Goal: Feedback & Contribution: Submit feedback/report problem

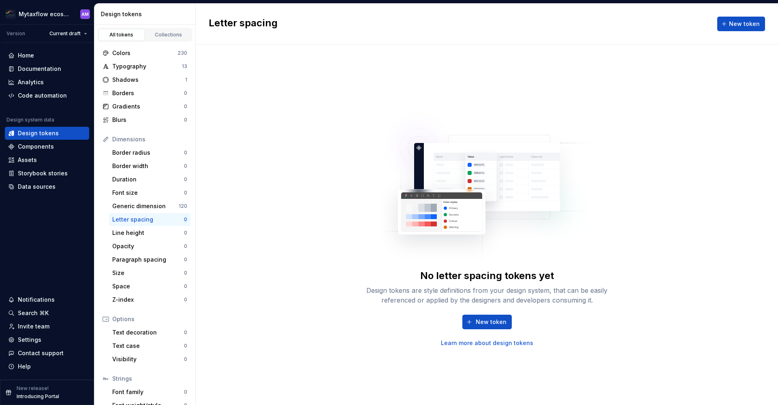
scroll to position [23, 0]
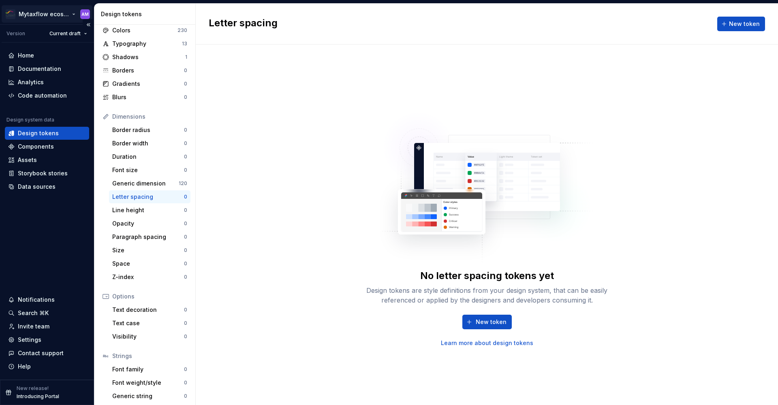
click at [47, 15] on html "Mytaxflow ecosystem AM Version Current draft Home Documentation Analytics Code …" at bounding box center [389, 202] width 778 height 405
click at [58, 223] on html "Mytaxflow ecosystem AM Version Current draft Home Documentation Analytics Code …" at bounding box center [389, 202] width 778 height 405
click at [42, 147] on div "Components" at bounding box center [36, 147] width 36 height 8
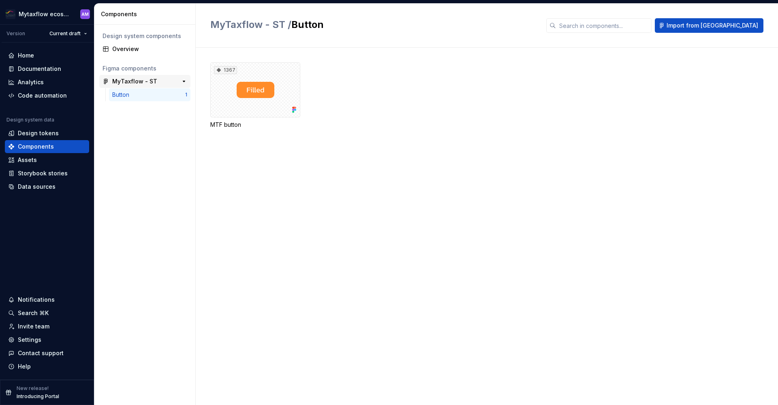
click at [142, 80] on div "MyTaxflow - ST" at bounding box center [134, 81] width 45 height 8
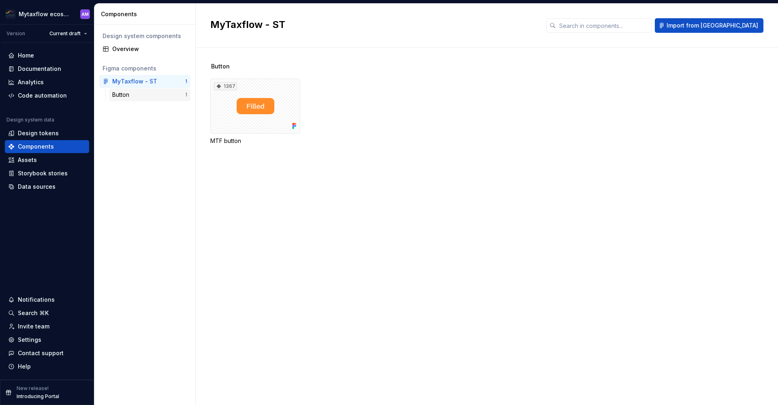
click at [137, 98] on div "Button" at bounding box center [148, 95] width 73 height 8
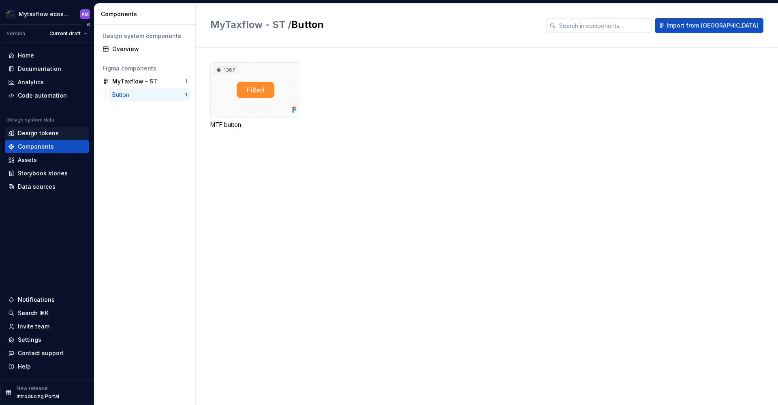
click at [32, 134] on div "Design tokens" at bounding box center [38, 133] width 41 height 8
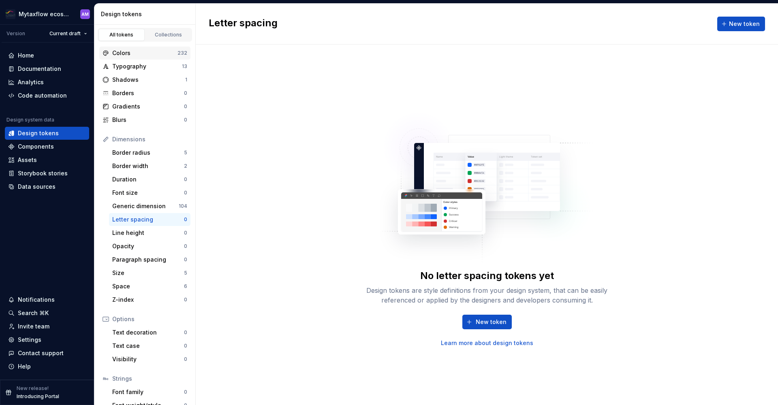
click at [171, 52] on div "Colors" at bounding box center [144, 53] width 65 height 8
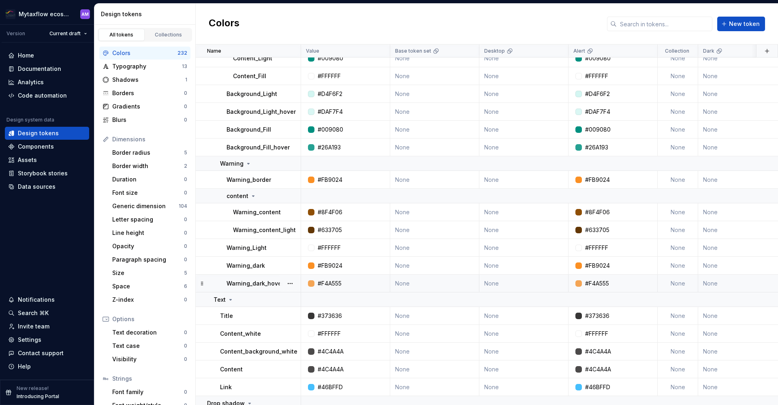
scroll to position [4579, 0]
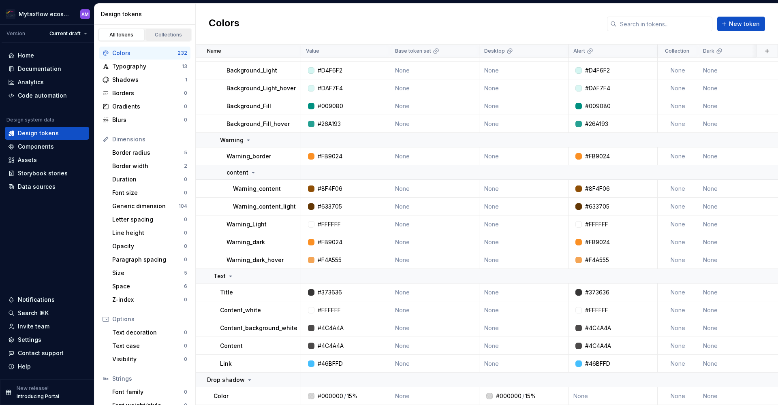
click at [181, 35] on div "Collections" at bounding box center [168, 35] width 41 height 6
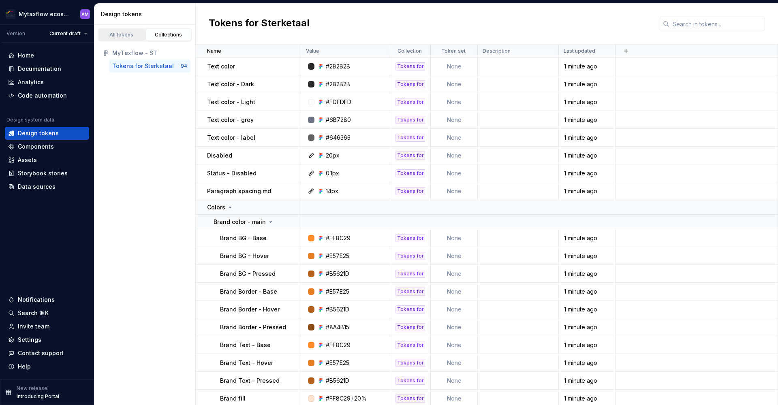
click at [128, 36] on div "All tokens" at bounding box center [121, 35] width 41 height 6
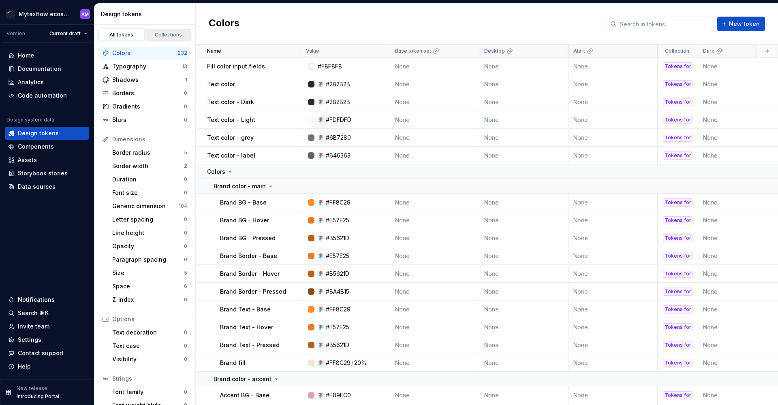
click at [154, 38] on link "Collections" at bounding box center [168, 35] width 46 height 12
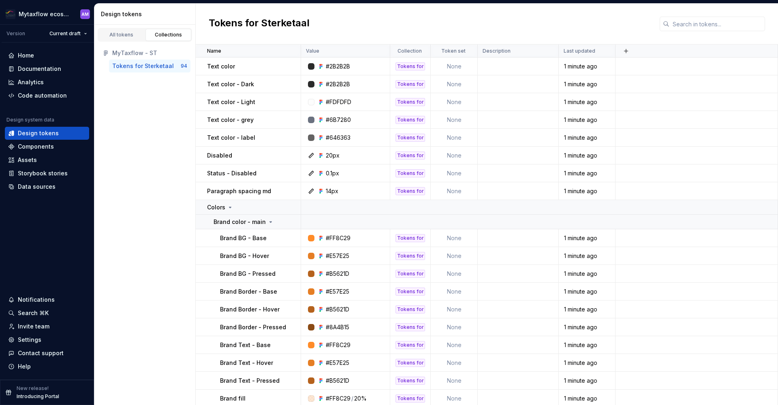
click at [145, 64] on div "Tokens for Sterketaal" at bounding box center [143, 66] width 62 height 8
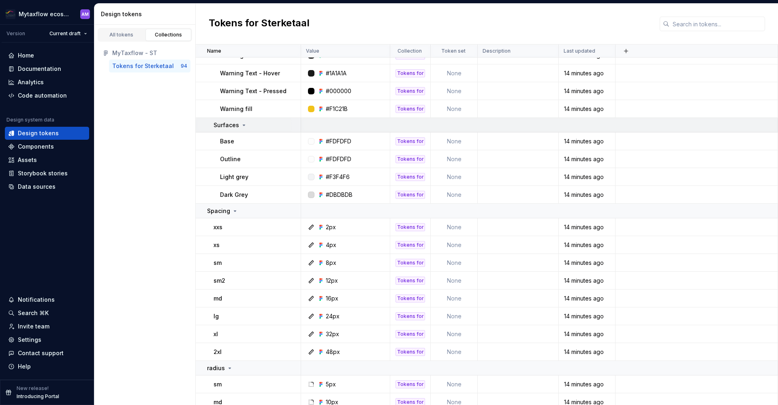
scroll to position [1288, 0]
click at [169, 70] on div "Tokens for Sterketaal" at bounding box center [143, 66] width 62 height 8
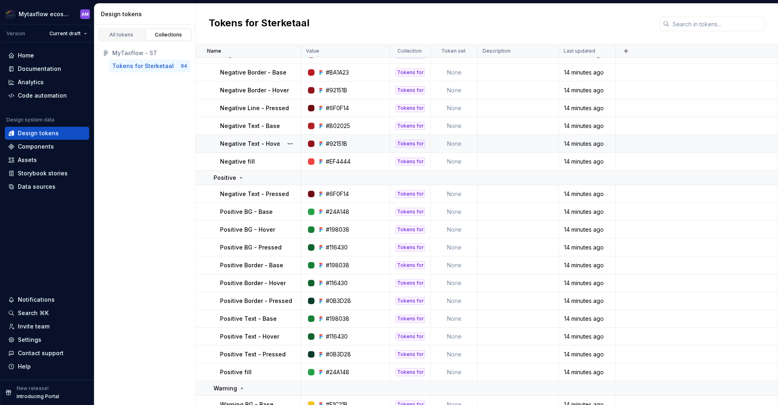
scroll to position [753, 0]
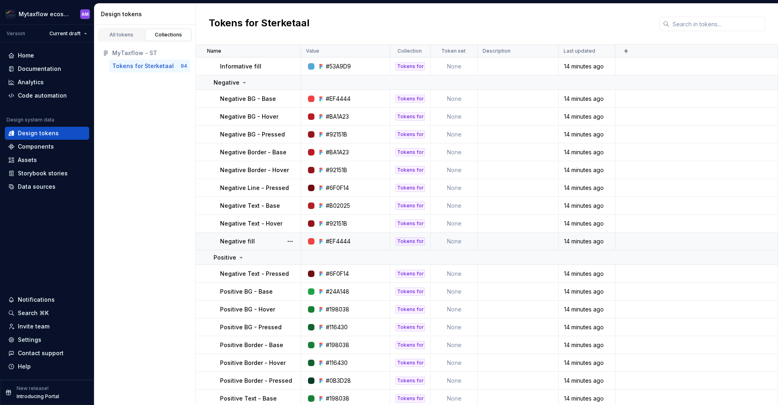
click at [245, 239] on p "Negative fill" at bounding box center [237, 241] width 35 height 8
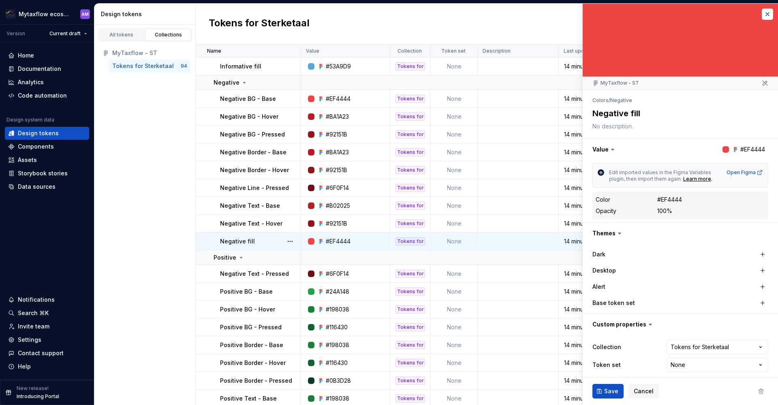
click at [288, 241] on button "button" at bounding box center [289, 241] width 11 height 11
click at [290, 241] on button "button" at bounding box center [289, 241] width 11 height 11
click at [300, 254] on div "Open detail" at bounding box center [325, 257] width 53 height 8
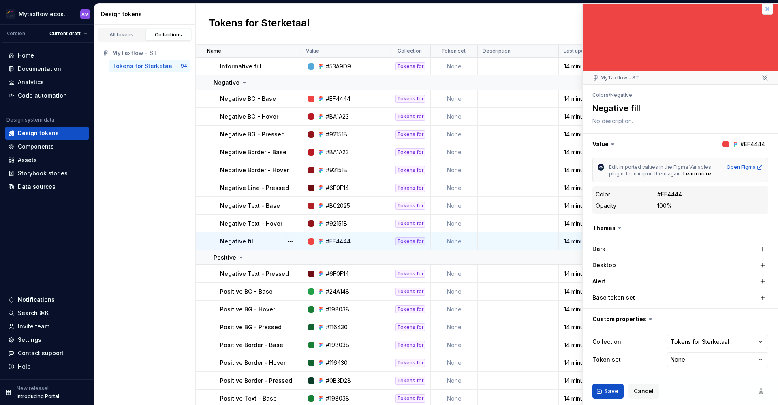
click at [762, 9] on button "button" at bounding box center [767, 8] width 11 height 11
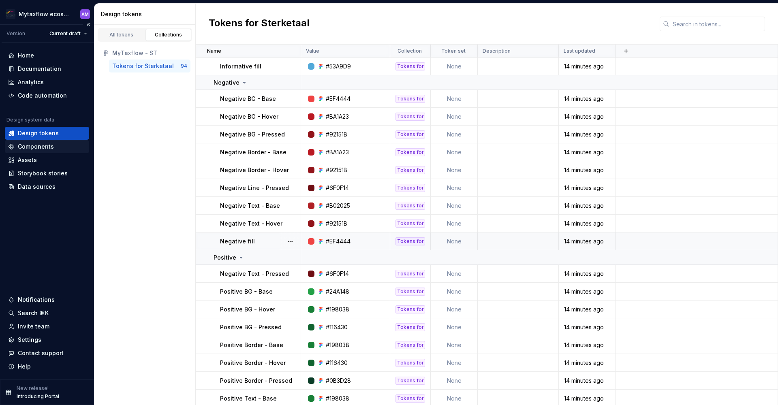
click at [47, 146] on div "Components" at bounding box center [36, 147] width 36 height 8
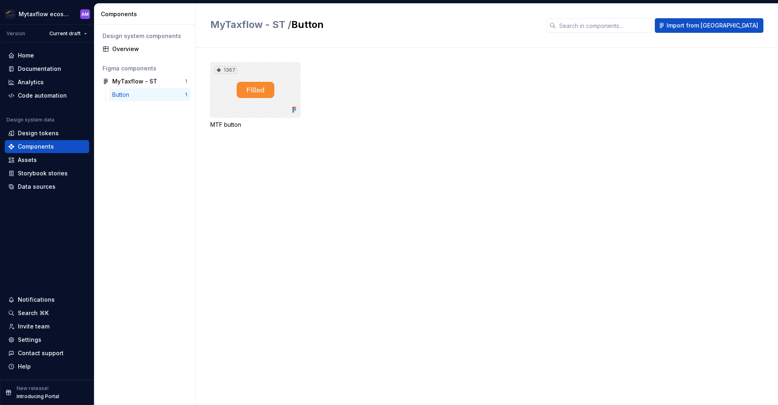
click at [248, 87] on div "1367" at bounding box center [255, 89] width 90 height 55
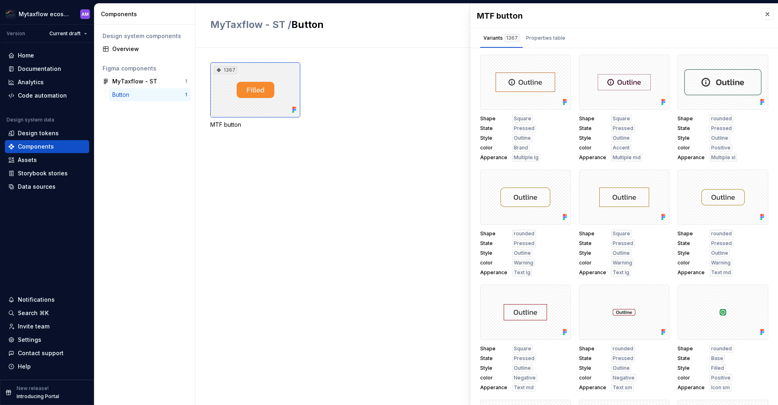
click at [255, 92] on div "1367" at bounding box center [255, 89] width 90 height 55
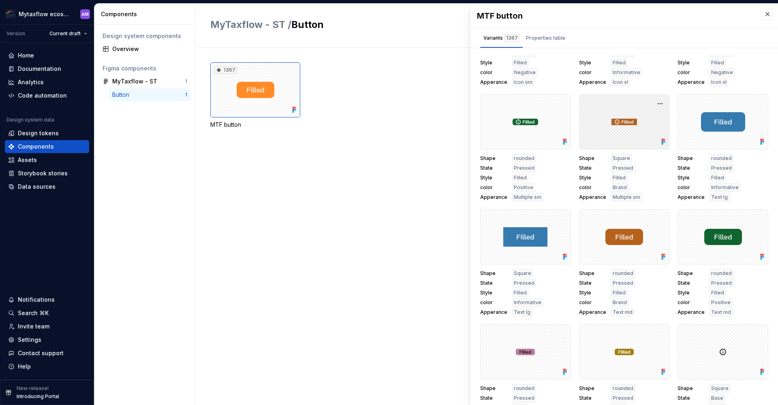
scroll to position [744, 0]
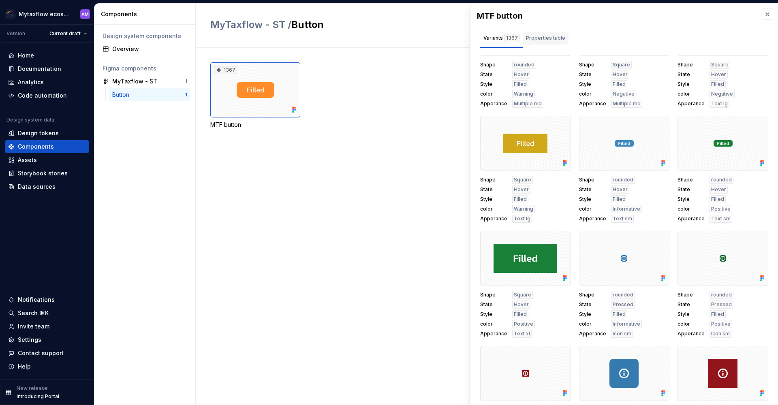
click at [556, 35] on div "Properties table" at bounding box center [545, 38] width 39 height 8
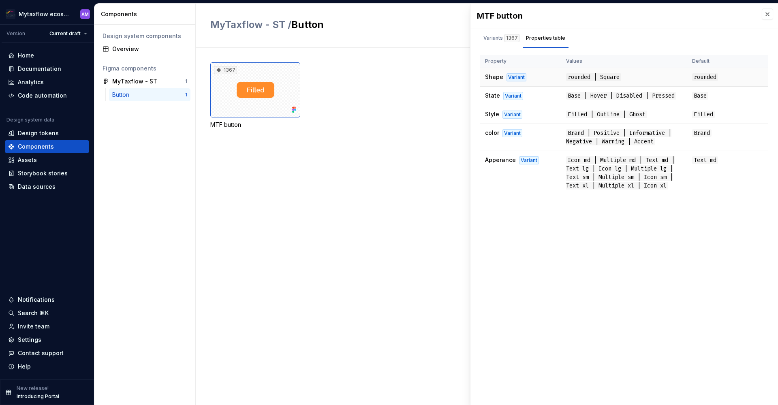
scroll to position [0, 0]
click at [148, 81] on div "MyTaxflow - ST" at bounding box center [134, 81] width 45 height 8
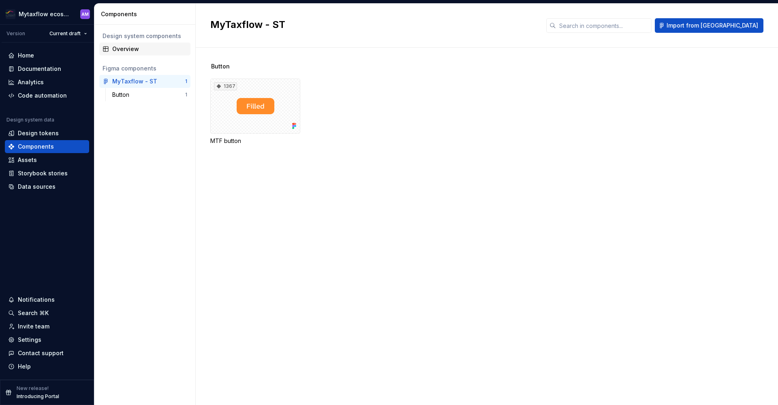
click at [136, 52] on div "Overview" at bounding box center [149, 49] width 75 height 8
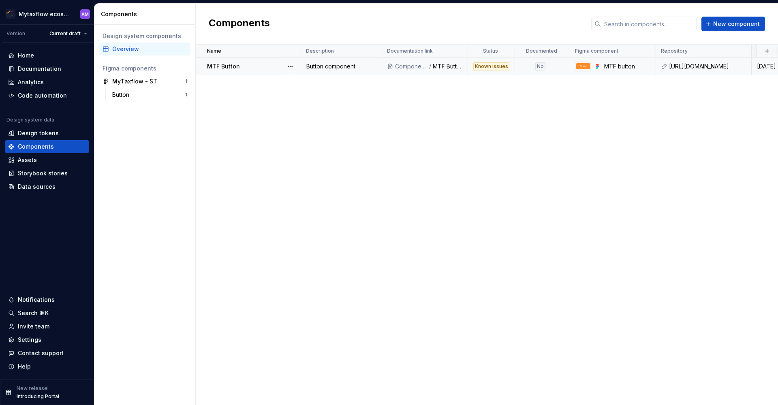
click at [499, 70] on div "Known issues" at bounding box center [491, 66] width 36 height 8
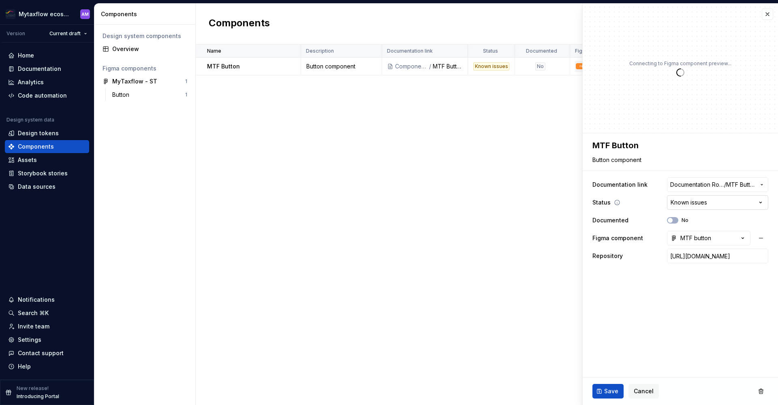
type textarea "*"
click at [688, 198] on html "**********" at bounding box center [389, 202] width 778 height 405
select select
click at [682, 301] on fieldset "**********" at bounding box center [679, 269] width 195 height 272
click at [612, 390] on span "Save" at bounding box center [611, 391] width 14 height 8
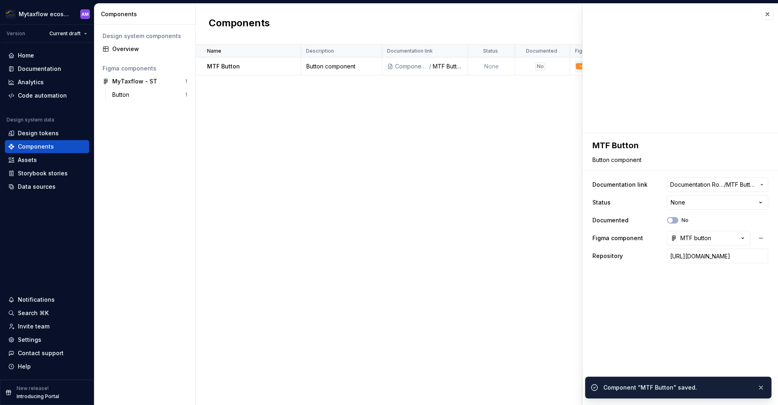
type textarea "*"
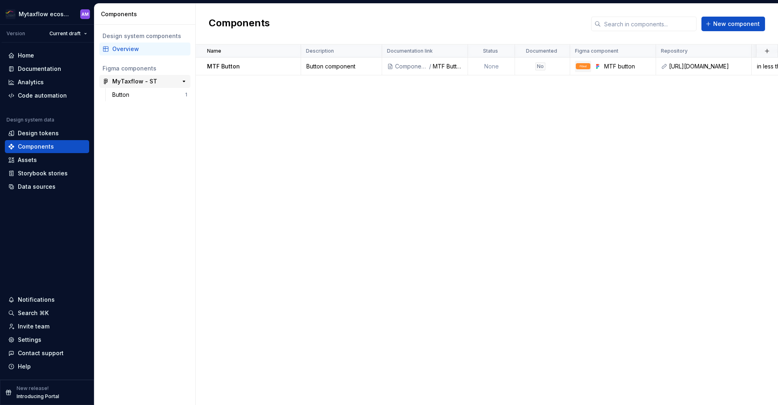
click at [125, 78] on div "MyTaxflow - ST" at bounding box center [134, 81] width 45 height 8
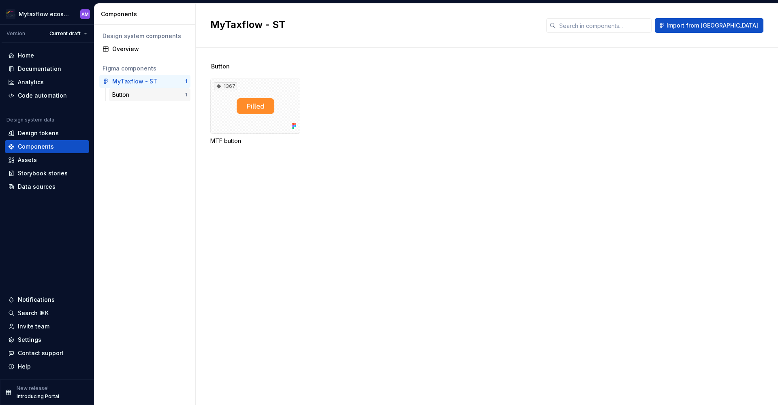
click at [126, 90] on div "Button 1" at bounding box center [149, 94] width 81 height 13
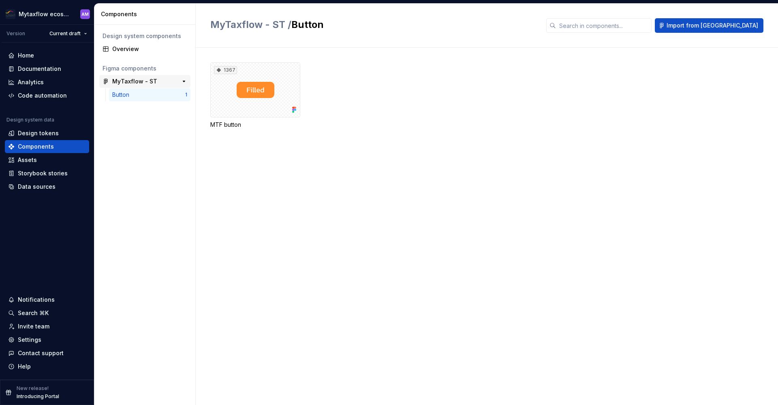
click at [129, 77] on div "MyTaxflow - ST 1" at bounding box center [144, 81] width 91 height 13
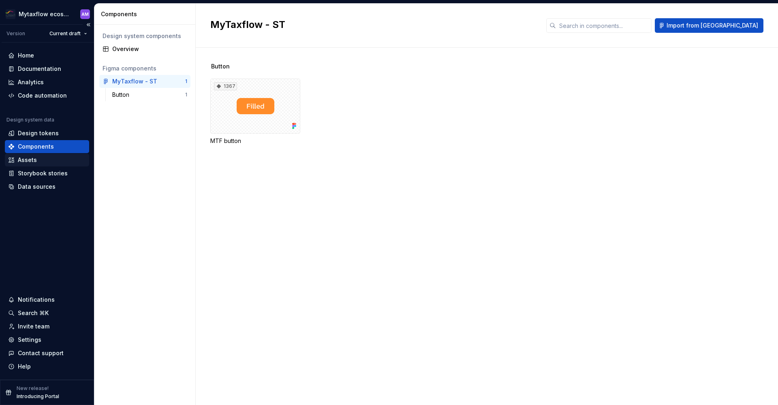
click at [41, 158] on div "Assets" at bounding box center [47, 160] width 78 height 8
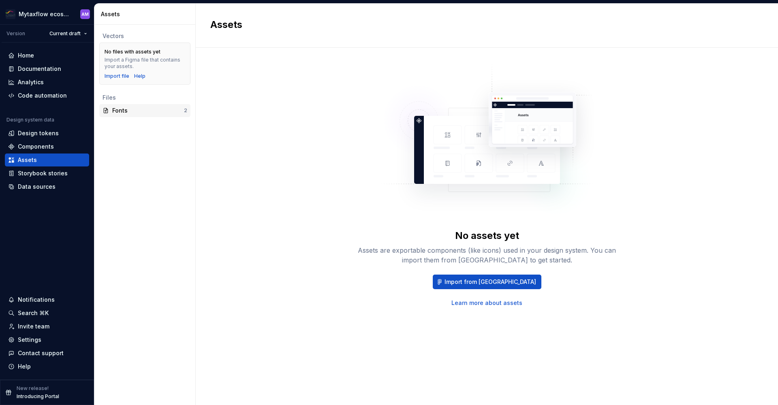
click at [131, 109] on div "Fonts" at bounding box center [148, 111] width 72 height 8
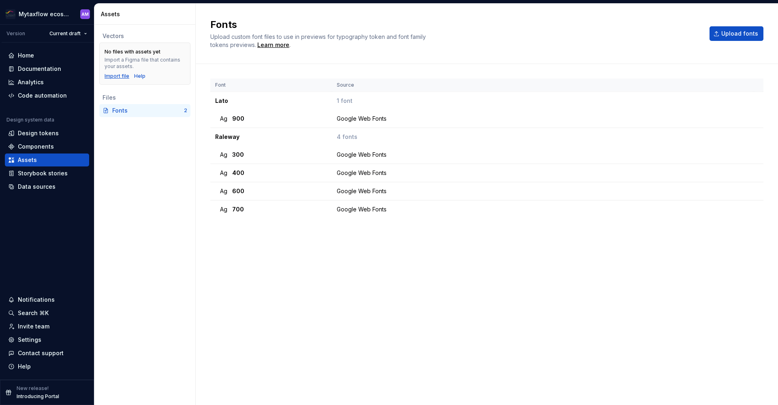
click at [117, 78] on div "Import file" at bounding box center [117, 76] width 25 height 6
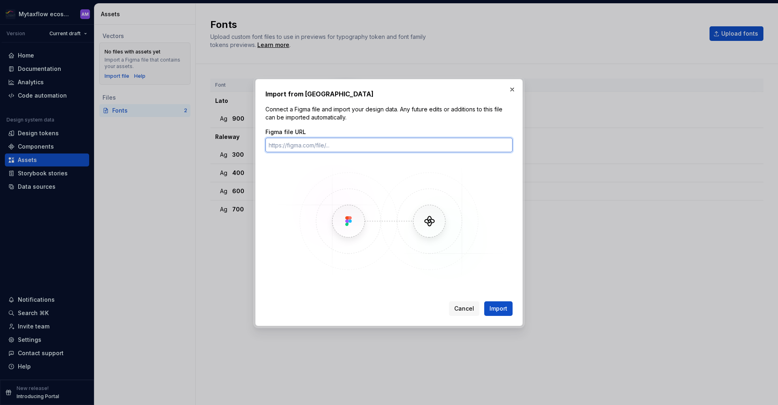
paste input "https://www.figma.com/design/jK6yXUSMQ9PqaGUR61kXIx/MyTaxflow---ST?node-id=0-1&…"
type input "https://www.figma.com/design/jK6yXUSMQ9PqaGUR61kXIx/MyTaxflow---ST?node-id=0-1&…"
click at [502, 306] on span "Import" at bounding box center [498, 309] width 18 height 8
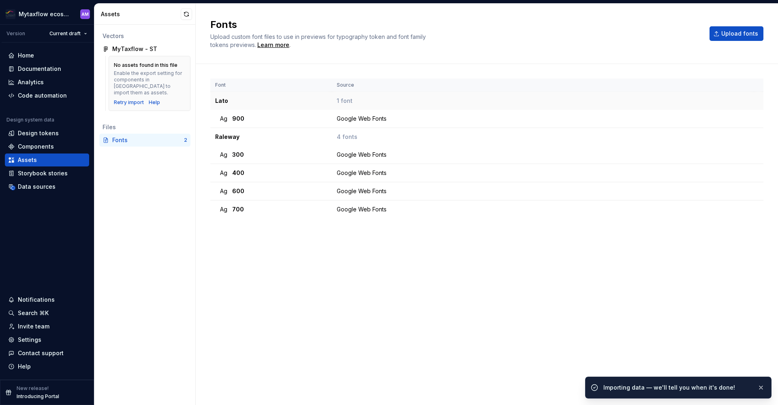
click at [233, 99] on td "Lato" at bounding box center [271, 101] width 122 height 18
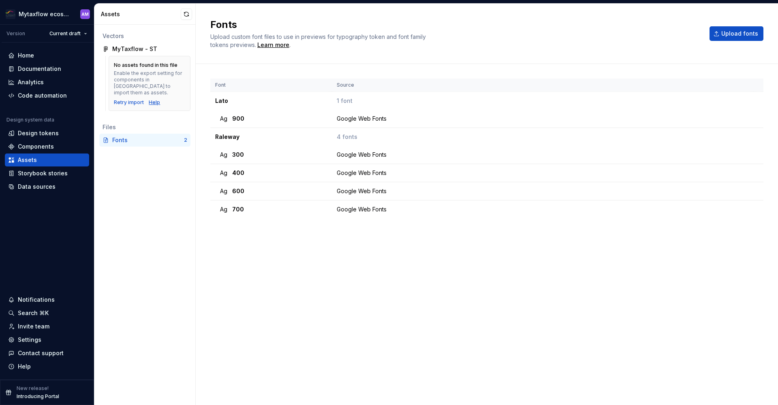
click at [152, 99] on div "Help" at bounding box center [154, 102] width 11 height 6
click at [51, 188] on div "Data sources" at bounding box center [37, 187] width 38 height 8
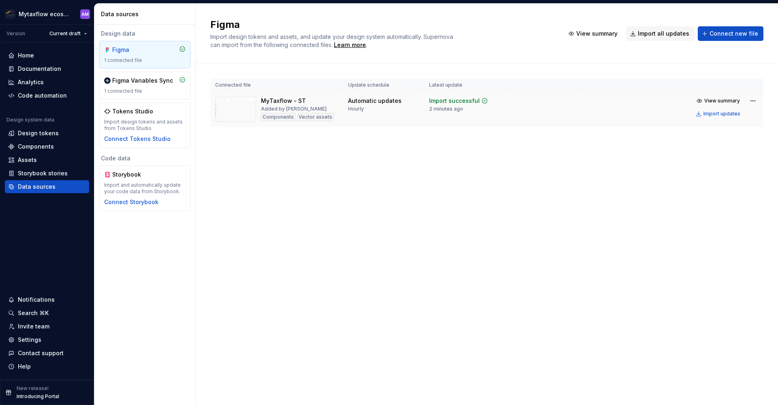
click at [442, 106] on div "2 minutes ago" at bounding box center [446, 109] width 34 height 6
click at [752, 101] on html "Mytaxflow ecosystem AM Version Current draft Home Documentation Analytics Code …" at bounding box center [389, 202] width 778 height 405
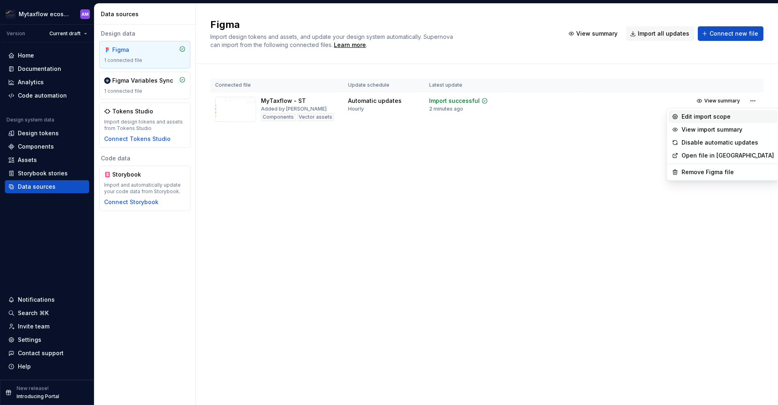
click at [734, 119] on div "Edit import scope" at bounding box center [727, 117] width 92 height 8
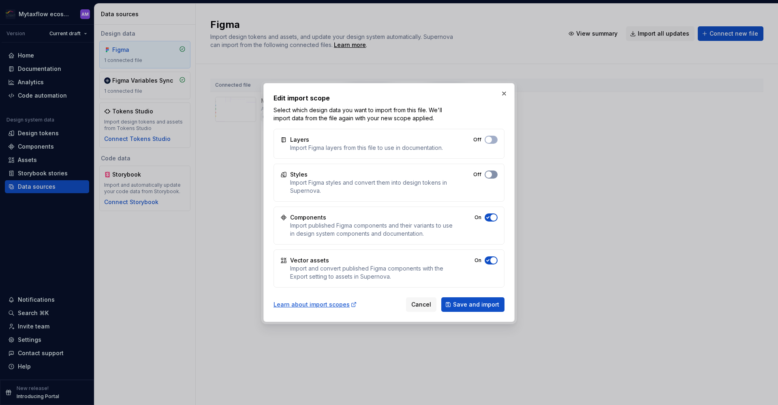
click at [492, 175] on button "Off" at bounding box center [490, 175] width 13 height 8
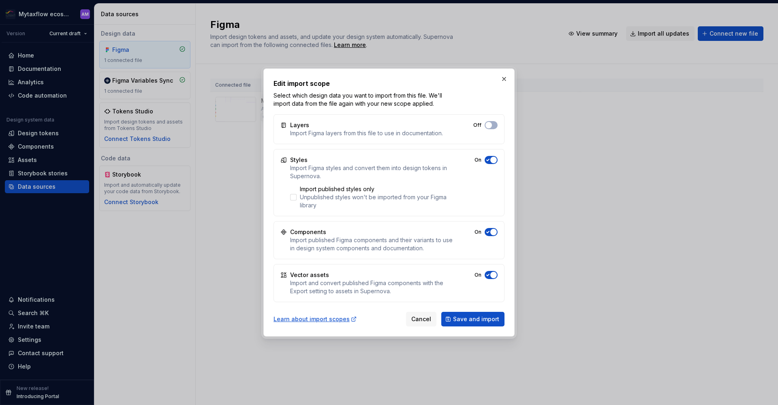
click at [493, 275] on span "button" at bounding box center [493, 275] width 6 height 6
click at [493, 275] on button "Off" at bounding box center [490, 275] width 13 height 8
click at [493, 126] on button "Off" at bounding box center [490, 125] width 13 height 8
click at [482, 321] on span "Save and import" at bounding box center [476, 319] width 46 height 8
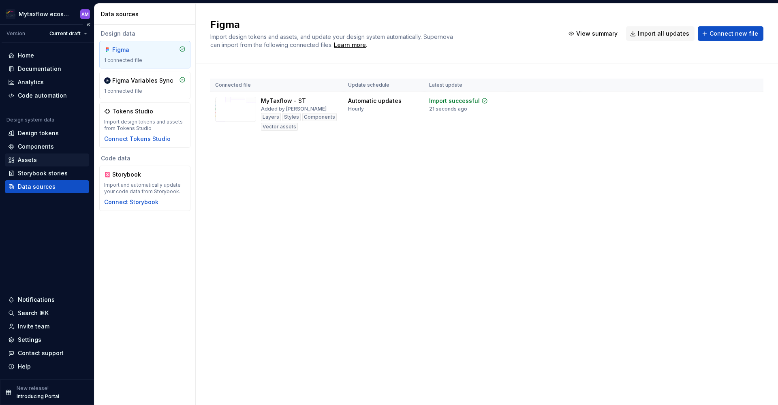
click at [43, 160] on div "Assets" at bounding box center [47, 160] width 78 height 8
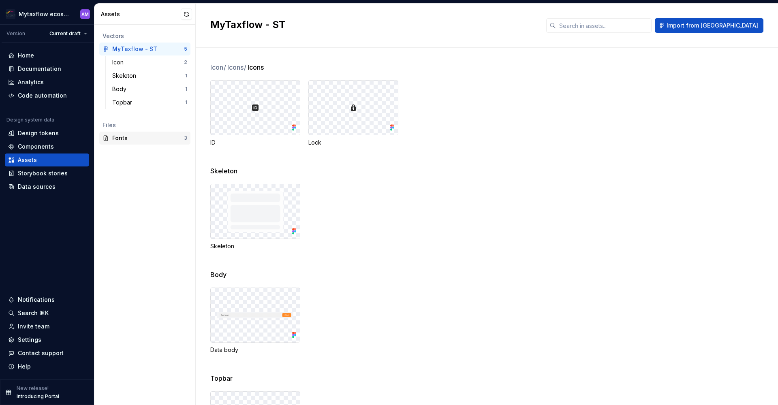
click at [123, 139] on div "Fonts" at bounding box center [148, 138] width 72 height 8
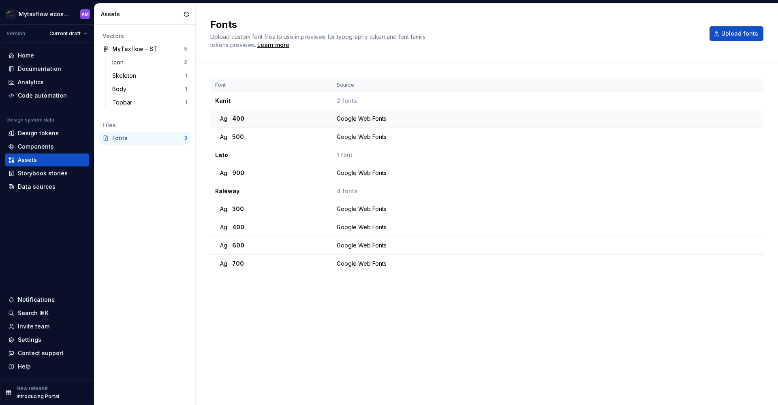
click at [229, 118] on div "Ag 400" at bounding box center [273, 119] width 107 height 8
click at [241, 130] on td "Ag 500" at bounding box center [271, 137] width 122 height 18
click at [245, 120] on div "Ag 400" at bounding box center [273, 119] width 107 height 8
drag, startPoint x: 355, startPoint y: 129, endPoint x: 356, endPoint y: 135, distance: 6.5
click at [355, 129] on td "Google Web Fonts" at bounding box center [543, 137] width 422 height 18
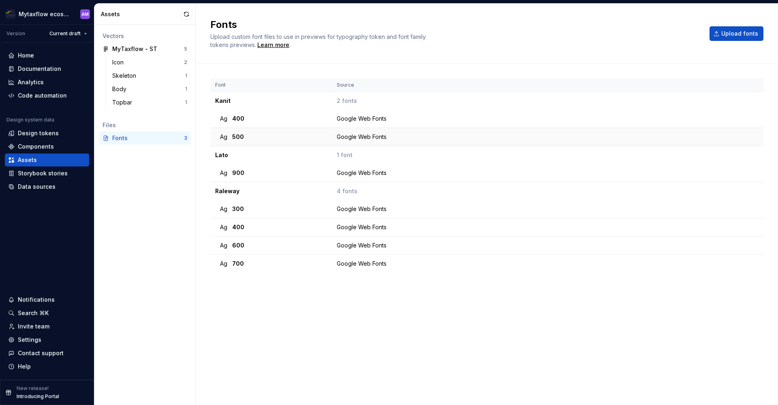
click at [230, 128] on td "Ag 500" at bounding box center [271, 137] width 122 height 18
click at [227, 136] on span "Ag" at bounding box center [223, 137] width 7 height 8
click at [240, 127] on td "Ag 400" at bounding box center [271, 119] width 122 height 18
click at [130, 102] on div "Topbar" at bounding box center [123, 102] width 23 height 8
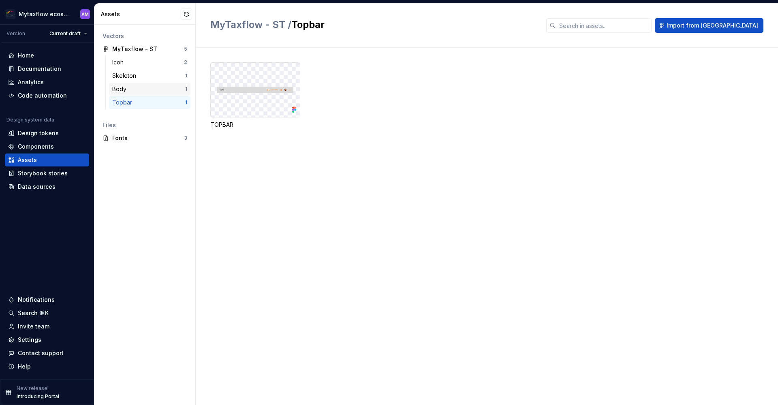
click at [130, 90] on div "Body" at bounding box center [148, 89] width 73 height 8
click at [131, 75] on div "Skeleton" at bounding box center [125, 76] width 27 height 8
click at [133, 60] on div "Icon" at bounding box center [148, 62] width 72 height 8
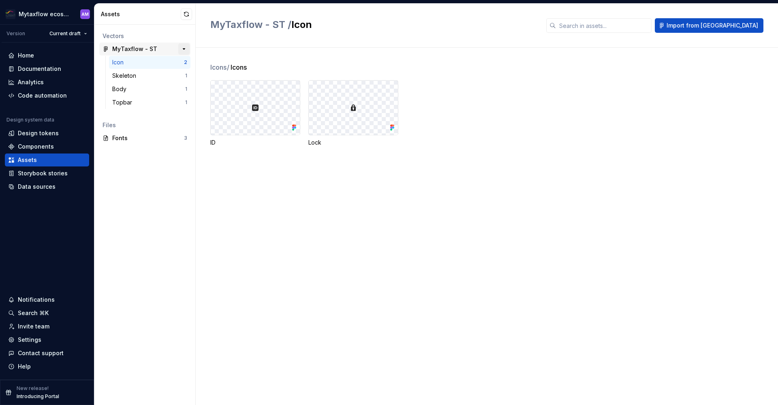
click at [186, 49] on button "button" at bounding box center [183, 48] width 11 height 11
click at [152, 50] on div "MyTaxflow - ST" at bounding box center [134, 49] width 45 height 8
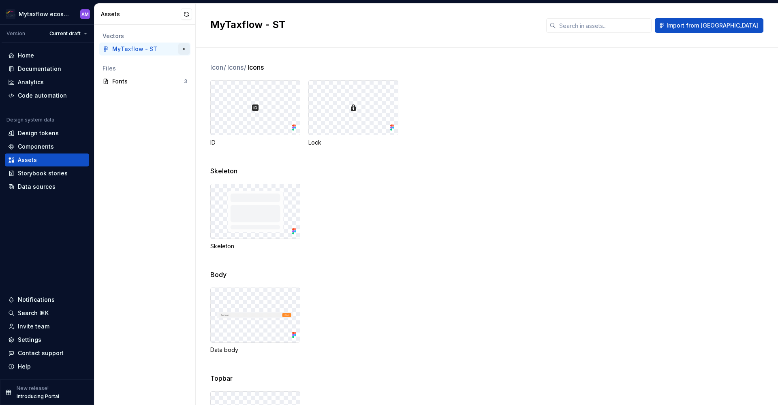
click at [185, 46] on button "button" at bounding box center [183, 48] width 11 height 11
click at [186, 47] on button "button" at bounding box center [183, 48] width 11 height 11
click at [131, 85] on div "Fonts 3" at bounding box center [144, 81] width 91 height 13
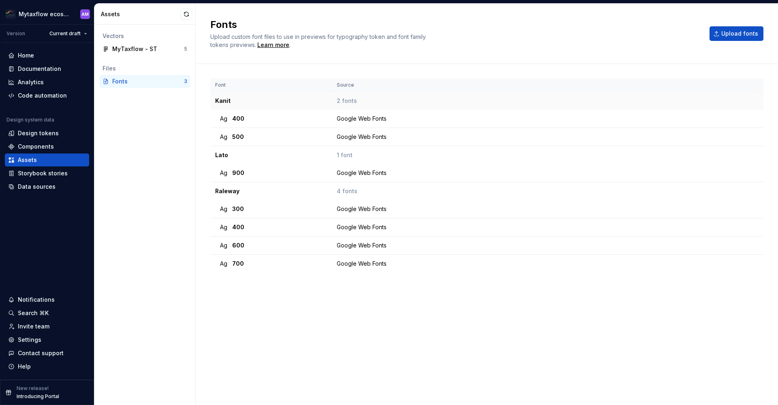
click at [220, 102] on td "Kanit" at bounding box center [271, 101] width 122 height 18
click at [365, 117] on td "Google Web Fonts" at bounding box center [543, 119] width 422 height 18
click at [363, 136] on div "Google Web Fonts" at bounding box center [545, 137] width 416 height 8
click at [358, 158] on td "1 font" at bounding box center [543, 155] width 422 height 18
click at [47, 148] on div "Components" at bounding box center [36, 147] width 36 height 8
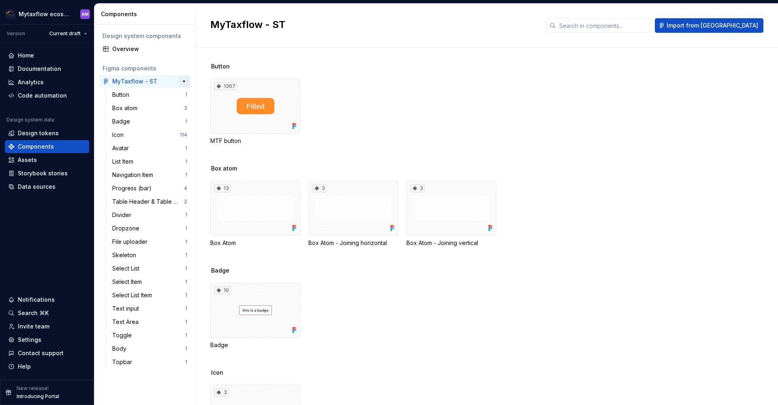
click at [181, 81] on button "button" at bounding box center [183, 81] width 11 height 11
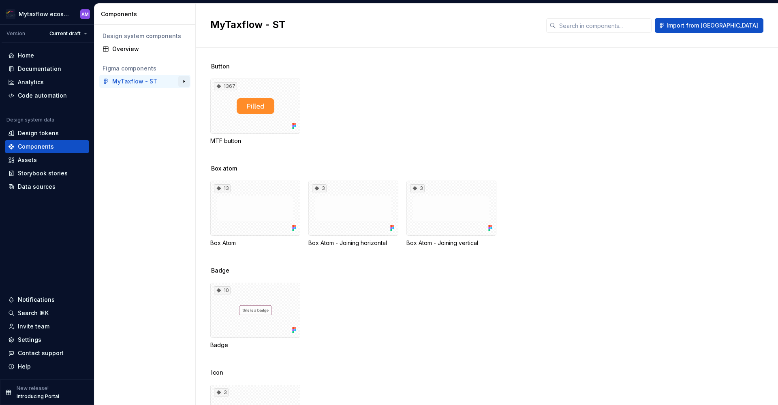
click at [186, 79] on button "button" at bounding box center [183, 81] width 11 height 11
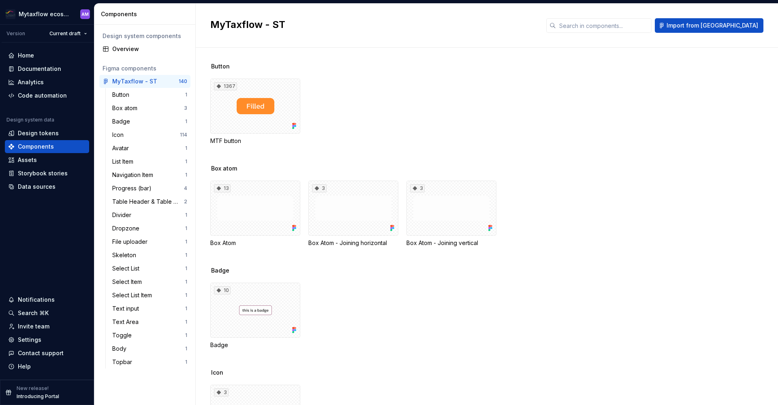
click at [147, 168] on div "Button 1 Box atom 3 Badge 1 Icon 114 Avatar 1 List Item 1 Navigation Item 1 Pro…" at bounding box center [149, 228] width 81 height 280
click at [147, 164] on div "List Item" at bounding box center [148, 162] width 73 height 8
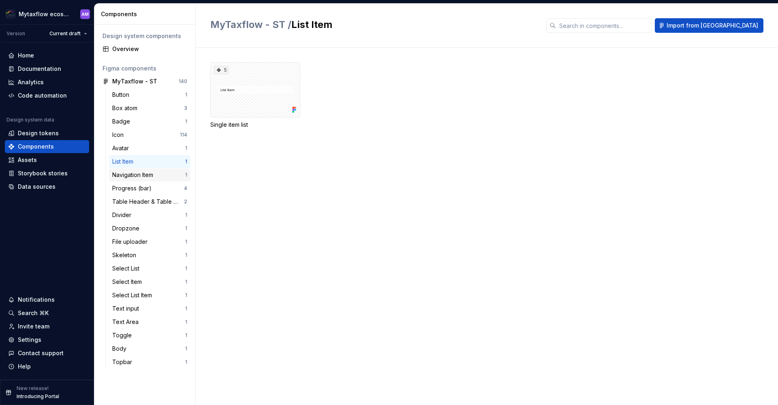
click at [143, 172] on div "Navigation Item" at bounding box center [134, 175] width 44 height 8
click at [143, 189] on div "Progress (bar)" at bounding box center [133, 188] width 43 height 8
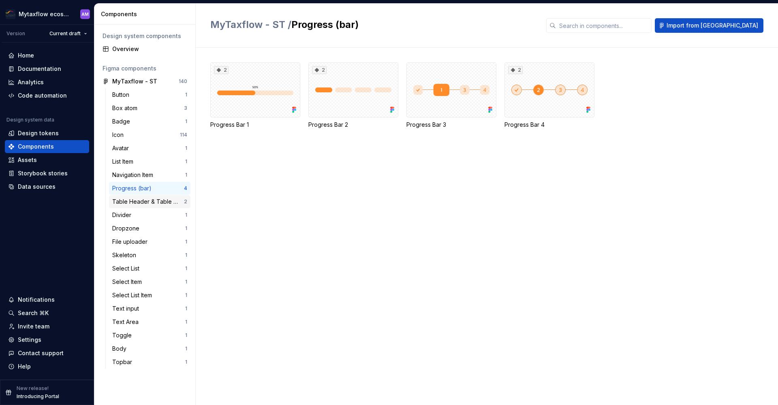
click at [143, 201] on div "Table Header & Table Cell" at bounding box center [148, 202] width 72 height 8
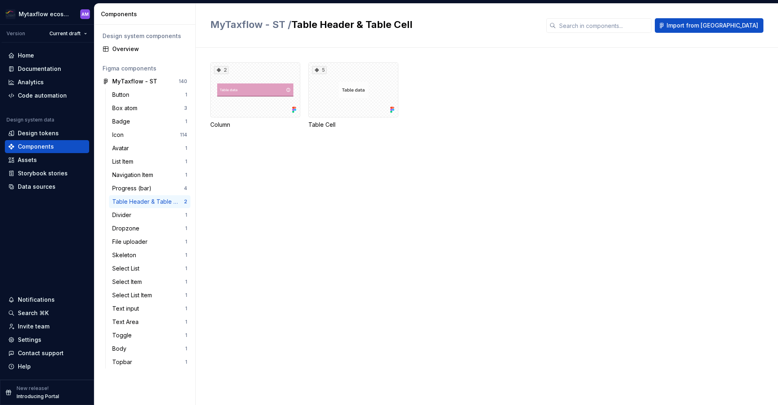
click at [137, 204] on div "Table Header & Table Cell" at bounding box center [148, 202] width 72 height 8
click at [137, 212] on div "Divider" at bounding box center [148, 215] width 73 height 8
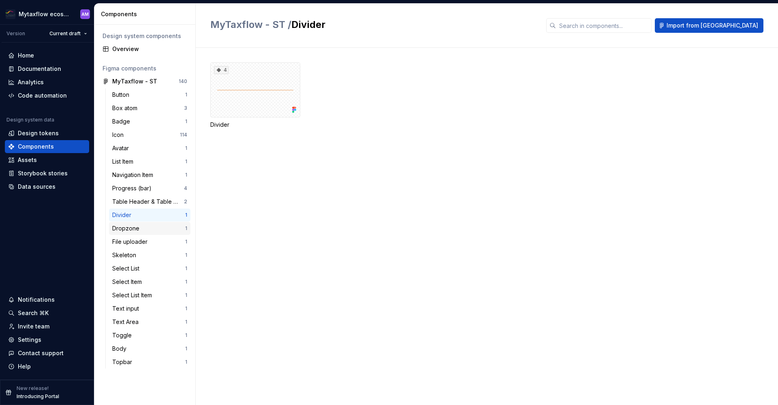
click at [135, 225] on div "Dropzone" at bounding box center [127, 228] width 30 height 8
click at [135, 238] on div "File uploader" at bounding box center [131, 242] width 38 height 8
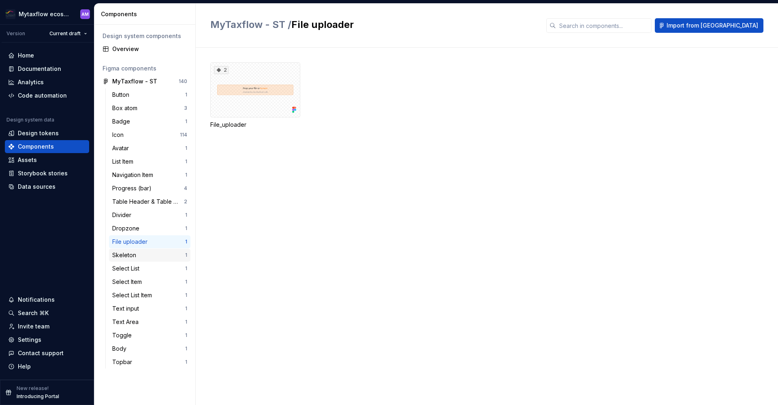
click at [138, 258] on div "Skeleton" at bounding box center [125, 255] width 27 height 8
click at [138, 269] on div "Select List" at bounding box center [127, 269] width 30 height 8
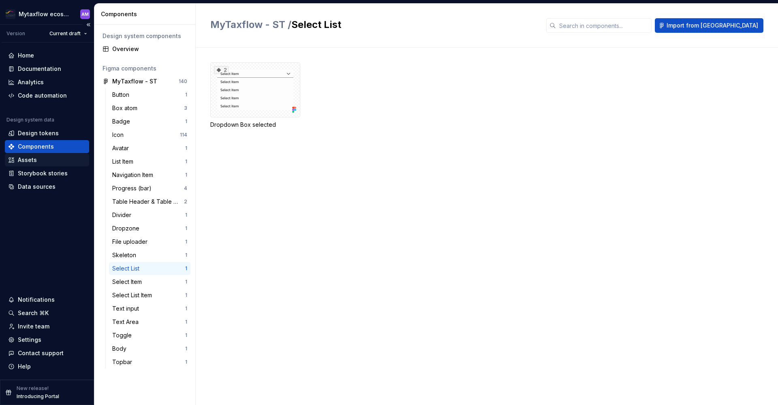
drag, startPoint x: 41, startPoint y: 151, endPoint x: 43, endPoint y: 161, distance: 9.4
click at [42, 152] on div "Components" at bounding box center [47, 146] width 84 height 13
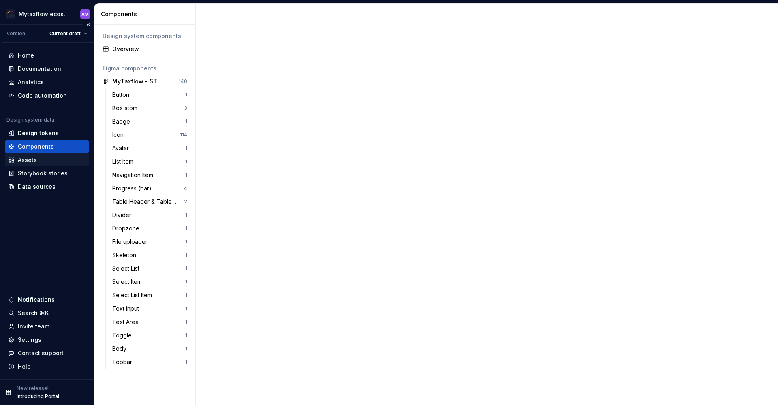
click at [43, 163] on div "Assets" at bounding box center [47, 160] width 78 height 8
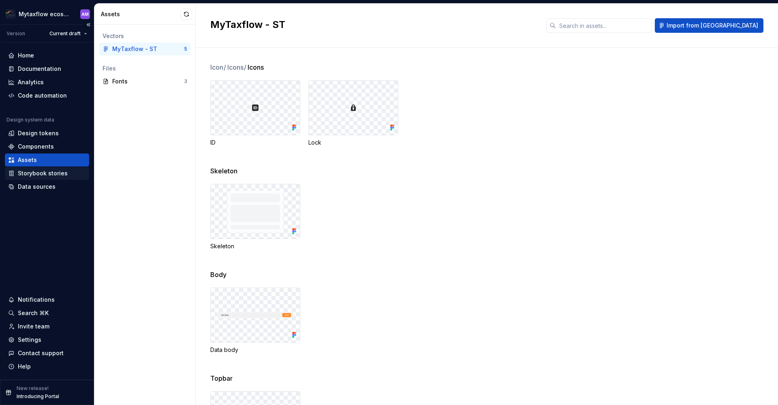
click at [50, 173] on div "Storybook stories" at bounding box center [43, 173] width 50 height 8
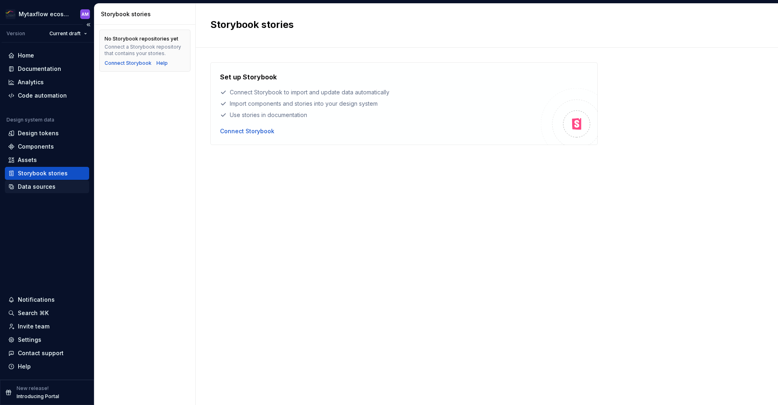
click at [48, 188] on div "Data sources" at bounding box center [37, 187] width 38 height 8
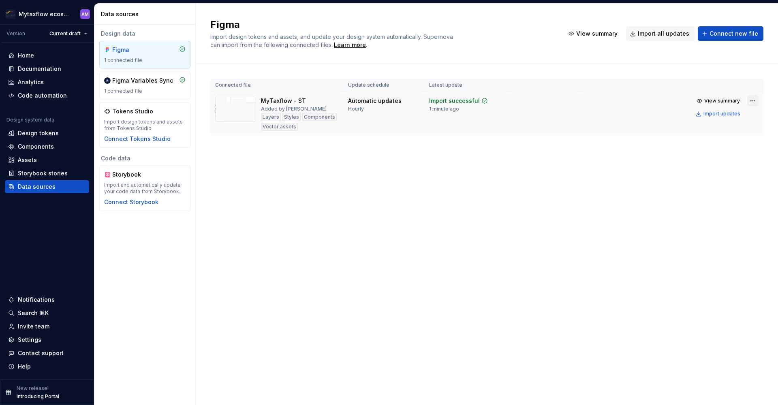
click at [753, 100] on html "Mytaxflow ecosystem AM Version Current draft Home Documentation Analytics Code …" at bounding box center [389, 202] width 778 height 405
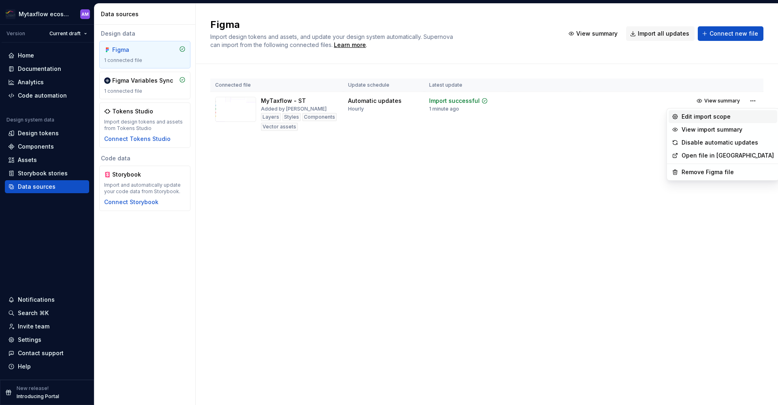
click at [723, 116] on div "Edit import scope" at bounding box center [727, 117] width 92 height 8
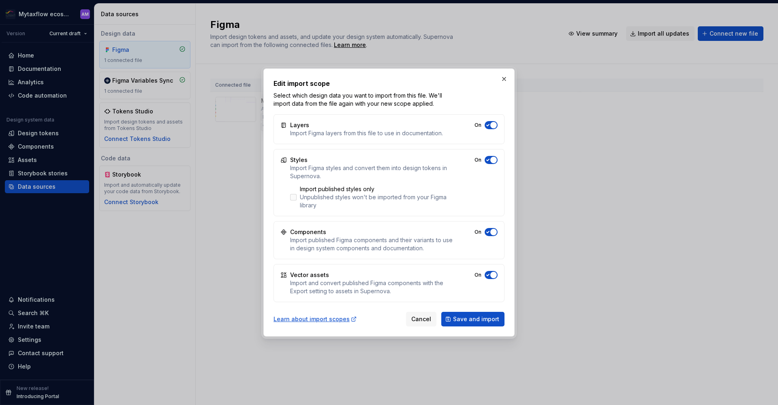
click at [297, 199] on label "Import published styles only Unpublished styles won't be imported from your Fig…" at bounding box center [371, 197] width 163 height 24
click at [491, 122] on span "button" at bounding box center [493, 125] width 6 height 6
click at [492, 123] on button "Off" at bounding box center [490, 125] width 13 height 8
click at [494, 269] on div "Vector assets Import and convert published Figma components with the Export set…" at bounding box center [388, 283] width 231 height 38
click at [493, 275] on span "button" at bounding box center [493, 275] width 6 height 6
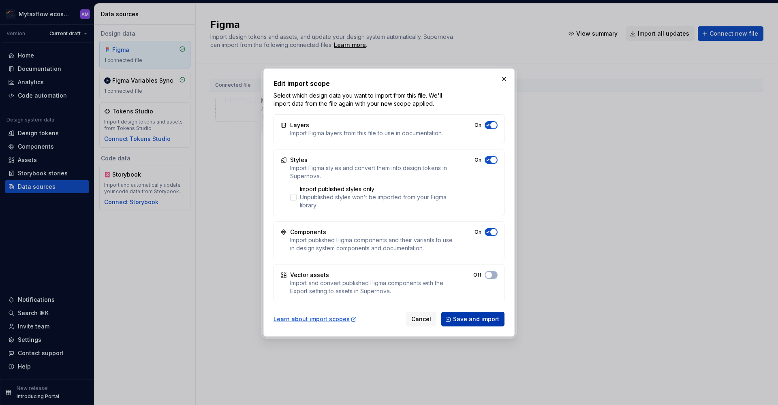
click at [475, 318] on span "Save and import" at bounding box center [476, 319] width 46 height 8
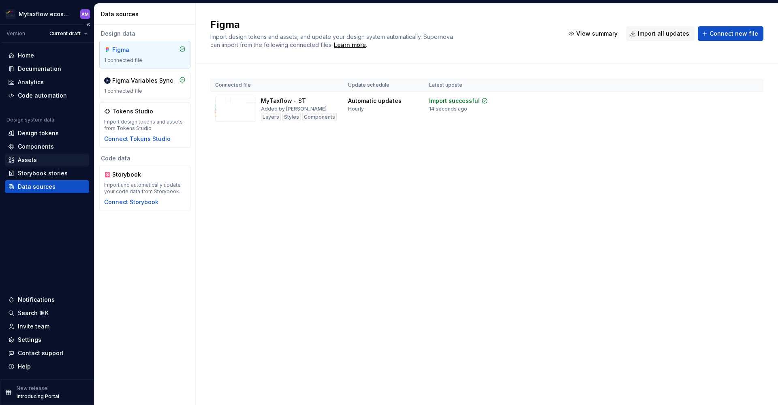
click at [29, 162] on div "Assets" at bounding box center [27, 160] width 19 height 8
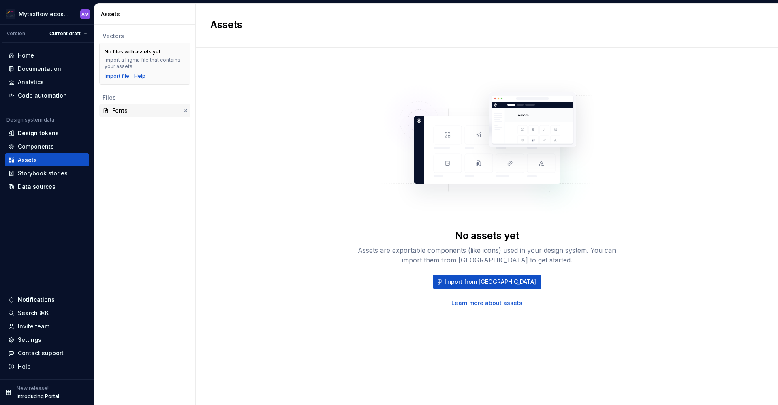
click at [125, 110] on div "Fonts" at bounding box center [148, 111] width 72 height 8
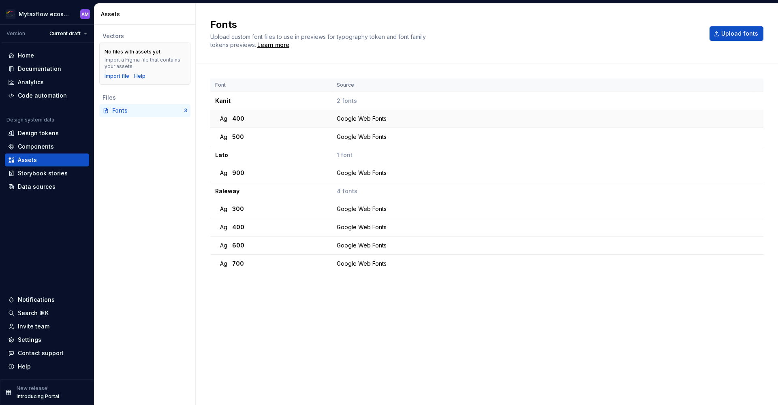
drag, startPoint x: 229, startPoint y: 108, endPoint x: 230, endPoint y: 123, distance: 15.4
click at [230, 111] on tbody "Kanit 2 fonts Ag 400 Google Web Fonts Ag 500 Google Web Fonts Lato 1 font Ag 90…" at bounding box center [486, 182] width 553 height 181
click at [230, 123] on td "Ag 400" at bounding box center [271, 119] width 122 height 18
click at [243, 114] on td "Ag 400" at bounding box center [271, 119] width 122 height 18
drag, startPoint x: 459, startPoint y: 124, endPoint x: 353, endPoint y: 124, distance: 105.7
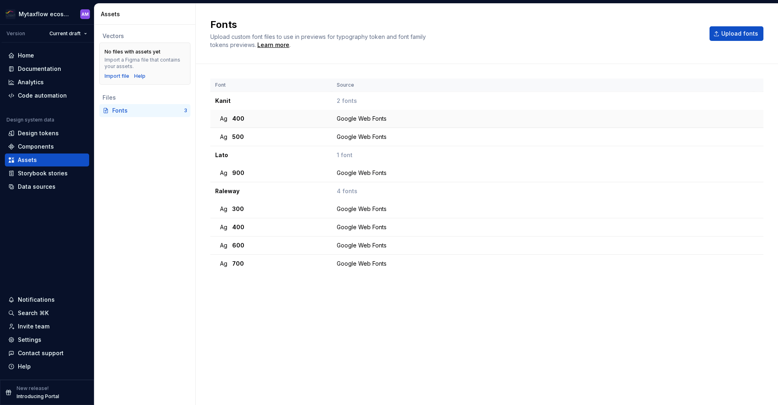
click at [455, 124] on td "Google Web Fonts" at bounding box center [543, 119] width 422 height 18
drag, startPoint x: 319, startPoint y: 124, endPoint x: 585, endPoint y: 124, distance: 265.7
click at [322, 124] on td "Ag 400" at bounding box center [271, 119] width 122 height 18
click at [589, 124] on td "Google Web Fonts" at bounding box center [543, 119] width 422 height 18
click at [35, 190] on div "Data sources" at bounding box center [37, 187] width 38 height 8
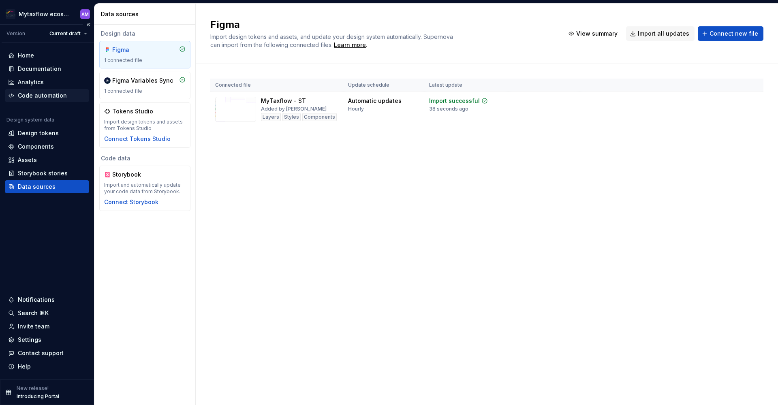
click at [32, 95] on div "Code automation" at bounding box center [42, 96] width 49 height 8
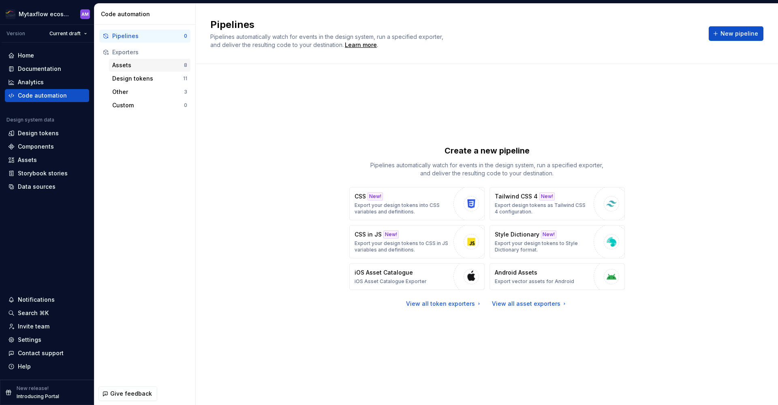
click at [124, 68] on div "Assets" at bounding box center [148, 65] width 72 height 8
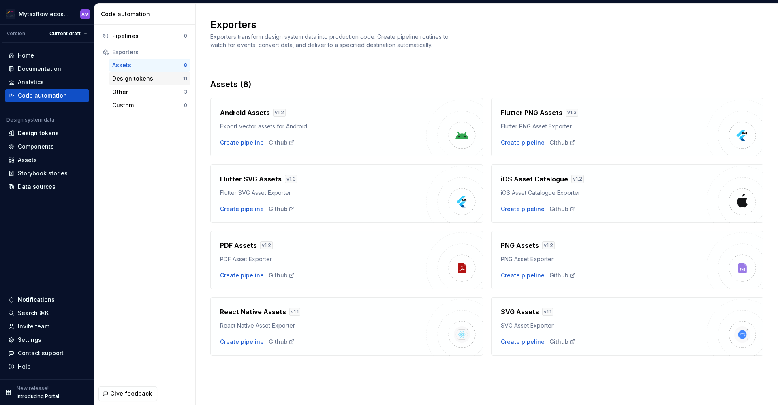
click at [134, 83] on div "Design tokens 11" at bounding box center [149, 78] width 81 height 13
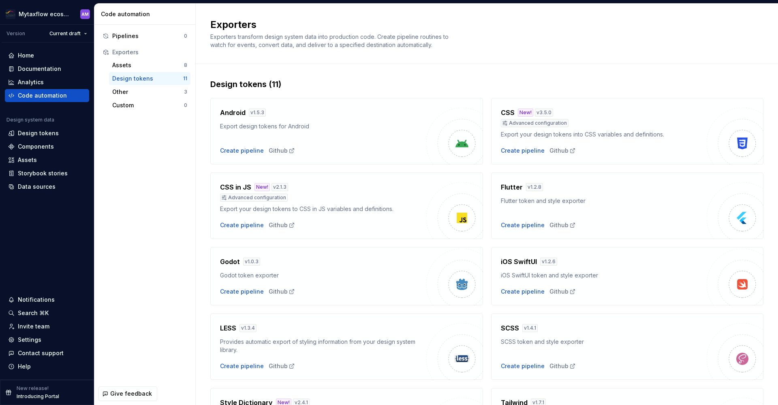
scroll to position [155, 0]
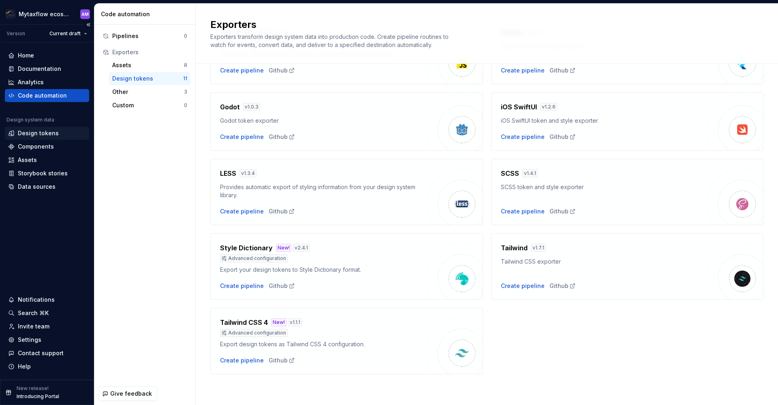
click at [38, 131] on div "Design tokens" at bounding box center [38, 133] width 41 height 8
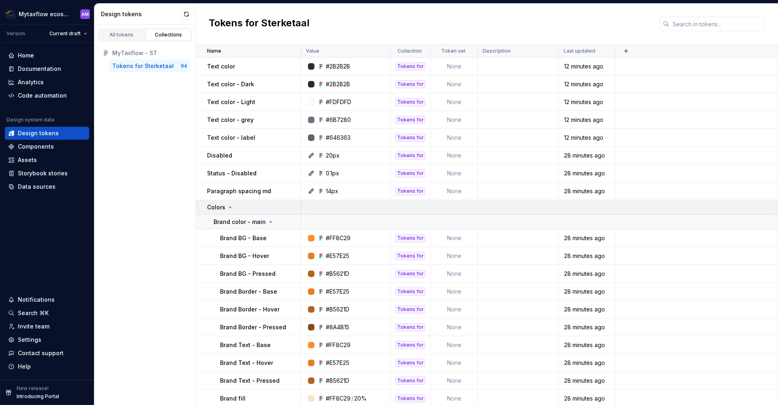
click at [230, 207] on icon at bounding box center [230, 207] width 6 height 6
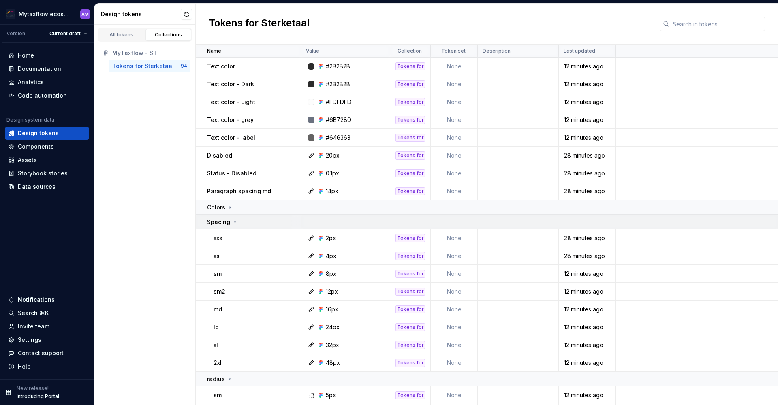
click at [233, 219] on icon at bounding box center [235, 222] width 6 height 6
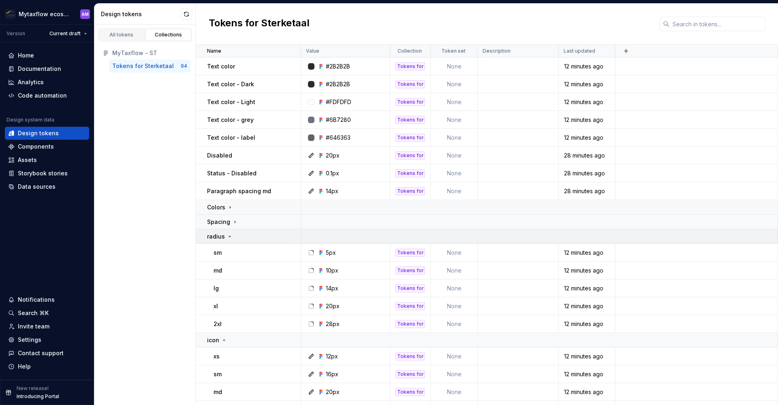
click at [235, 236] on div "radius" at bounding box center [253, 237] width 93 height 8
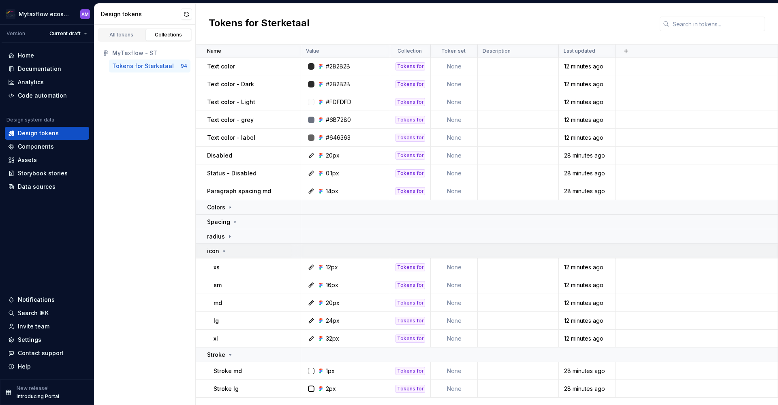
click at [225, 252] on icon at bounding box center [224, 251] width 6 height 6
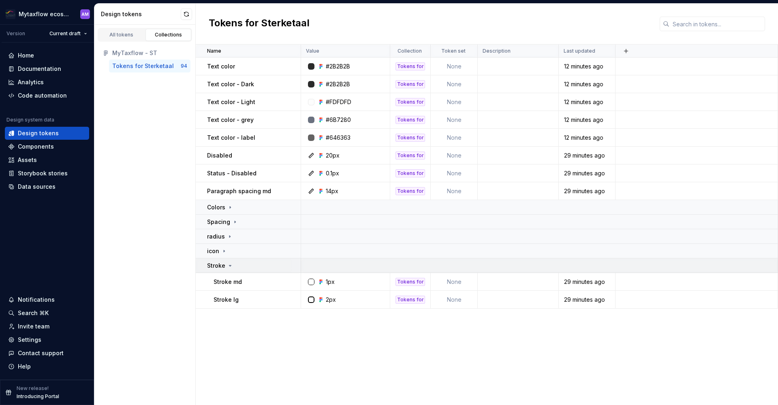
click at [228, 267] on icon at bounding box center [230, 265] width 6 height 6
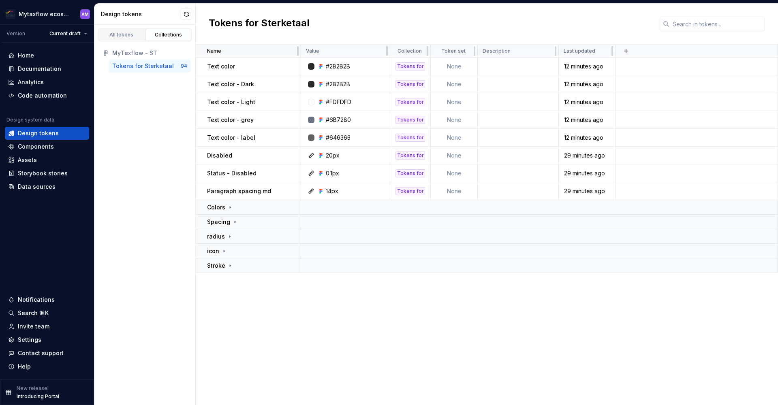
click at [287, 51] on div "Name" at bounding box center [251, 51] width 89 height 6
click at [124, 36] on div "All tokens" at bounding box center [121, 35] width 41 height 6
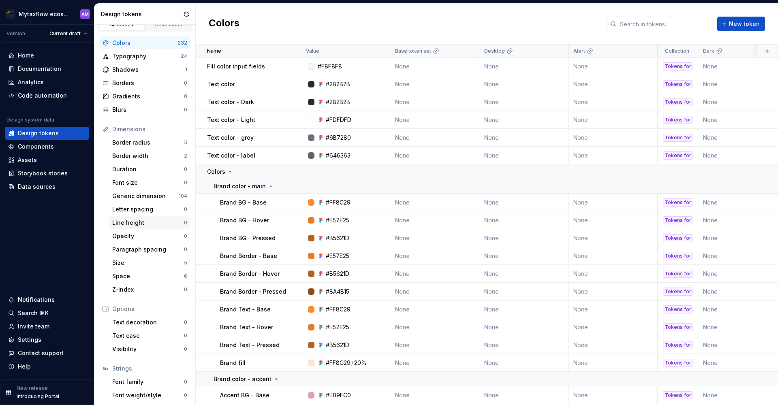
scroll to position [38, 0]
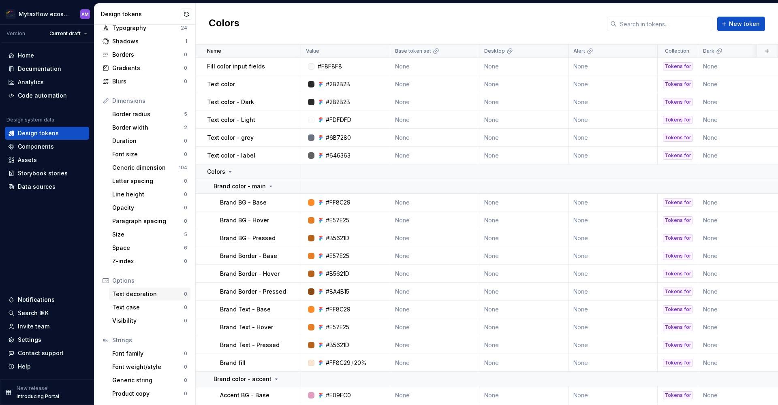
click at [134, 291] on div "Text decoration" at bounding box center [148, 294] width 72 height 8
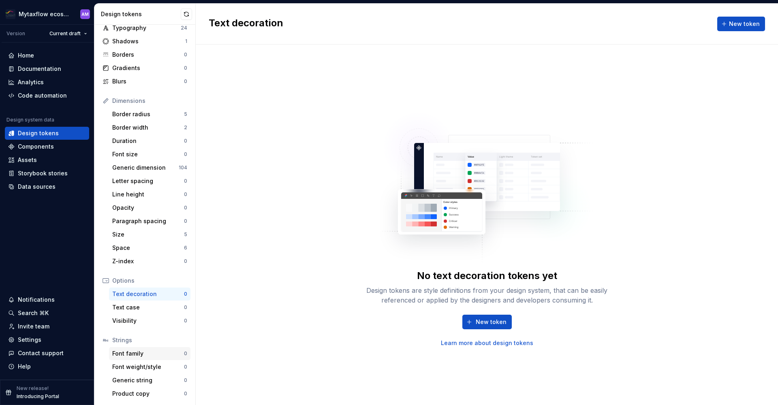
click at [143, 351] on div "Font family" at bounding box center [148, 354] width 72 height 8
click at [164, 38] on div "Shadows" at bounding box center [148, 41] width 73 height 8
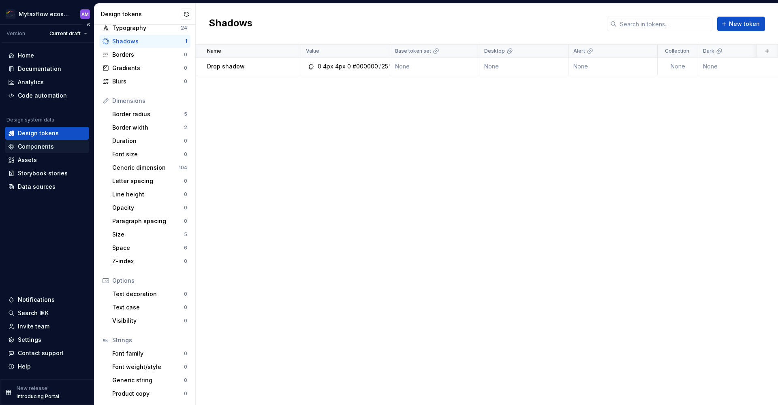
click at [40, 143] on div "Components" at bounding box center [36, 147] width 36 height 8
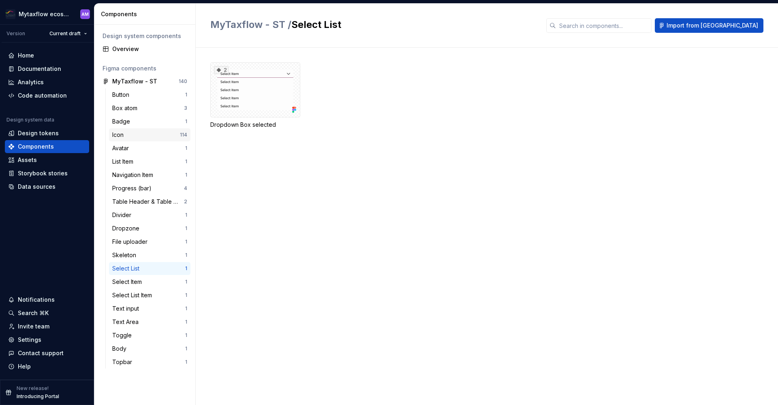
click at [156, 135] on div "Icon" at bounding box center [146, 135] width 68 height 8
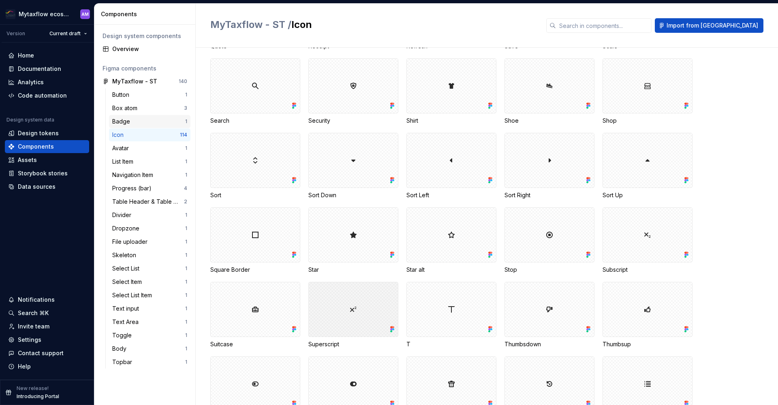
scroll to position [941, 0]
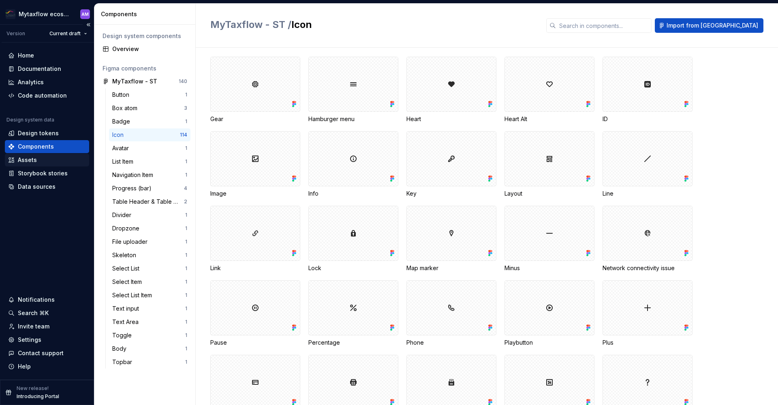
click at [34, 161] on div "Assets" at bounding box center [27, 160] width 19 height 8
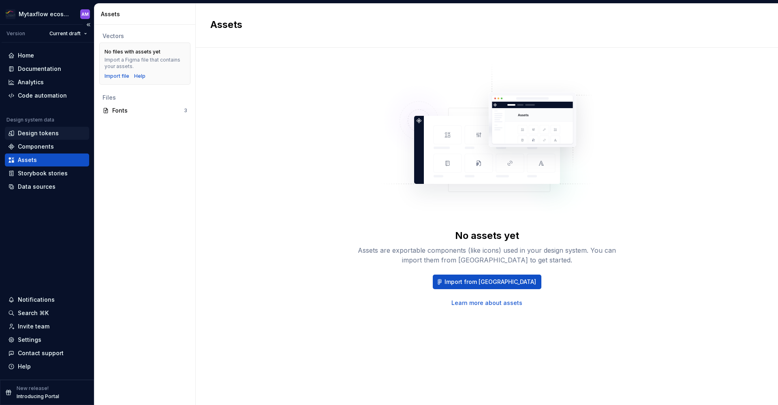
click at [43, 136] on div "Design tokens" at bounding box center [38, 133] width 41 height 8
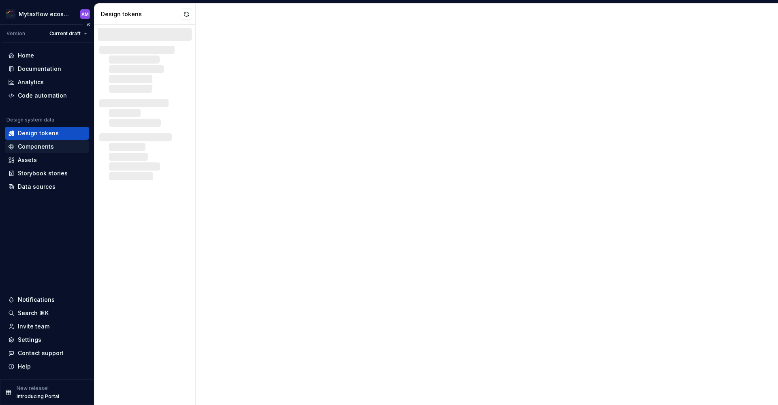
click at [46, 147] on div "Components" at bounding box center [36, 147] width 36 height 8
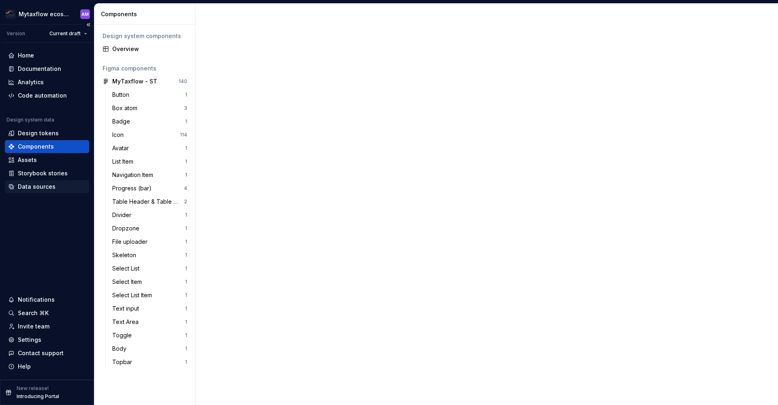
click at [50, 181] on div "Data sources" at bounding box center [47, 186] width 84 height 13
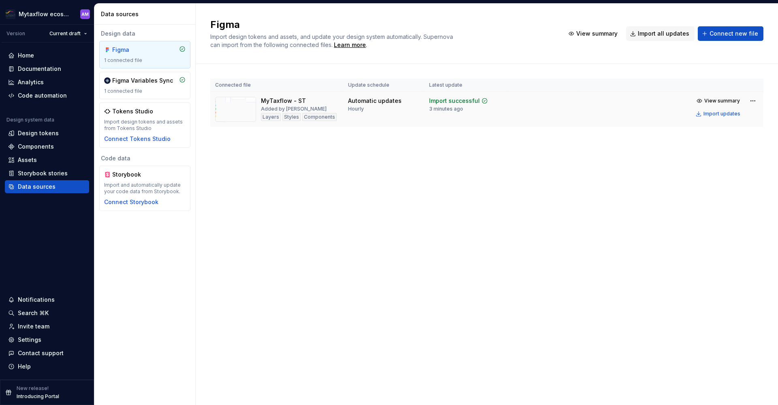
click at [277, 105] on div "MyTaxflow - ST" at bounding box center [283, 101] width 45 height 8
click at [319, 174] on div "Figma Import design tokens and assets, and update your design system automatica…" at bounding box center [487, 204] width 582 height 401
click at [127, 85] on div "Figma Variables Sync 1 connected file" at bounding box center [144, 86] width 81 height 18
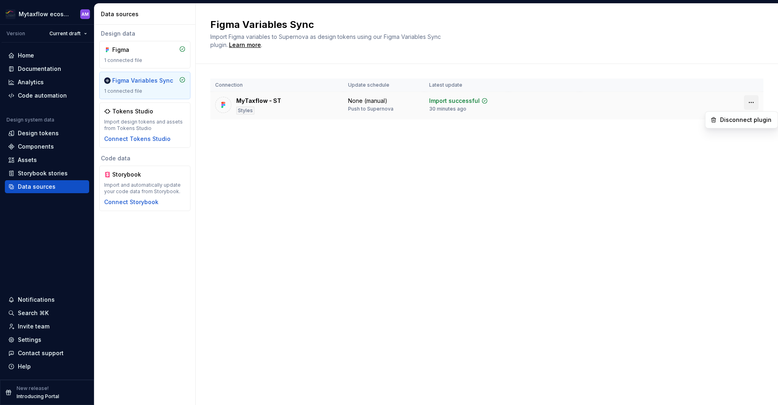
click at [748, 103] on html "Mytaxflow ecosystem AM Version Current draft Home Documentation Analytics Code …" at bounding box center [389, 202] width 778 height 405
click at [579, 125] on html "Mytaxflow ecosystem AM Version Current draft Home Documentation Analytics Code …" at bounding box center [389, 202] width 778 height 405
click at [352, 105] on div "None (manual) Push to Supernova" at bounding box center [370, 104] width 45 height 15
click at [226, 105] on img at bounding box center [223, 105] width 8 height 8
click at [259, 102] on div "MyTaxflow - ST" at bounding box center [258, 101] width 45 height 8
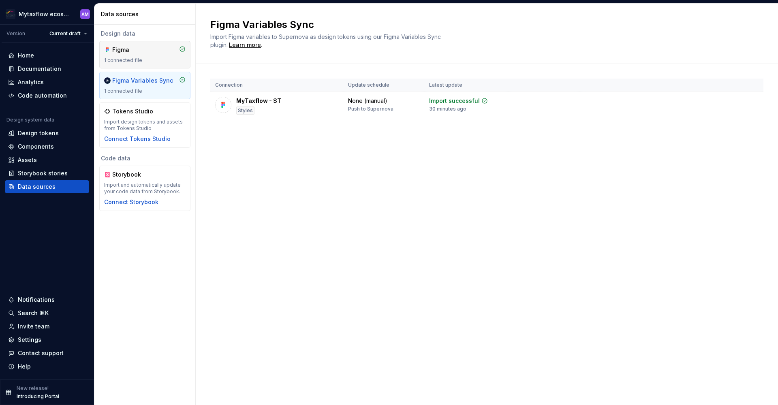
click at [128, 61] on div "1 connected file" at bounding box center [144, 60] width 81 height 6
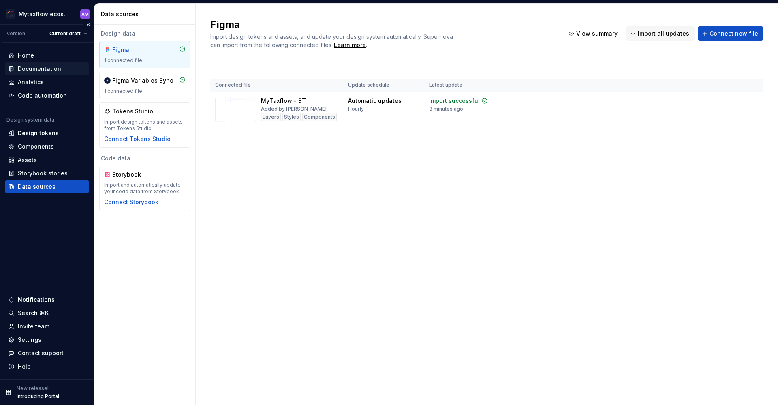
click at [40, 75] on div "Documentation" at bounding box center [47, 68] width 84 height 13
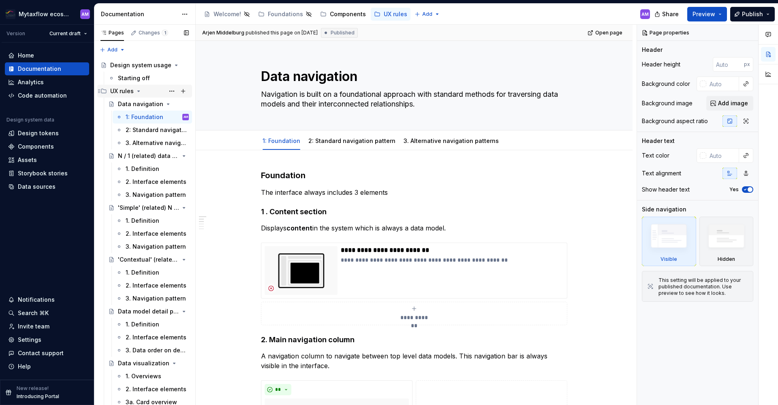
click at [141, 91] on icon "Page tree" at bounding box center [138, 91] width 6 height 6
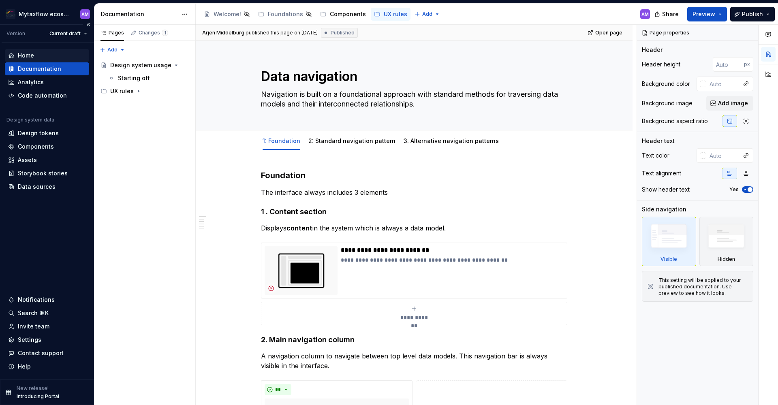
click at [42, 56] on div "Home" at bounding box center [47, 55] width 78 height 8
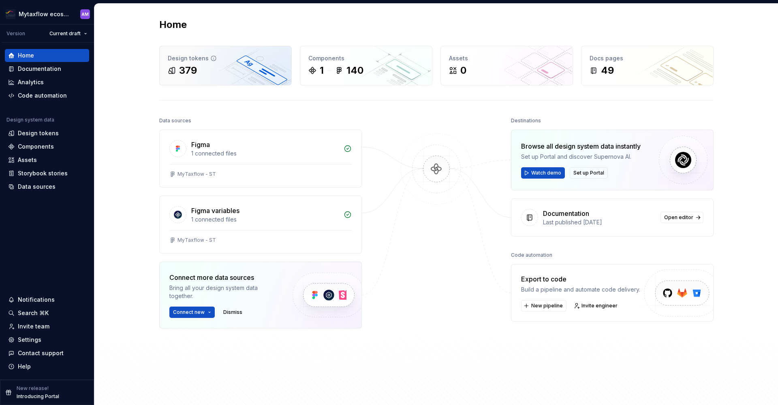
click at [160, 66] on div "Design tokens 379" at bounding box center [226, 65] width 132 height 39
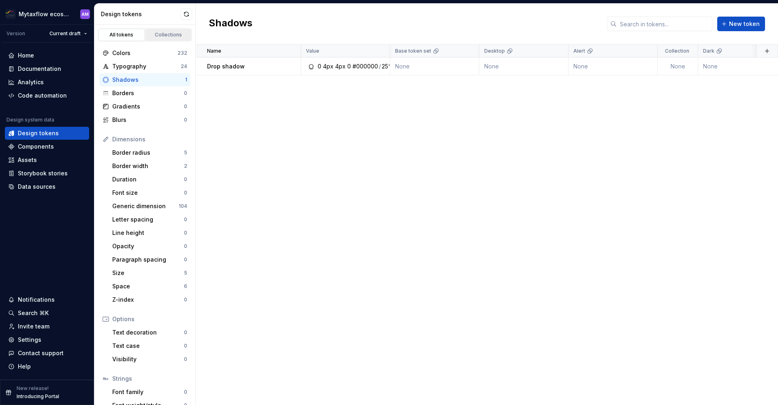
drag, startPoint x: 188, startPoint y: 15, endPoint x: 185, endPoint y: 36, distance: 22.0
click at [188, 15] on button "button" at bounding box center [186, 14] width 11 height 11
click at [130, 67] on div "Typography" at bounding box center [146, 66] width 68 height 8
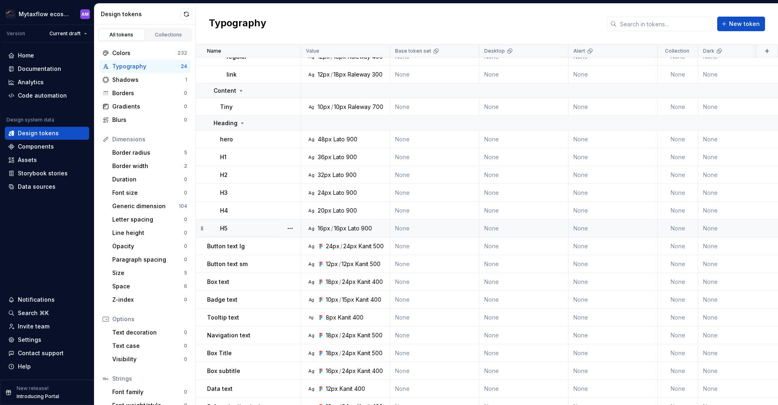
scroll to position [201, 0]
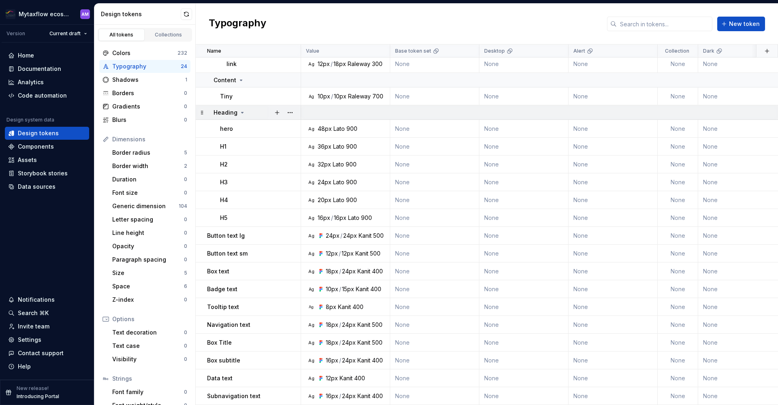
click at [241, 112] on icon at bounding box center [242, 112] width 2 height 1
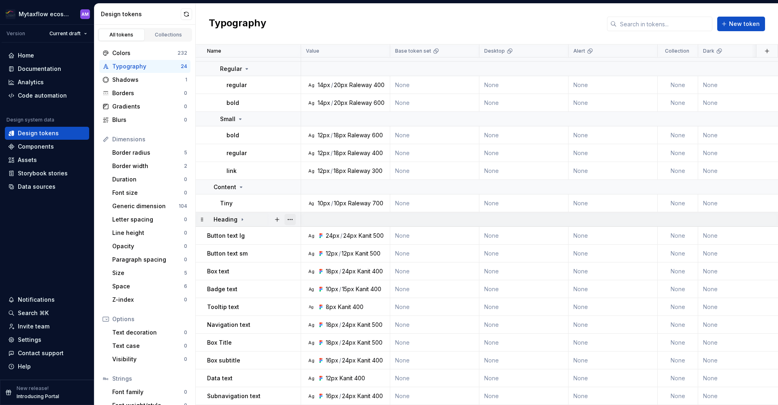
click at [291, 214] on button "button" at bounding box center [289, 219] width 11 height 11
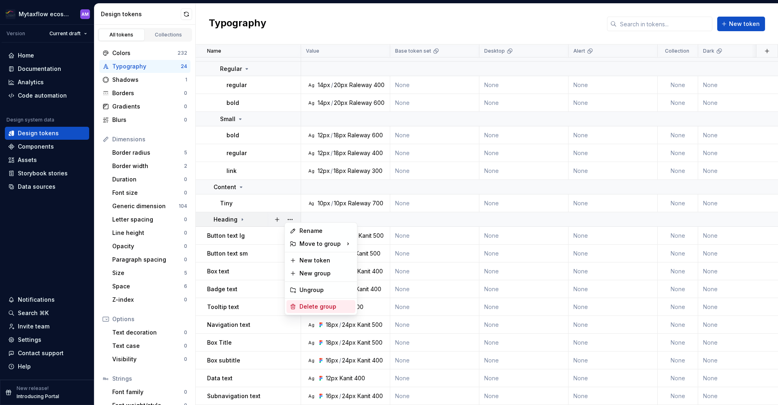
click at [324, 307] on div "Delete group" at bounding box center [325, 307] width 53 height 8
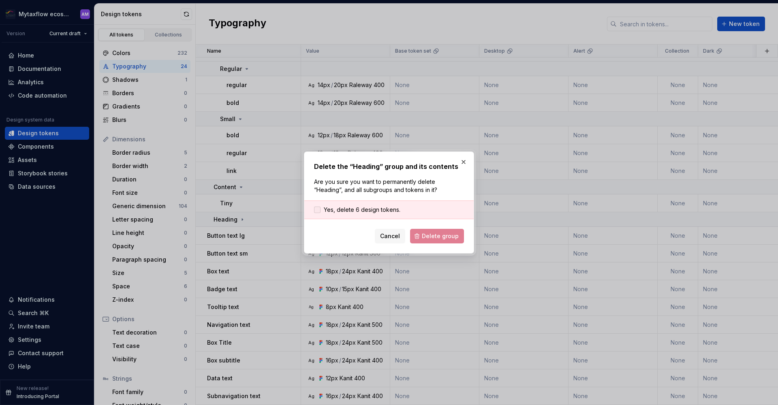
click at [333, 209] on span "Yes, delete 6 design tokens." at bounding box center [362, 210] width 77 height 8
click at [437, 236] on span "Delete group" at bounding box center [440, 236] width 37 height 8
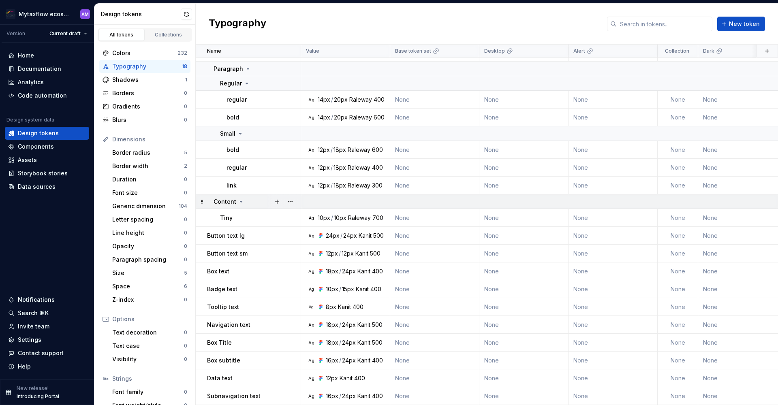
scroll to position [80, 0]
click at [222, 214] on p "Tiny" at bounding box center [226, 218] width 13 height 8
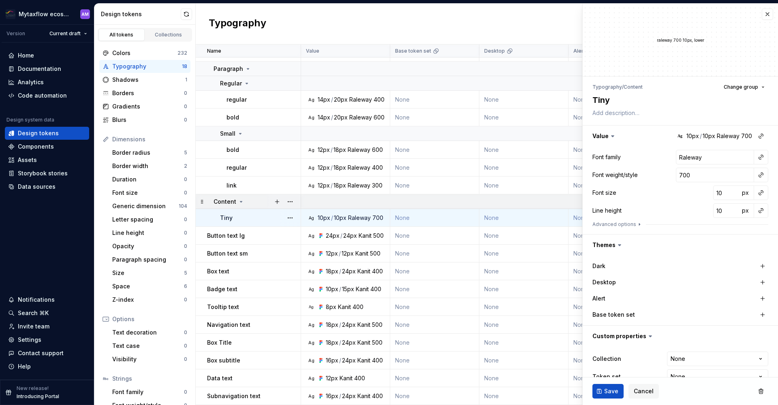
click at [238, 198] on icon at bounding box center [241, 201] width 6 height 6
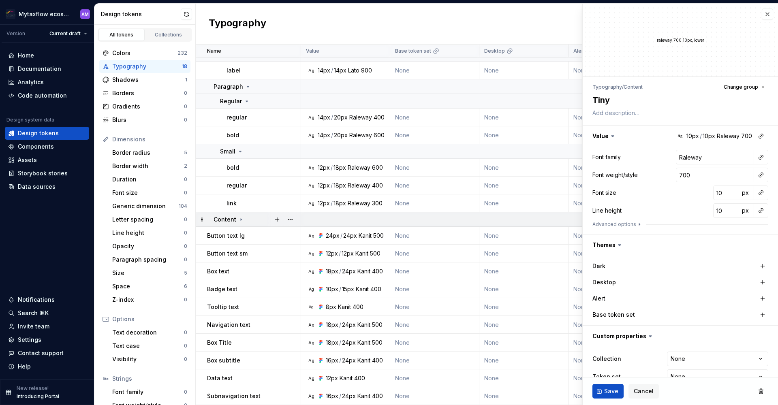
click at [238, 216] on icon at bounding box center [241, 219] width 6 height 6
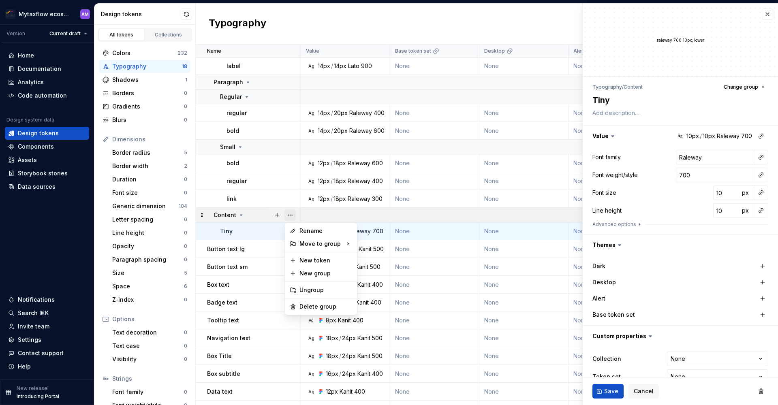
click at [288, 214] on button "button" at bounding box center [289, 214] width 11 height 11
click at [320, 307] on div "Delete group" at bounding box center [325, 307] width 53 height 8
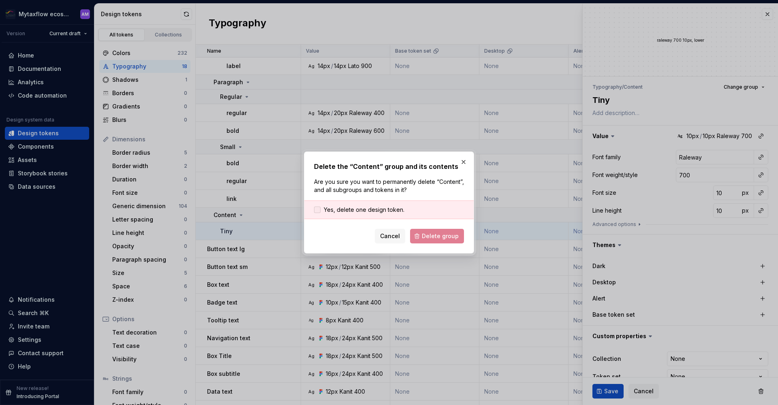
click at [349, 207] on span "Yes, delete one design token." at bounding box center [364, 210] width 81 height 8
click at [451, 237] on span "Delete group" at bounding box center [440, 236] width 37 height 8
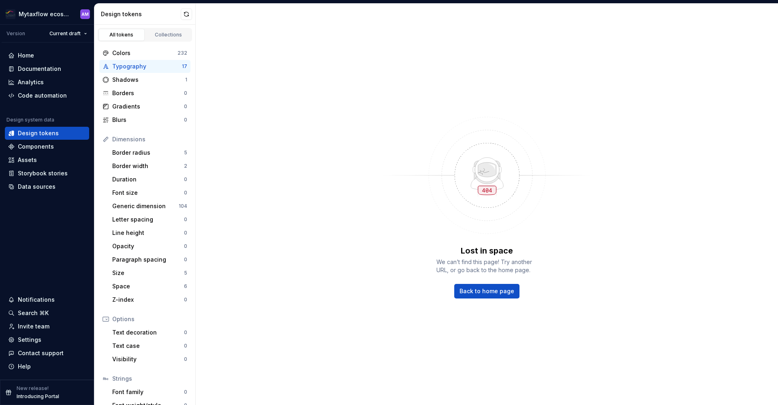
scroll to position [47, 0]
drag, startPoint x: 144, startPoint y: 75, endPoint x: 139, endPoint y: 71, distance: 6.7
click at [145, 75] on div "Shadows 1" at bounding box center [144, 79] width 91 height 13
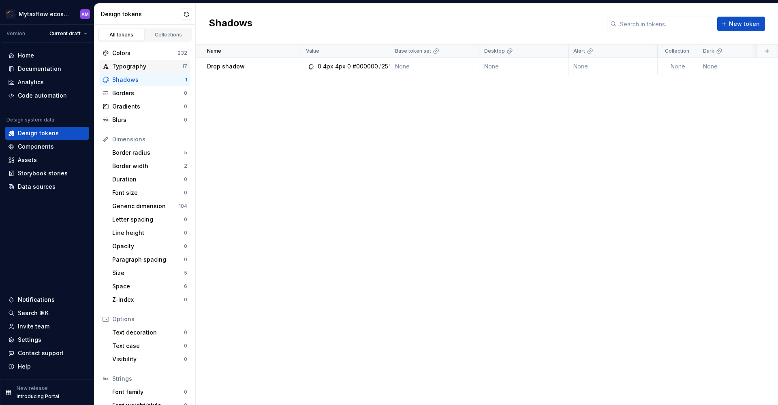
click at [137, 67] on div "Typography" at bounding box center [147, 66] width 70 height 8
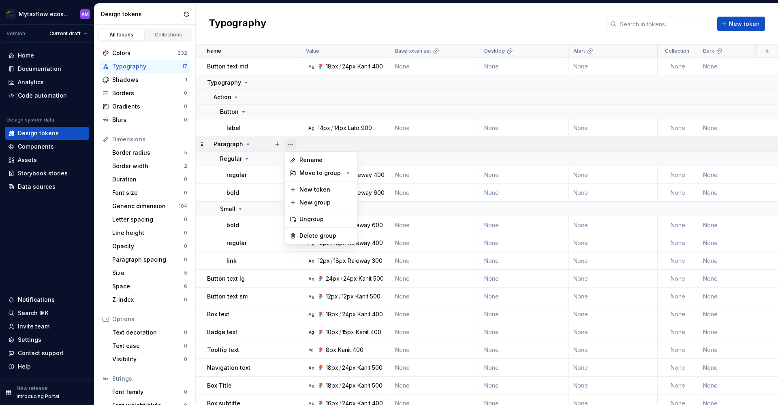
click at [291, 145] on button "button" at bounding box center [289, 144] width 11 height 11
click at [318, 235] on div "Delete group" at bounding box center [325, 236] width 53 height 8
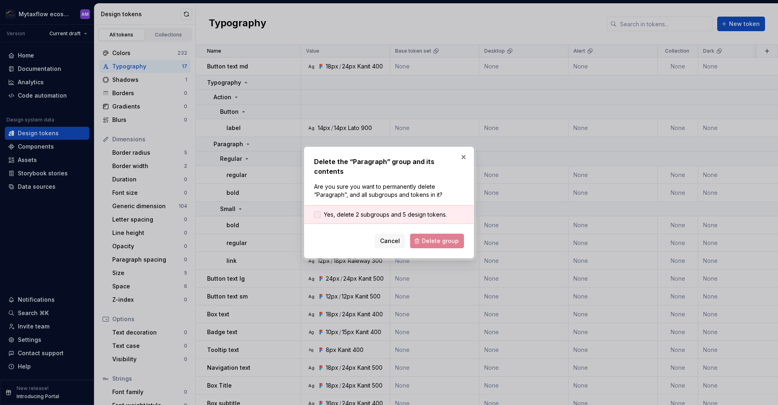
click at [347, 211] on span "Yes, delete 2 subgroups and 5 design tokens." at bounding box center [385, 215] width 123 height 8
click at [438, 241] on button "Delete group" at bounding box center [437, 241] width 54 height 15
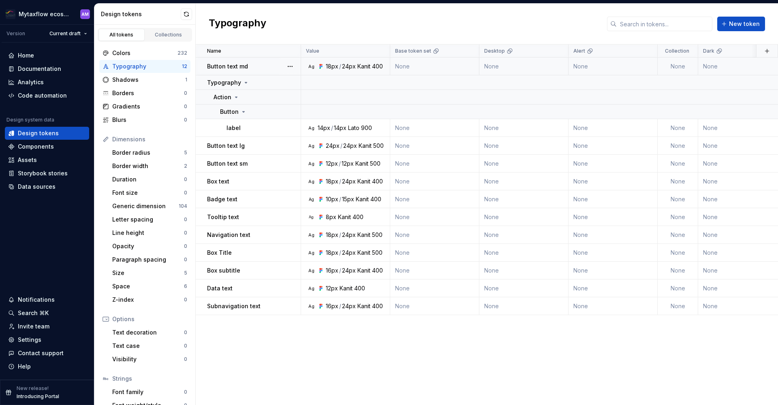
click at [235, 64] on p "Button text md" at bounding box center [227, 66] width 41 height 8
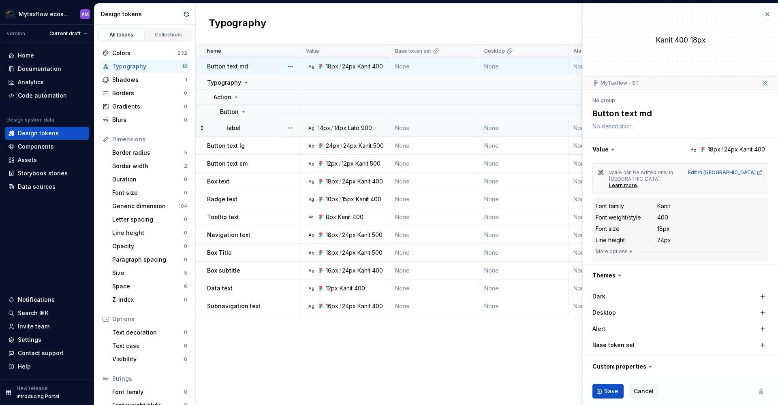
click at [232, 126] on p "label" at bounding box center [233, 128] width 14 height 8
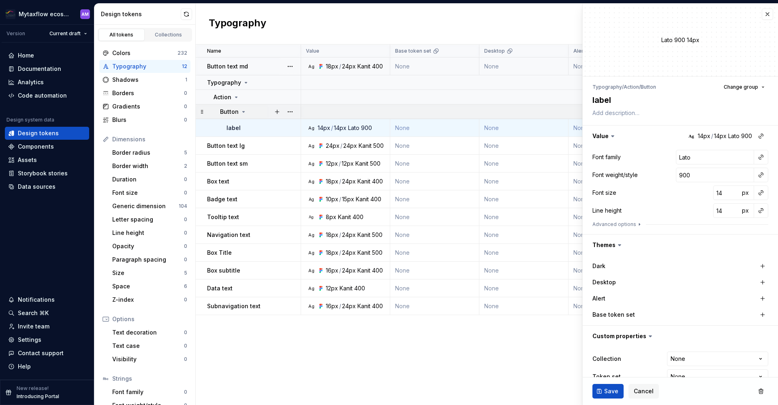
click at [229, 112] on p "Button" at bounding box center [229, 112] width 19 height 8
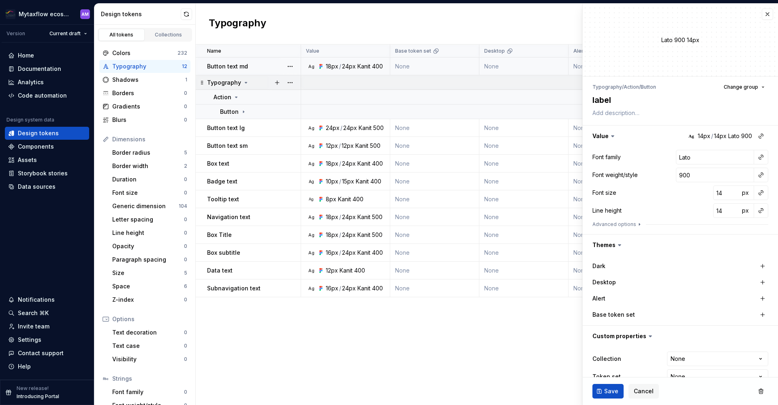
click at [227, 83] on p "Typography" at bounding box center [224, 83] width 34 height 8
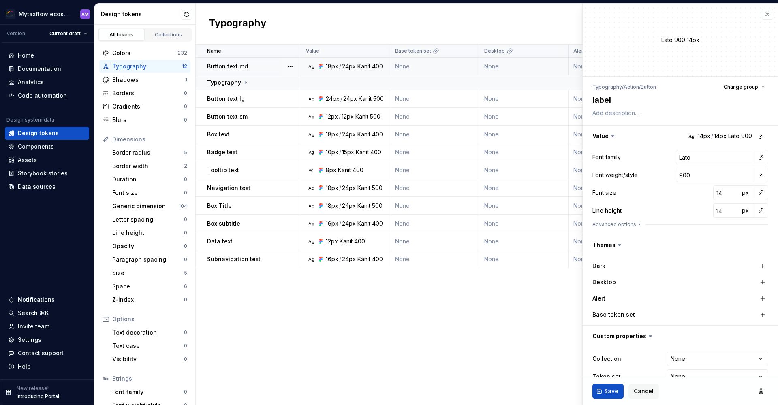
click at [238, 68] on p "Button text md" at bounding box center [227, 66] width 41 height 8
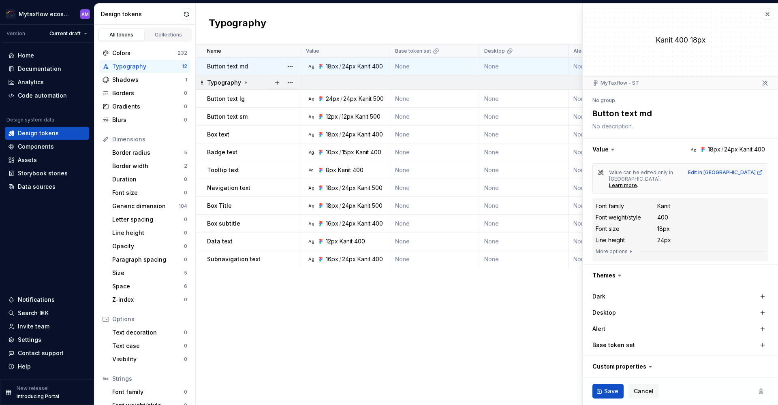
click at [243, 81] on icon at bounding box center [246, 82] width 6 height 6
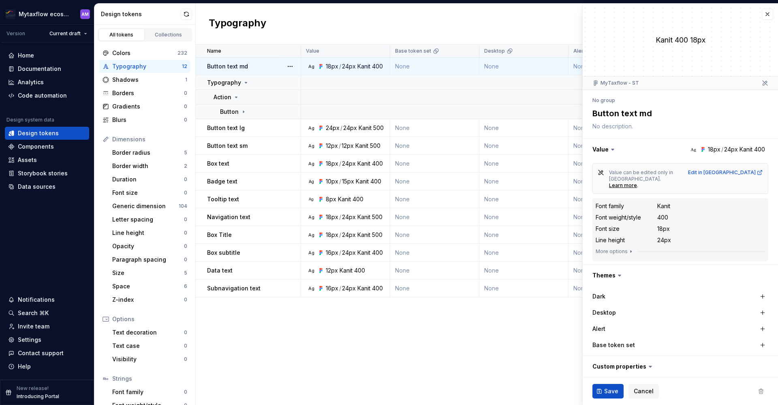
click at [239, 61] on td "Button text md" at bounding box center [248, 67] width 105 height 18
click at [265, 44] on div "Typography New token" at bounding box center [487, 24] width 582 height 41
click at [768, 12] on div "Kanit 400 18px" at bounding box center [679, 40] width 195 height 73
click at [765, 14] on button "button" at bounding box center [767, 14] width 11 height 11
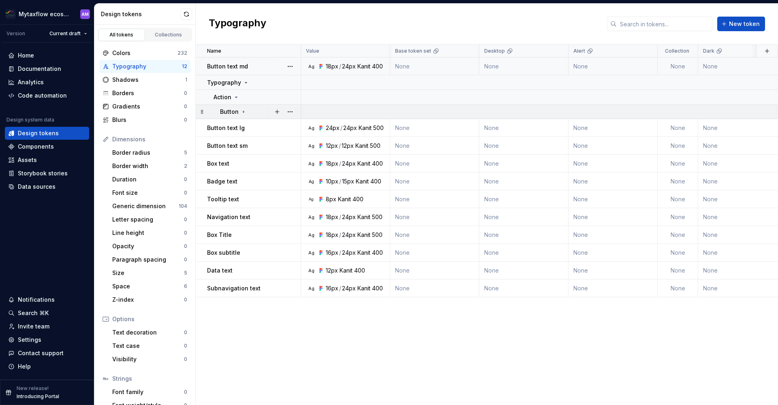
click at [241, 112] on icon at bounding box center [243, 112] width 6 height 6
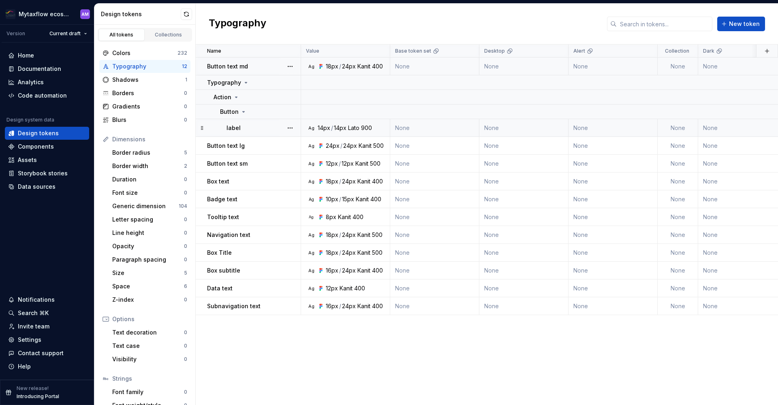
click at [235, 130] on p "label" at bounding box center [233, 128] width 14 height 8
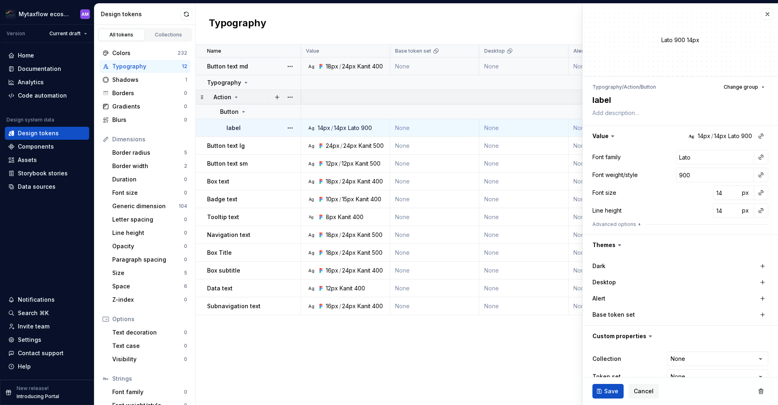
click at [235, 97] on icon at bounding box center [236, 97] width 6 height 6
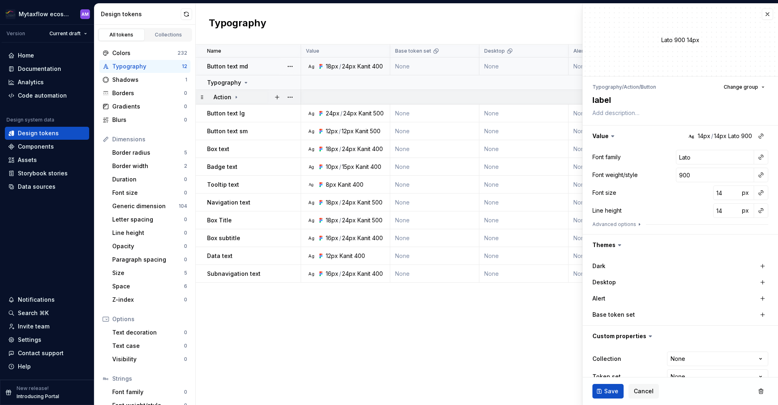
click at [234, 98] on icon at bounding box center [236, 97] width 6 height 6
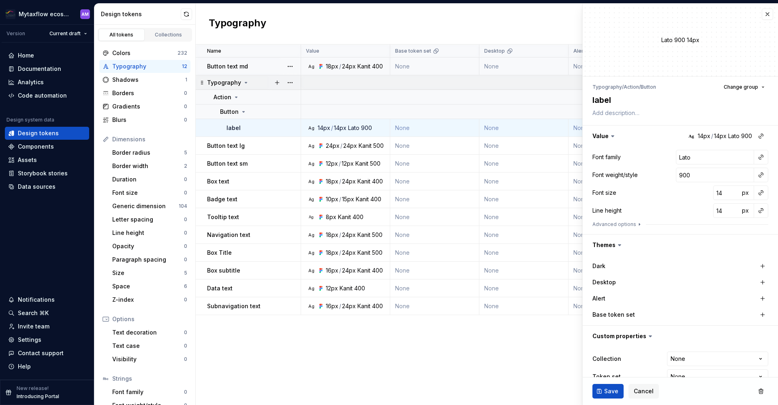
click at [245, 83] on icon at bounding box center [246, 82] width 6 height 6
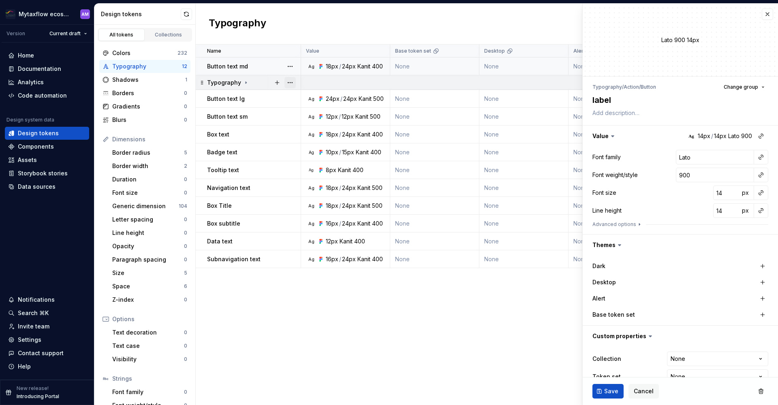
click at [295, 85] on button "button" at bounding box center [289, 82] width 11 height 11
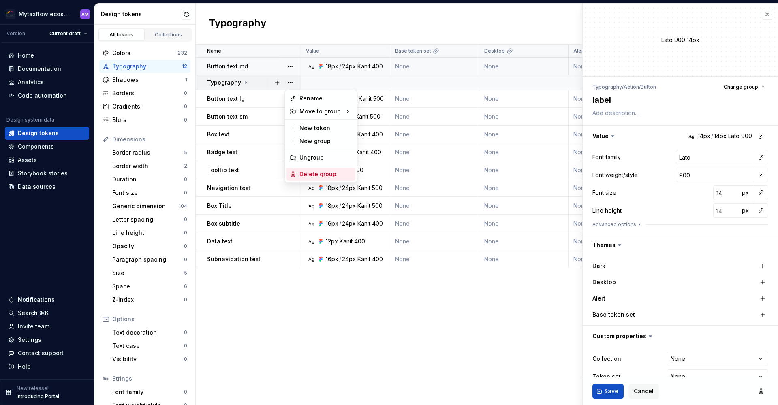
click at [311, 174] on div "Delete group" at bounding box center [325, 174] width 53 height 8
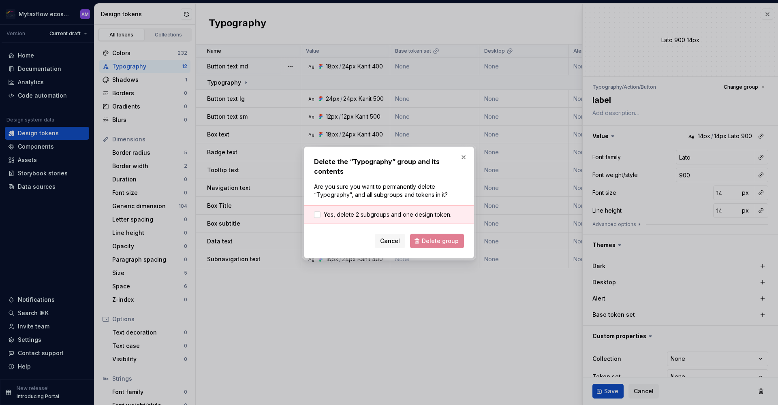
click at [431, 239] on div "Cancel Delete group" at bounding box center [389, 241] width 150 height 15
click at [318, 217] on div at bounding box center [317, 214] width 6 height 6
click at [431, 238] on span "Delete group" at bounding box center [440, 241] width 37 height 8
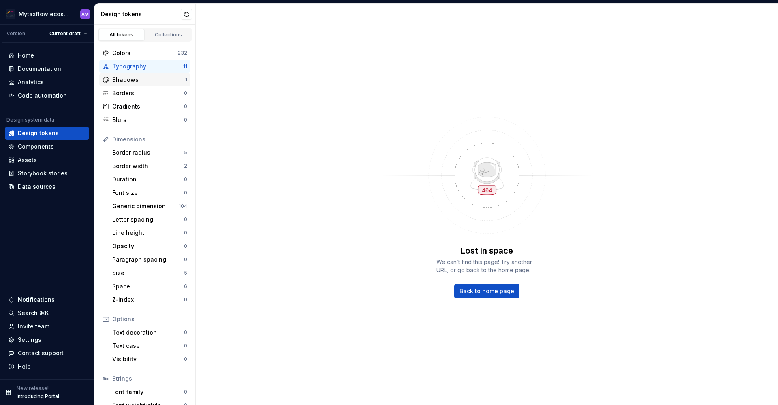
click at [126, 79] on div "Shadows" at bounding box center [148, 80] width 73 height 8
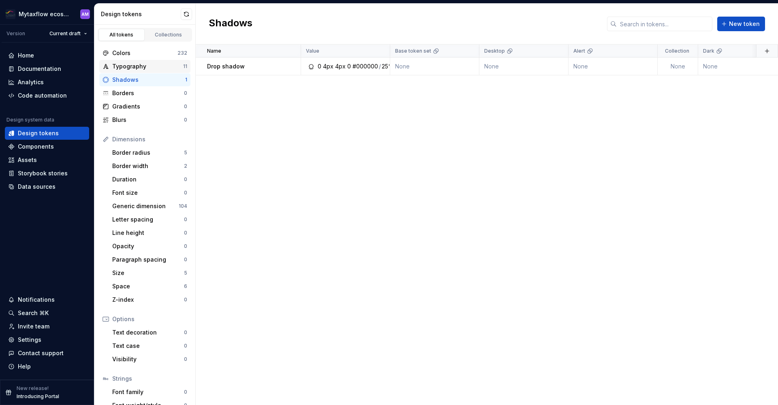
click at [129, 61] on div "Typography 11" at bounding box center [144, 66] width 91 height 13
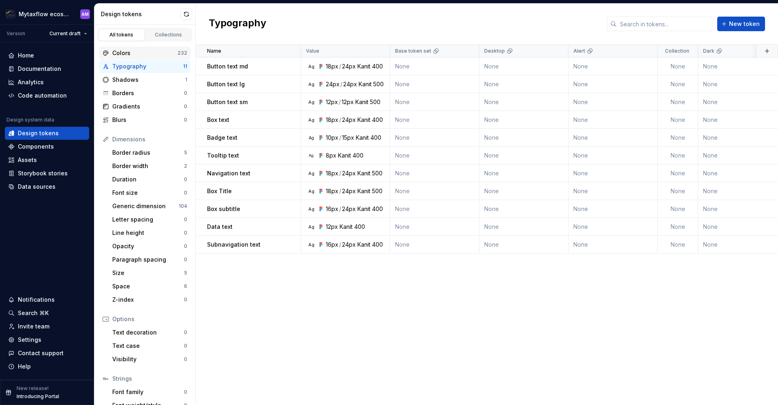
click at [123, 53] on div "Colors" at bounding box center [144, 53] width 65 height 8
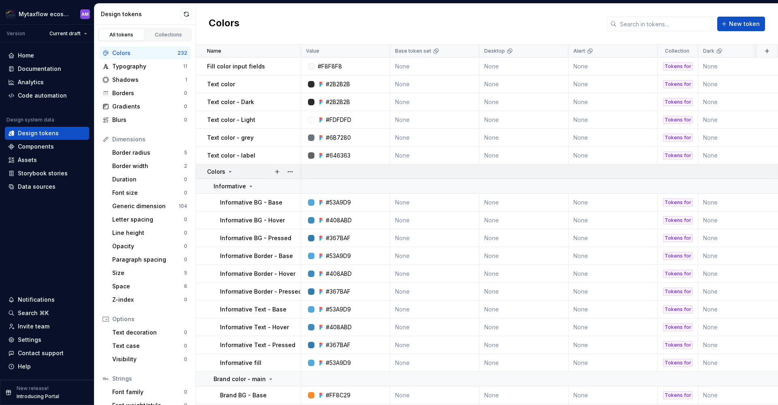
click at [230, 172] on icon at bounding box center [230, 171] width 2 height 1
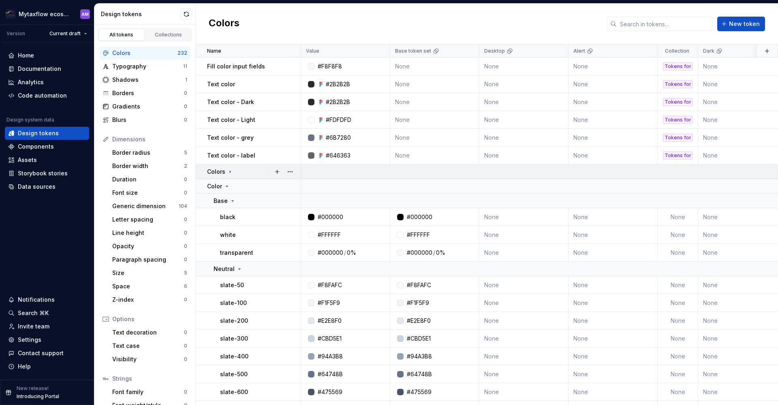
click at [230, 171] on icon at bounding box center [230, 172] width 1 height 2
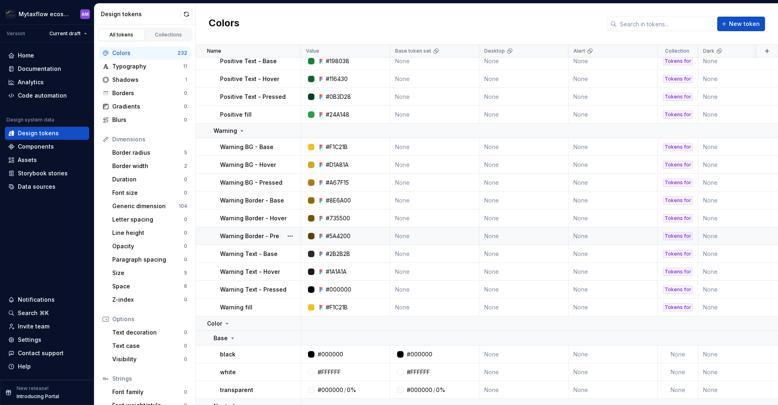
scroll to position [1186, 0]
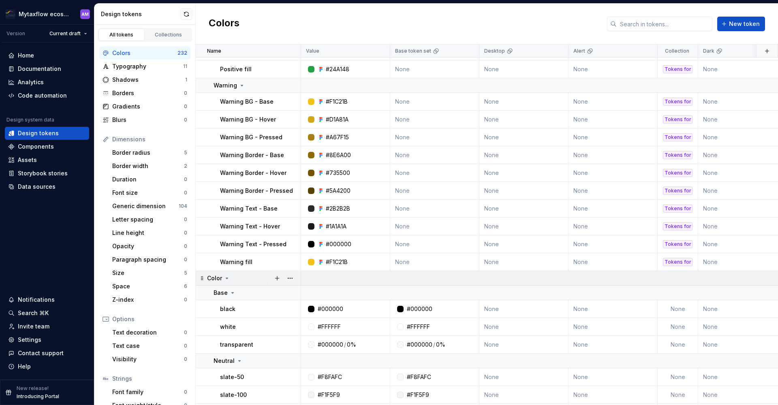
click at [227, 279] on icon at bounding box center [227, 278] width 2 height 1
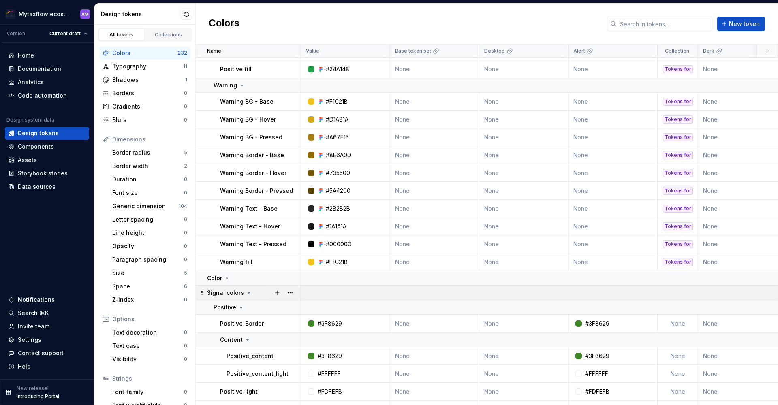
click at [248, 293] on icon at bounding box center [249, 292] width 2 height 1
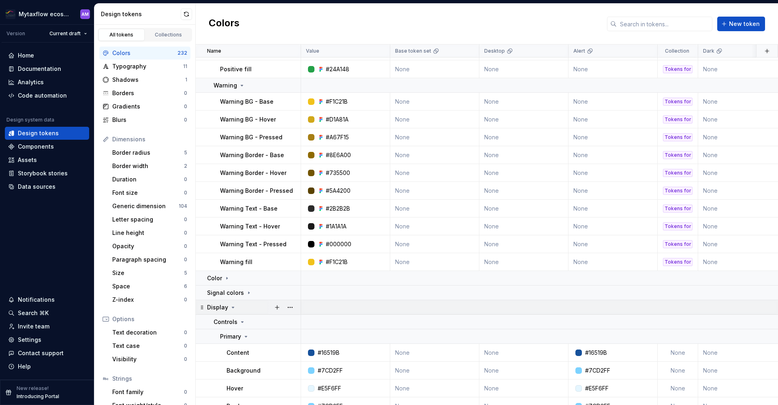
click at [231, 309] on icon at bounding box center [233, 307] width 6 height 6
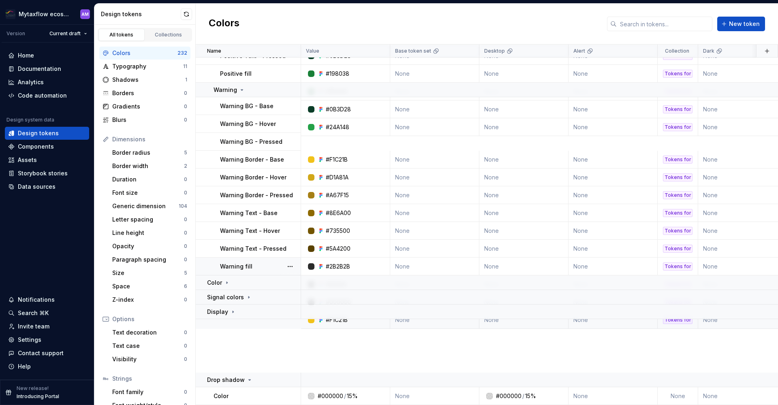
scroll to position [1133, 0]
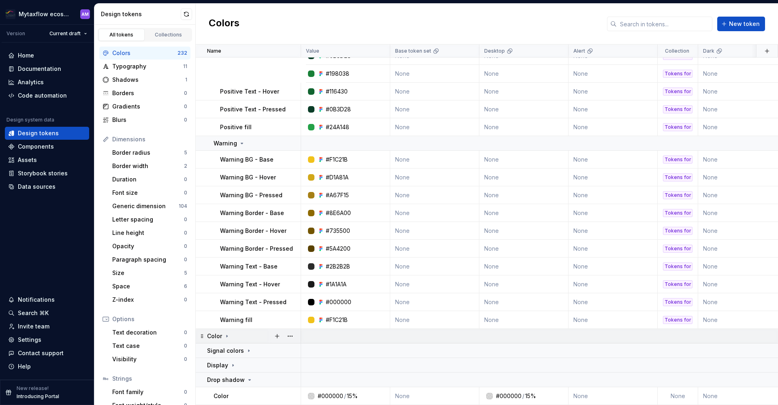
click at [225, 333] on icon at bounding box center [227, 336] width 6 height 6
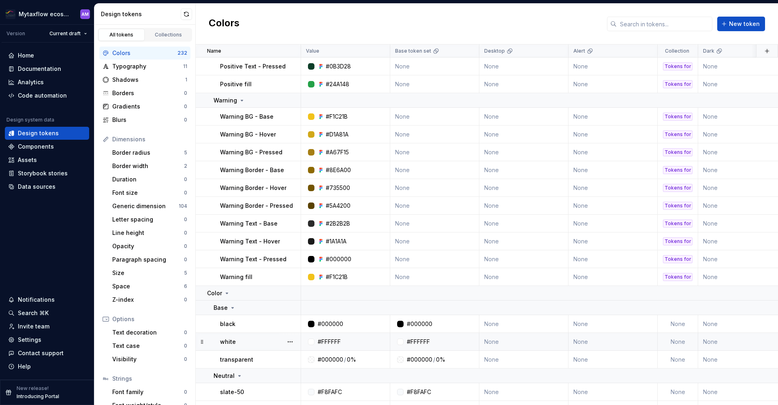
scroll to position [1173, 0]
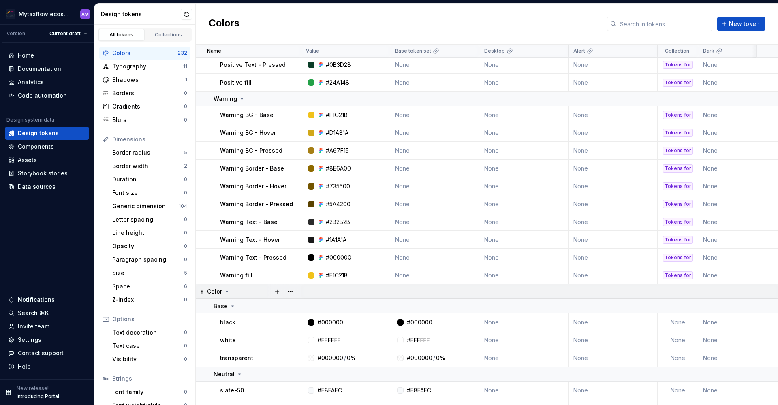
click at [226, 291] on icon at bounding box center [227, 291] width 2 height 1
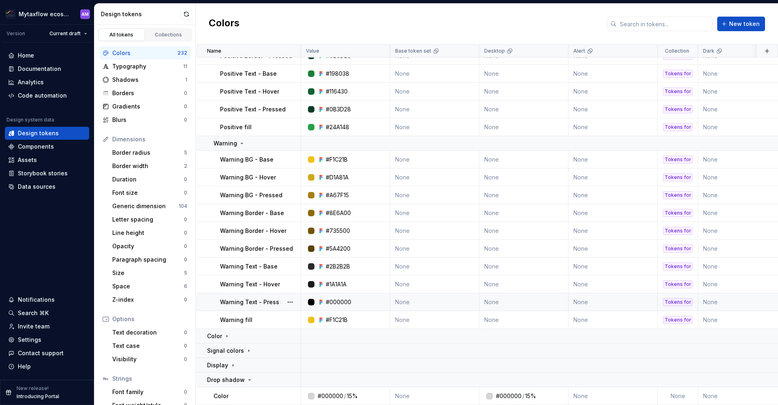
scroll to position [1133, 0]
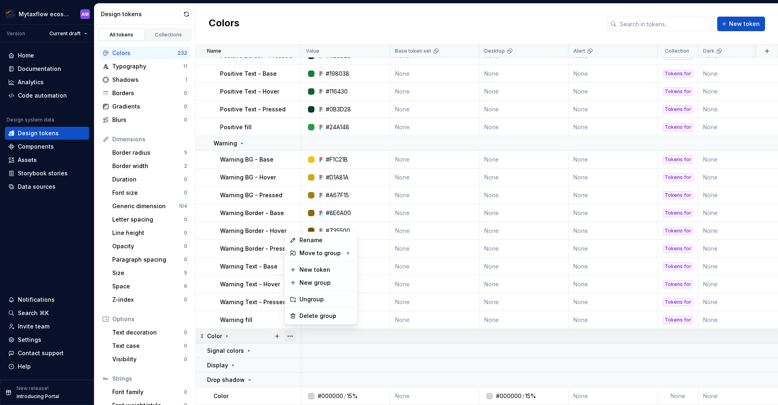
click at [290, 331] on button "button" at bounding box center [289, 336] width 11 height 11
click at [303, 317] on div "Delete group" at bounding box center [325, 316] width 53 height 8
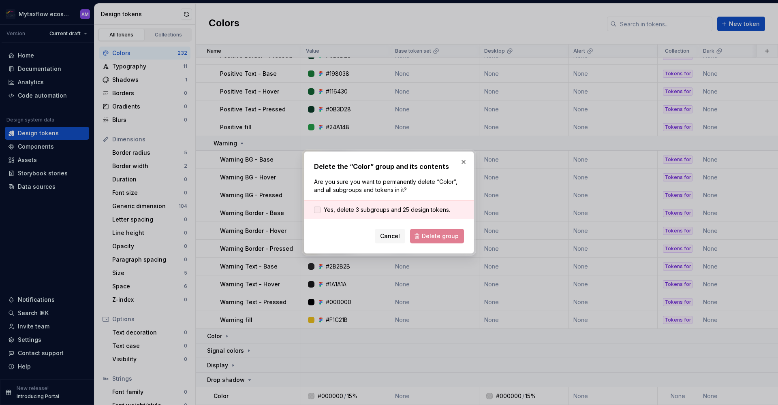
click at [333, 207] on span "Yes, delete 3 subgroups and 25 design tokens." at bounding box center [387, 210] width 126 height 8
click at [433, 236] on span "Delete group" at bounding box center [440, 236] width 37 height 8
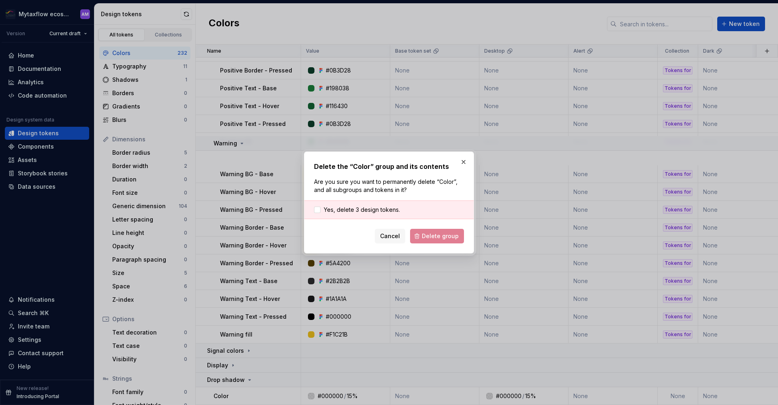
scroll to position [1118, 0]
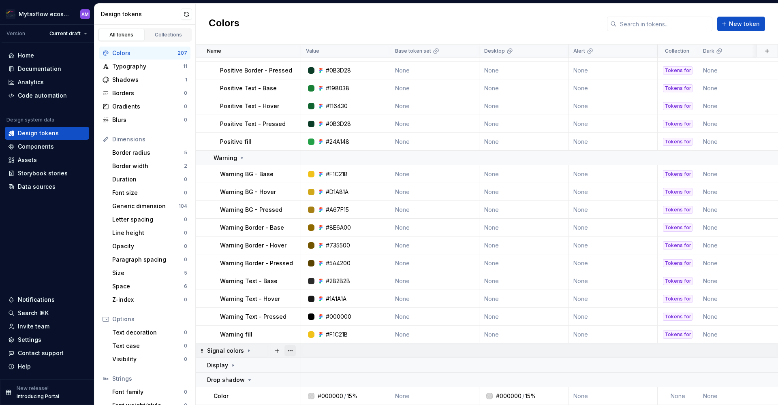
click at [288, 347] on button "button" at bounding box center [289, 350] width 11 height 11
click at [321, 333] on div "Delete group" at bounding box center [325, 330] width 53 height 8
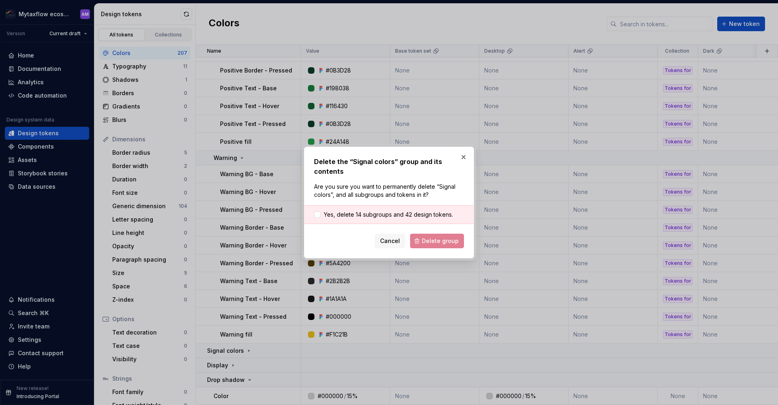
click at [441, 241] on div "Cancel Delete group" at bounding box center [389, 241] width 150 height 15
click at [335, 216] on span "Yes, delete 14 subgroups and 42 design tokens." at bounding box center [388, 215] width 129 height 8
click at [440, 239] on span "Delete group" at bounding box center [440, 241] width 37 height 8
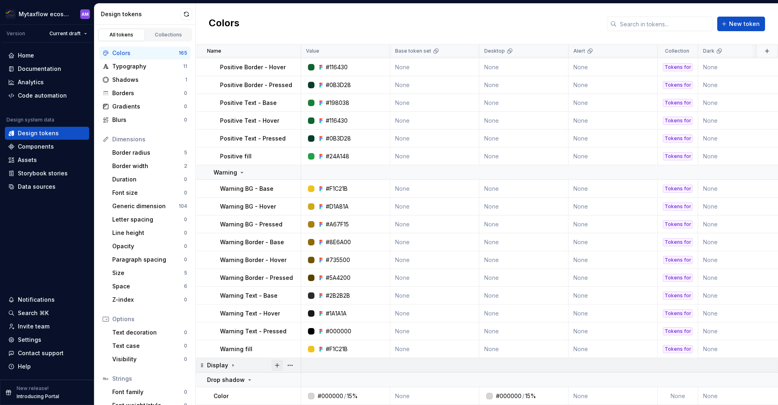
scroll to position [1104, 0]
click at [288, 361] on button "button" at bounding box center [289, 365] width 11 height 11
click at [310, 342] on div "Delete group" at bounding box center [325, 345] width 53 height 8
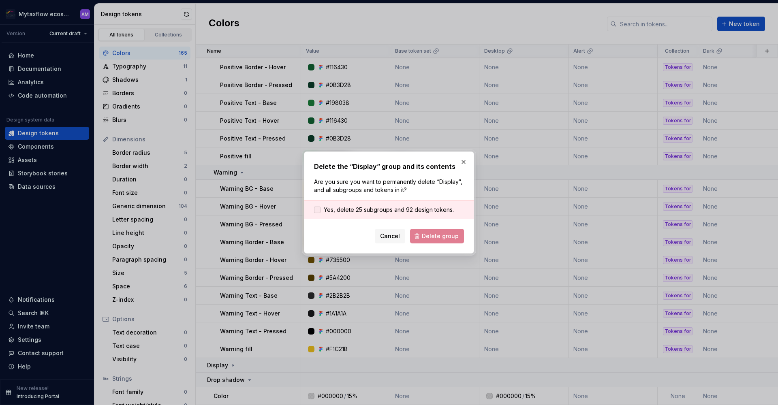
click at [395, 208] on span "Yes, delete 25 subgroups and 92 design tokens." at bounding box center [389, 210] width 130 height 8
click at [442, 237] on span "Delete group" at bounding box center [440, 236] width 37 height 8
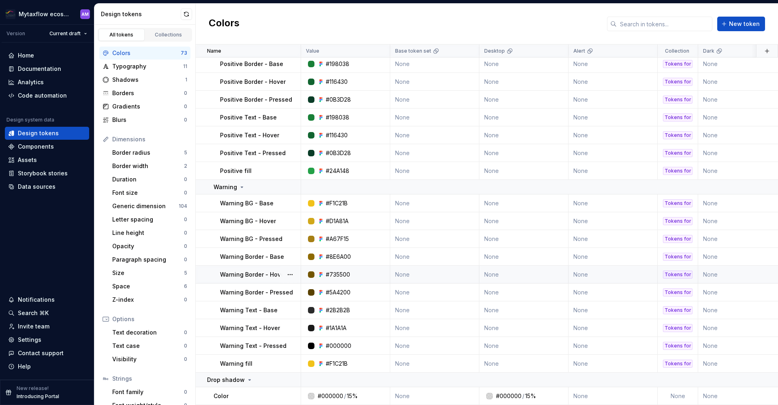
scroll to position [1089, 0]
click at [292, 375] on button "button" at bounding box center [289, 379] width 11 height 11
click at [305, 361] on div "Delete group" at bounding box center [325, 360] width 53 height 8
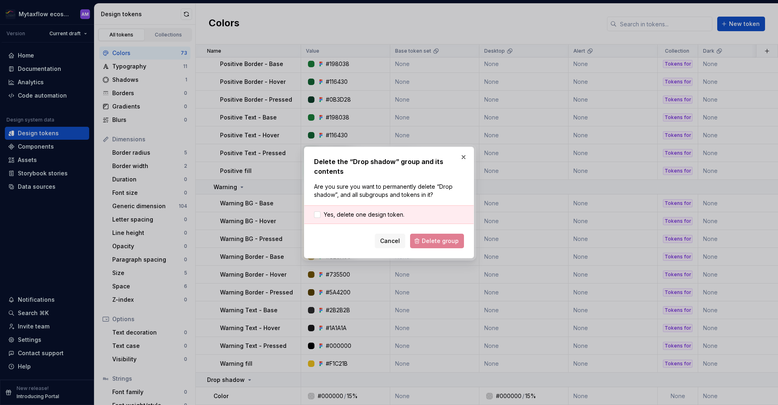
click at [436, 243] on div "Cancel Delete group" at bounding box center [389, 241] width 150 height 15
click at [359, 216] on span "Yes, delete one design token." at bounding box center [364, 215] width 81 height 8
click at [439, 245] on span "Delete group" at bounding box center [440, 241] width 37 height 8
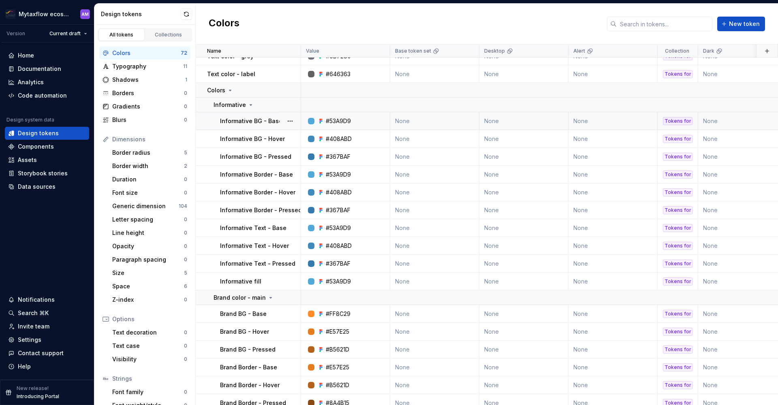
scroll to position [0, 0]
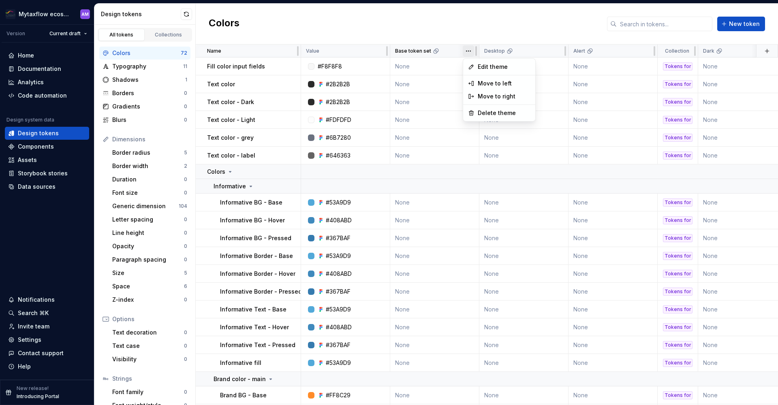
click at [469, 51] on html "Mytaxflow ecosystem AM Version Current draft Home Documentation Analytics Code …" at bounding box center [389, 202] width 778 height 405
drag, startPoint x: 477, startPoint y: 20, endPoint x: 450, endPoint y: 27, distance: 28.4
click at [477, 20] on html "Mytaxflow ecosystem AM Version Current draft Home Documentation Analytics Code …" at bounding box center [389, 202] width 778 height 405
click at [761, 53] on button "button" at bounding box center [766, 50] width 11 height 11
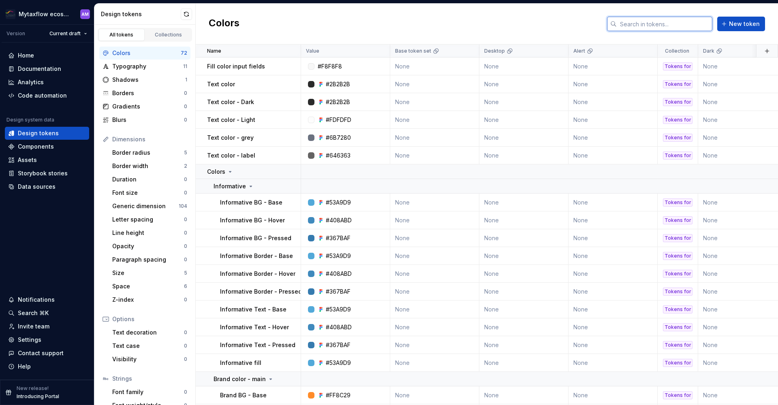
click at [665, 27] on input "text" at bounding box center [665, 24] width 96 height 15
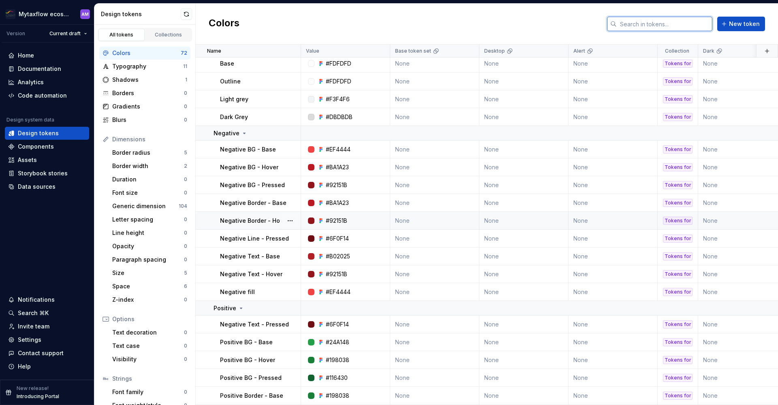
scroll to position [753, 0]
click at [128, 65] on div "Typography" at bounding box center [147, 66] width 71 height 8
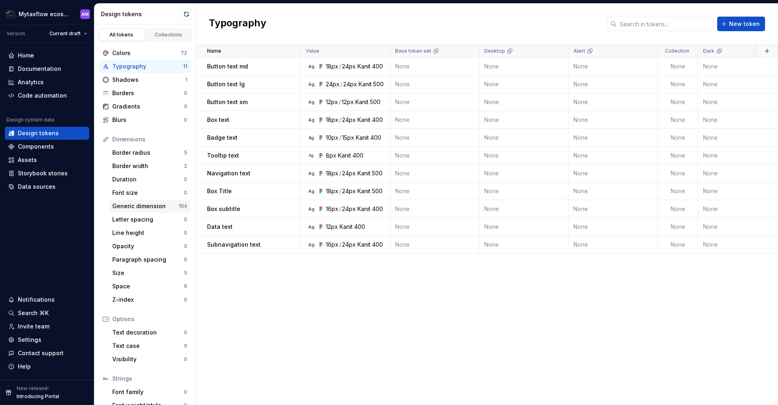
click at [139, 204] on div "Generic dimension" at bounding box center [145, 206] width 66 height 8
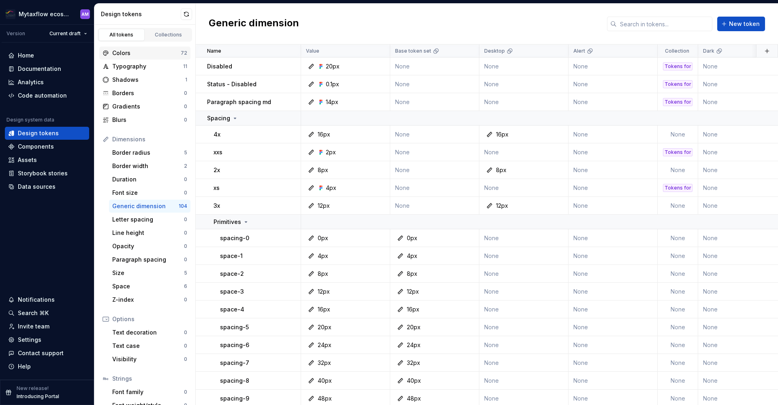
click at [134, 54] on div "Colors" at bounding box center [146, 53] width 68 height 8
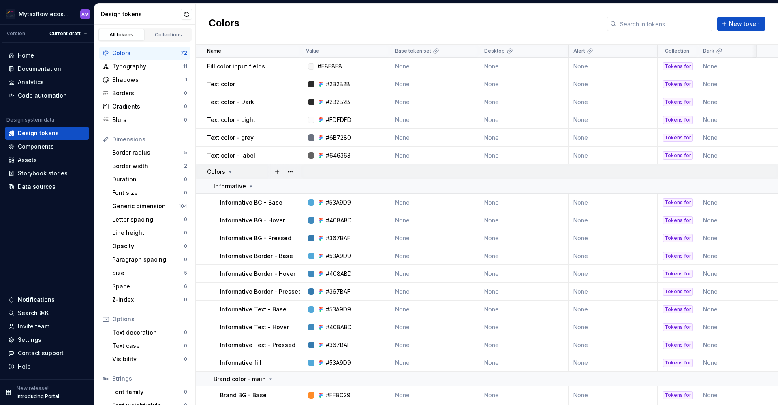
click at [231, 174] on icon at bounding box center [230, 172] width 6 height 6
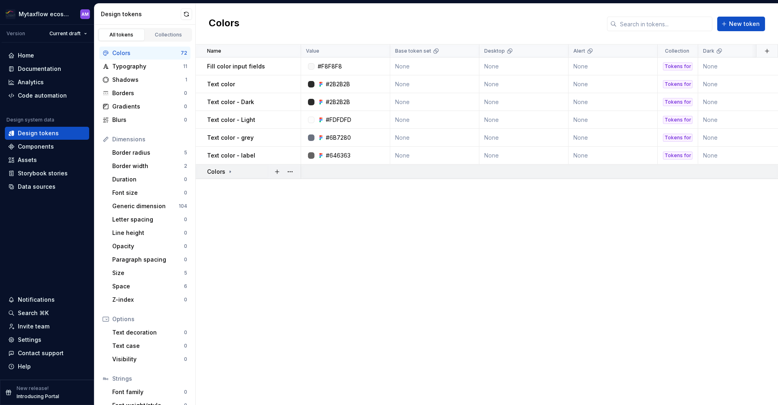
click at [230, 173] on icon at bounding box center [230, 172] width 1 height 2
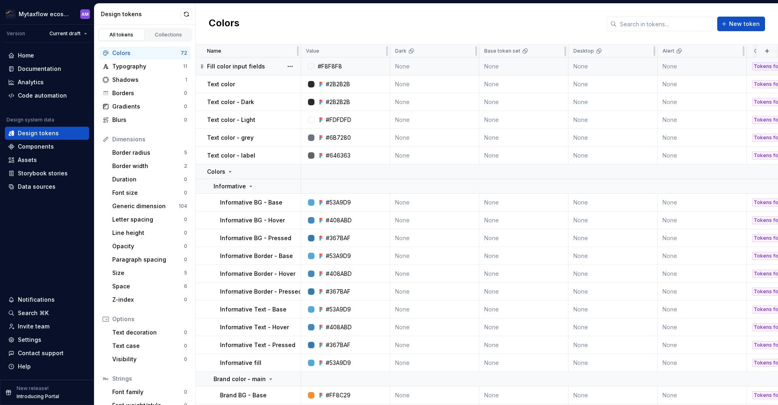
click at [409, 66] on td "None" at bounding box center [434, 67] width 89 height 18
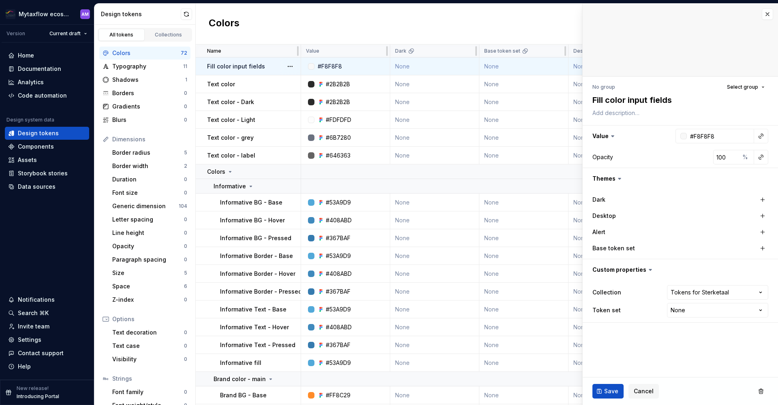
type textarea "*"
click at [637, 393] on ul "Import completed. View summary" at bounding box center [677, 398] width 199 height 13
click at [639, 391] on span "Cancel" at bounding box center [644, 391] width 20 height 8
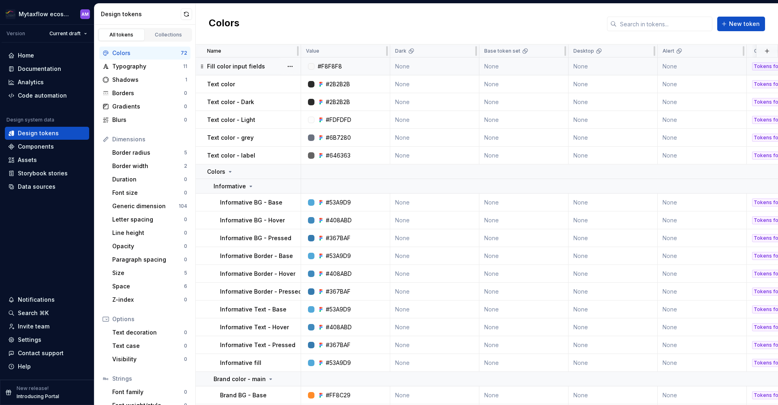
click at [166, 52] on div "Colors" at bounding box center [146, 53] width 68 height 8
click at [167, 30] on link "Collections" at bounding box center [168, 35] width 46 height 12
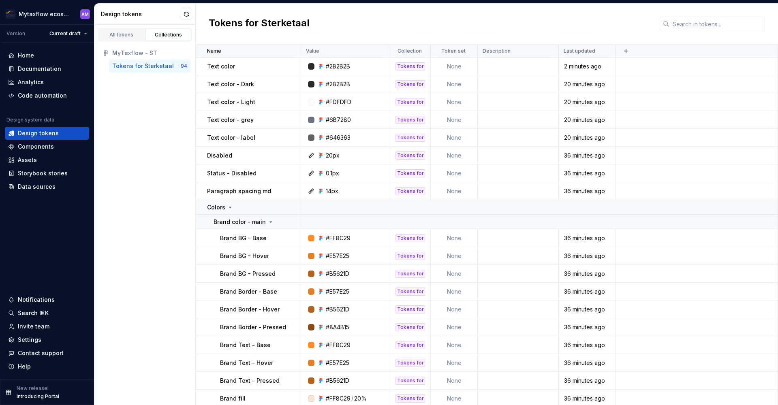
click at [136, 67] on div "Tokens for Sterketaal" at bounding box center [143, 66] width 62 height 8
click at [129, 34] on div "All tokens" at bounding box center [121, 35] width 41 height 6
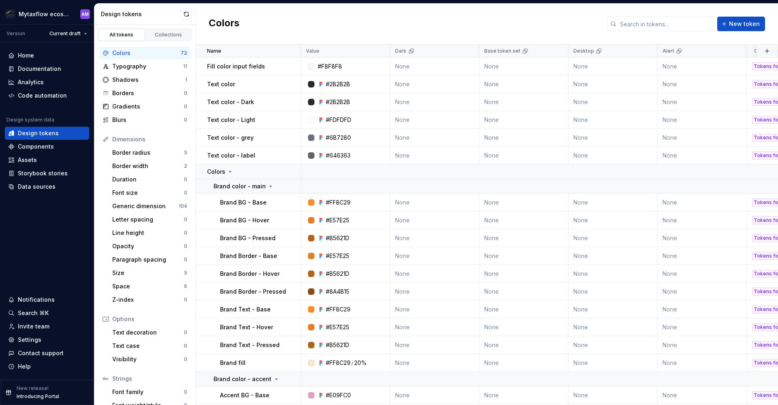
click at [135, 54] on div "Colors" at bounding box center [146, 53] width 68 height 8
click at [134, 66] on div "Typography" at bounding box center [147, 66] width 71 height 8
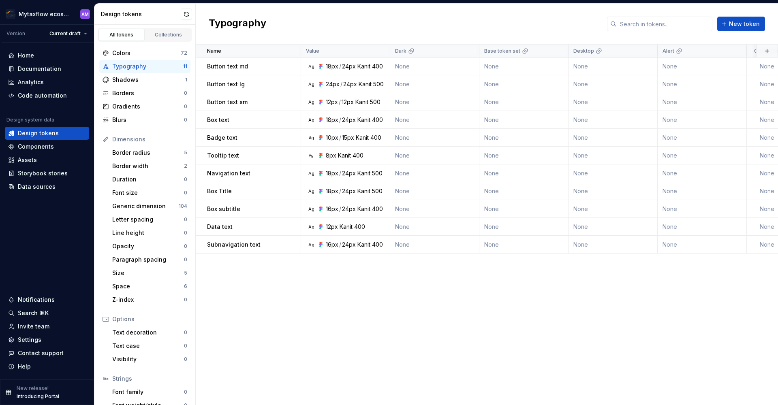
click at [127, 45] on div "Colors 72 Typography 11 Shadows 1 Borders 0 Gradients 0 Blurs 0 Dimensions Bord…" at bounding box center [144, 243] width 101 height 402
click at [127, 49] on div "Colors" at bounding box center [146, 53] width 68 height 8
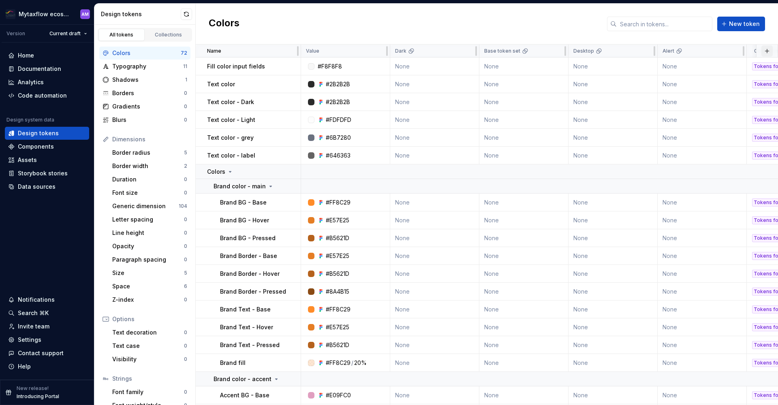
click at [766, 52] on button "button" at bounding box center [766, 50] width 11 height 11
click at [446, 37] on div "Colors New token" at bounding box center [487, 24] width 582 height 41
click at [407, 55] on div "Dark" at bounding box center [434, 51] width 89 height 13
click at [471, 53] on html "Mytaxflow ecosystem AM Version Current draft Home Documentation Analytics Code …" at bounding box center [389, 202] width 778 height 405
click at [346, 34] on html "Mytaxflow ecosystem AM Version Current draft Home Documentation Analytics Code …" at bounding box center [389, 202] width 778 height 405
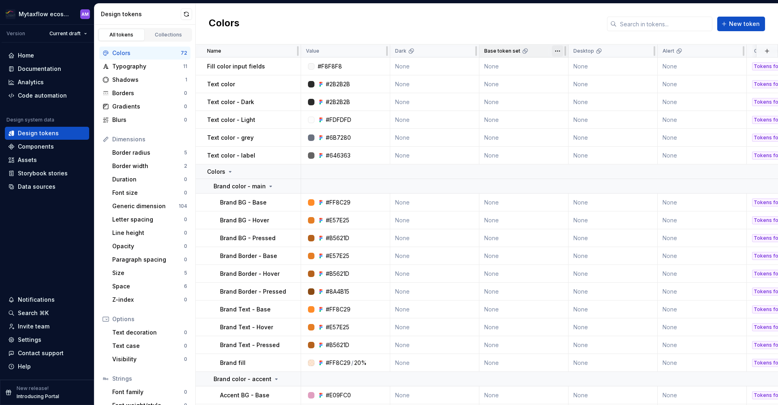
click at [556, 50] on html "Mytaxflow ecosystem AM Version Current draft Home Documentation Analytics Code …" at bounding box center [389, 202] width 778 height 405
click at [583, 112] on span "Delete theme" at bounding box center [593, 113] width 53 height 8
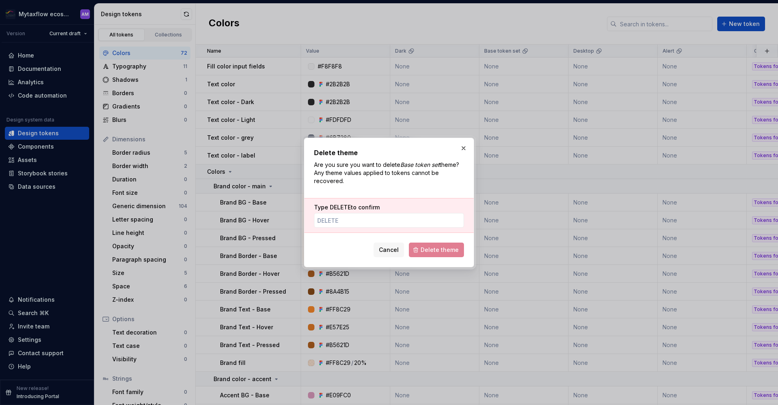
click at [373, 230] on div "Type DELETE to confirm" at bounding box center [388, 215] width 169 height 35
click at [375, 226] on input "Type DELETE to confirm" at bounding box center [389, 220] width 150 height 15
type input "DELETE"
click at [435, 250] on span "Delete theme" at bounding box center [439, 250] width 38 height 8
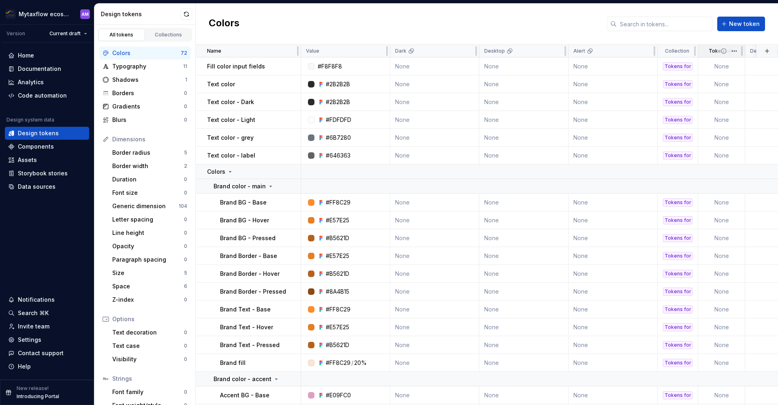
click at [725, 51] on icon at bounding box center [723, 51] width 6 height 6
click at [723, 51] on icon at bounding box center [723, 51] width 6 height 6
click at [721, 51] on icon at bounding box center [723, 51] width 5 height 5
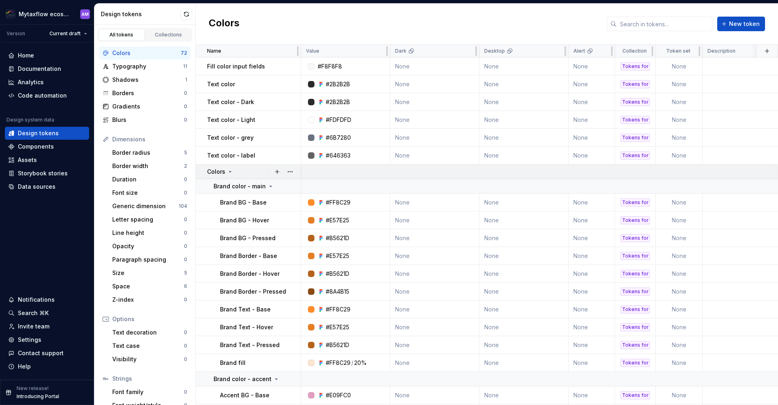
click at [228, 171] on icon at bounding box center [230, 172] width 6 height 6
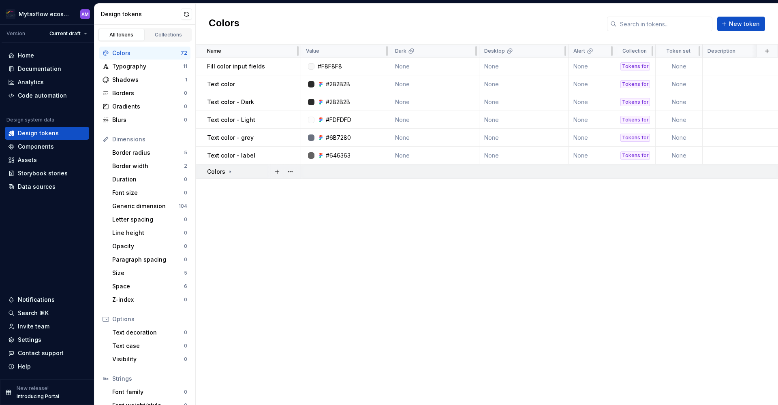
click at [230, 171] on icon at bounding box center [230, 172] width 1 height 2
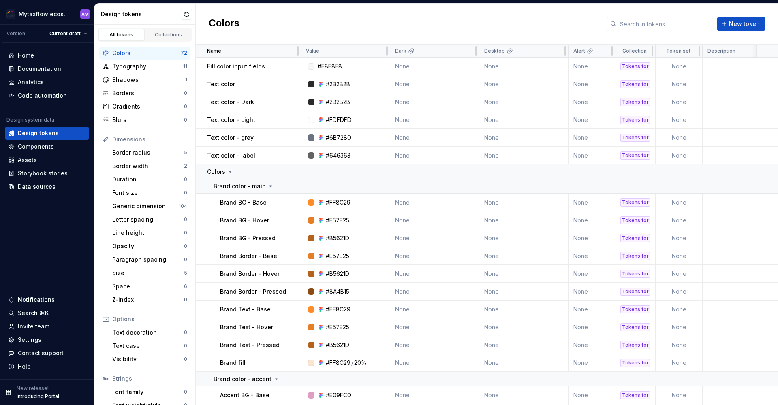
click at [130, 50] on div "Colors" at bounding box center [146, 53] width 68 height 8
click at [147, 53] on div "Colors" at bounding box center [146, 53] width 68 height 8
click at [290, 171] on button "button" at bounding box center [289, 171] width 11 height 11
click at [266, 174] on html "Mytaxflow ecosystem AM Version Current draft Home Documentation Analytics Code …" at bounding box center [389, 202] width 778 height 405
click at [291, 172] on button "button" at bounding box center [289, 171] width 11 height 11
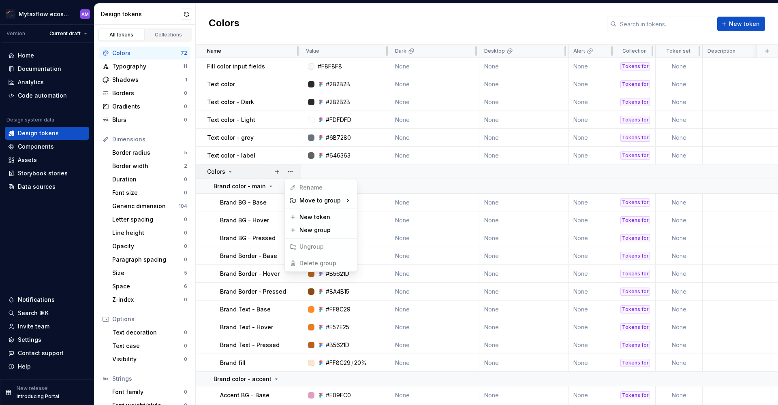
click at [318, 263] on span "Delete group" at bounding box center [312, 263] width 53 height 13
click at [245, 172] on html "Mytaxflow ecosystem AM Version Current draft Home Documentation Analytics Code …" at bounding box center [389, 202] width 778 height 405
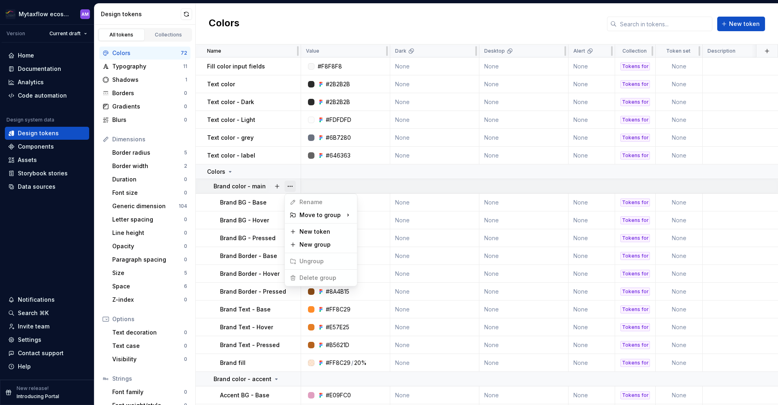
click at [287, 186] on button "button" at bounding box center [289, 186] width 11 height 11
click at [236, 186] on html "Mytaxflow ecosystem AM Version Current draft Home Documentation Analytics Code …" at bounding box center [389, 202] width 778 height 405
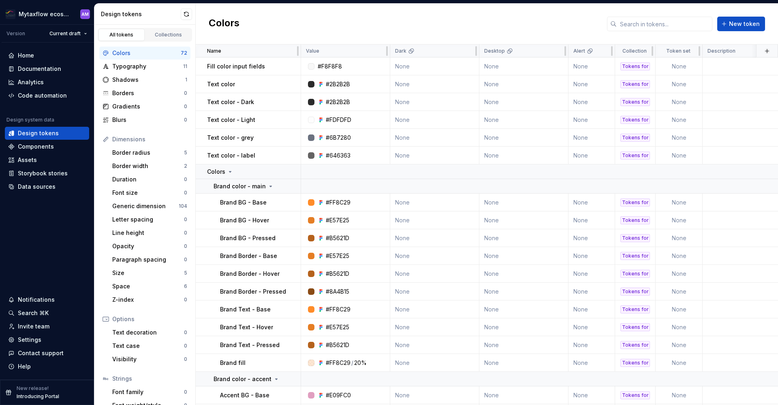
click at [369, 22] on div "Colors New token" at bounding box center [487, 24] width 582 height 41
click at [251, 183] on p "Brand color - main" at bounding box center [239, 186] width 52 height 8
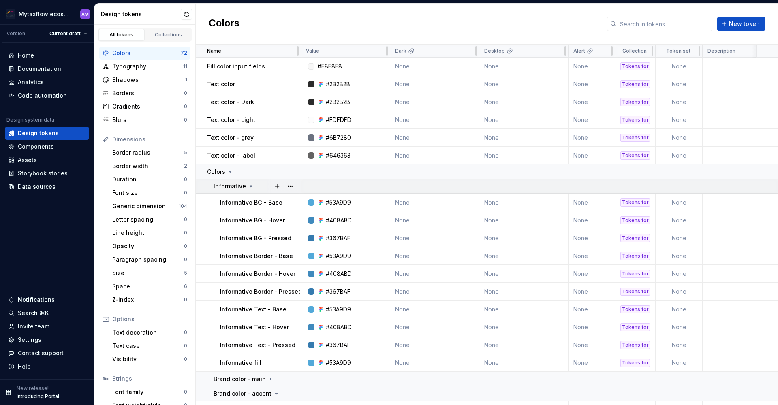
click at [247, 186] on icon at bounding box center [250, 186] width 6 height 6
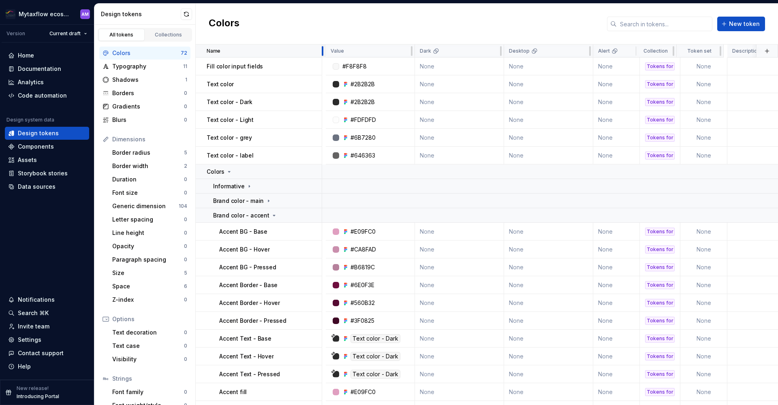
drag, startPoint x: 300, startPoint y: 50, endPoint x: 334, endPoint y: 52, distance: 34.5
click at [326, 52] on div at bounding box center [322, 51] width 6 height 13
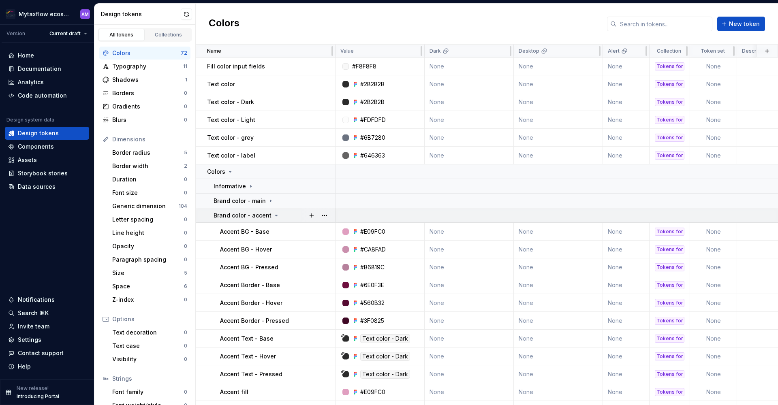
click at [273, 214] on icon at bounding box center [276, 215] width 6 height 6
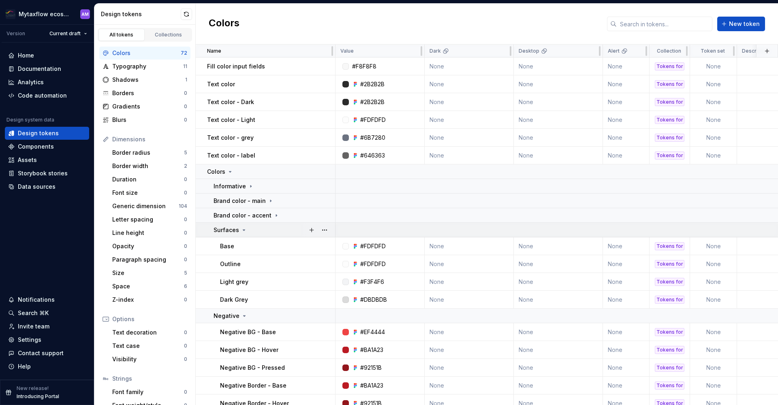
click at [242, 229] on icon at bounding box center [244, 230] width 6 height 6
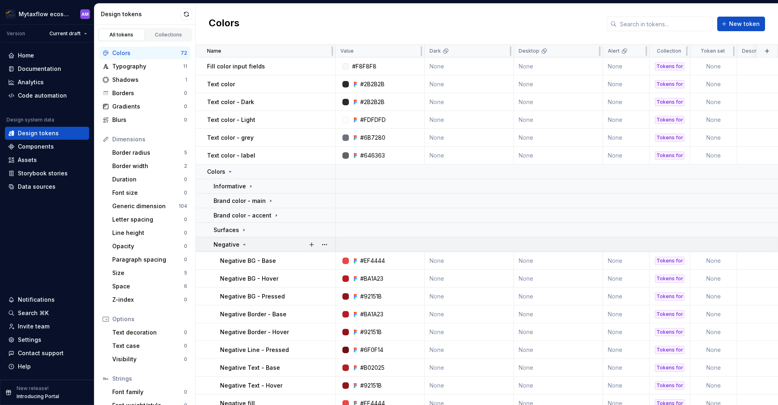
click at [244, 245] on icon at bounding box center [244, 244] width 6 height 6
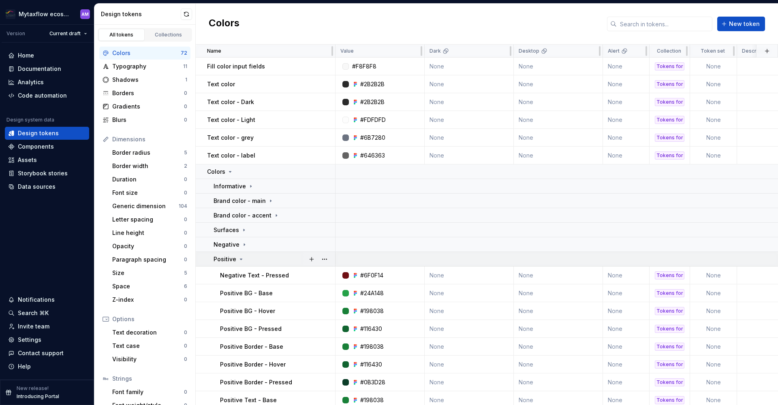
click at [243, 262] on div "Positive" at bounding box center [273, 259] width 121 height 8
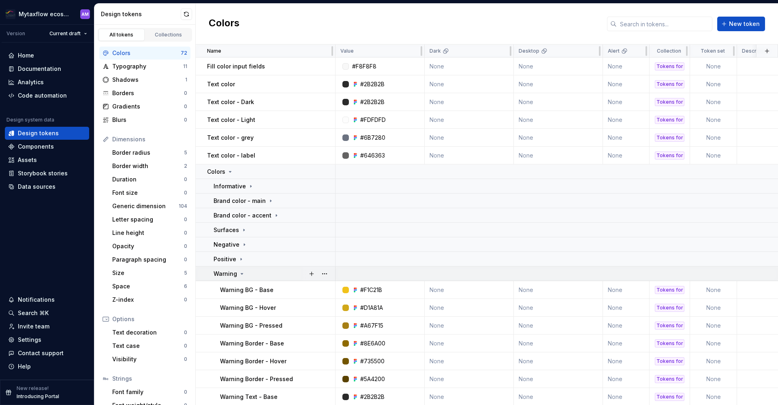
click at [243, 275] on icon at bounding box center [242, 274] width 6 height 6
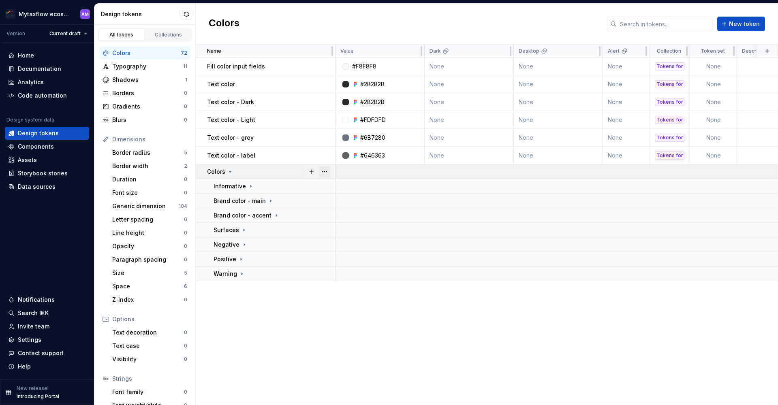
click at [327, 171] on button "button" at bounding box center [324, 171] width 11 height 11
click at [357, 259] on span "Delete group" at bounding box center [347, 263] width 53 height 13
click at [358, 322] on html "Mytaxflow ecosystem AM Version Current draft Home Documentation Analytics Code …" at bounding box center [389, 202] width 778 height 405
drag, startPoint x: 269, startPoint y: 187, endPoint x: 247, endPoint y: 189, distance: 22.8
click at [247, 189] on div "Informative" at bounding box center [273, 186] width 121 height 8
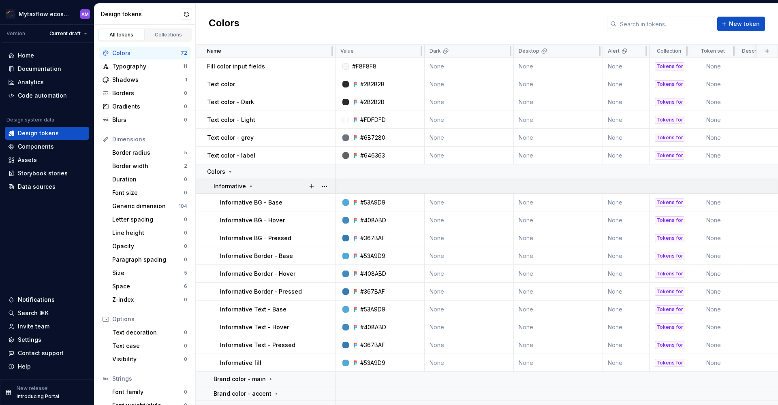
click at [205, 183] on td "Informative" at bounding box center [266, 186] width 140 height 15
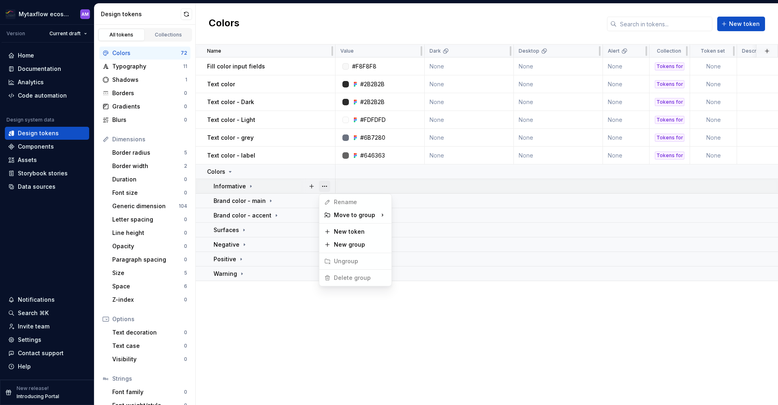
click at [327, 186] on button "button" at bounding box center [324, 186] width 11 height 11
click at [299, 330] on html "Mytaxflow ecosystem AM Version Current draft Home Documentation Analytics Code …" at bounding box center [389, 202] width 778 height 405
click at [227, 201] on p "Brand color - main" at bounding box center [239, 201] width 52 height 8
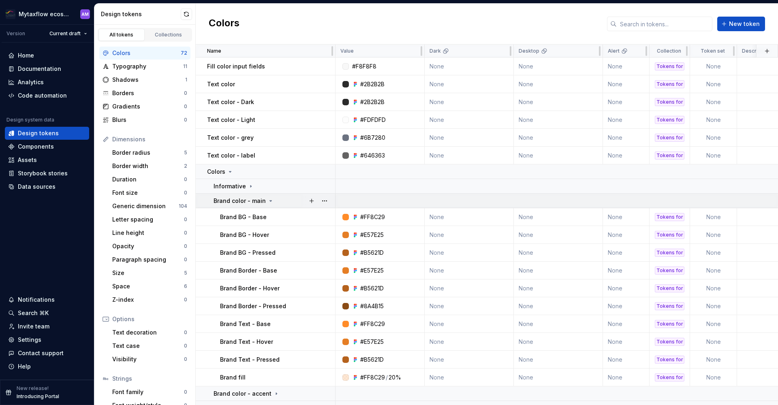
click at [239, 198] on p "Brand color - main" at bounding box center [239, 201] width 52 height 8
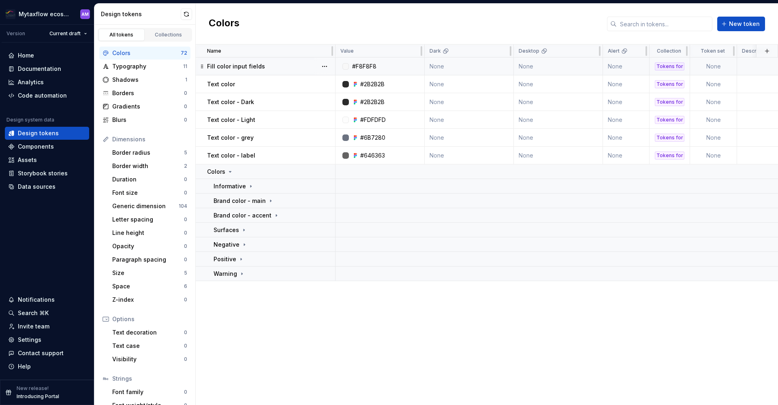
drag, startPoint x: 233, startPoint y: 51, endPoint x: 211, endPoint y: 61, distance: 24.7
click at [234, 51] on div "Name" at bounding box center [268, 51] width 123 height 6
click at [155, 54] on div "Colors" at bounding box center [146, 53] width 68 height 8
click at [62, 143] on div "Components" at bounding box center [47, 147] width 78 height 8
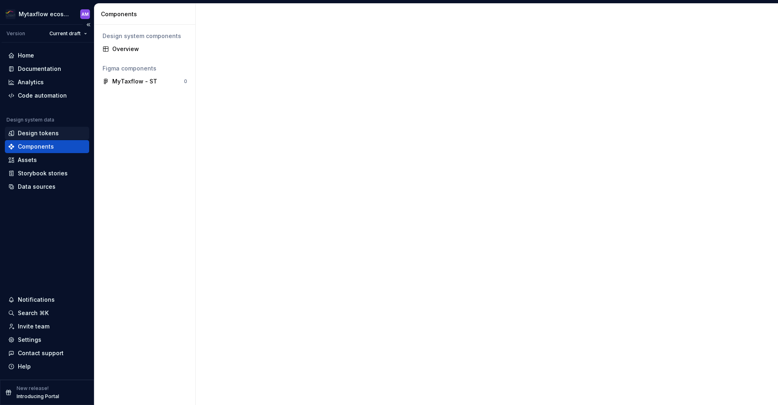
click at [45, 130] on div "Design tokens" at bounding box center [38, 133] width 41 height 8
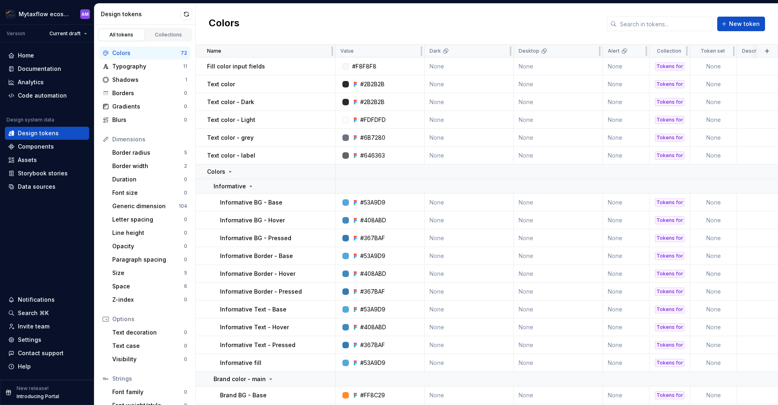
click at [300, 48] on div "Name" at bounding box center [268, 51] width 123 height 6
click at [328, 174] on button "button" at bounding box center [324, 171] width 11 height 11
click at [353, 265] on span "Delete group" at bounding box center [347, 263] width 53 height 13
click at [343, 262] on span "Delete group" at bounding box center [347, 263] width 53 height 13
click at [237, 167] on html "Mytaxflow ecosystem AM Version Current draft Home Documentation Analytics Code …" at bounding box center [389, 202] width 778 height 405
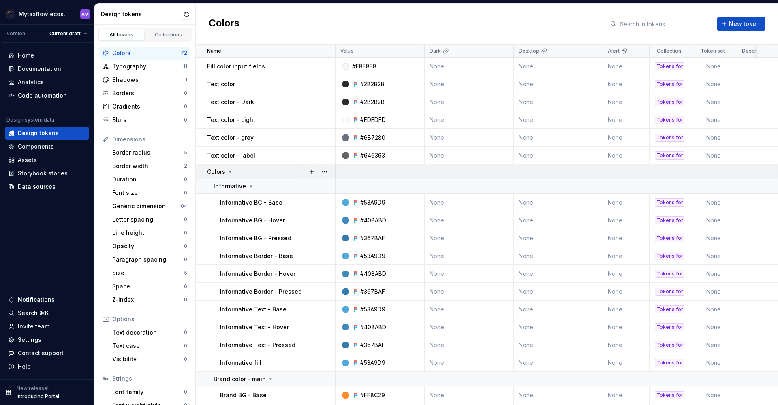
click at [233, 172] on div "Colors" at bounding box center [271, 172] width 128 height 8
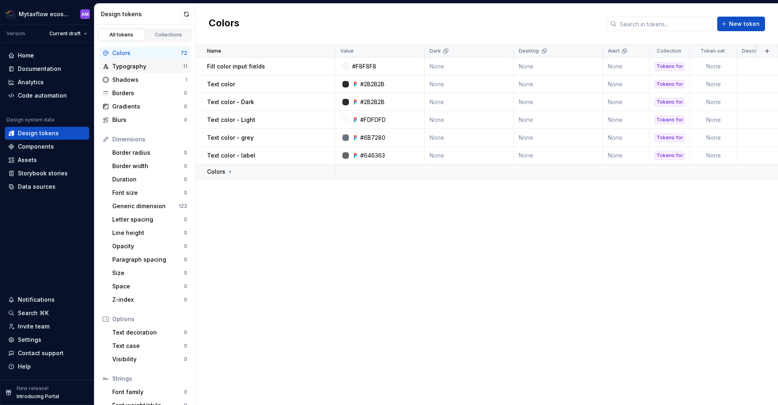
click at [137, 66] on div "Typography" at bounding box center [147, 66] width 71 height 8
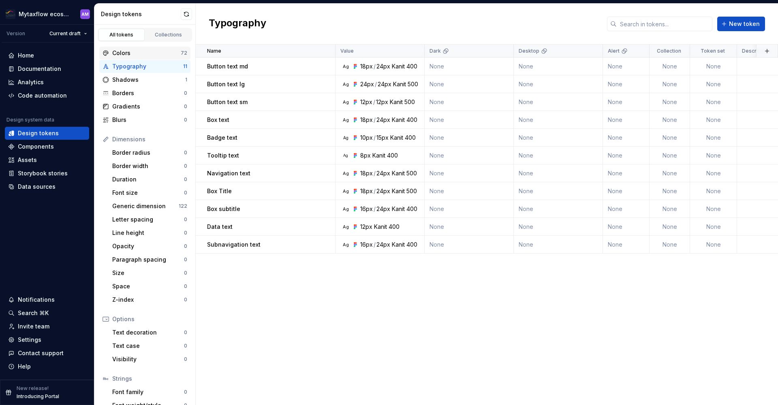
click at [137, 50] on div "Colors" at bounding box center [146, 53] width 68 height 8
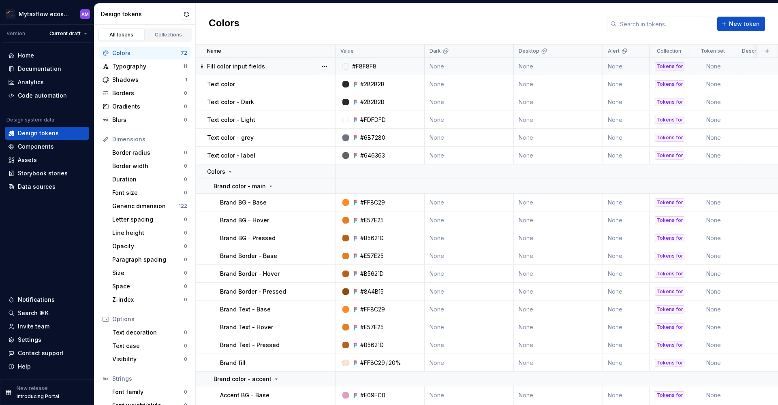
click at [446, 67] on td "None" at bounding box center [469, 67] width 89 height 18
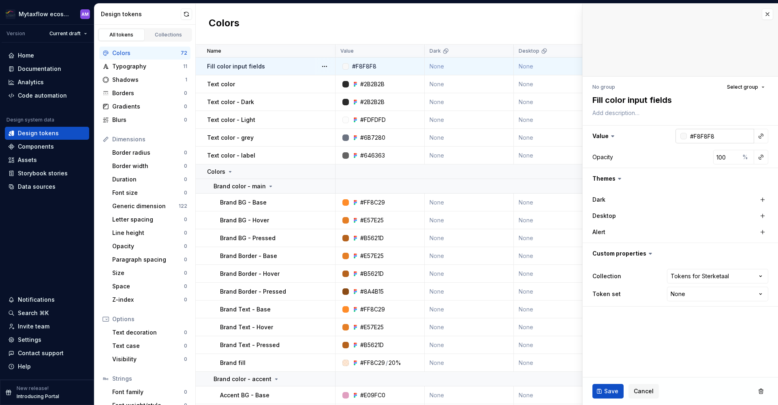
click at [733, 138] on input "#F8F8F8" at bounding box center [720, 136] width 67 height 15
click at [361, 30] on div "Colors New token" at bounding box center [487, 24] width 582 height 41
click at [445, 66] on td "None" at bounding box center [469, 67] width 89 height 18
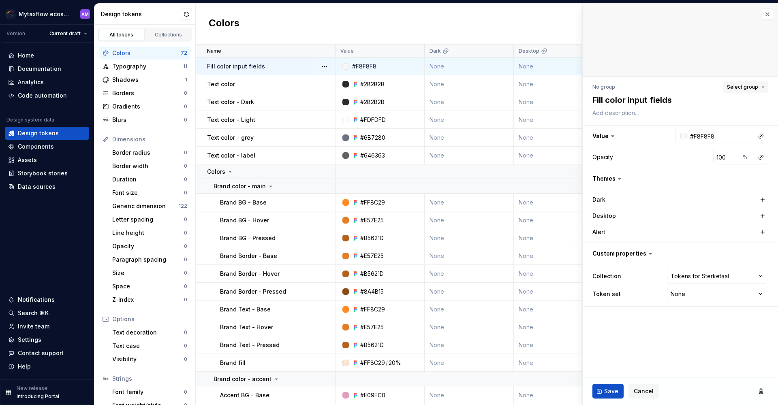
click at [740, 87] on span "Select group" at bounding box center [742, 87] width 31 height 6
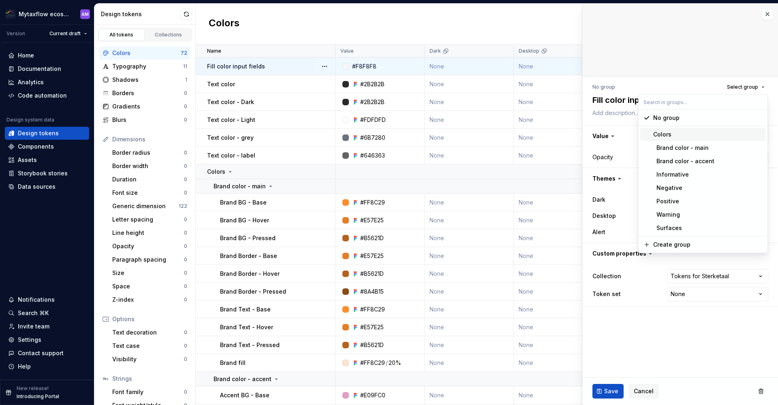
click at [683, 132] on div "Colors" at bounding box center [707, 134] width 109 height 8
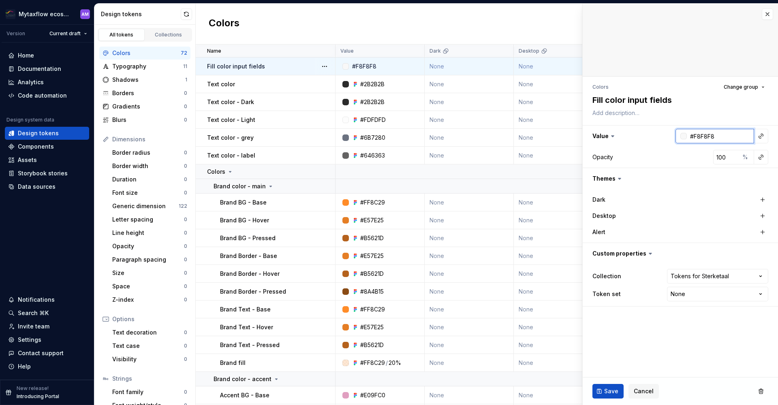
click at [736, 137] on input "#F8F8F8" at bounding box center [720, 136] width 67 height 15
type textarea "*"
drag, startPoint x: 760, startPoint y: 137, endPoint x: 732, endPoint y: 110, distance: 39.0
click at [732, 110] on div "**********" at bounding box center [679, 194] width 195 height 235
click at [700, 295] on html "Mytaxflow ecosystem AM Version Current draft Home Documentation Analytics Code …" at bounding box center [389, 202] width 778 height 405
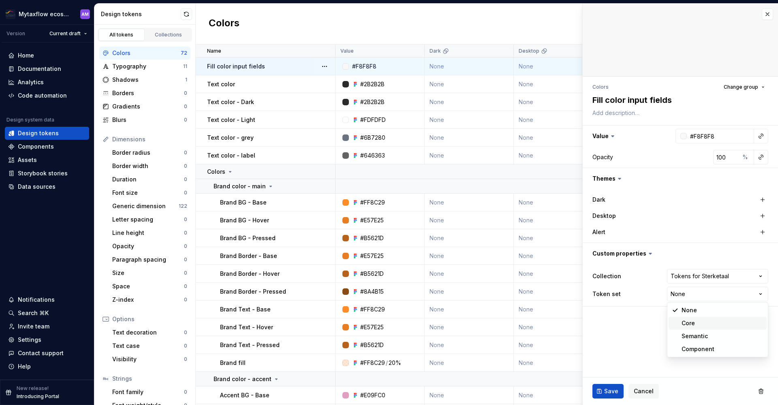
select select "**********"
click at [652, 390] on button "Cancel" at bounding box center [643, 391] width 30 height 15
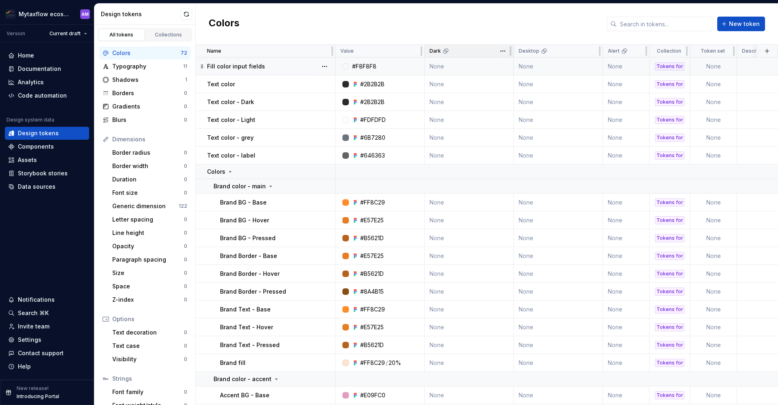
click at [445, 51] on icon at bounding box center [445, 51] width 6 height 6
click at [446, 46] on div "Dark" at bounding box center [469, 51] width 89 height 13
click at [446, 50] on icon at bounding box center [445, 51] width 6 height 6
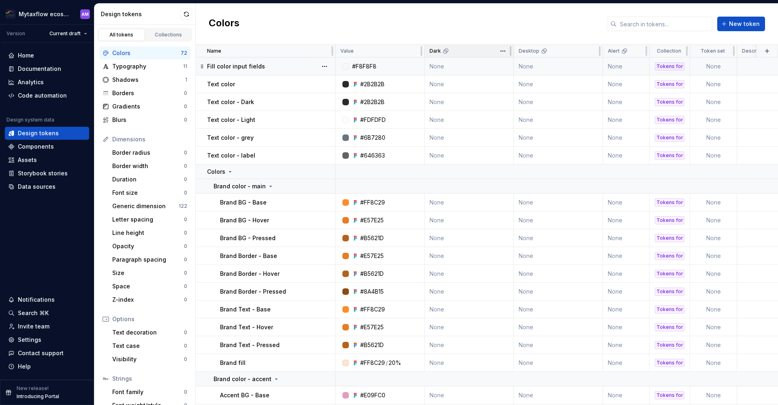
click at [461, 54] on div "Dark" at bounding box center [469, 51] width 89 height 13
click at [507, 52] on div at bounding box center [510, 51] width 6 height 13
click at [504, 51] on html "Mytaxflow ecosystem AM Version Current draft Home Documentation Analytics Code …" at bounding box center [389, 202] width 778 height 405
click at [472, 94] on html "Mytaxflow ecosystem AM Version Current draft Home Documentation Analytics Code …" at bounding box center [389, 202] width 778 height 405
click at [449, 68] on td "None" at bounding box center [469, 67] width 89 height 18
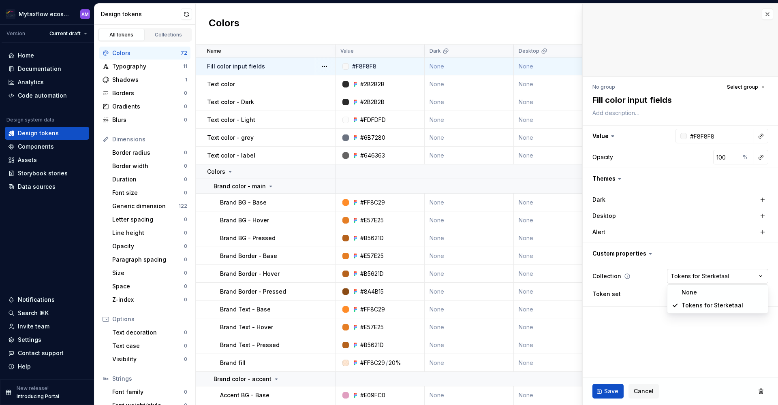
click at [734, 278] on html "Mytaxflow ecosystem AM Version Current draft Home Documentation Analytics Code …" at bounding box center [389, 202] width 778 height 405
drag, startPoint x: 693, startPoint y: 237, endPoint x: 667, endPoint y: 248, distance: 28.3
click at [693, 236] on html "Mytaxflow ecosystem AM Version Current draft Home Documentation Analytics Code …" at bounding box center [389, 202] width 778 height 405
click at [626, 276] on icon at bounding box center [627, 276] width 6 height 6
click at [761, 203] on button "button" at bounding box center [762, 199] width 11 height 11
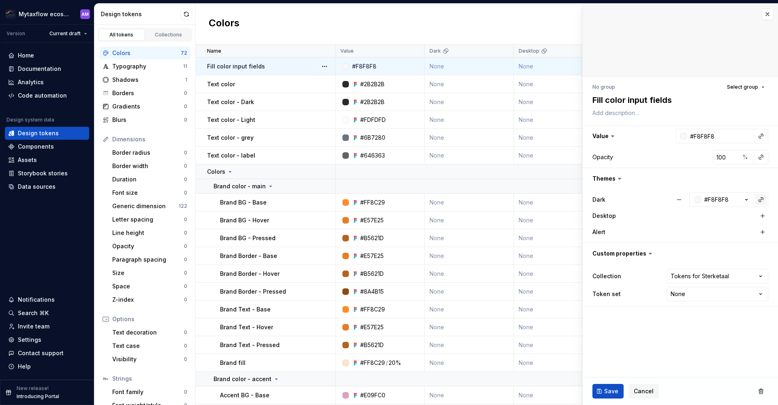
click at [760, 203] on button "button" at bounding box center [760, 199] width 11 height 11
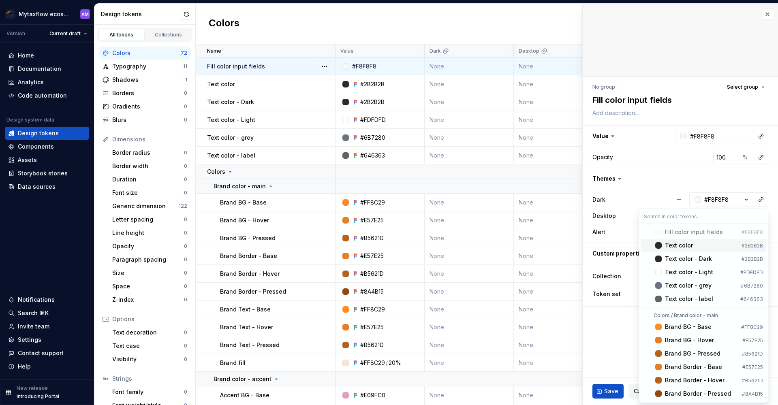
click at [705, 246] on div "Text color" at bounding box center [701, 245] width 73 height 8
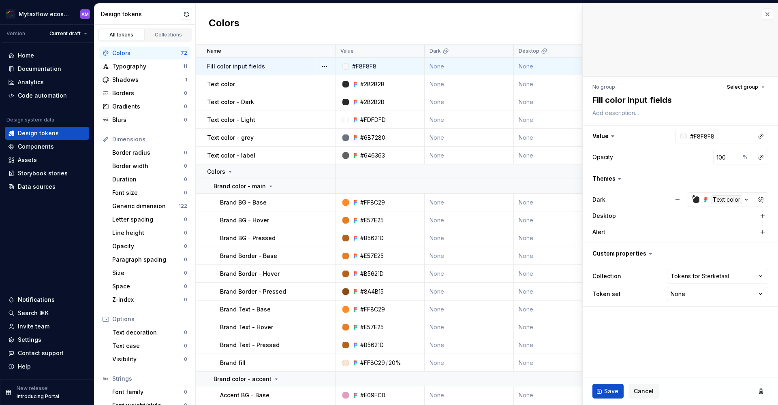
click at [639, 395] on ul "Import completed. View summary" at bounding box center [677, 398] width 199 height 13
click at [641, 391] on span "Cancel" at bounding box center [644, 391] width 20 height 8
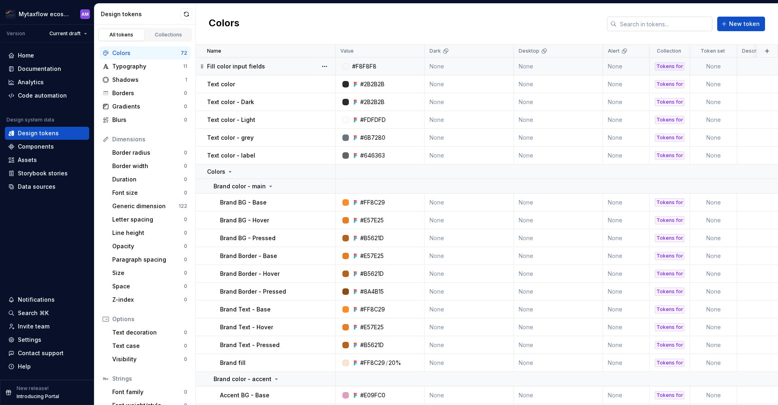
click at [684, 22] on input "text" at bounding box center [665, 24] width 96 height 15
click at [131, 12] on div "Design tokens" at bounding box center [141, 14] width 80 height 8
click at [315, 15] on div "Colors New token" at bounding box center [487, 24] width 582 height 41
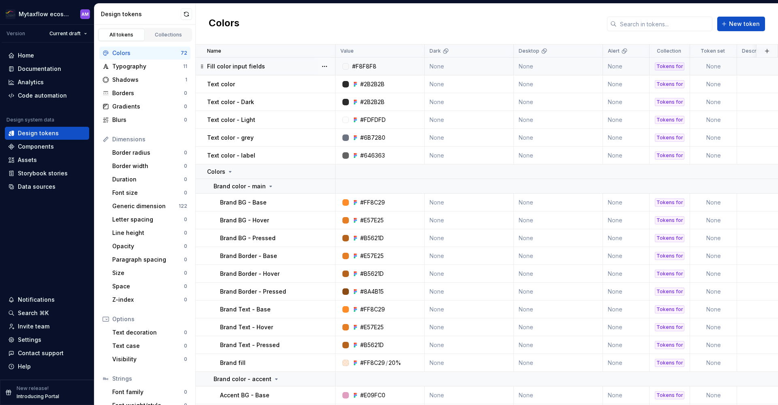
click at [127, 13] on div "Design tokens" at bounding box center [141, 14] width 80 height 8
copy div "Design tokens"
click at [49, 134] on div "Design tokens" at bounding box center [38, 133] width 41 height 8
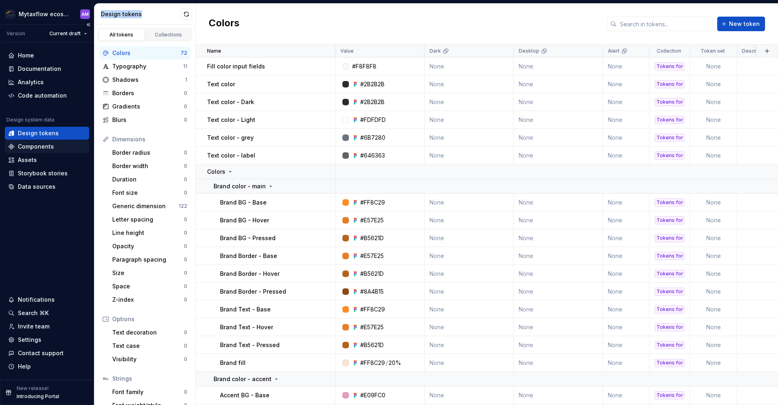
click at [33, 145] on div "Components" at bounding box center [36, 147] width 36 height 8
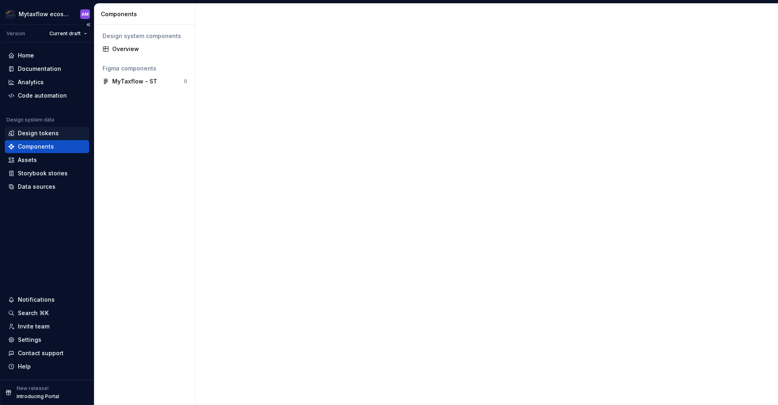
click at [36, 134] on div "Design tokens" at bounding box center [38, 133] width 41 height 8
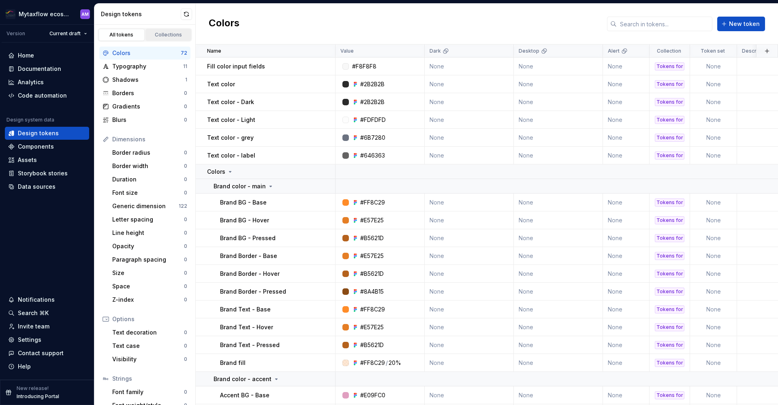
click at [153, 30] on link "Collections" at bounding box center [168, 35] width 46 height 12
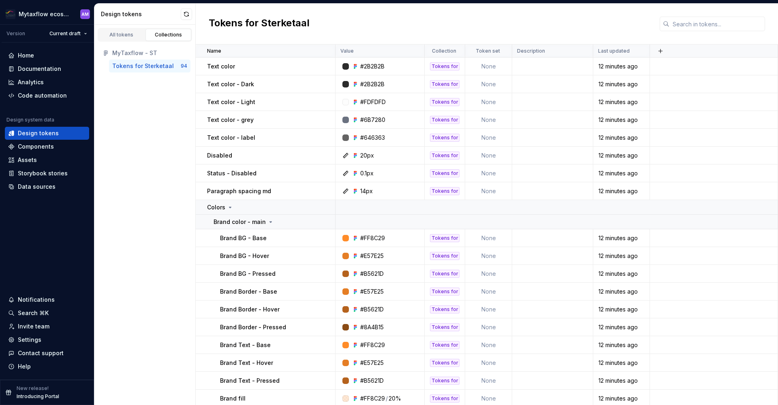
click at [126, 64] on div "Tokens for Sterketaal" at bounding box center [143, 66] width 62 height 8
click at [666, 52] on button "button" at bounding box center [660, 50] width 11 height 11
click at [603, 66] on div "New theme" at bounding box center [600, 66] width 32 height 8
click at [608, 24] on div "Tokens for Sterketaal" at bounding box center [487, 24] width 582 height 41
click at [117, 34] on div "All tokens" at bounding box center [121, 35] width 41 height 6
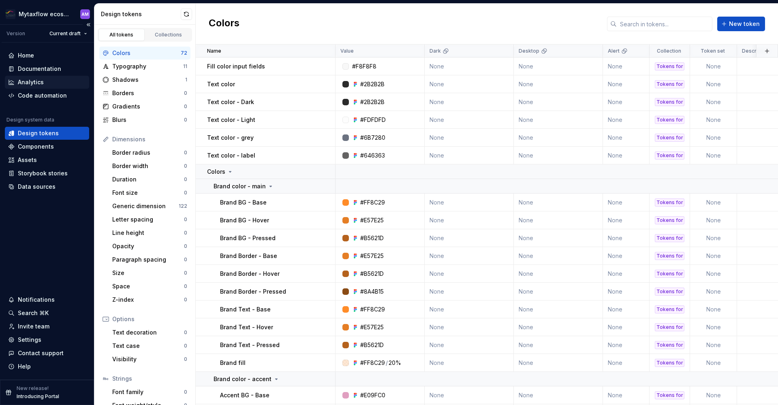
click at [52, 81] on div "Analytics" at bounding box center [47, 82] width 78 height 8
click at [53, 70] on div "Documentation" at bounding box center [39, 69] width 43 height 8
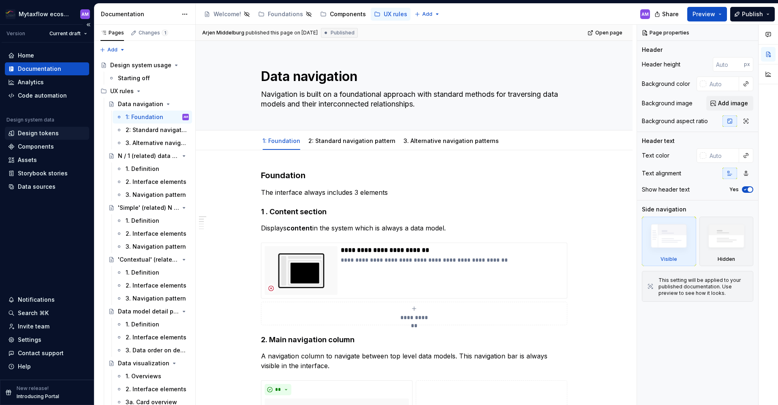
click at [32, 133] on div "Design tokens" at bounding box center [38, 133] width 41 height 8
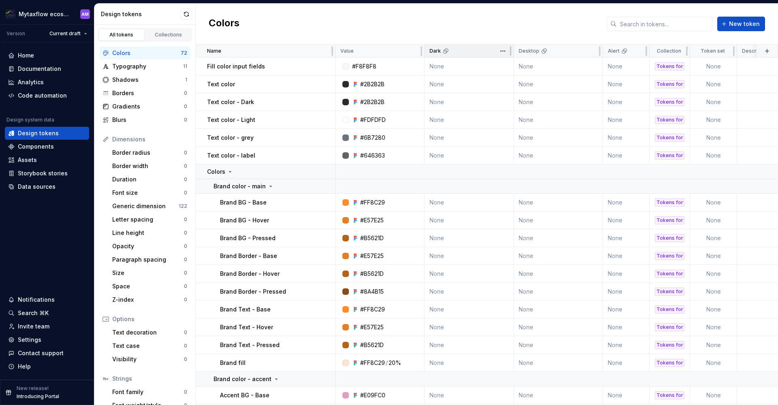
click at [446, 50] on icon at bounding box center [445, 52] width 4 height 4
click at [502, 51] on html "Mytaxflow ecosystem AM Version Current draft Home Documentation Analytics Code …" at bounding box center [389, 202] width 778 height 405
click at [498, 32] on html "Mytaxflow ecosystem AM Version Current draft Home Documentation Analytics Code …" at bounding box center [389, 202] width 778 height 405
click at [439, 62] on td "None" at bounding box center [469, 67] width 89 height 18
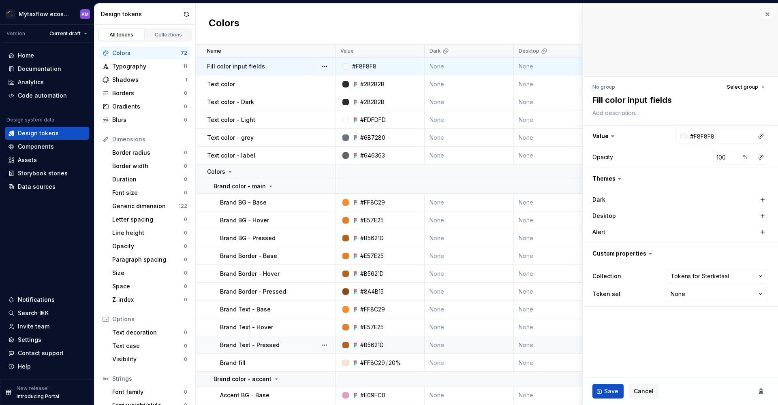
type textarea "*"
click at [444, 54] on icon at bounding box center [445, 51] width 6 height 6
click at [766, 11] on button "button" at bounding box center [767, 14] width 11 height 11
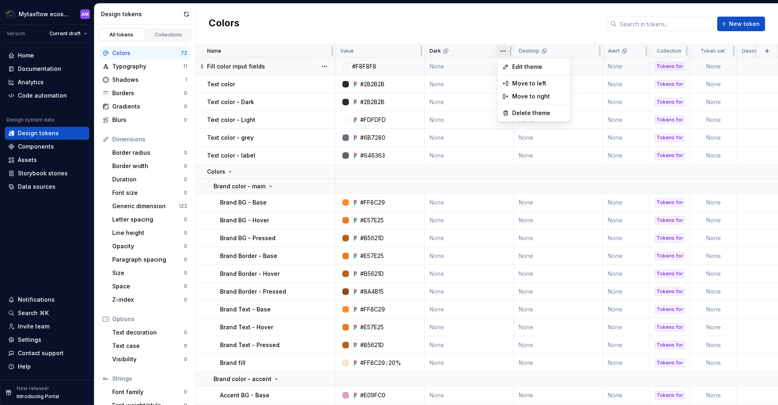
click at [503, 53] on html "Mytaxflow ecosystem AM Version Current draft Home Documentation Analytics Code …" at bounding box center [389, 202] width 778 height 405
click at [445, 28] on html "Mytaxflow ecosystem AM Version Current draft Home Documentation Analytics Code …" at bounding box center [389, 202] width 778 height 405
click at [593, 51] on html "Mytaxflow ecosystem AM Version Current draft Home Documentation Analytics Code …" at bounding box center [389, 202] width 778 height 405
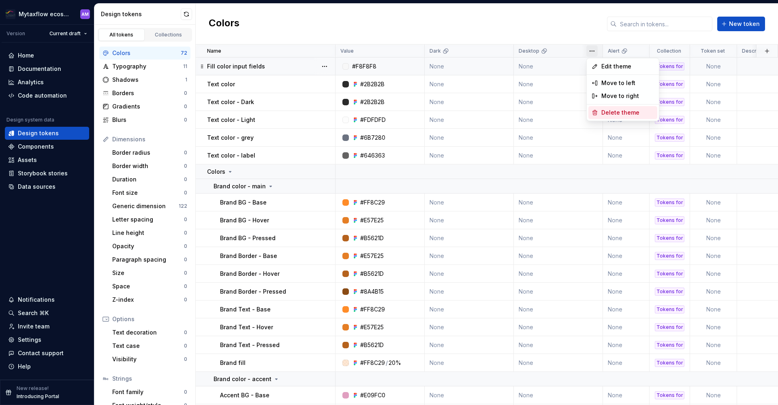
click at [613, 110] on span "Delete theme" at bounding box center [627, 113] width 53 height 8
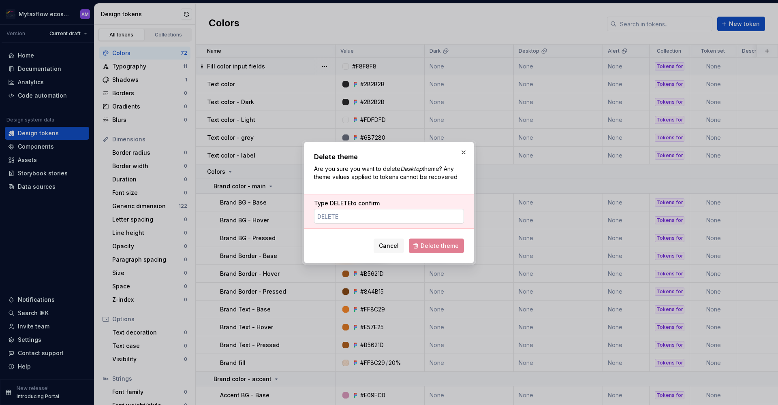
click at [385, 209] on input "Type DELETE to confirm" at bounding box center [389, 216] width 150 height 15
type input "DELETE"
click at [458, 250] on span "Delete theme" at bounding box center [439, 246] width 38 height 8
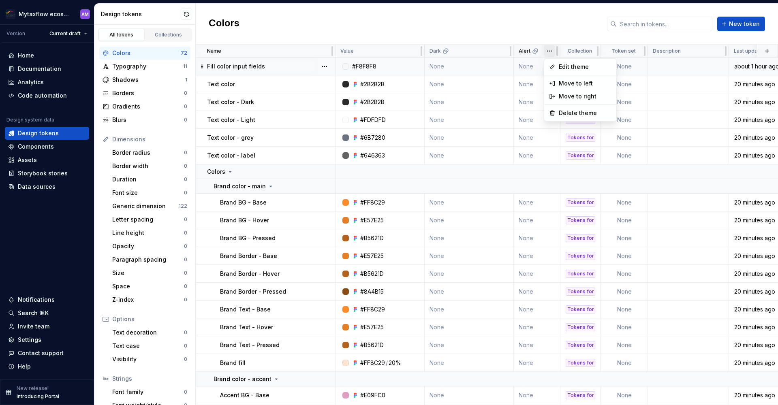
click at [551, 49] on html "Mytaxflow ecosystem AM Version Current draft Home Documentation Analytics Code …" at bounding box center [389, 202] width 778 height 405
click at [584, 113] on span "Delete theme" at bounding box center [585, 113] width 53 height 8
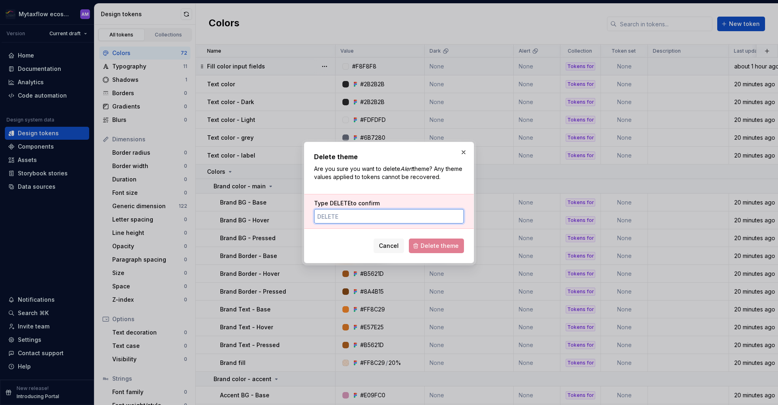
click at [372, 219] on input "Type DELETE to confirm" at bounding box center [389, 216] width 150 height 15
type input "DELETE"
click at [450, 249] on span "Delete theme" at bounding box center [439, 246] width 38 height 8
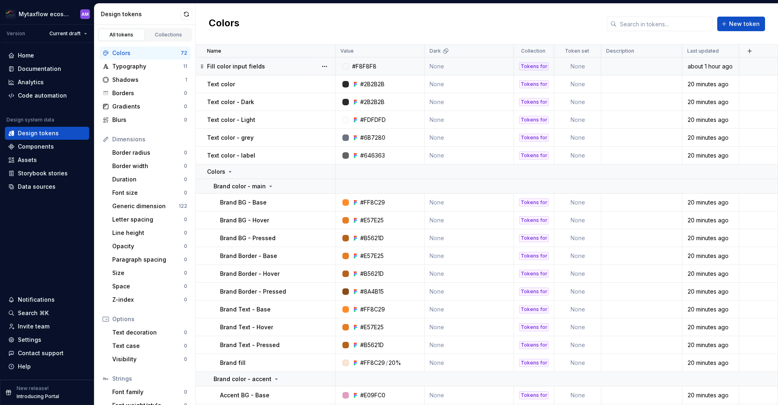
click at [646, 70] on td at bounding box center [641, 67] width 81 height 18
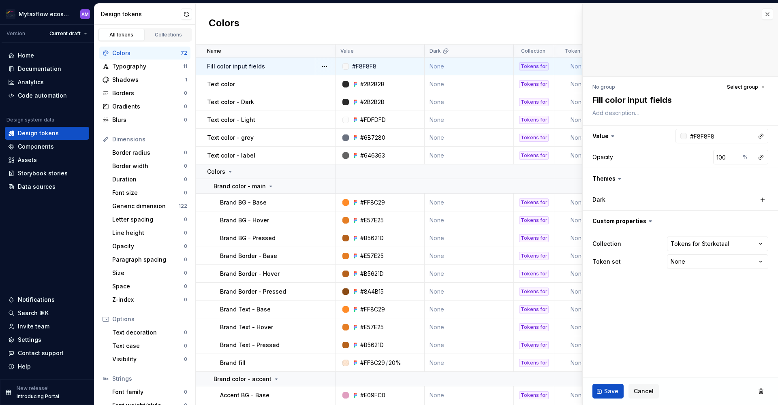
click at [642, 67] on div at bounding box center [679, 40] width 195 height 73
click at [767, 17] on button "button" at bounding box center [767, 14] width 11 height 11
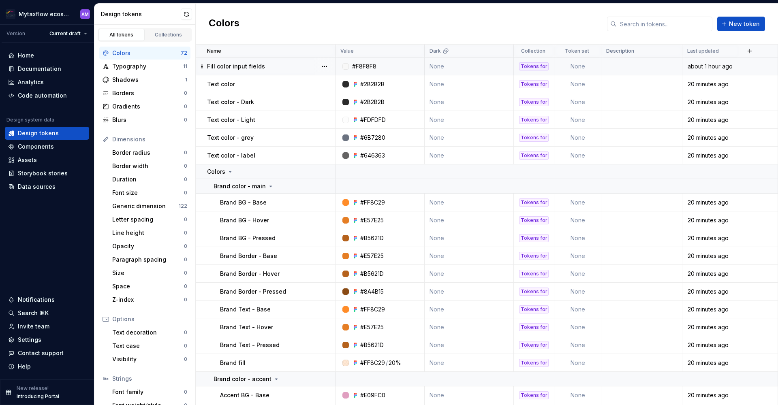
click at [440, 64] on td "None" at bounding box center [469, 67] width 89 height 18
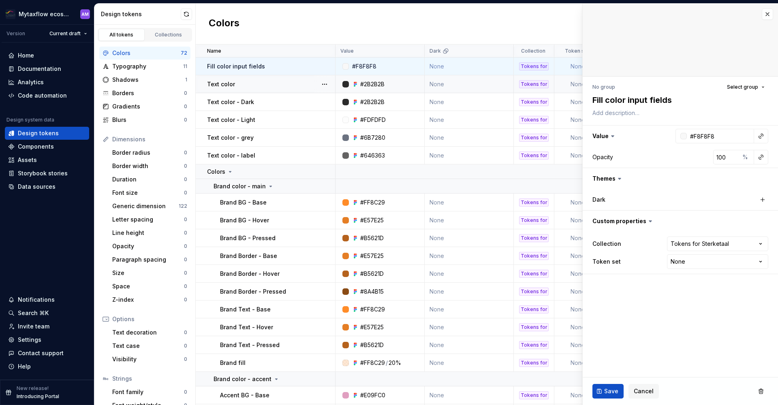
click at [442, 85] on td "None" at bounding box center [469, 84] width 89 height 18
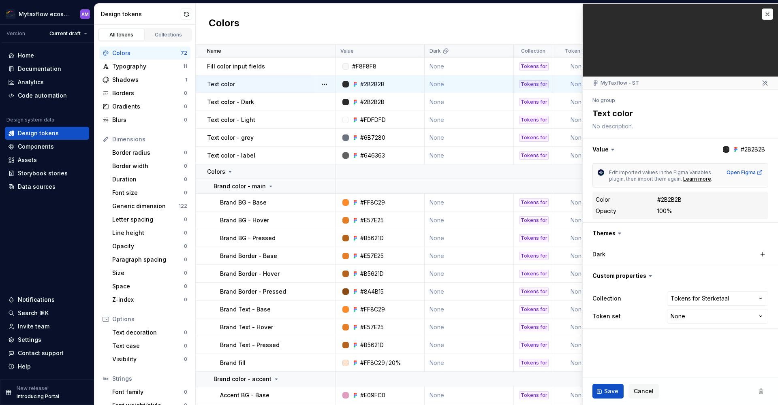
click at [671, 199] on div "#2B2B2B" at bounding box center [669, 200] width 24 height 8
click at [449, 81] on td "None" at bounding box center [469, 84] width 89 height 18
click at [473, 77] on td "None" at bounding box center [469, 84] width 89 height 18
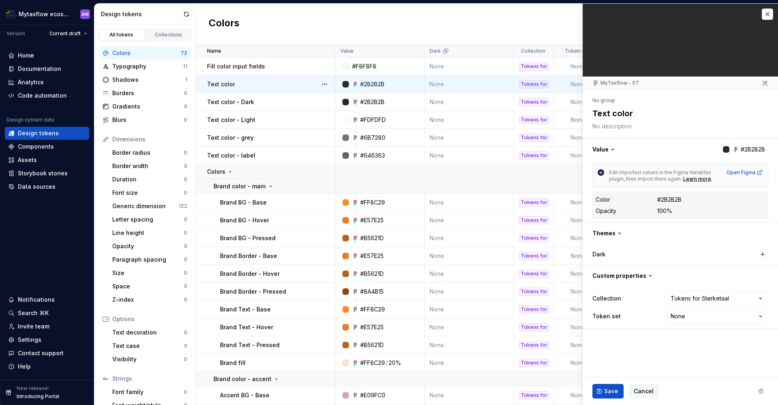
drag, startPoint x: 765, startPoint y: 17, endPoint x: 613, endPoint y: 47, distance: 154.5
click at [765, 17] on button "button" at bounding box center [767, 14] width 11 height 11
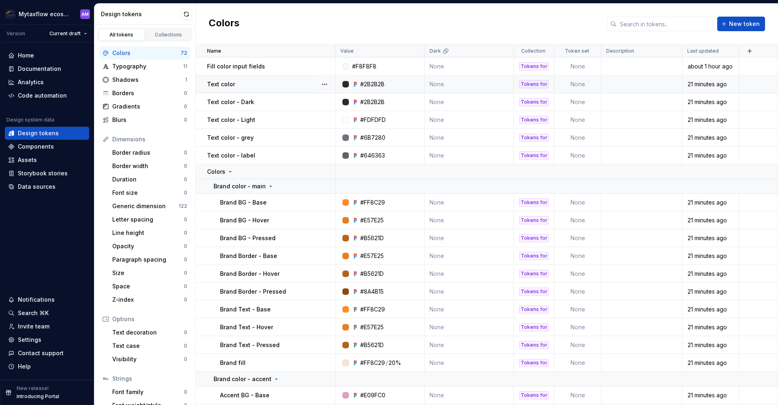
click at [503, 80] on td "None" at bounding box center [469, 84] width 89 height 18
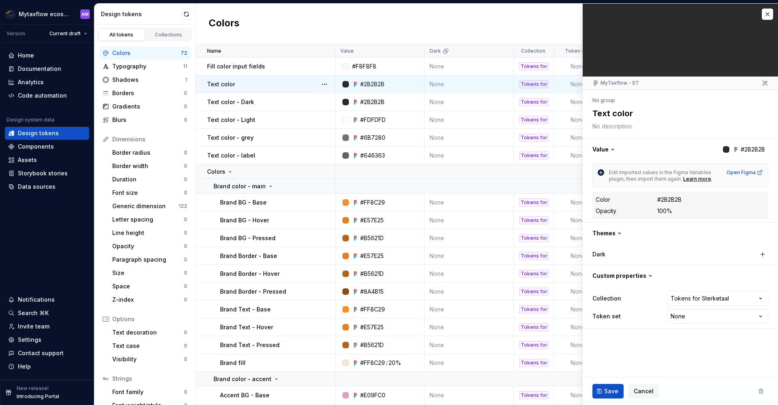
click at [610, 256] on div "Dark" at bounding box center [632, 254] width 81 height 8
click at [760, 255] on button "button" at bounding box center [762, 254] width 11 height 11
type textarea "*"
click at [727, 254] on div "#2B2B2B" at bounding box center [716, 254] width 24 height 8
type input "FDFDFD"
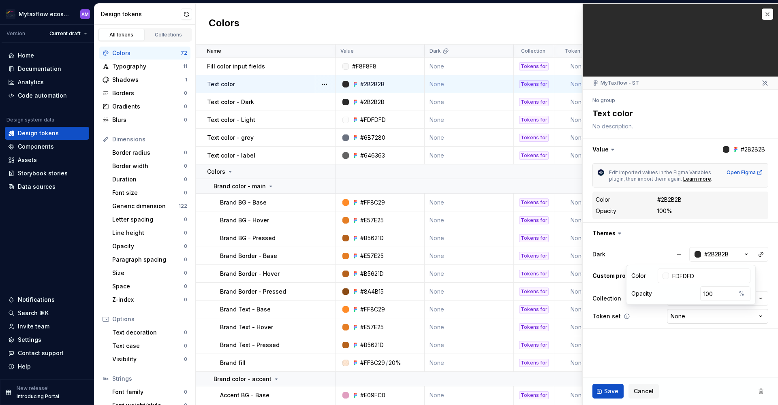
type textarea "*"
type input "#FDFDFD"
click at [605, 397] on ul "Import completed. View summary" at bounding box center [677, 398] width 199 height 13
click at [609, 395] on ul "Import completed. View summary" at bounding box center [677, 398] width 199 height 13
click at [612, 393] on ul "Import completed. View summary" at bounding box center [677, 398] width 199 height 13
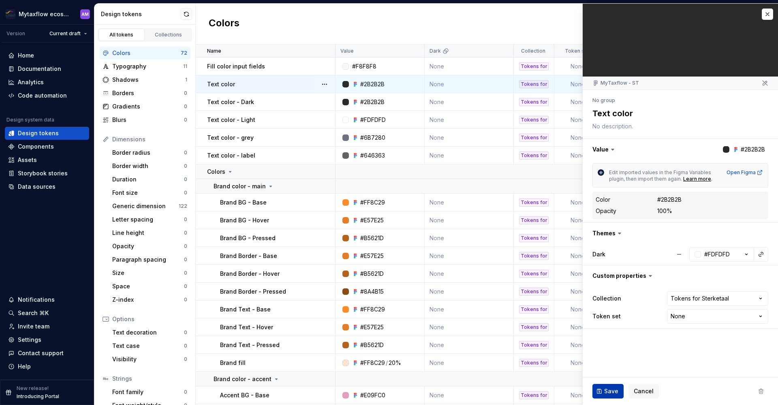
click at [612, 390] on span "Save" at bounding box center [611, 391] width 14 height 8
click at [612, 390] on div "Save Cancel" at bounding box center [679, 392] width 195 height 28
click at [612, 390] on span "Save" at bounding box center [611, 391] width 14 height 8
click at [612, 390] on div "Save Cancel" at bounding box center [679, 392] width 195 height 28
click at [612, 390] on span "Save" at bounding box center [611, 391] width 14 height 8
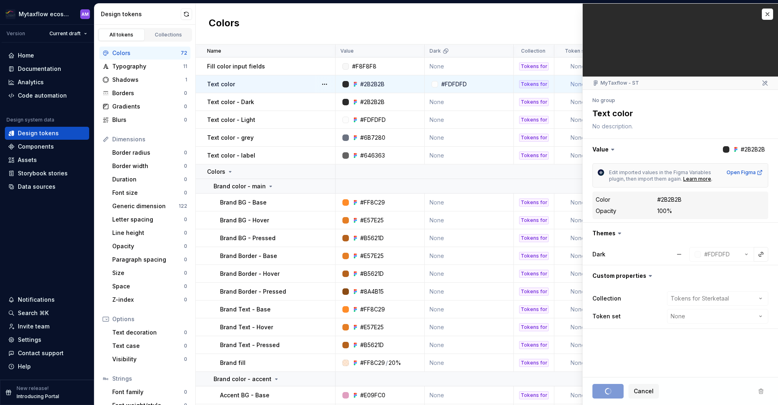
click at [612, 390] on div "Save Cancel" at bounding box center [679, 392] width 195 height 28
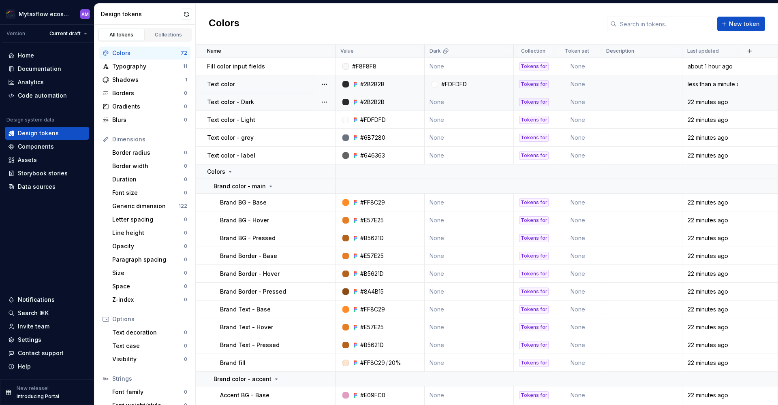
click at [440, 100] on td "None" at bounding box center [469, 102] width 89 height 18
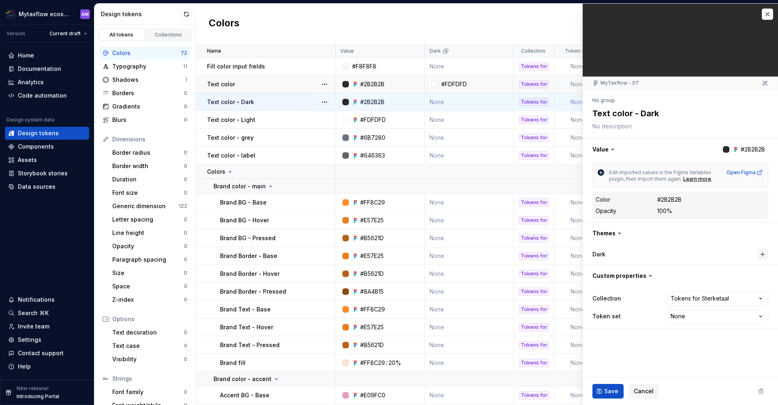
click at [762, 254] on button "button" at bounding box center [762, 254] width 11 height 11
type textarea "*"
click at [718, 254] on div "#2B2B2B" at bounding box center [716, 254] width 24 height 8
type input "FDFDFD"
type textarea "*"
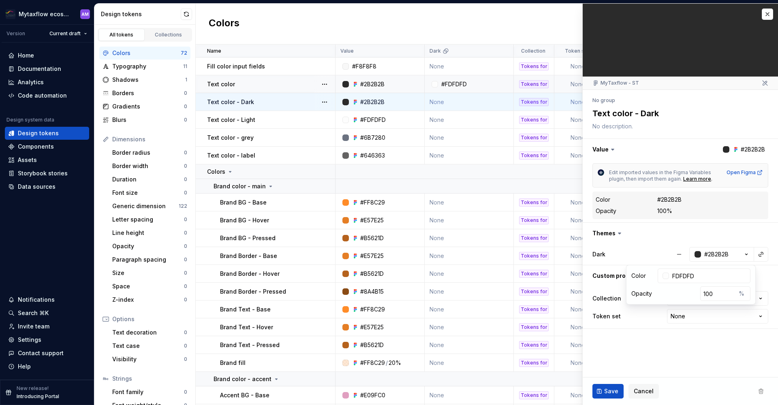
type input "#FDFDFD"
click at [602, 386] on button "Save" at bounding box center [607, 391] width 31 height 15
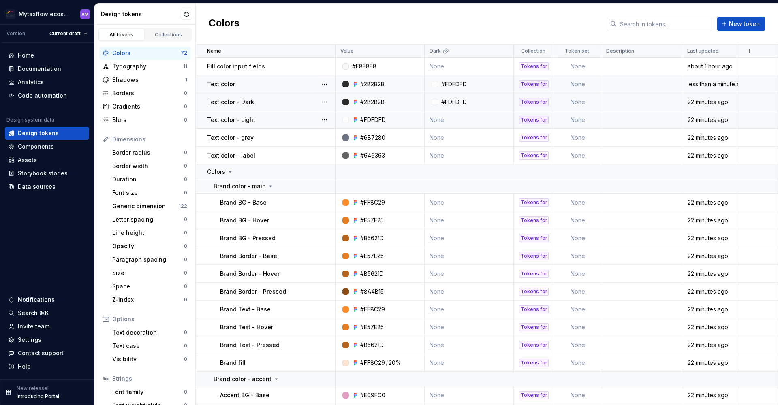
click at [458, 119] on td "None" at bounding box center [469, 120] width 89 height 18
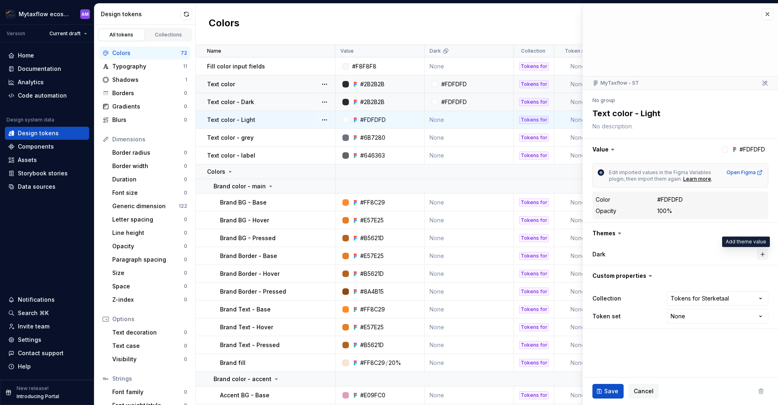
click at [760, 252] on button "button" at bounding box center [762, 254] width 11 height 11
type textarea "*"
click at [718, 251] on div "#FDFDFD" at bounding box center [717, 254] width 26 height 8
type input "2B2B2B"
click at [606, 390] on span "Save" at bounding box center [611, 391] width 14 height 8
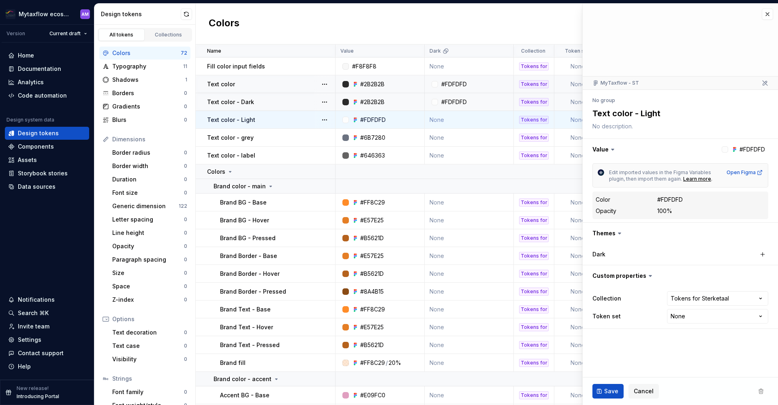
click at [606, 391] on span "Save" at bounding box center [611, 391] width 14 height 8
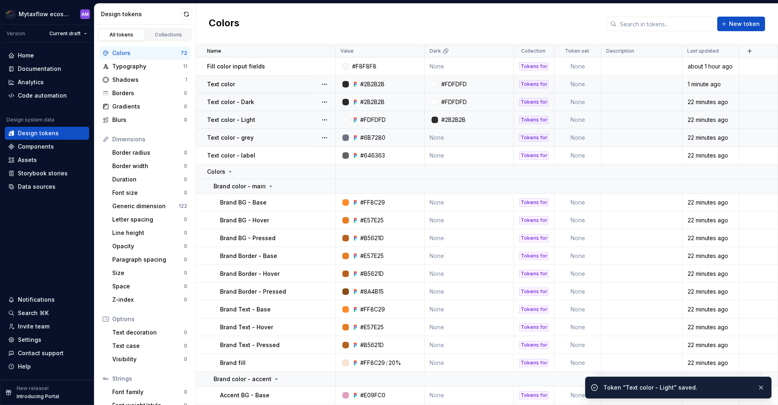
click at [445, 134] on td "None" at bounding box center [469, 138] width 89 height 18
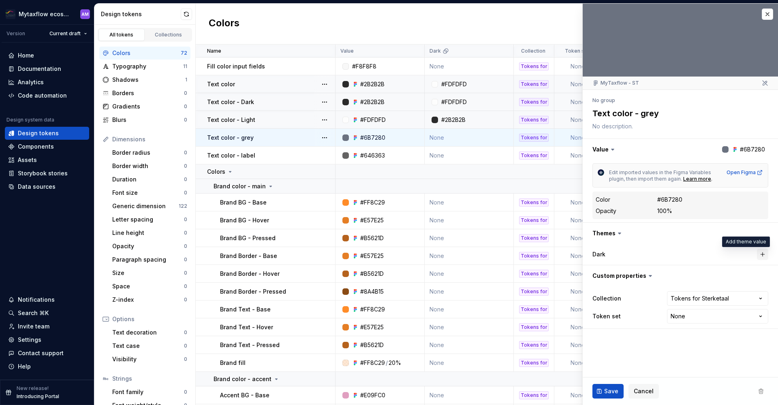
click at [760, 254] on button "button" at bounding box center [762, 254] width 11 height 11
type textarea "*"
click at [719, 252] on div "#6B7280" at bounding box center [716, 254] width 25 height 8
type input "A1A1A1"
type textarea "*"
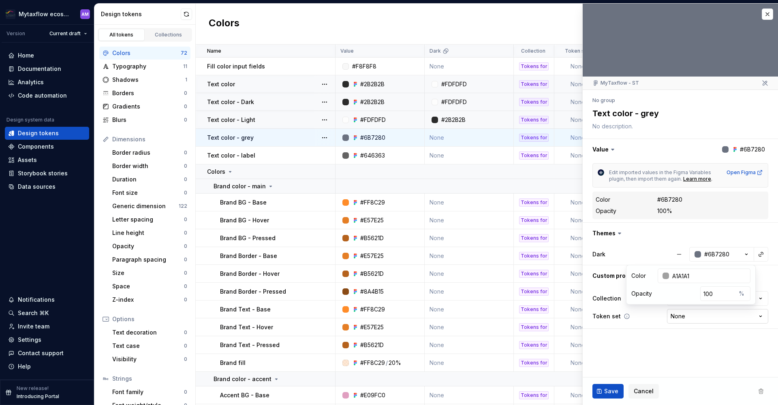
type input "#A1A1A1"
click at [602, 394] on button "Save" at bounding box center [607, 391] width 31 height 15
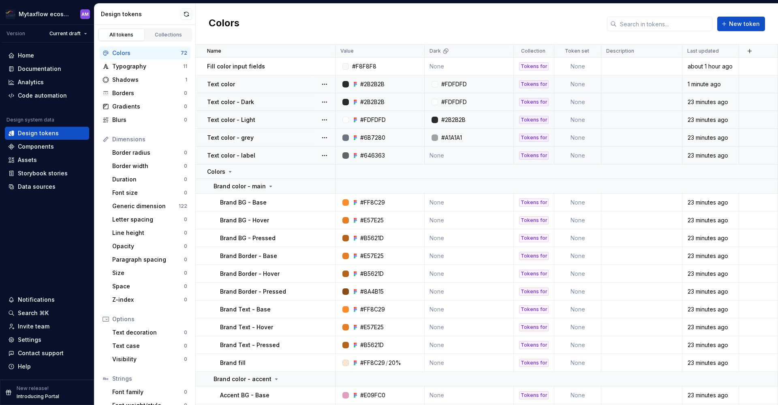
click at [444, 152] on td "None" at bounding box center [469, 156] width 89 height 18
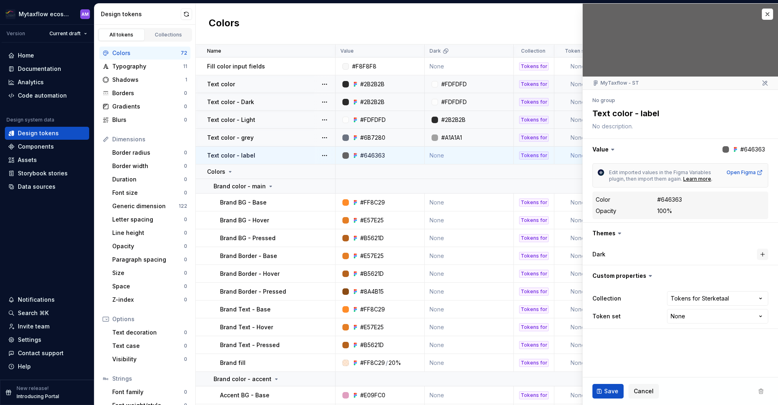
click at [761, 254] on button "button" at bounding box center [762, 254] width 11 height 11
type textarea "*"
click at [717, 253] on div "#646363" at bounding box center [716, 254] width 25 height 8
type input "ECECEC"
click at [608, 393] on span "Save" at bounding box center [611, 391] width 14 height 8
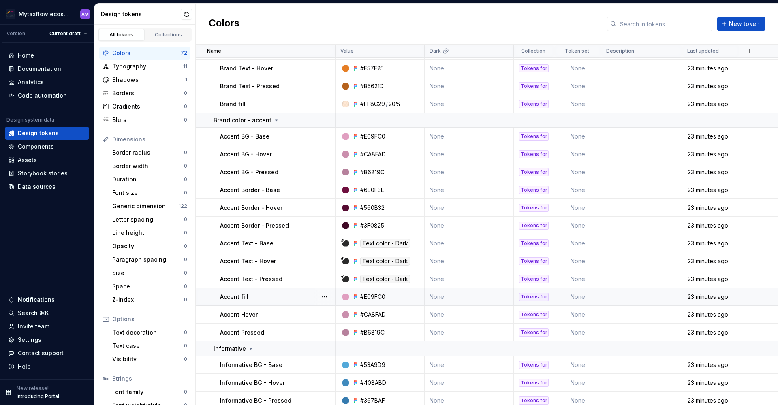
scroll to position [262, 0]
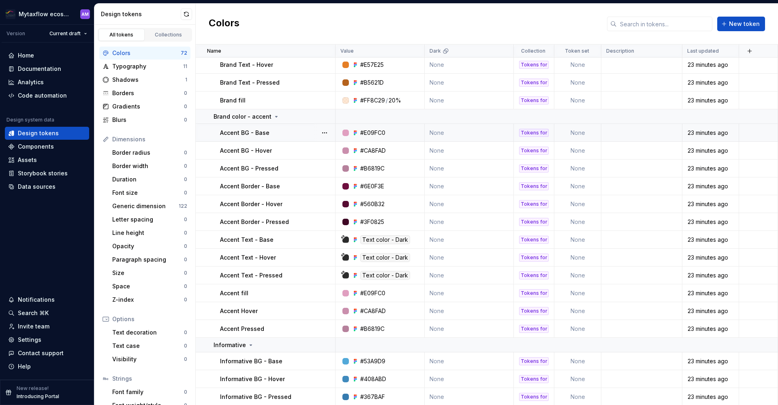
click at [468, 132] on td "None" at bounding box center [469, 133] width 89 height 18
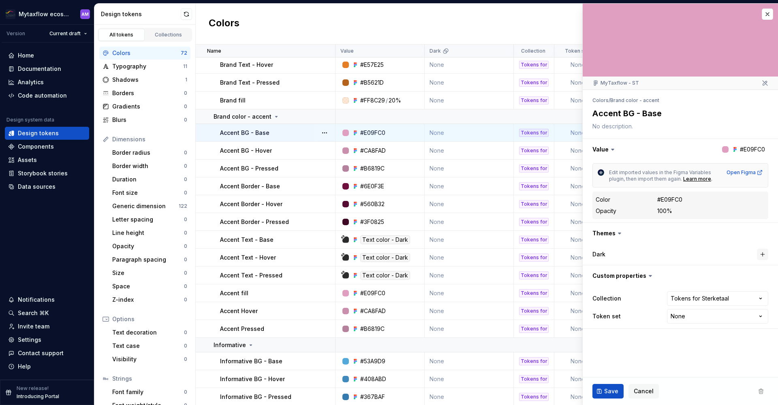
click at [762, 253] on button "button" at bounding box center [762, 254] width 11 height 11
type textarea "*"
click at [707, 252] on div "#E09FC0" at bounding box center [716, 254] width 25 height 8
type input "F3E7ED"
click at [610, 396] on button "Save" at bounding box center [607, 391] width 31 height 15
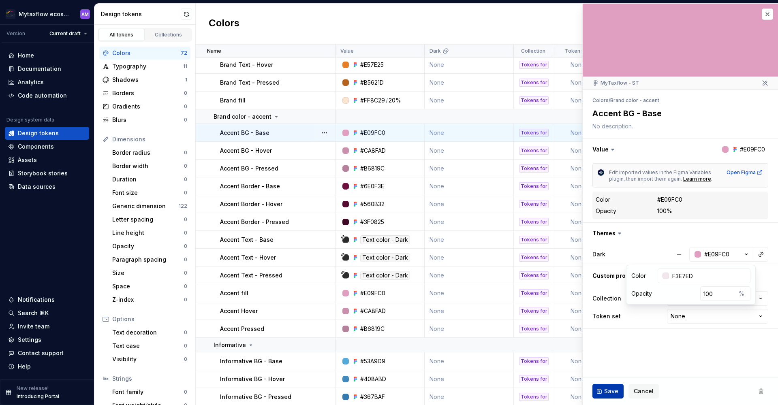
type textarea "*"
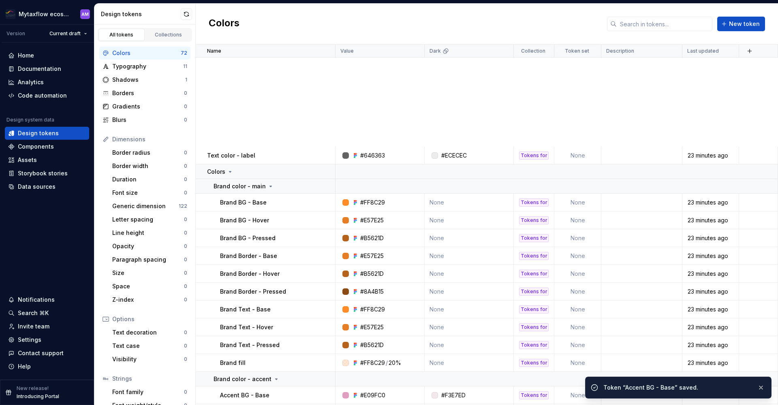
scroll to position [262, 0]
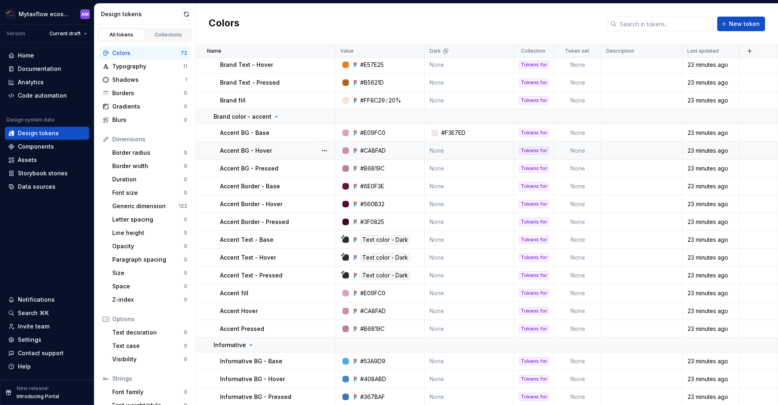
click at [441, 151] on td "None" at bounding box center [469, 151] width 89 height 18
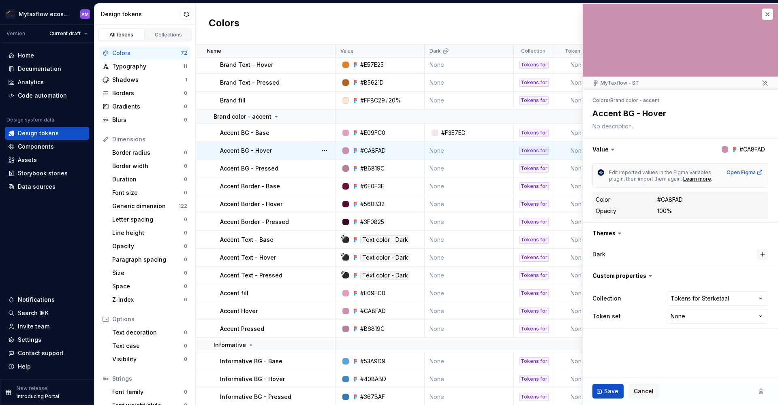
click at [762, 252] on button "button" at bounding box center [762, 254] width 11 height 11
type textarea "*"
click at [734, 254] on button "#CA8FAD" at bounding box center [721, 254] width 65 height 15
type input "DBD0D5"
click at [601, 395] on button "Save" at bounding box center [607, 391] width 31 height 15
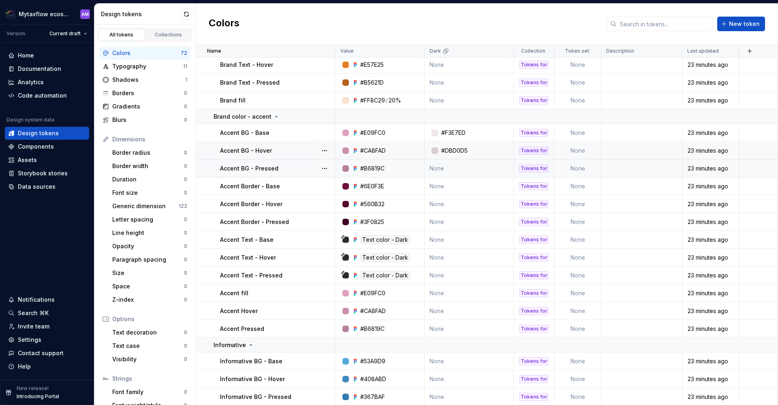
click at [442, 169] on td "None" at bounding box center [469, 169] width 89 height 18
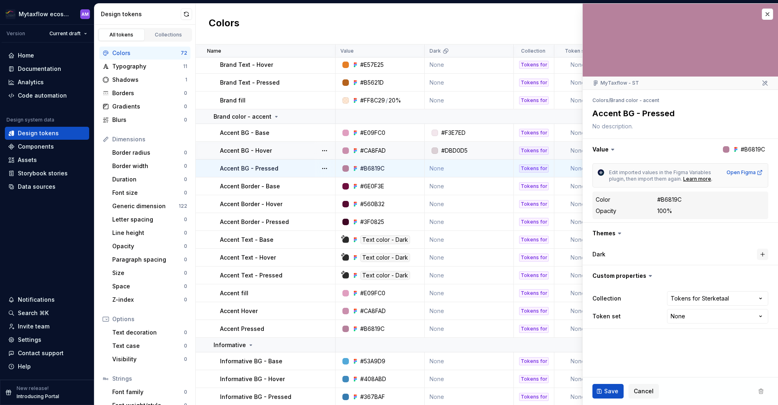
click at [762, 253] on button "button" at bounding box center [762, 254] width 11 height 11
type textarea "*"
click at [710, 254] on div "#B6819C" at bounding box center [716, 254] width 24 height 8
type input "C2B9BE"
click at [611, 388] on span "Save" at bounding box center [611, 391] width 14 height 8
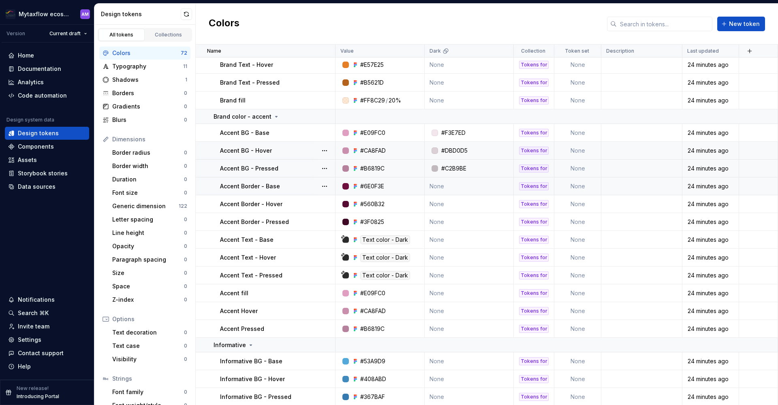
click at [442, 186] on td "None" at bounding box center [469, 186] width 89 height 18
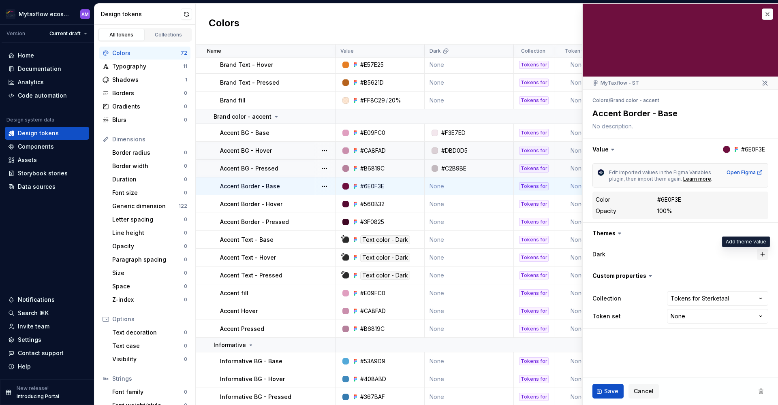
click at [764, 255] on button "button" at bounding box center [762, 254] width 11 height 11
type textarea "*"
click at [720, 254] on div "#6E0F3E" at bounding box center [716, 254] width 24 height 8
type input "F3E7ED"
click at [442, 198] on td "None" at bounding box center [469, 204] width 89 height 18
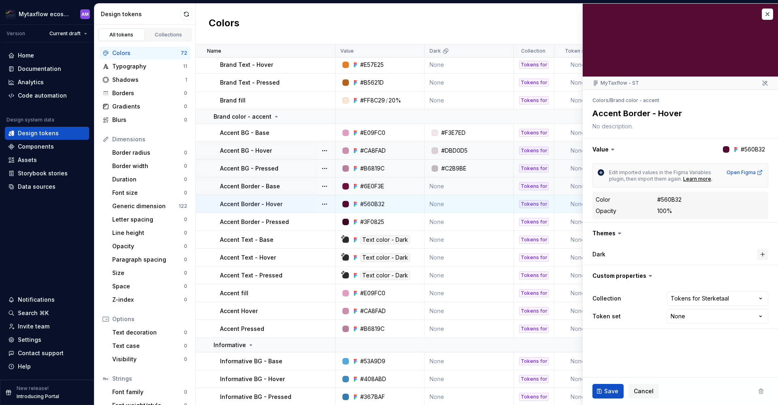
click at [763, 253] on button "button" at bounding box center [762, 254] width 11 height 11
type textarea "*"
click at [733, 255] on button "#560B32" at bounding box center [721, 254] width 65 height 15
type input "DBD0D5"
click at [615, 389] on span "Save" at bounding box center [611, 391] width 14 height 8
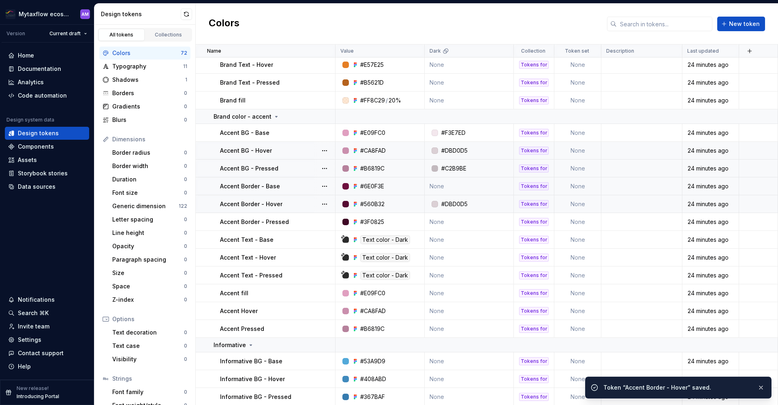
click at [450, 183] on td "None" at bounding box center [469, 186] width 89 height 18
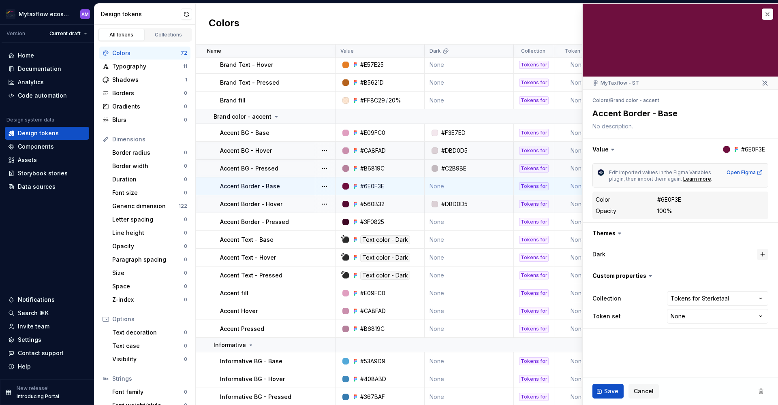
click at [762, 256] on button "button" at bounding box center [762, 254] width 11 height 11
type textarea "*"
click at [724, 254] on div "#6E0F3E" at bounding box center [716, 254] width 24 height 8
type input "F3E7ED"
click at [601, 390] on button "Save" at bounding box center [607, 391] width 31 height 15
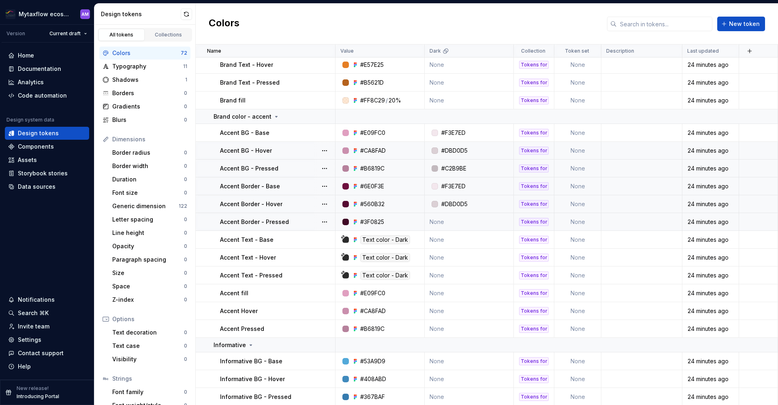
click at [442, 222] on td "None" at bounding box center [469, 222] width 89 height 18
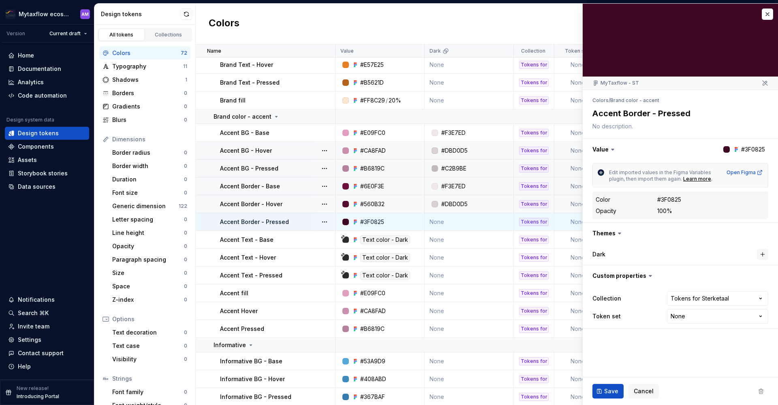
click at [761, 255] on button "button" at bounding box center [762, 254] width 11 height 11
type textarea "*"
click at [715, 257] on div "#3F0825" at bounding box center [716, 254] width 24 height 8
type input "DBD0D5"
click at [616, 393] on span "Save" at bounding box center [611, 391] width 14 height 8
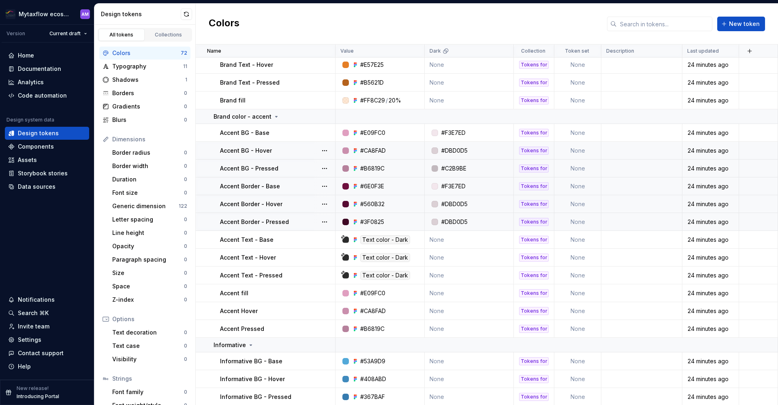
click at [465, 221] on div "#DBD0D5" at bounding box center [454, 222] width 26 height 8
type textarea "*"
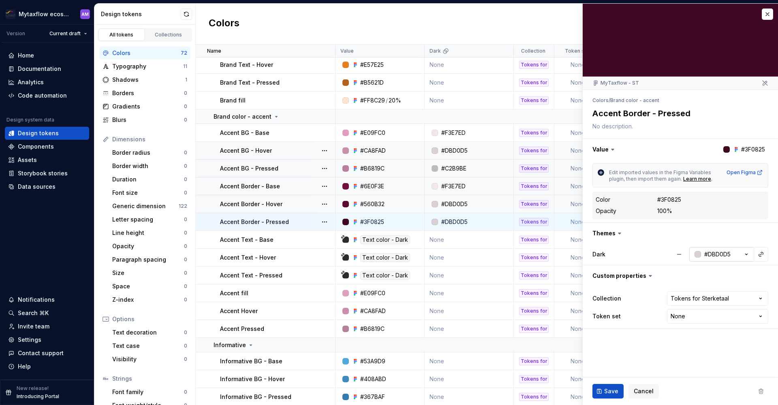
click at [723, 254] on div "#DBD0D5" at bounding box center [717, 254] width 26 height 8
type input "C2B9BE"
type textarea "*"
type input "C2B9BE"
type textarea "*"
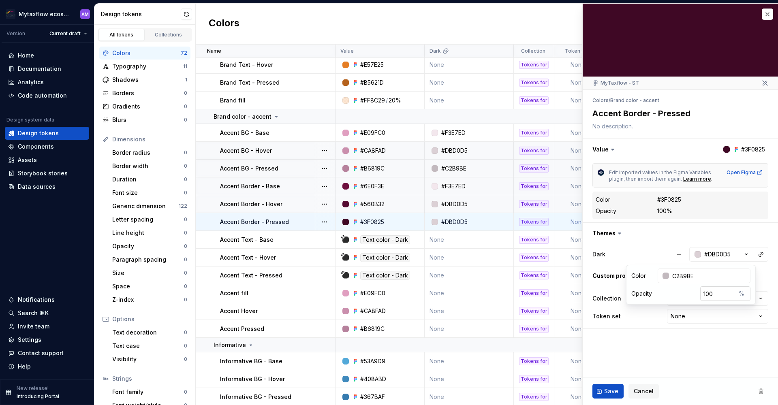
type input "#C2B9BE"
click at [606, 386] on button "Save" at bounding box center [607, 391] width 31 height 15
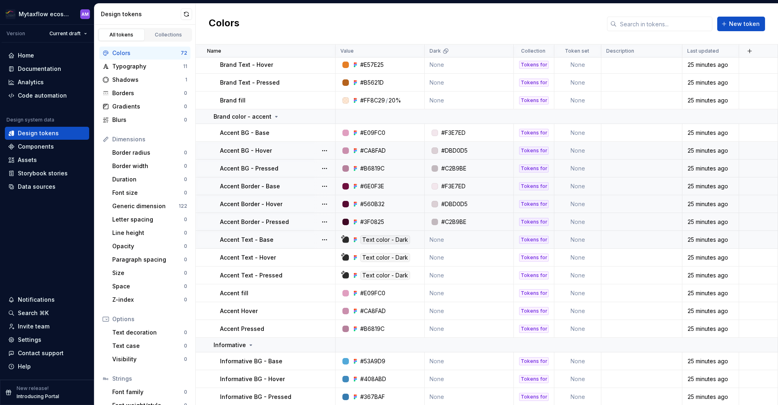
click at [439, 241] on td "None" at bounding box center [469, 240] width 89 height 18
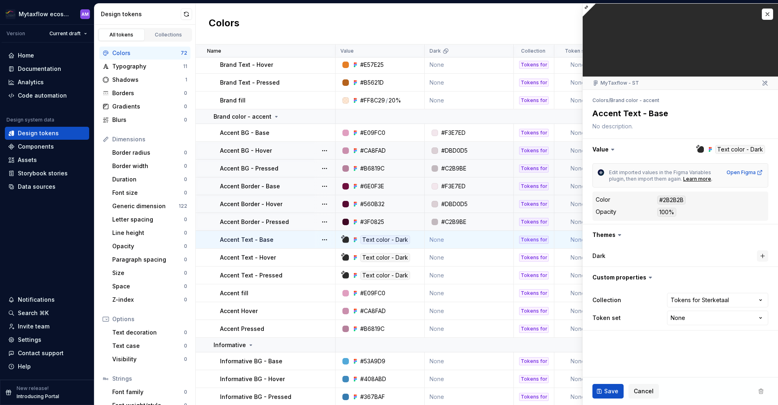
click at [764, 257] on button "button" at bounding box center [762, 255] width 11 height 11
click at [747, 257] on icon "button" at bounding box center [746, 256] width 8 height 8
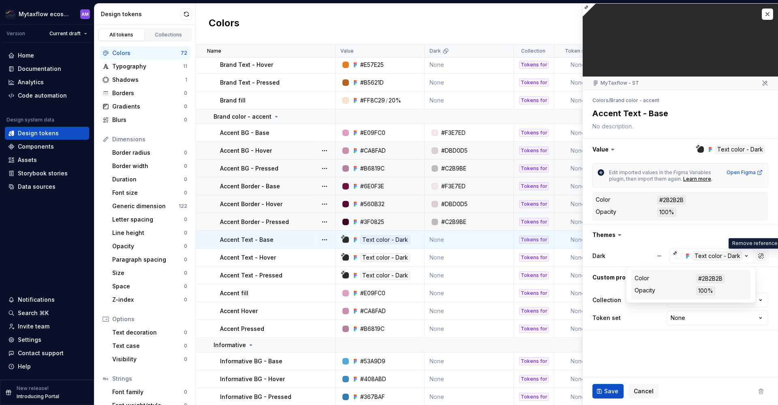
click at [758, 257] on button "button" at bounding box center [760, 255] width 11 height 11
type textarea "*"
click at [732, 257] on button "#2B2B2B" at bounding box center [721, 256] width 65 height 15
type input "6E0F3E"
type textarea "*"
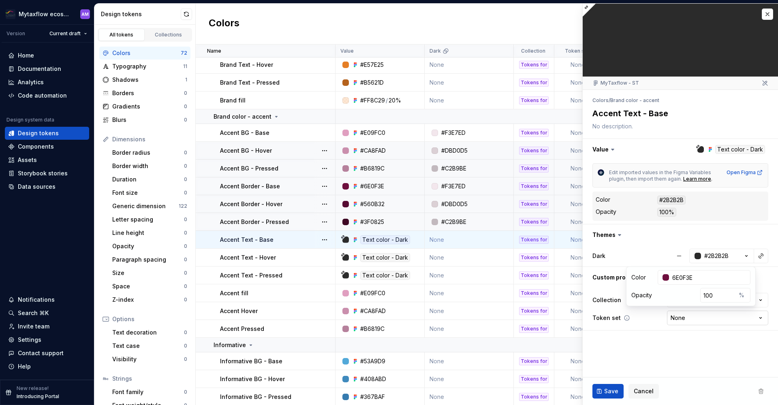
type input "#6E0F3E"
click at [604, 394] on span "Save" at bounding box center [611, 391] width 14 height 8
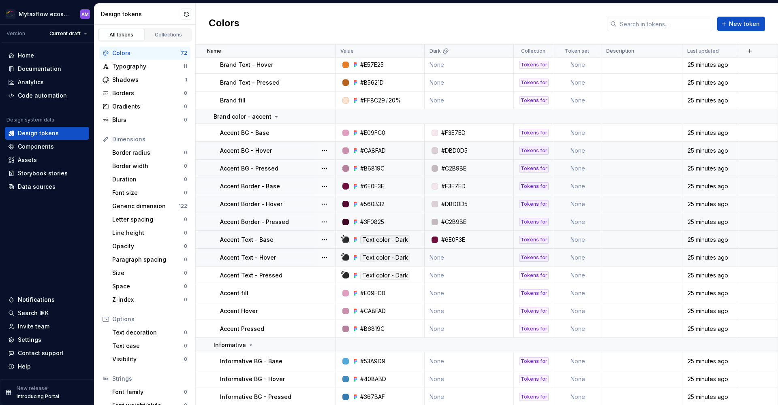
click at [442, 257] on td "None" at bounding box center [469, 258] width 89 height 18
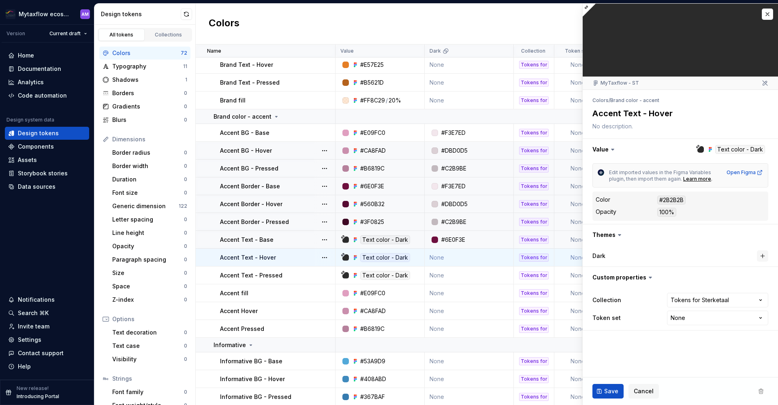
click at [766, 257] on button "button" at bounding box center [762, 255] width 11 height 11
click at [760, 256] on button "button" at bounding box center [760, 255] width 11 height 11
type textarea "*"
click at [721, 256] on div "#2B2B2B" at bounding box center [716, 256] width 24 height 8
type input "560B32"
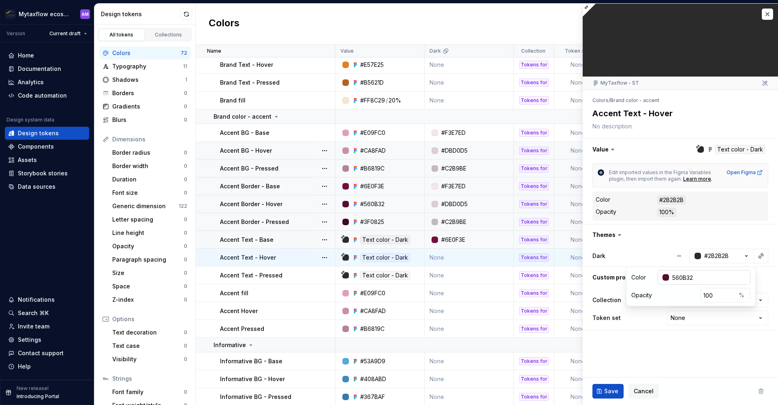
type textarea "*"
type input "#560B32"
click at [615, 393] on span "Save" at bounding box center [611, 391] width 14 height 8
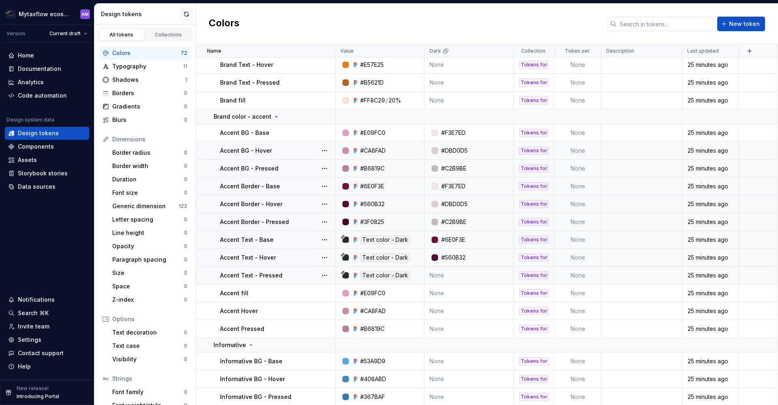
click at [441, 275] on td "None" at bounding box center [469, 276] width 89 height 18
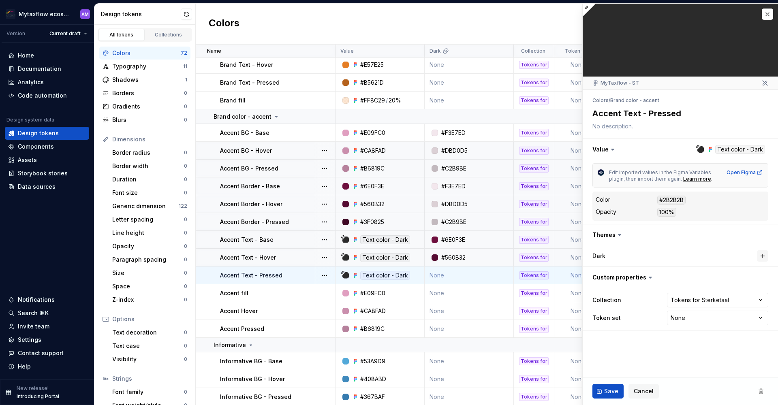
click at [763, 257] on button "button" at bounding box center [762, 255] width 11 height 11
click at [762, 250] on span at bounding box center [760, 255] width 11 height 11
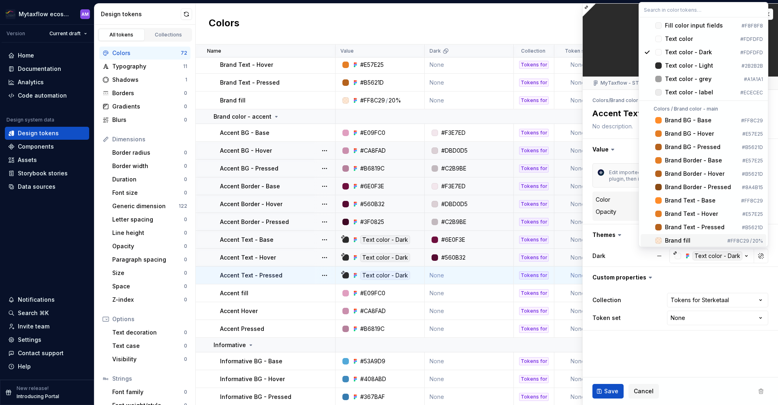
click at [762, 259] on html "Mytaxflow ecosystem AM Version Current draft Home Documentation Analytics Code …" at bounding box center [389, 202] width 778 height 405
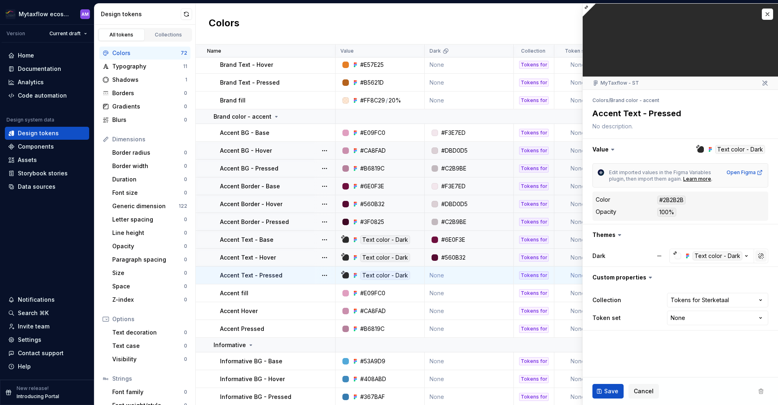
click at [762, 257] on button "button" at bounding box center [760, 255] width 11 height 11
type textarea "*"
click at [719, 254] on div "#2B2B2B" at bounding box center [716, 256] width 24 height 8
type input "3F0825"
type textarea "*"
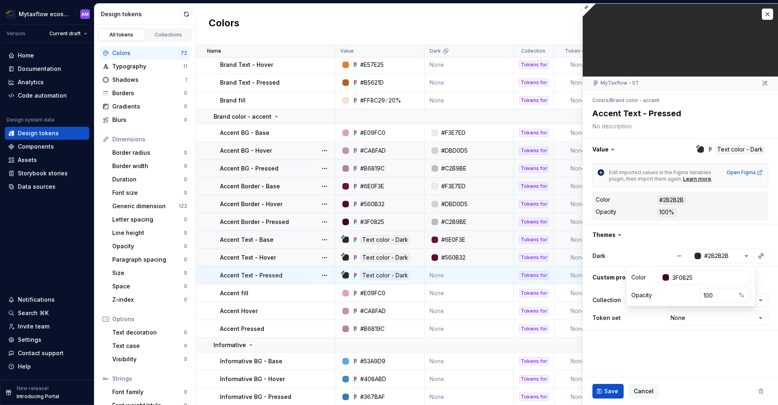
type input "#3F0825"
click at [606, 393] on span "Save" at bounding box center [611, 391] width 14 height 8
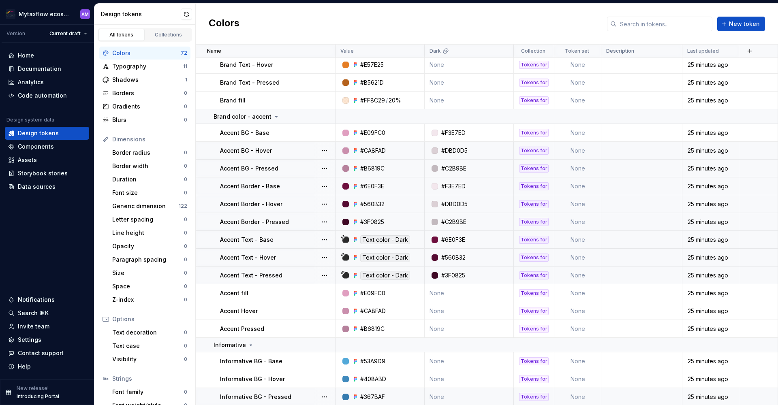
click at [439, 292] on td "None" at bounding box center [469, 293] width 89 height 18
drag, startPoint x: 477, startPoint y: 394, endPoint x: 440, endPoint y: 292, distance: 108.1
click at [440, 292] on td "None" at bounding box center [469, 293] width 89 height 18
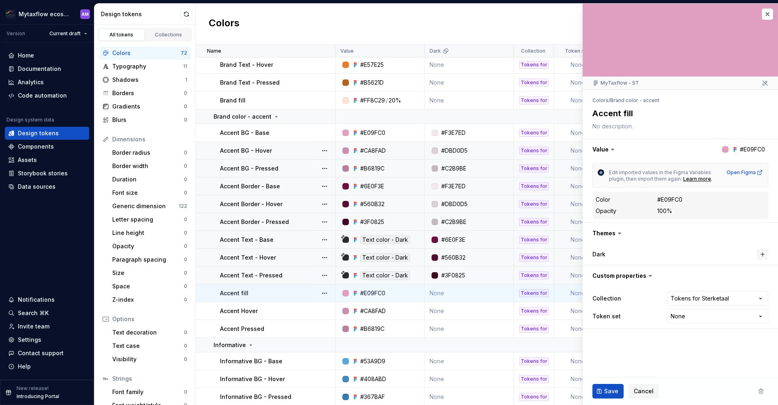
click at [759, 257] on button "button" at bounding box center [762, 254] width 11 height 11
type textarea "*"
click at [706, 251] on div "#E09FC0" at bounding box center [716, 254] width 25 height 8
type input "F3E7ED"
click at [603, 395] on button "Save" at bounding box center [607, 391] width 31 height 15
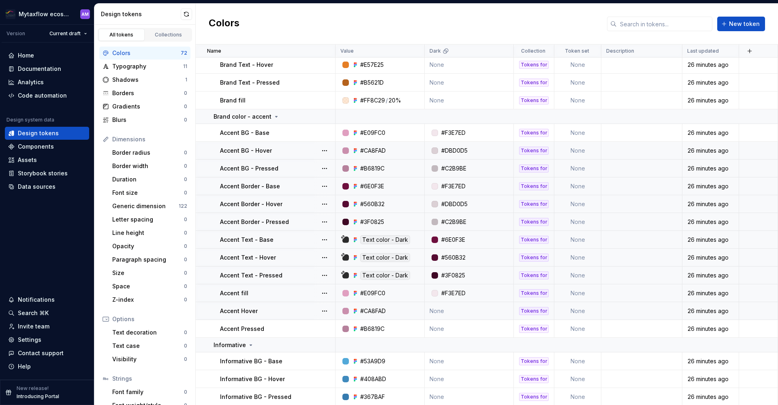
click at [443, 311] on td "None" at bounding box center [469, 311] width 89 height 18
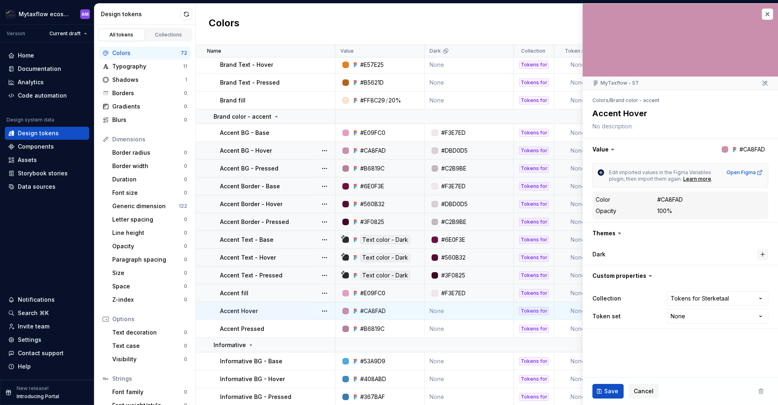
click at [765, 254] on button "button" at bounding box center [762, 254] width 11 height 11
type textarea "*"
click at [719, 255] on div "#CA8FAD" at bounding box center [717, 254] width 26 height 8
type input "E2CED7"
click at [612, 390] on span "Save" at bounding box center [611, 391] width 14 height 8
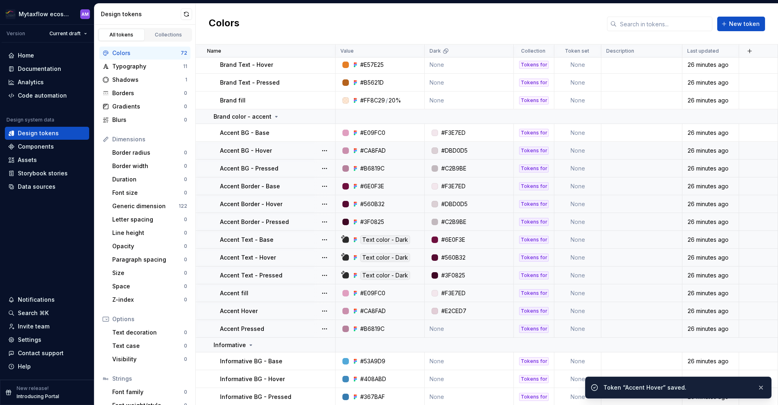
click at [446, 329] on td "None" at bounding box center [469, 329] width 89 height 18
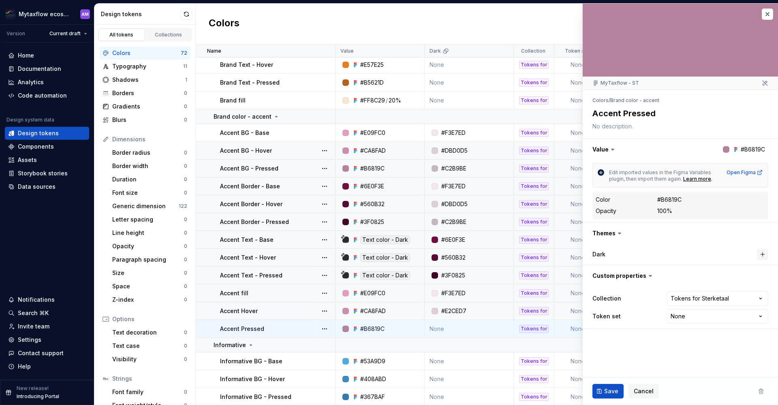
click at [763, 252] on button "button" at bounding box center [762, 254] width 11 height 11
type textarea "*"
click at [732, 256] on button "#B6819C" at bounding box center [721, 254] width 65 height 15
type input "C9A9BA"
type textarea "*"
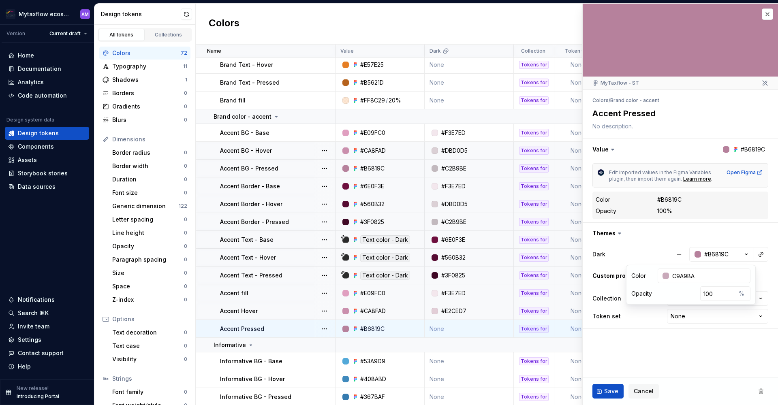
type input "#C9A9BA"
click at [610, 397] on button "Save" at bounding box center [607, 391] width 31 height 15
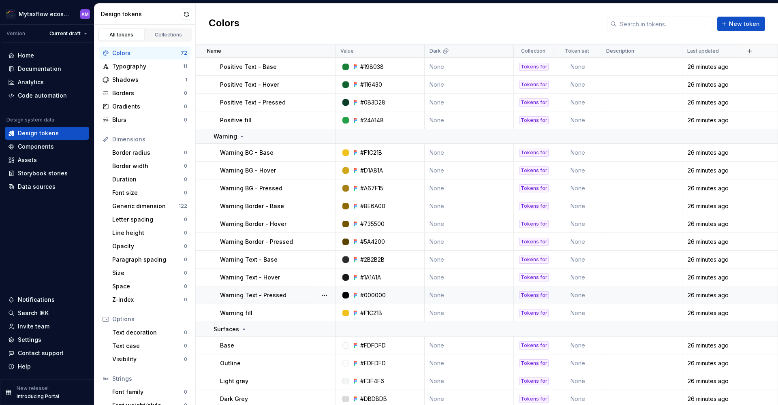
scroll to position [1052, 0]
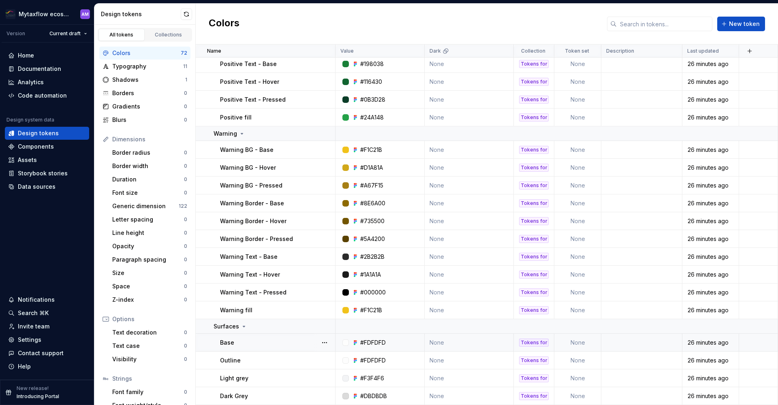
click at [439, 341] on td "None" at bounding box center [469, 343] width 89 height 18
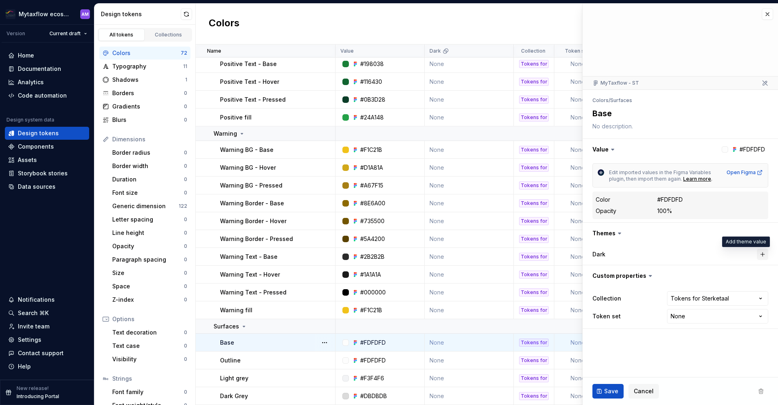
click at [764, 255] on button "button" at bounding box center [762, 254] width 11 height 11
type textarea "*"
click at [721, 258] on div "#FDFDFD" at bounding box center [717, 254] width 26 height 8
type input "353434"
click at [605, 393] on span "Save" at bounding box center [611, 391] width 14 height 8
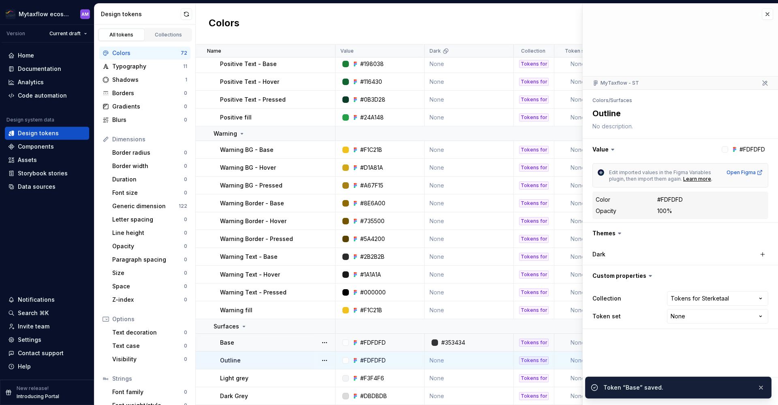
click at [458, 357] on td "None" at bounding box center [469, 361] width 89 height 18
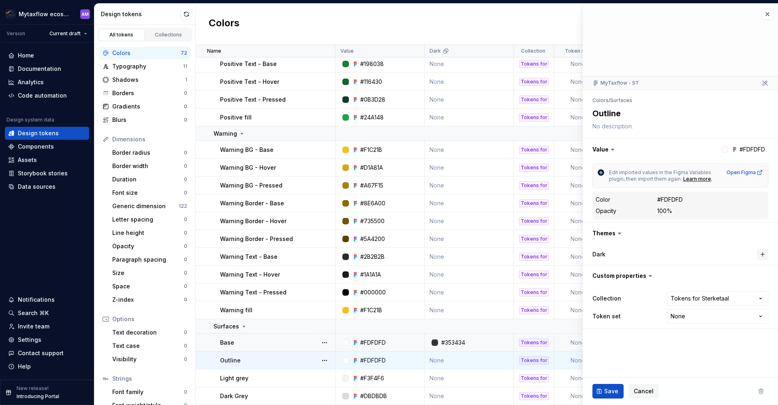
click at [764, 254] on button "button" at bounding box center [762, 254] width 11 height 11
type textarea "*"
click at [723, 255] on div "#FDFDFD" at bounding box center [717, 254] width 26 height 8
type input "353434"
click at [609, 393] on span "Save" at bounding box center [611, 391] width 14 height 8
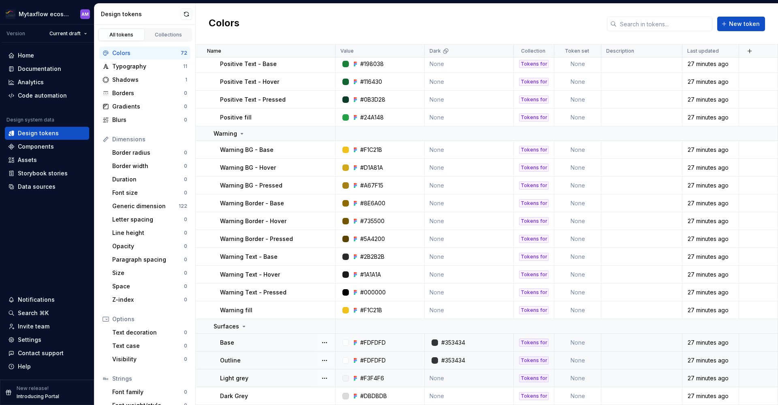
click at [442, 378] on td "None" at bounding box center [469, 378] width 89 height 18
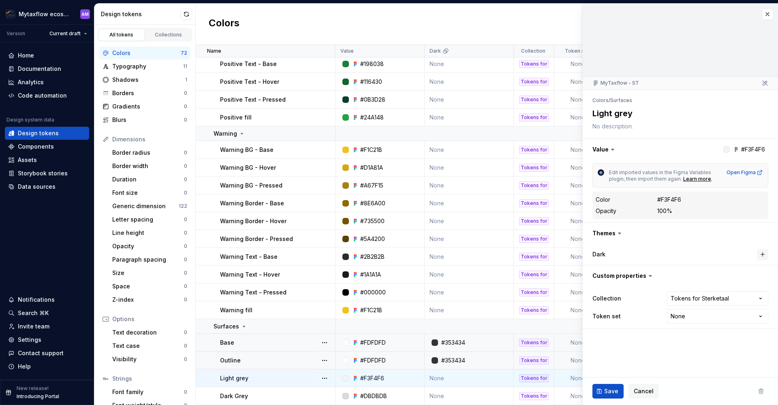
click at [764, 255] on button "button" at bounding box center [762, 254] width 11 height 11
type textarea "*"
click at [724, 255] on div "#F3F4F6" at bounding box center [716, 254] width 24 height 8
type input "4C4C4C"
click at [611, 390] on span "Save" at bounding box center [611, 391] width 14 height 8
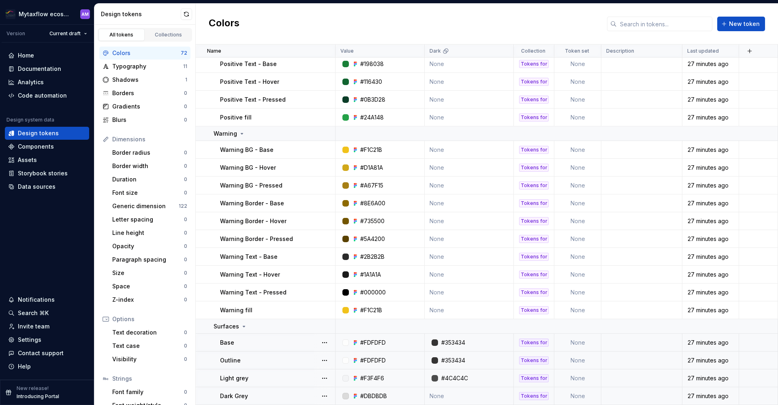
click at [476, 393] on td "None" at bounding box center [469, 396] width 89 height 18
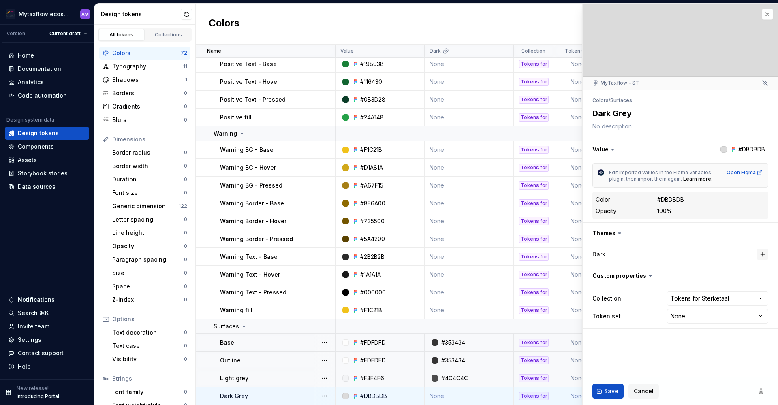
click at [766, 254] on button "button" at bounding box center [762, 254] width 11 height 11
type textarea "*"
click at [715, 256] on div "#DBDBDB" at bounding box center [717, 254] width 27 height 8
type input "2F2E2E"
click at [600, 395] on button "Save" at bounding box center [607, 391] width 31 height 15
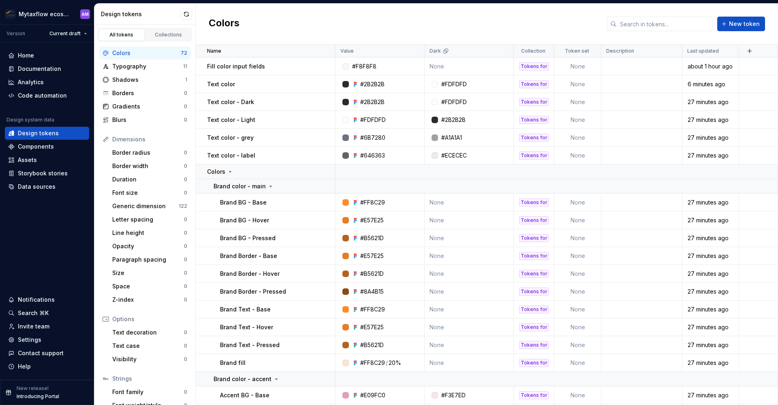
click at [164, 50] on div "Colors" at bounding box center [146, 53] width 68 height 8
click at [138, 64] on div "Typography" at bounding box center [147, 66] width 71 height 8
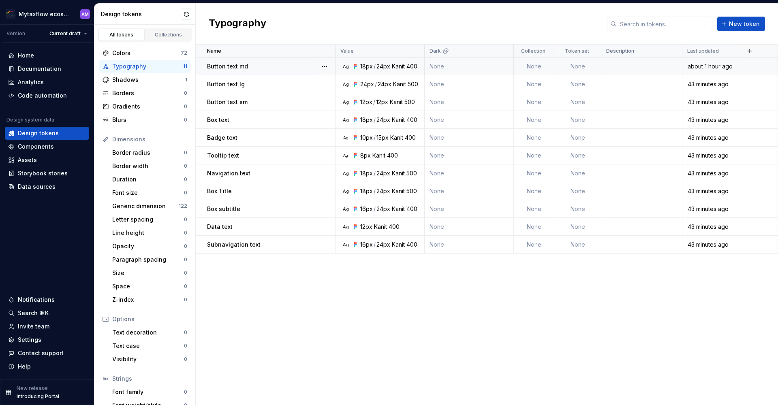
click at [399, 61] on td "Ag 18px / 24px Kanit 400" at bounding box center [379, 67] width 89 height 18
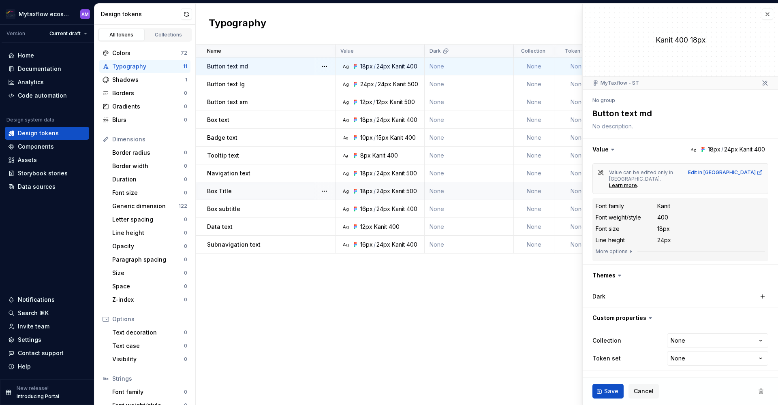
click at [413, 185] on td "Ag 18px / 24px Kanit 500" at bounding box center [379, 191] width 89 height 18
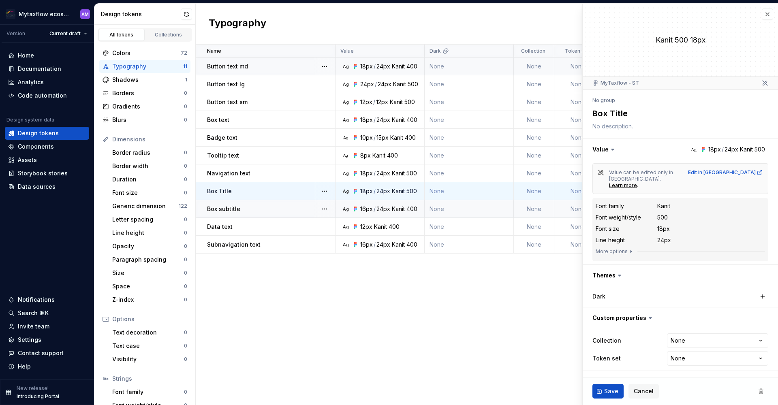
click at [398, 215] on td "Ag 16px / 24px Kanit 400" at bounding box center [379, 209] width 89 height 18
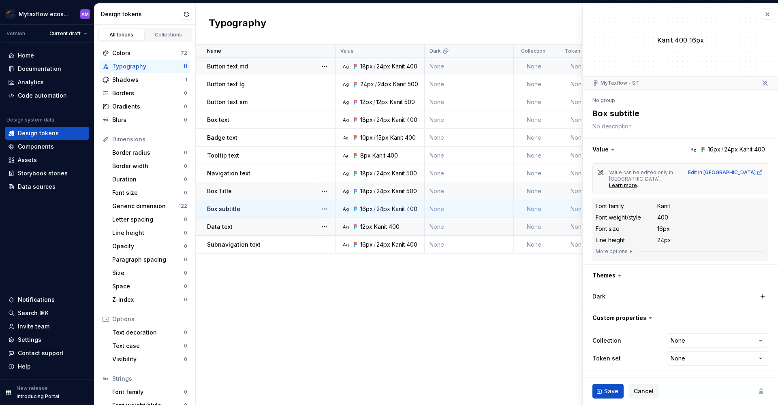
click at [405, 233] on td "Ag 12px Kanit 400" at bounding box center [379, 227] width 89 height 18
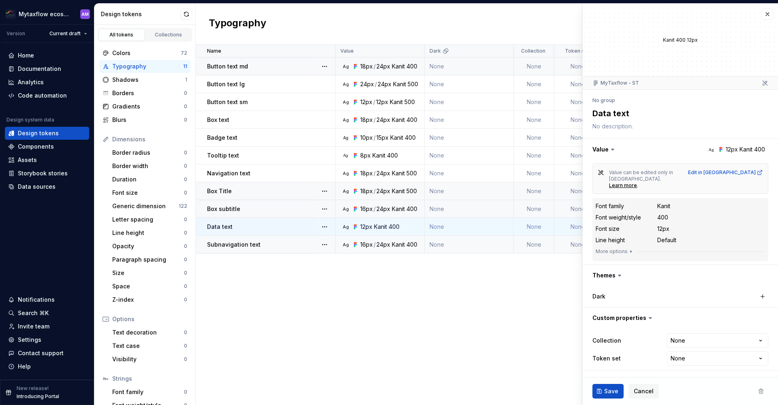
click at [392, 245] on div "Kanit" at bounding box center [398, 245] width 13 height 8
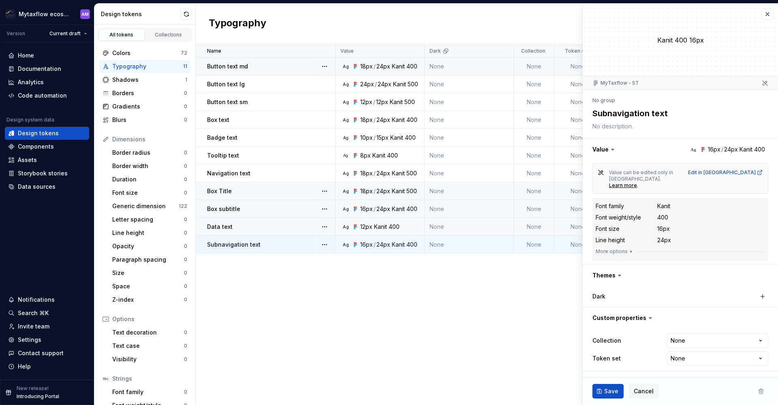
click at [512, 332] on div "Name Value Dark Collection Token set Description Last updated Button text md Ag…" at bounding box center [487, 225] width 582 height 361
click at [34, 72] on div "Documentation" at bounding box center [39, 69] width 43 height 8
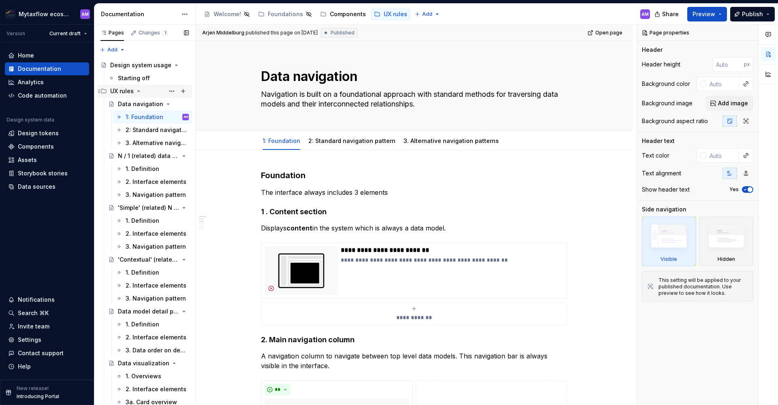
click at [141, 90] on icon "Page tree" at bounding box center [138, 91] width 6 height 6
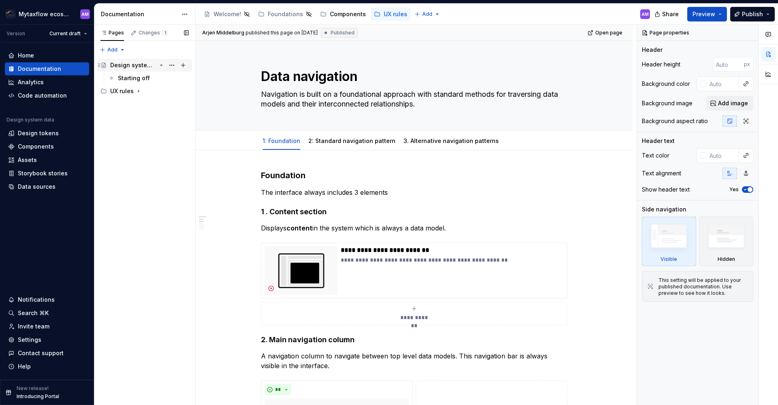
click at [161, 64] on icon "Page tree" at bounding box center [161, 65] width 6 height 6
type textarea "*"
click at [120, 107] on div "Pages Changes 1 Add Accessibility guide for tree Page tree. Navigate the tree w…" at bounding box center [144, 215] width 101 height 381
click at [115, 48] on div "Pages Changes 1 Add Accessibility guide for tree Page tree. Navigate the tree w…" at bounding box center [144, 215] width 101 height 381
click at [141, 154] on div "Pages Changes 1 Add Accessibility guide for tree Page tree. Navigate the tree w…" at bounding box center [144, 215] width 101 height 381
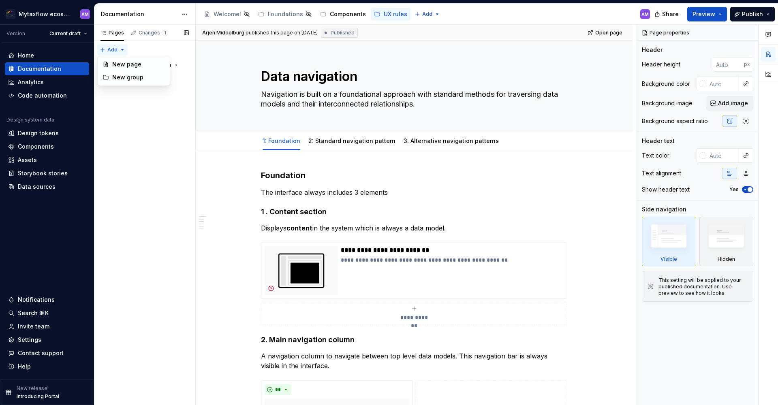
click at [122, 49] on div "Pages Changes 1 Add Accessibility guide for tree Page tree. Navigate the tree w…" at bounding box center [144, 215] width 101 height 381
click at [126, 63] on div "New page" at bounding box center [138, 64] width 53 height 8
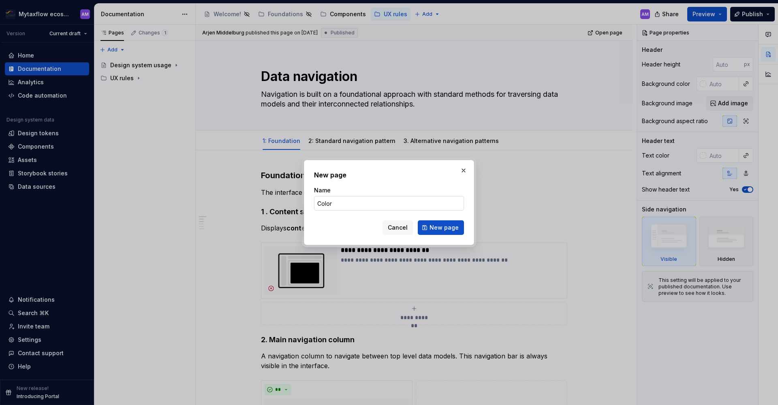
type input "Colors"
click at [442, 228] on button "New page" at bounding box center [441, 227] width 46 height 15
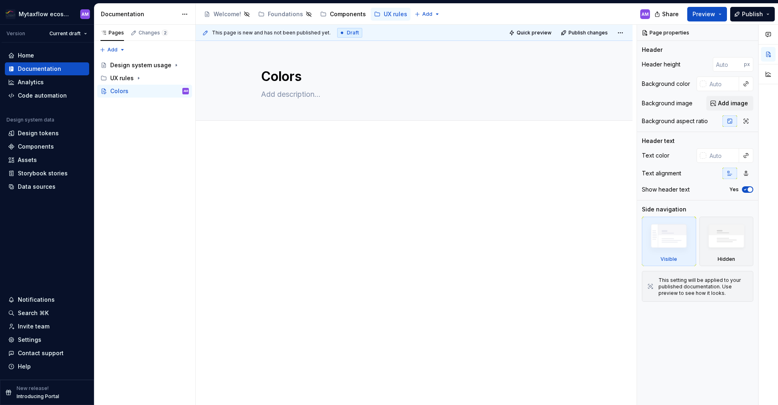
click at [278, 158] on p at bounding box center [414, 163] width 306 height 10
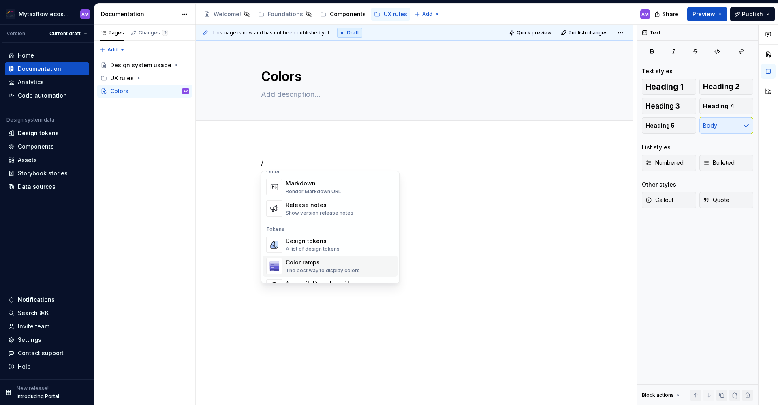
scroll to position [560, 0]
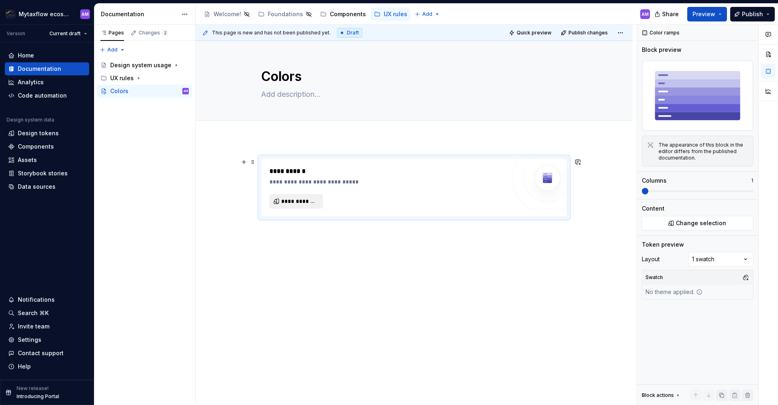
click at [306, 201] on span "**********" at bounding box center [299, 201] width 36 height 8
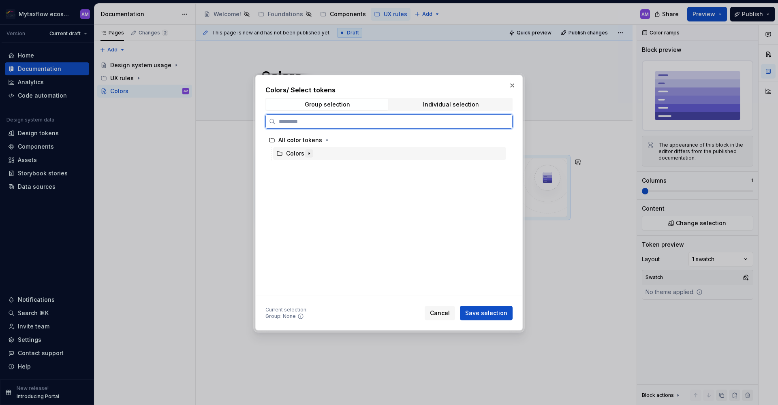
click at [311, 150] on icon "button" at bounding box center [309, 153] width 6 height 6
click at [315, 164] on div "Brand color - main" at bounding box center [320, 167] width 52 height 8
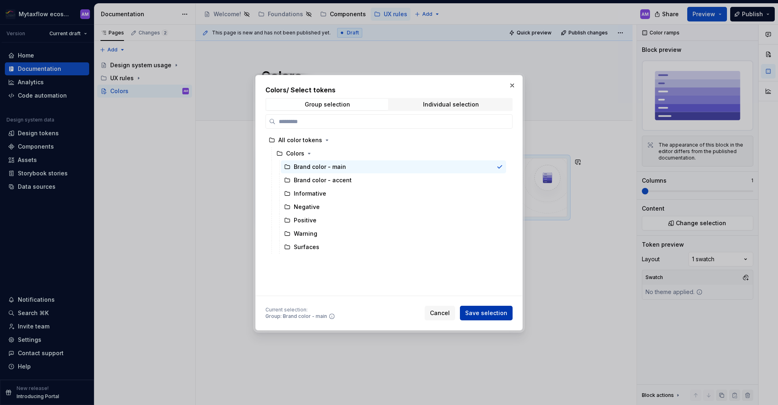
click at [488, 314] on span "Save selection" at bounding box center [486, 313] width 42 height 8
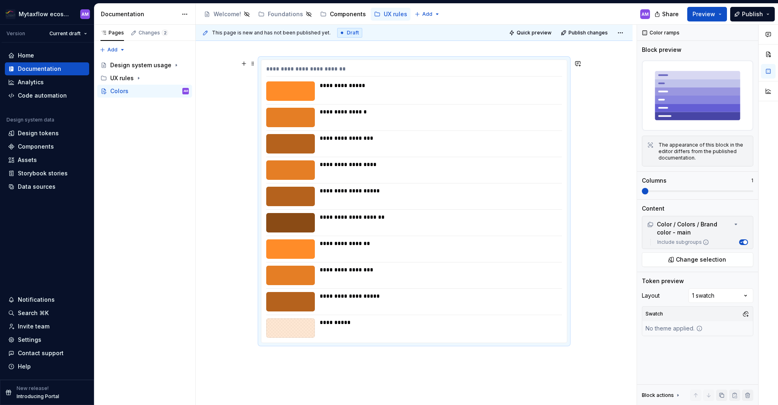
scroll to position [53, 0]
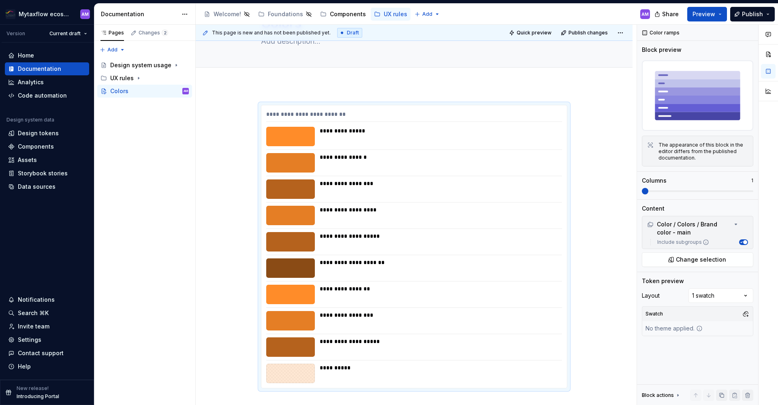
click at [319, 90] on div "**********" at bounding box center [414, 302] width 437 height 434
click at [309, 369] on div at bounding box center [290, 373] width 49 height 19
click at [323, 384] on div "**********" at bounding box center [413, 246] width 305 height 283
click at [278, 80] on button "Add tab" at bounding box center [277, 76] width 33 height 11
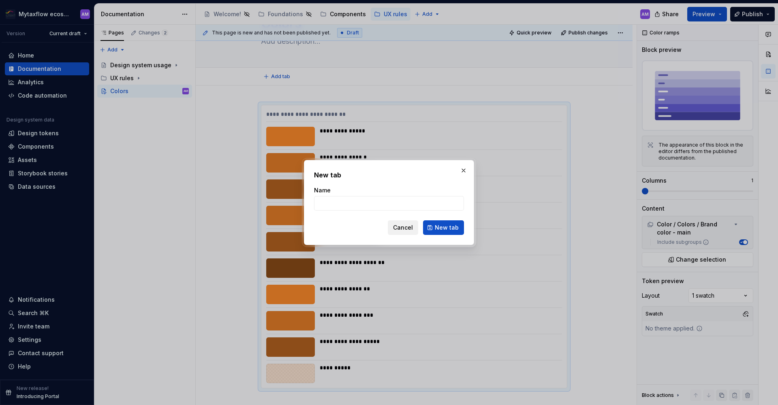
click at [395, 233] on button "Cancel" at bounding box center [403, 227] width 30 height 15
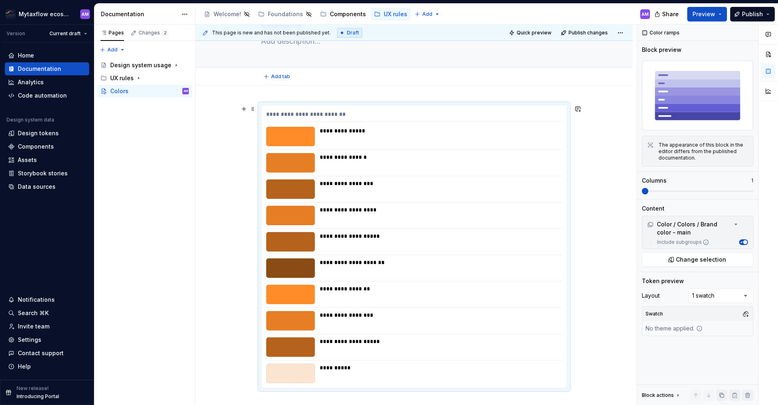
scroll to position [167, 0]
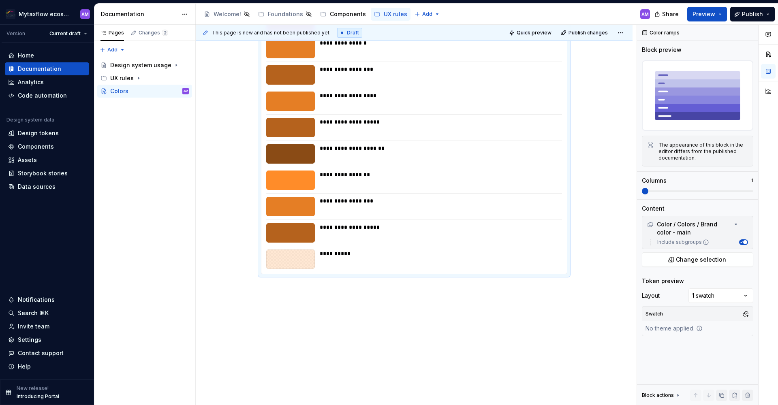
click at [294, 315] on div "**********" at bounding box center [414, 188] width 437 height 434
click at [276, 299] on div "**********" at bounding box center [414, 188] width 437 height 434
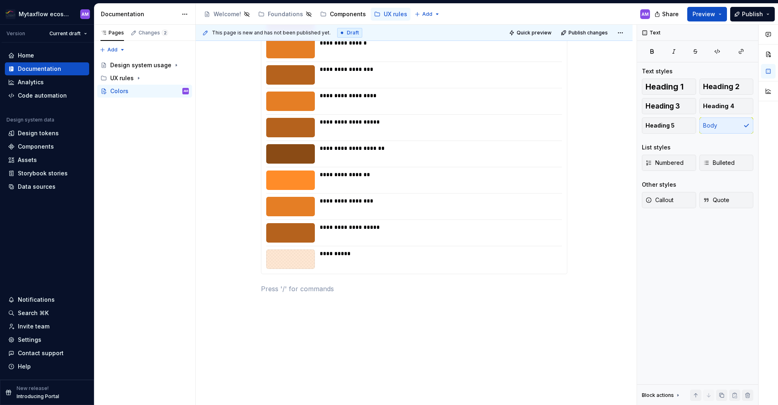
scroll to position [166, 0]
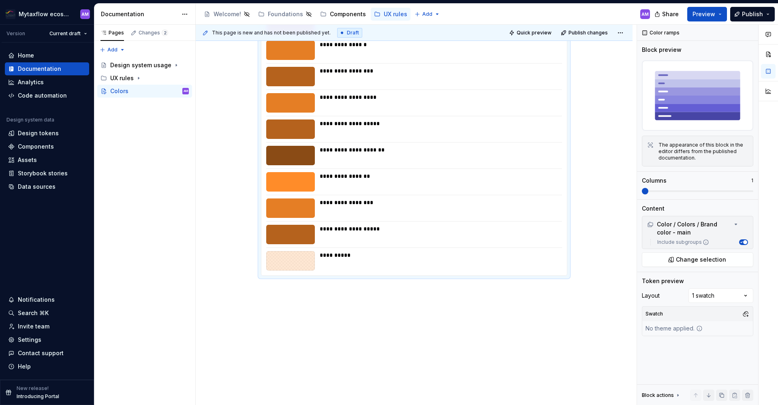
click at [318, 162] on div "**********" at bounding box center [414, 155] width 296 height 19
click at [744, 243] on span "button" at bounding box center [745, 242] width 4 height 4
click at [745, 243] on button "Include subgroups" at bounding box center [743, 242] width 9 height 6
click at [705, 299] on div "Comments Open comments No comments yet Select ‘Comment’ from the block context …" at bounding box center [707, 215] width 141 height 381
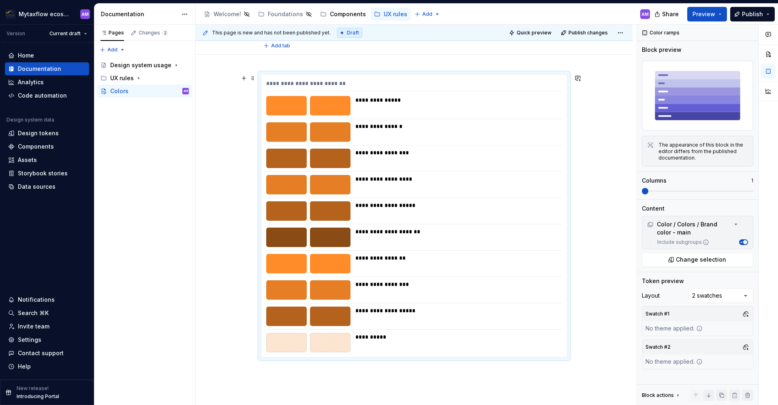
scroll to position [85, 0]
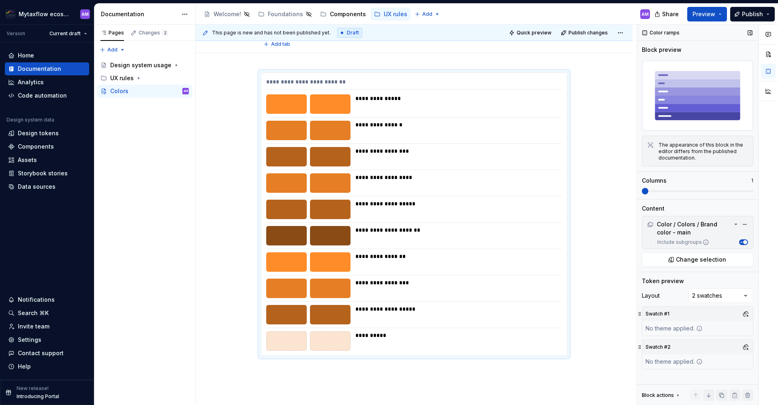
click at [681, 361] on div "No theme applied." at bounding box center [674, 361] width 64 height 15
click at [689, 331] on div "No theme applied." at bounding box center [674, 328] width 64 height 15
click at [747, 314] on button "button" at bounding box center [745, 313] width 11 height 11
click at [682, 314] on div "Comments Open comments No comments yet Select ‘Comment’ from the block context …" at bounding box center [707, 215] width 141 height 381
click at [746, 350] on button "button" at bounding box center [745, 346] width 11 height 11
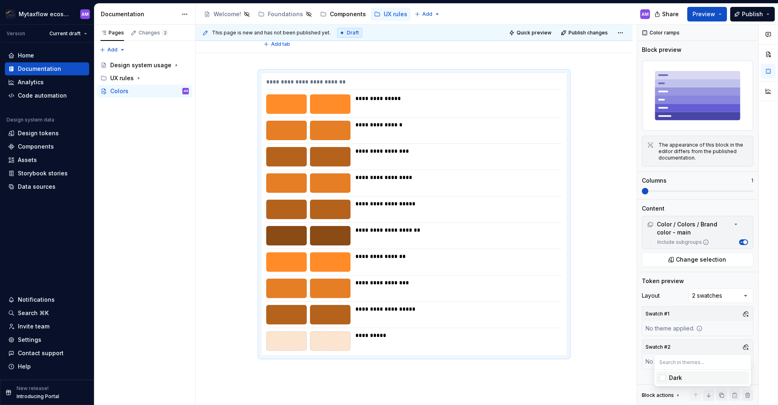
click at [659, 378] on div "Suggestions" at bounding box center [662, 378] width 6 height 6
click at [614, 250] on html "Mytaxflow ecosystem AM Version Current draft Home Documentation Analytics Code …" at bounding box center [389, 202] width 778 height 405
click at [742, 242] on icon "button" at bounding box center [741, 242] width 4 height 4
click at [742, 242] on span "button" at bounding box center [742, 242] width 4 height 4
click at [710, 261] on span "Change selection" at bounding box center [701, 260] width 50 height 8
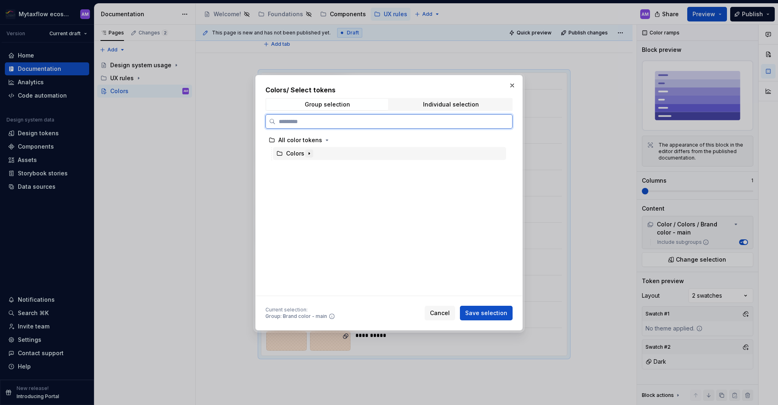
click at [306, 154] on icon "button" at bounding box center [309, 153] width 6 height 6
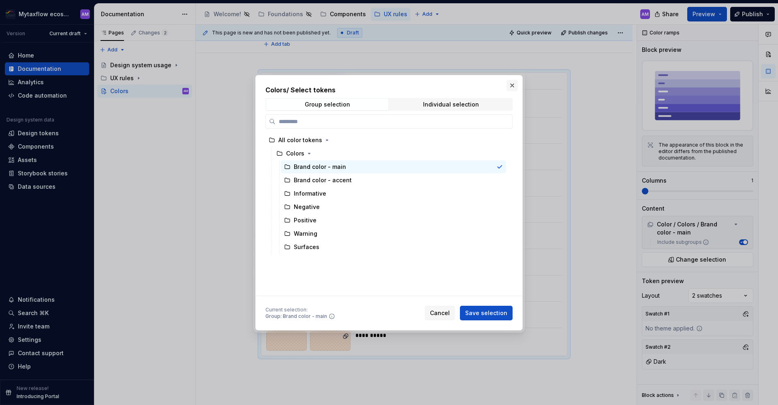
click at [510, 85] on button "button" at bounding box center [511, 85] width 11 height 11
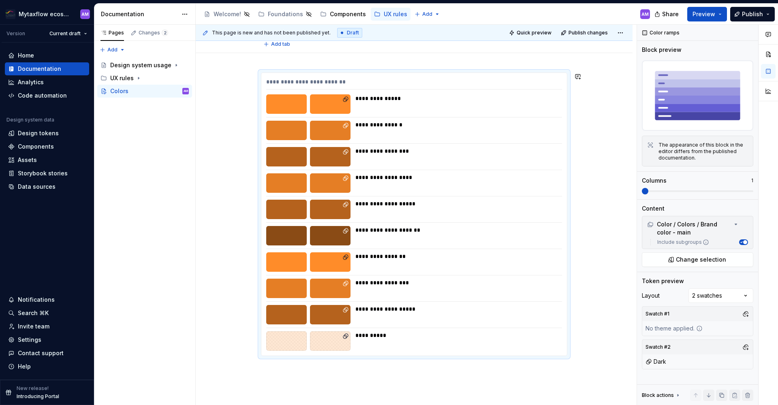
click at [271, 374] on p at bounding box center [414, 371] width 306 height 10
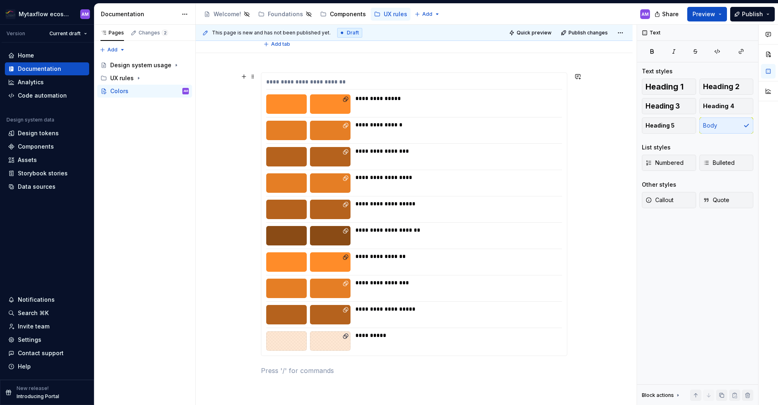
scroll to position [0, 0]
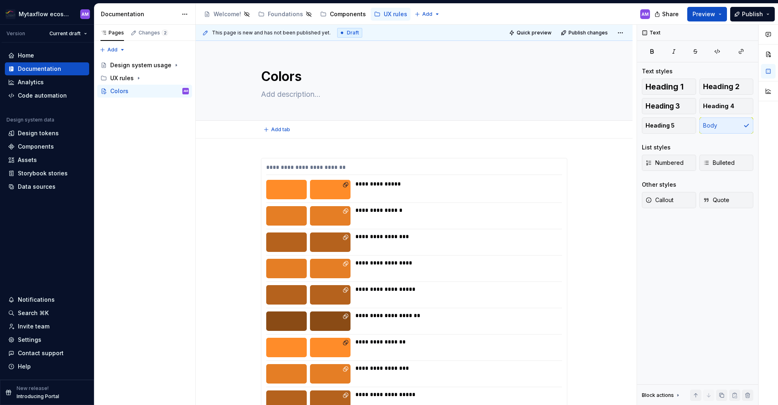
type textarea "*"
click at [286, 145] on div "**********" at bounding box center [414, 366] width 437 height 454
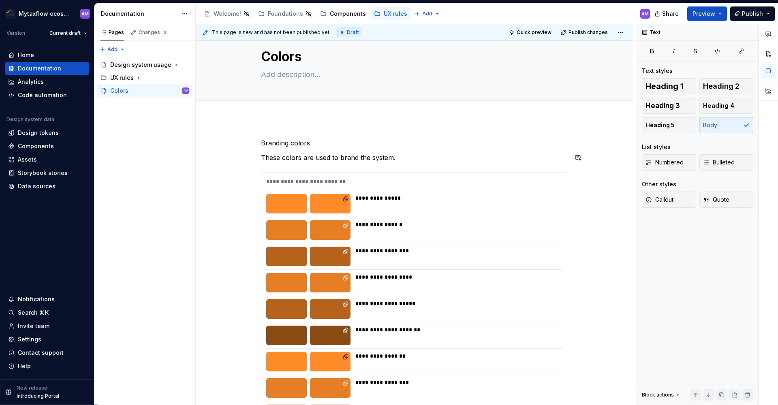
click at [297, 145] on p "Branding colors" at bounding box center [414, 143] width 306 height 10
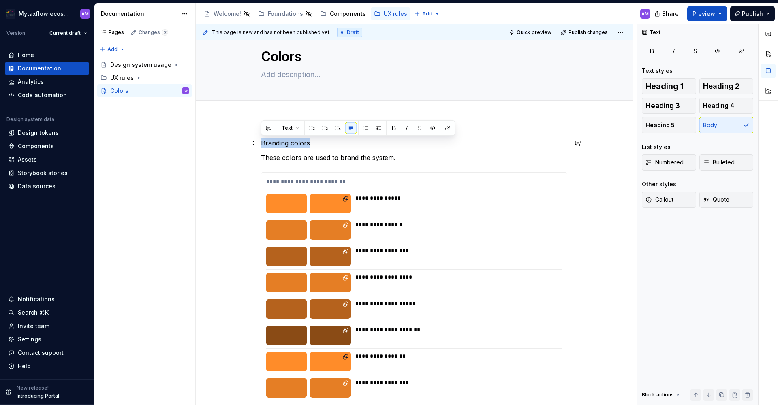
click at [297, 145] on p "Branding colors" at bounding box center [414, 143] width 306 height 10
click at [335, 130] on button "button" at bounding box center [337, 127] width 11 height 11
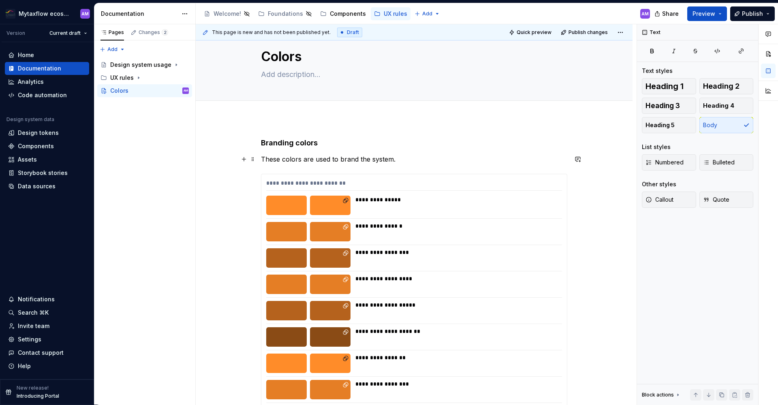
click at [329, 155] on p "These colors are used to brand the system." at bounding box center [414, 159] width 306 height 10
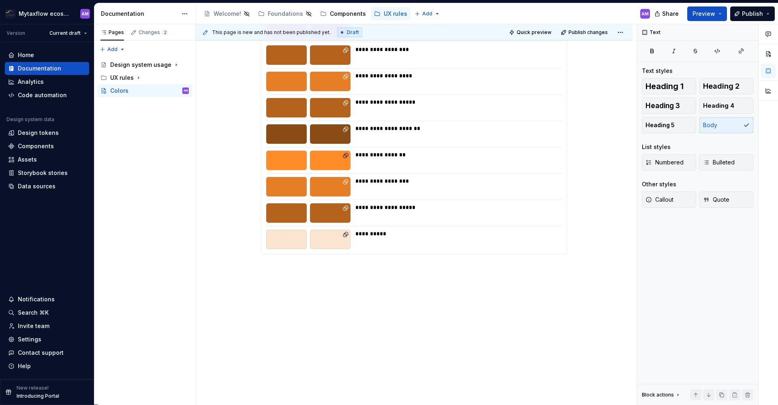
scroll to position [0, 0]
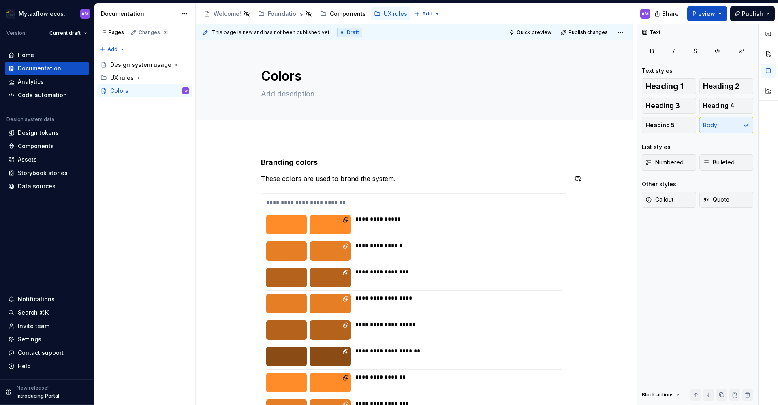
click at [418, 185] on div "**********" at bounding box center [414, 327] width 306 height 339
click at [414, 179] on p "These colors are used to brand the system." at bounding box center [414, 179] width 306 height 10
click at [407, 177] on p "These colors are used to brand the system. There is a main branding color and a" at bounding box center [414, 179] width 306 height 10
click at [544, 178] on p "These colors are used to brand the system. To do this there is a main branding …" at bounding box center [414, 179] width 306 height 10
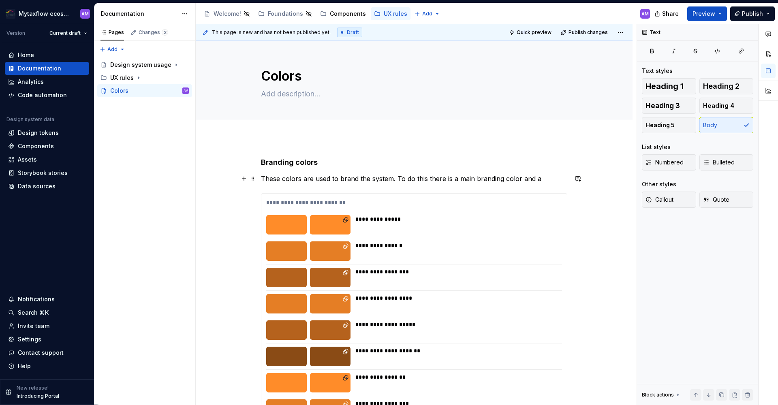
click at [538, 179] on p "These colors are used to brand the system. To do this there is a main branding …" at bounding box center [414, 179] width 306 height 10
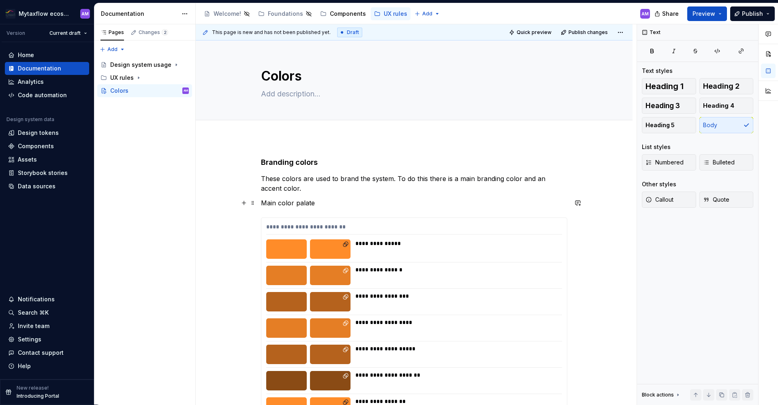
click at [280, 208] on div "**********" at bounding box center [414, 339] width 306 height 363
click at [282, 205] on p "Main color palate" at bounding box center [414, 203] width 306 height 10
click at [280, 204] on p "Main color palate" at bounding box center [414, 203] width 306 height 10
click at [296, 199] on p "Main color palate" at bounding box center [414, 203] width 306 height 10
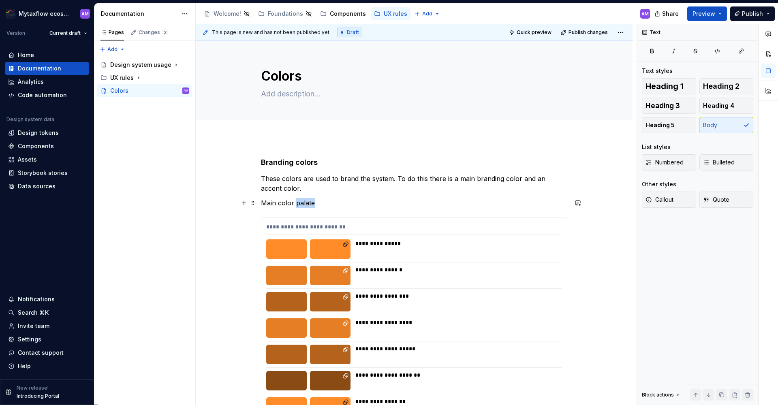
click at [296, 199] on p "Main color palate" at bounding box center [414, 203] width 306 height 10
click at [388, 189] on button "button" at bounding box center [393, 187] width 11 height 11
drag, startPoint x: 365, startPoint y: 208, endPoint x: 344, endPoint y: 212, distance: 21.1
click at [364, 208] on div "**********" at bounding box center [414, 339] width 306 height 363
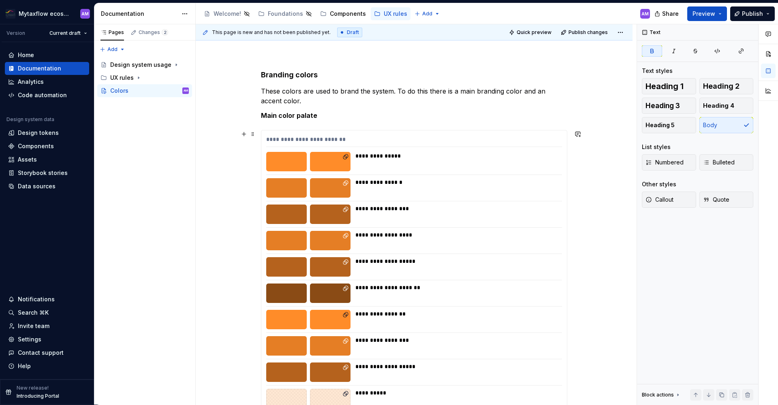
scroll to position [171, 0]
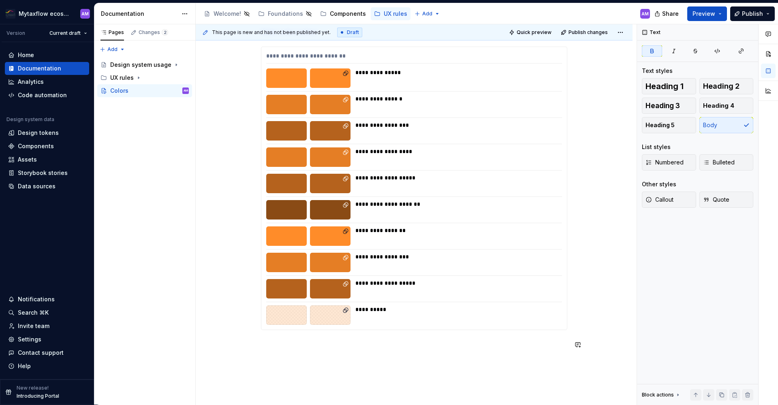
click at [286, 357] on div "**********" at bounding box center [414, 173] width 306 height 373
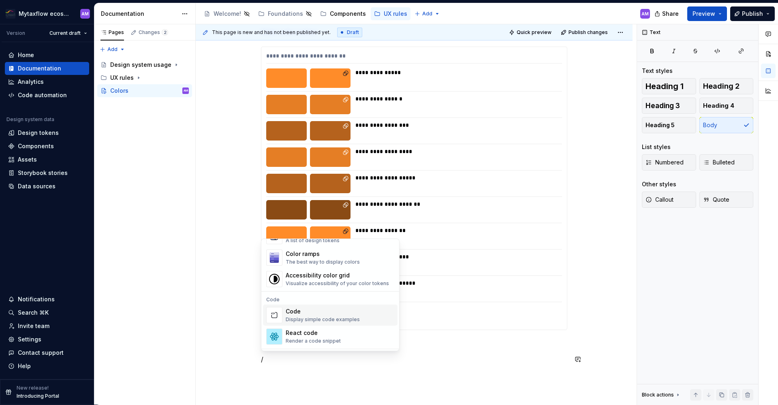
scroll to position [589, 0]
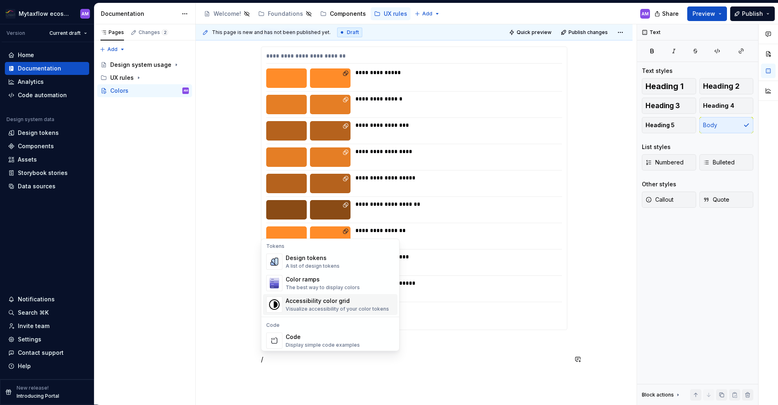
click at [311, 294] on span "Accessibility color grid Visualize accessibility of your color tokens" at bounding box center [330, 304] width 134 height 21
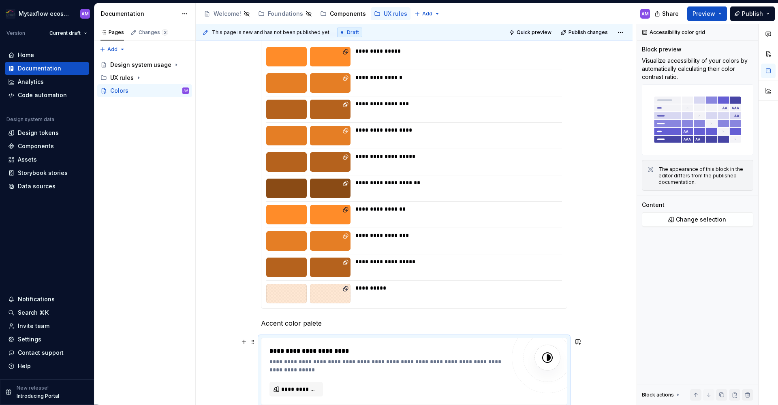
scroll to position [272, 0]
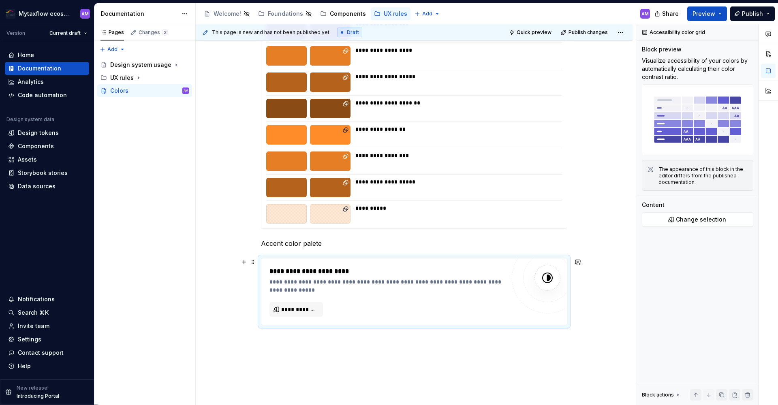
click at [306, 310] on div "**********" at bounding box center [413, 291] width 305 height 66
click at [378, 343] on div "**********" at bounding box center [416, 214] width 441 height 381
click at [290, 310] on div "**********" at bounding box center [413, 291] width 305 height 66
click at [292, 310] on div "**********" at bounding box center [413, 291] width 305 height 66
click at [700, 220] on div "Accessibility color grid Block preview Visualize accessibility of your colors b…" at bounding box center [697, 214] width 121 height 381
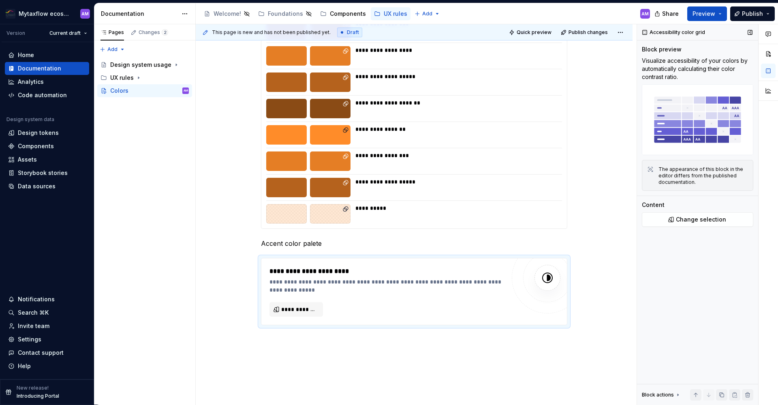
click at [685, 219] on div "Accessibility color grid Block preview Visualize accessibility of your colors b…" at bounding box center [697, 214] width 121 height 381
click at [284, 288] on div "**********" at bounding box center [387, 292] width 236 height 50
click at [285, 305] on button "**********" at bounding box center [295, 309] width 53 height 15
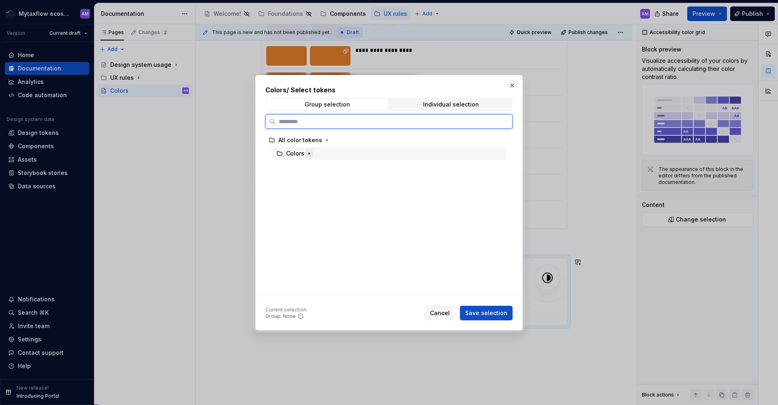
click at [306, 150] on icon "button" at bounding box center [309, 153] width 6 height 6
click at [311, 181] on div "Brand color - accent" at bounding box center [323, 180] width 58 height 8
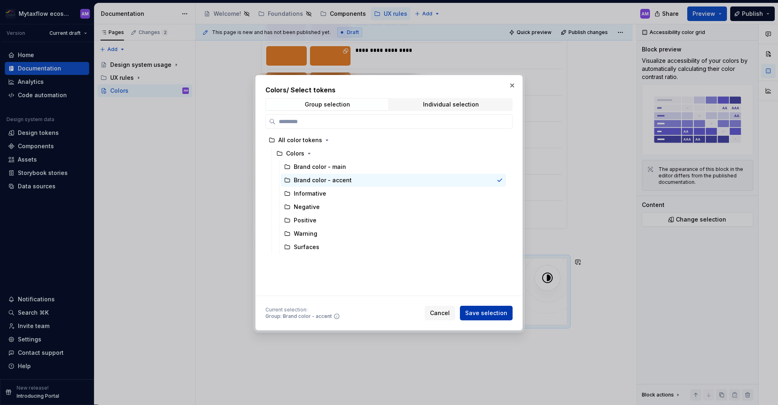
click at [493, 314] on span "Save selection" at bounding box center [486, 313] width 42 height 8
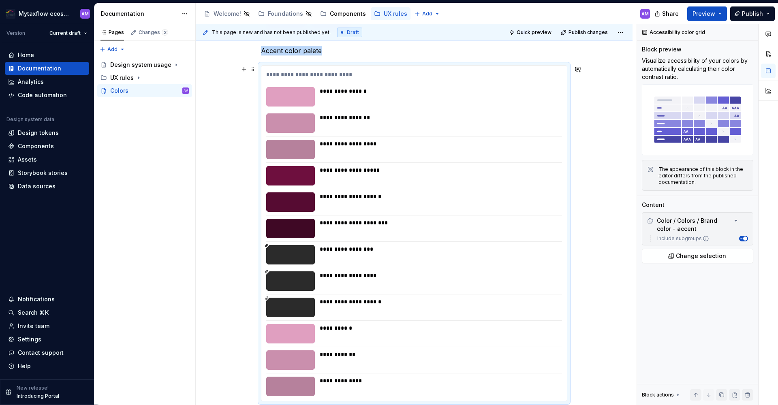
scroll to position [446, 0]
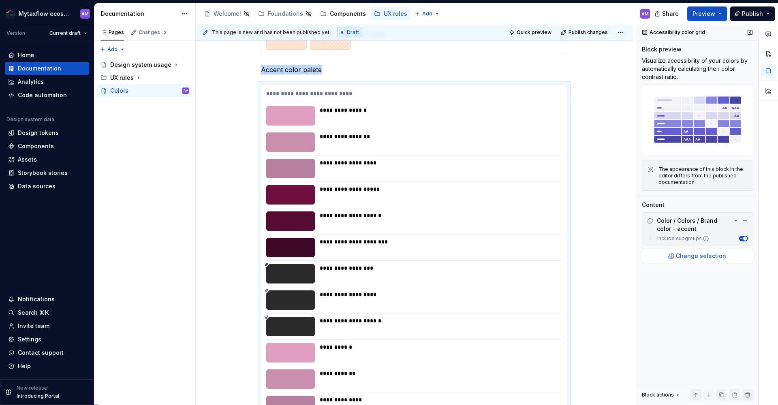
click at [743, 249] on button "Change selection" at bounding box center [697, 256] width 111 height 15
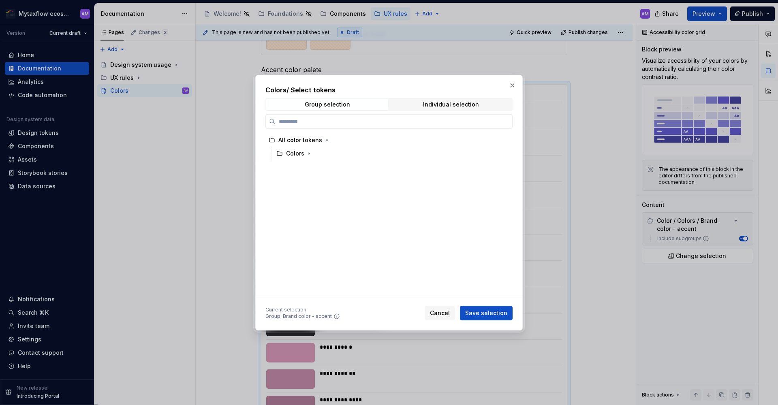
drag, startPoint x: 436, startPoint y: 311, endPoint x: 441, endPoint y: 309, distance: 5.0
click at [437, 311] on span "Cancel" at bounding box center [440, 313] width 20 height 8
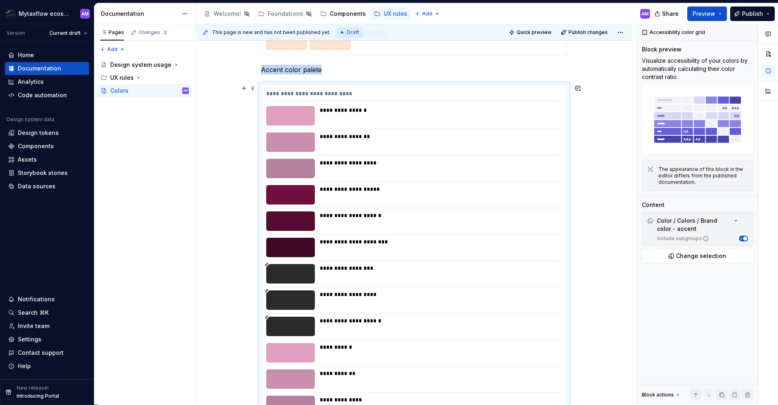
click at [534, 219] on div "**********" at bounding box center [438, 220] width 237 height 19
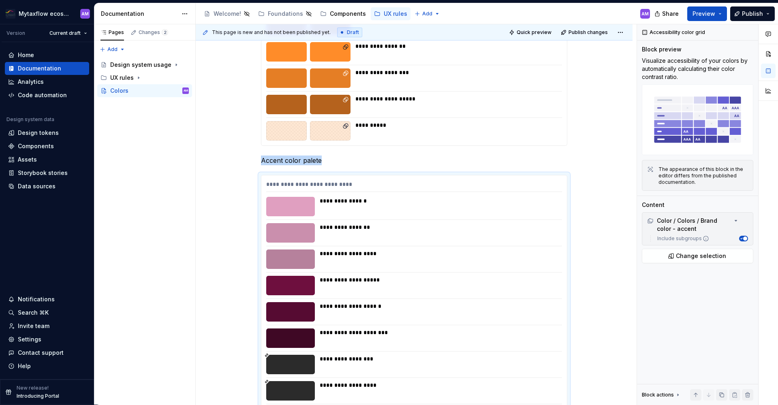
click at [436, 108] on div "**********" at bounding box center [413, 4] width 305 height 283
click at [421, 223] on div "**********" at bounding box center [438, 227] width 237 height 8
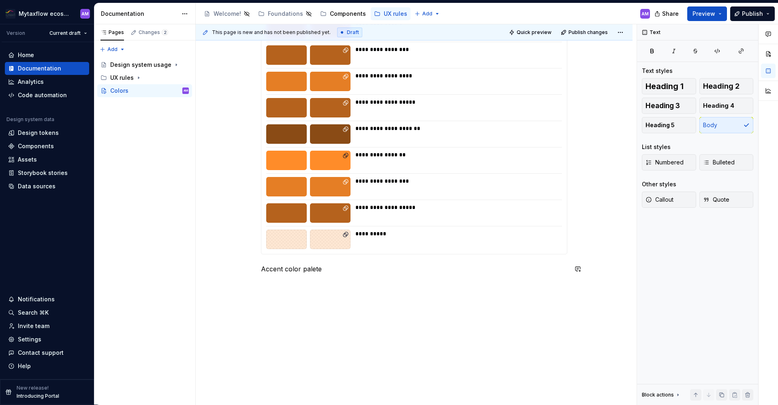
click at [273, 292] on div "**********" at bounding box center [414, 148] width 437 height 514
click at [271, 282] on div "**********" at bounding box center [414, 148] width 437 height 514
click at [284, 279] on p at bounding box center [414, 284] width 306 height 10
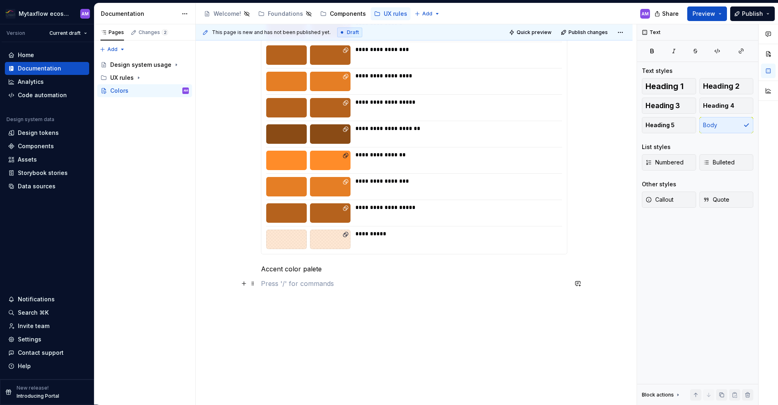
click at [308, 279] on p at bounding box center [414, 284] width 306 height 10
click at [311, 267] on div "**********" at bounding box center [414, 100] width 306 height 378
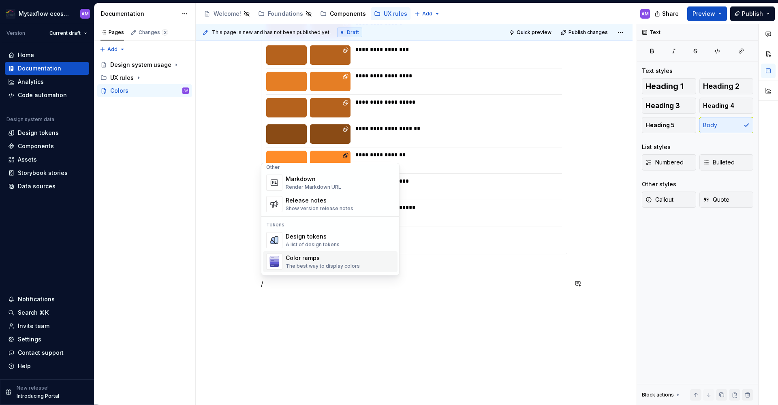
scroll to position [555, 0]
click at [308, 239] on div "Color ramps" at bounding box center [323, 237] width 74 height 8
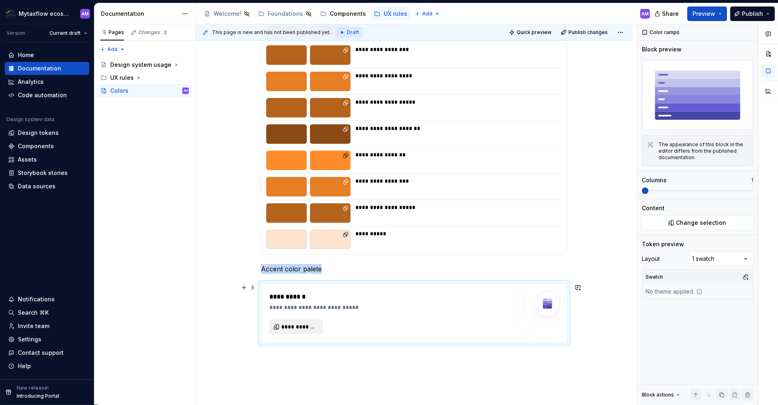
click at [307, 325] on span "**********" at bounding box center [299, 327] width 36 height 8
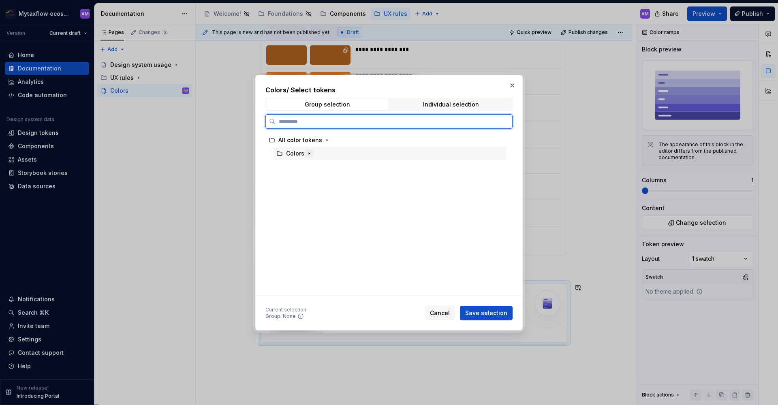
click at [309, 155] on icon "button" at bounding box center [309, 153] width 6 height 6
click at [316, 176] on div "Brand color - accent" at bounding box center [323, 180] width 58 height 8
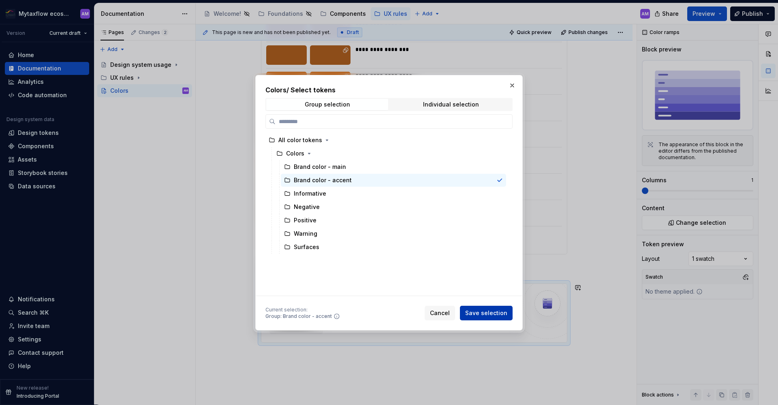
click at [497, 316] on span "Save selection" at bounding box center [486, 313] width 42 height 8
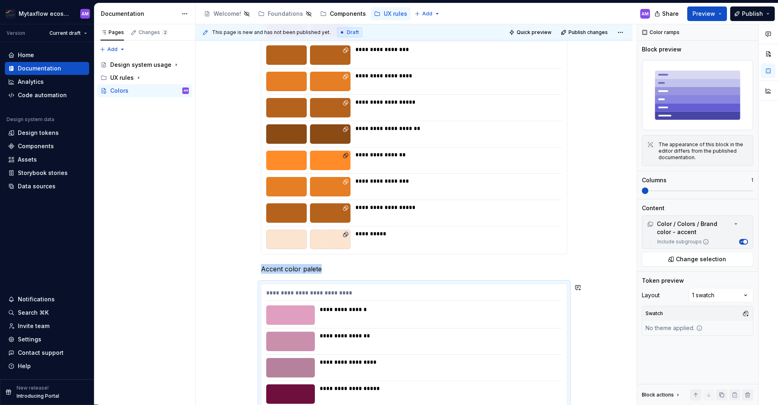
scroll to position [461, 0]
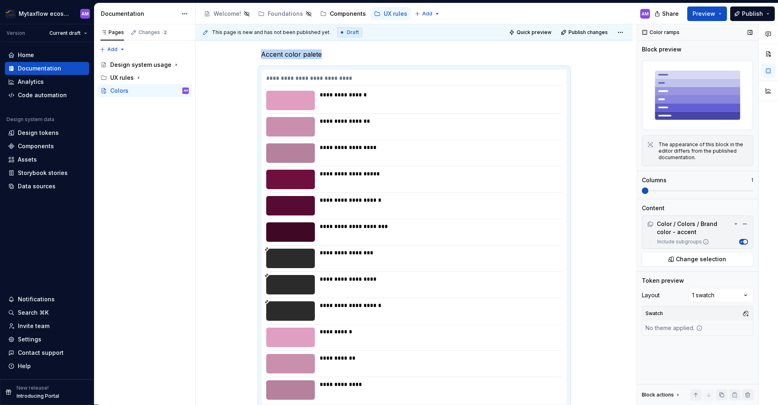
click at [661, 191] on span at bounding box center [697, 191] width 111 height 2
click at [723, 292] on div "Comments Open comments No comments yet Select ‘Comment’ from the block context …" at bounding box center [707, 214] width 141 height 381
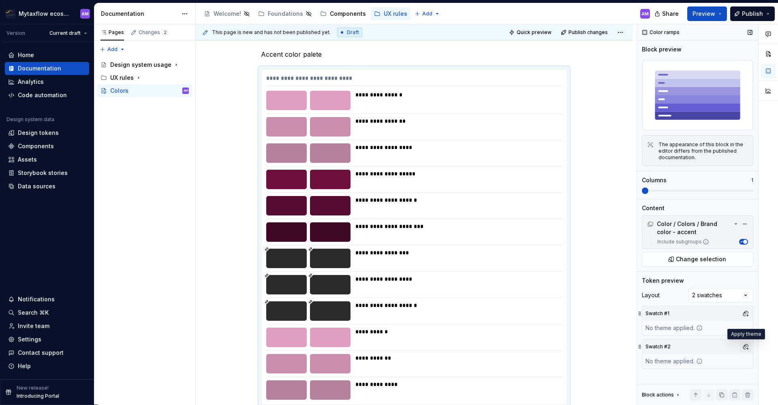
click at [745, 347] on button "button" at bounding box center [745, 346] width 11 height 11
click at [672, 377] on div "Dark" at bounding box center [675, 377] width 13 height 8
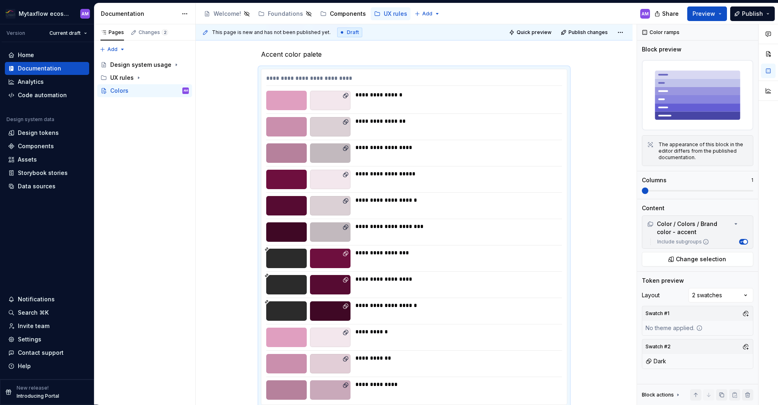
click at [200, 213] on html "Mytaxflow ecosystem AM Version Current draft Home Documentation Analytics Code …" at bounding box center [389, 202] width 778 height 405
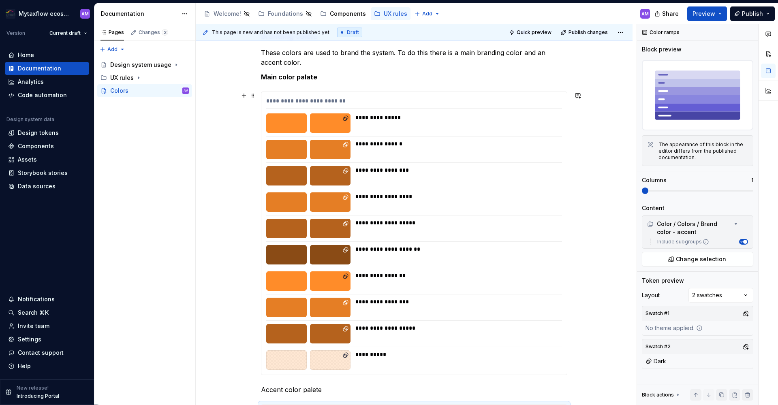
scroll to position [367, 0]
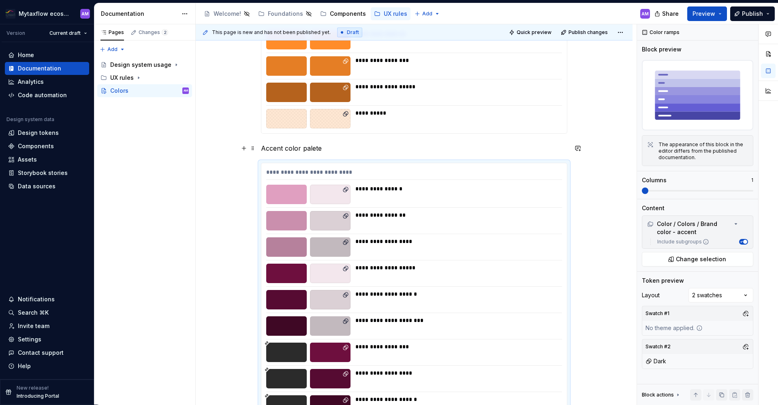
click at [314, 147] on p "Accent color palete" at bounding box center [414, 148] width 306 height 10
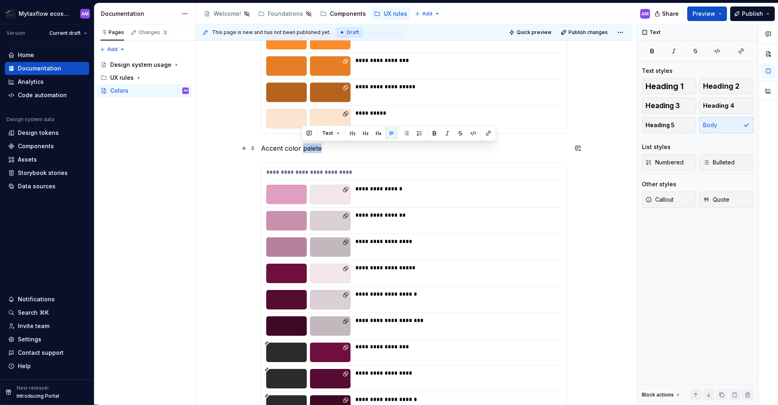
click at [314, 147] on p "Accent color palete" at bounding box center [414, 148] width 306 height 10
click at [394, 134] on button "button" at bounding box center [393, 133] width 11 height 11
click at [226, 160] on div "**********" at bounding box center [414, 201] width 437 height 860
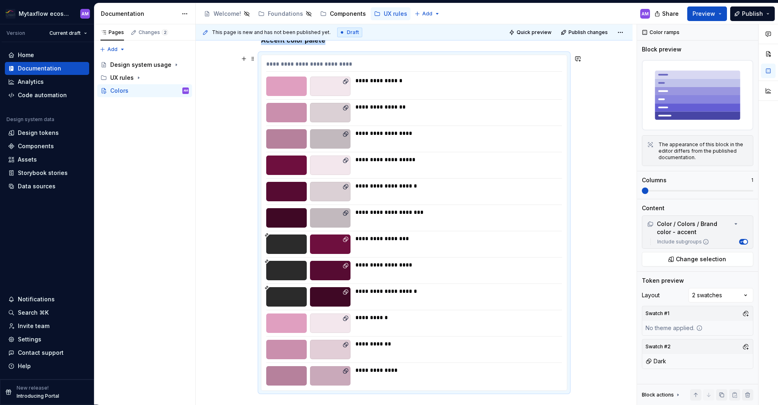
scroll to position [593, 0]
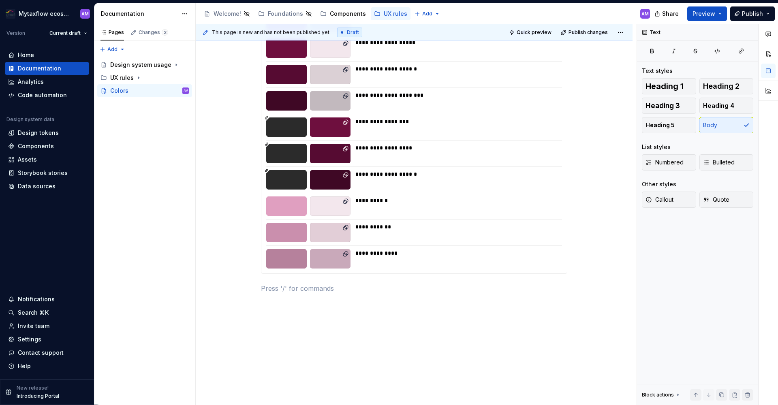
scroll to position [527, 0]
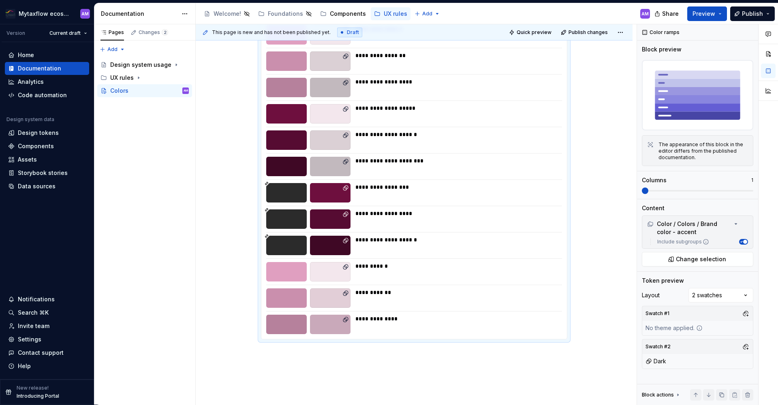
click at [278, 186] on div at bounding box center [286, 192] width 41 height 19
click at [273, 190] on div at bounding box center [286, 192] width 41 height 19
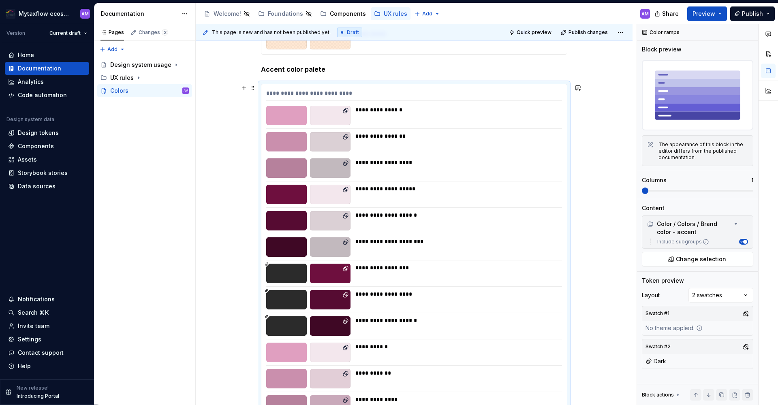
scroll to position [612, 0]
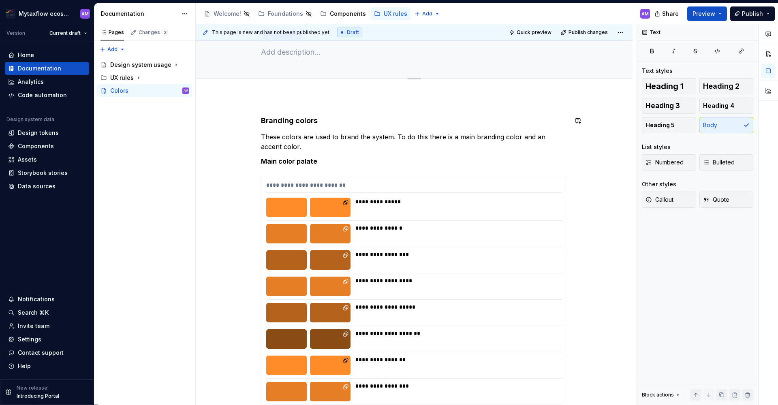
scroll to position [0, 0]
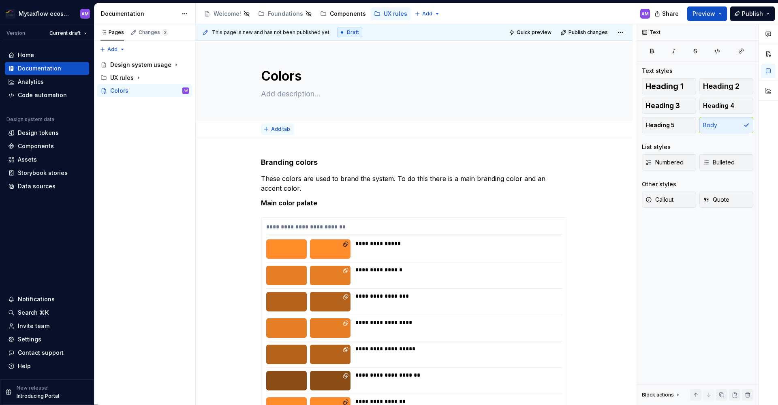
click at [282, 126] on button "Add tab" at bounding box center [277, 129] width 33 height 11
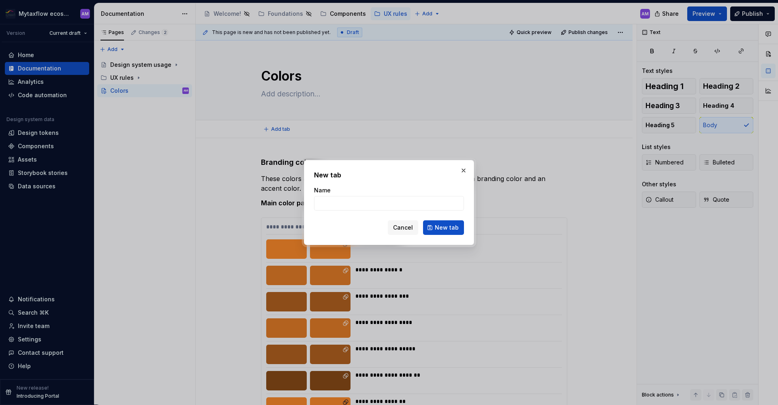
type textarea "*"
type input "Branding"
click at [459, 230] on button "New tab" at bounding box center [443, 227] width 41 height 15
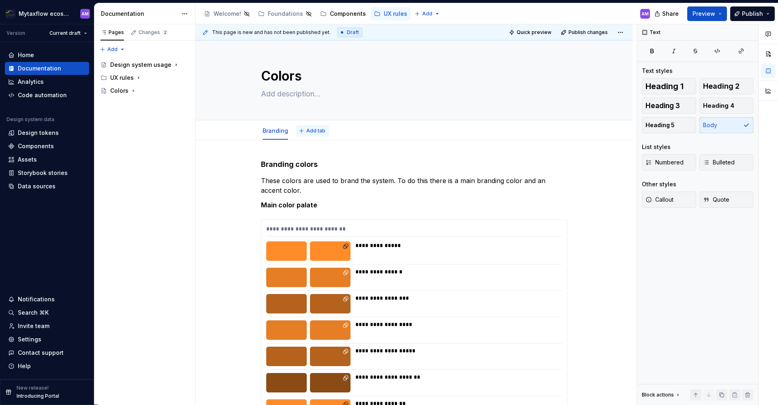
click at [311, 132] on span "Add tab" at bounding box center [315, 131] width 19 height 6
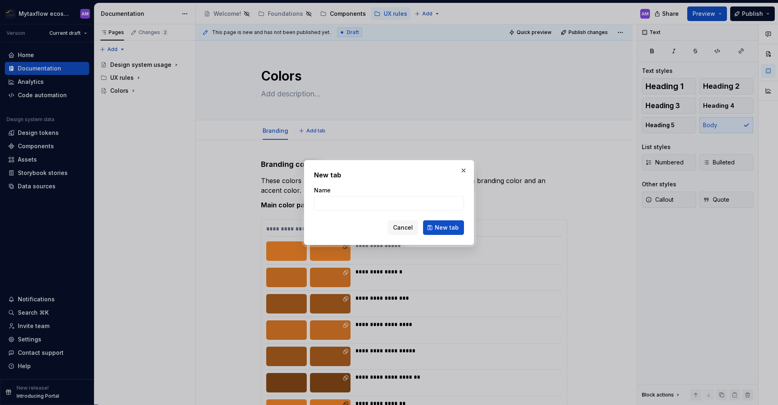
type textarea "*"
type input "System"
click at [442, 223] on button "New tab" at bounding box center [443, 227] width 41 height 15
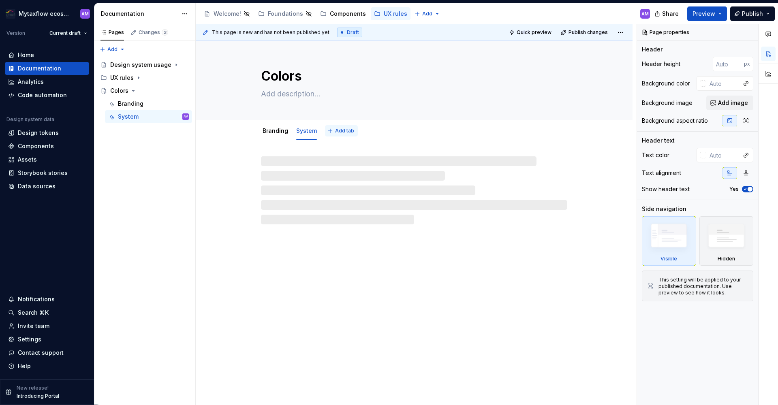
click at [343, 132] on span "Add tab" at bounding box center [344, 131] width 19 height 6
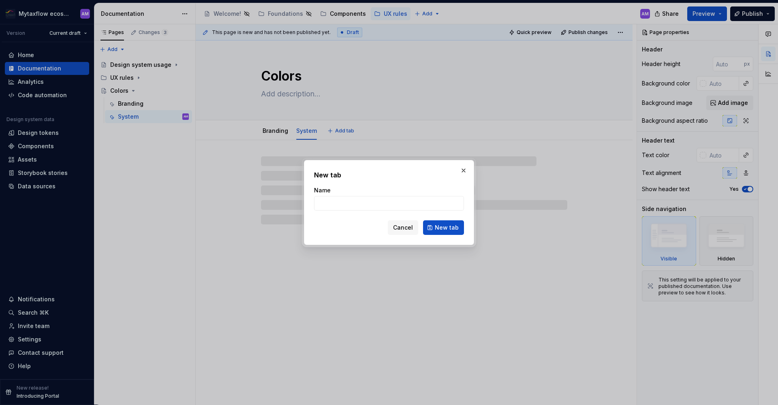
type textarea "*"
type input "S"
type textarea "*"
type input "Signal colors"
click at [444, 228] on button "New tab" at bounding box center [443, 227] width 41 height 15
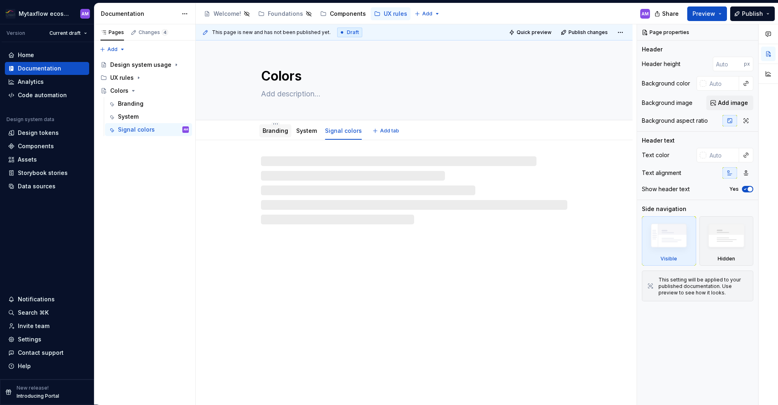
click at [282, 130] on link "Branding" at bounding box center [275, 130] width 26 height 7
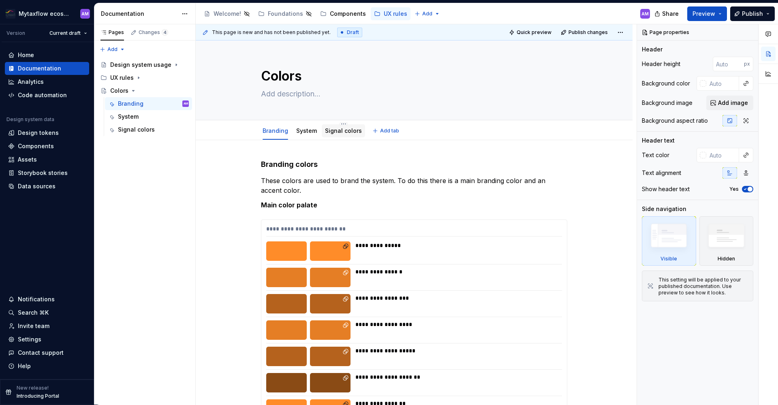
click at [333, 132] on link "Signal colors" at bounding box center [343, 130] width 37 height 7
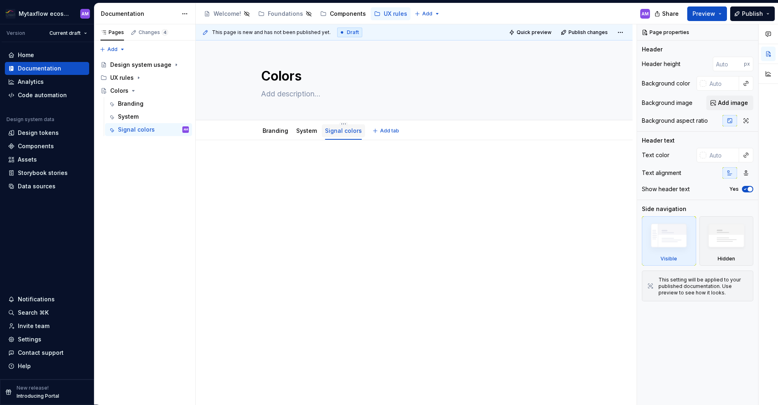
click at [355, 130] on link "Signal colors" at bounding box center [343, 130] width 37 height 7
click at [339, 122] on html "Mytaxflow ecosystem AM Version Current draft Home Documentation Analytics Code …" at bounding box center [389, 202] width 778 height 405
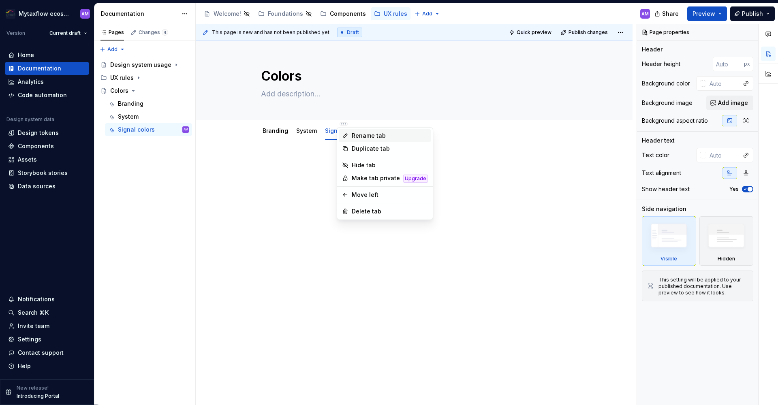
type textarea "*"
click at [376, 135] on div "Rename tab" at bounding box center [390, 136] width 76 height 8
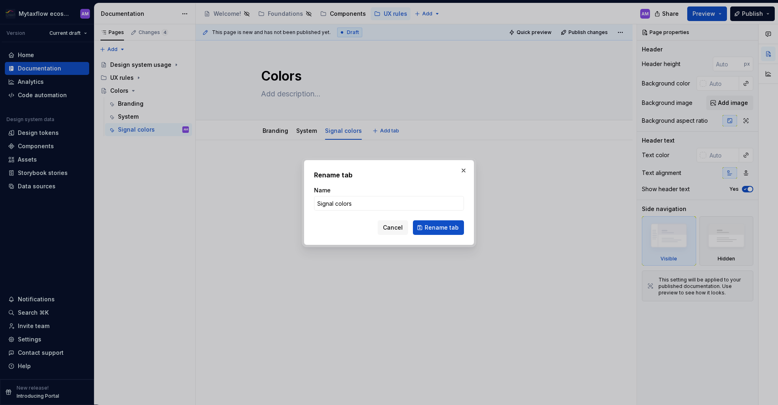
drag, startPoint x: 333, startPoint y: 203, endPoint x: 451, endPoint y: 216, distance: 118.7
click at [451, 216] on form "Name Signal colors Cancel Rename tab" at bounding box center [389, 210] width 150 height 49
type input "Signaling"
click at [439, 228] on button "Rename tab" at bounding box center [438, 227] width 51 height 15
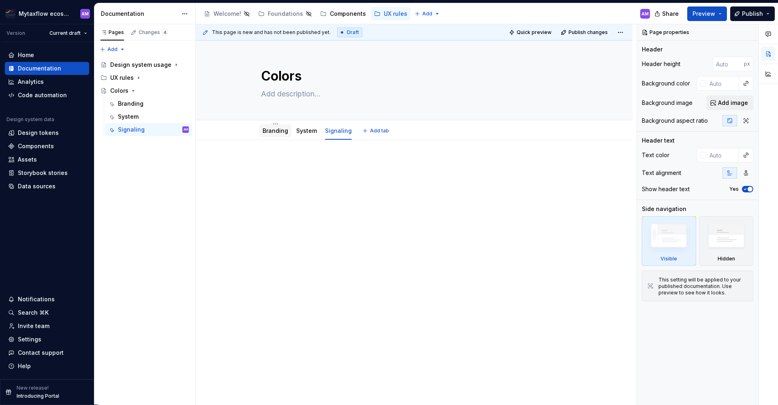
click at [276, 133] on link "Branding" at bounding box center [275, 130] width 26 height 7
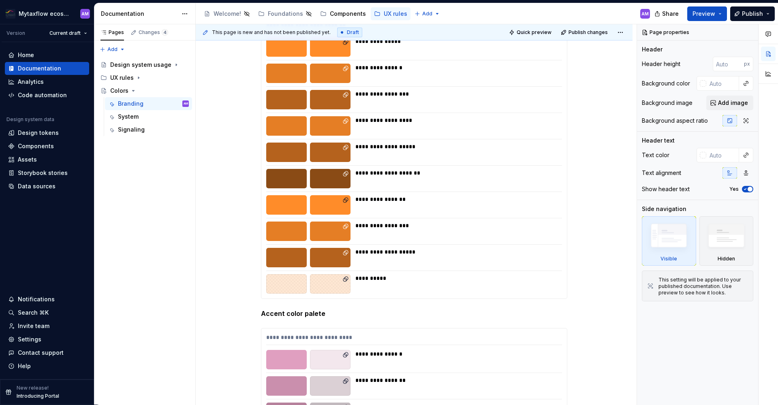
scroll to position [66, 0]
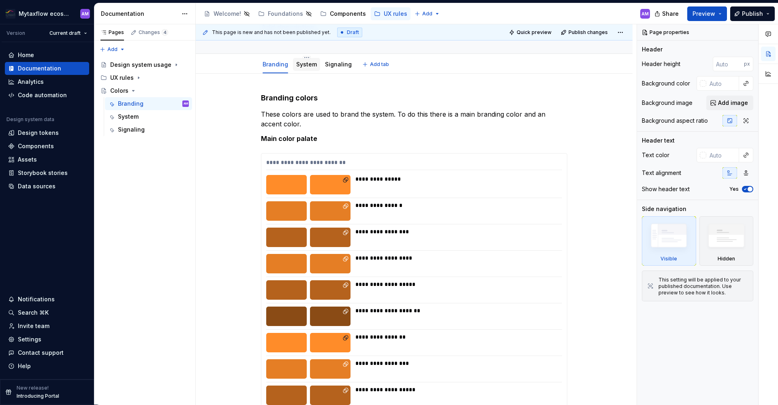
click at [307, 62] on link "System" at bounding box center [306, 64] width 21 height 7
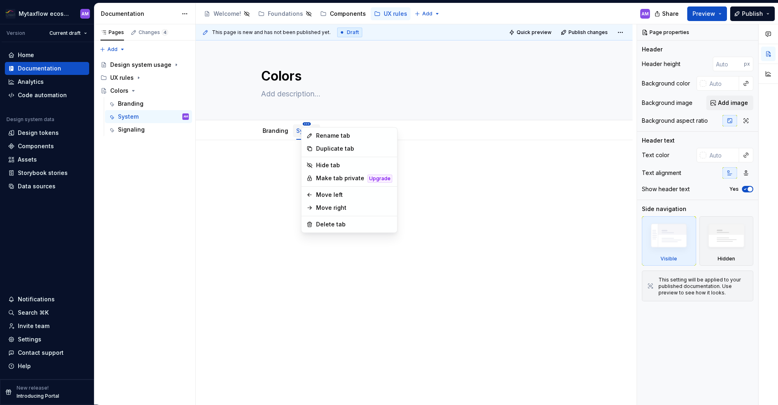
click at [282, 127] on html "Mytaxflow ecosystem AM Version Current draft Home Documentation Analytics Code …" at bounding box center [389, 202] width 778 height 405
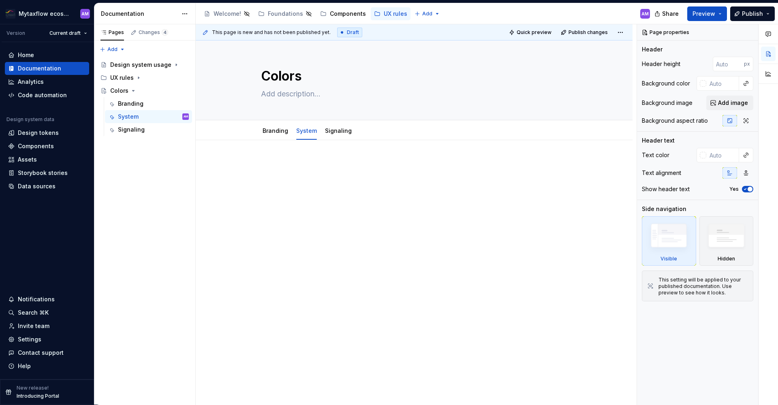
click at [298, 134] on html "Mytaxflow ecosystem AM Version Current draft Home Documentation Analytics Code …" at bounding box center [389, 202] width 778 height 405
drag, startPoint x: 304, startPoint y: 132, endPoint x: 271, endPoint y: 132, distance: 33.2
click at [262, 132] on div "System" at bounding box center [272, 130] width 27 height 13
click at [294, 139] on div "System Branding Signaling" at bounding box center [307, 133] width 102 height 22
click at [297, 134] on div "Branding" at bounding box center [304, 131] width 26 height 8
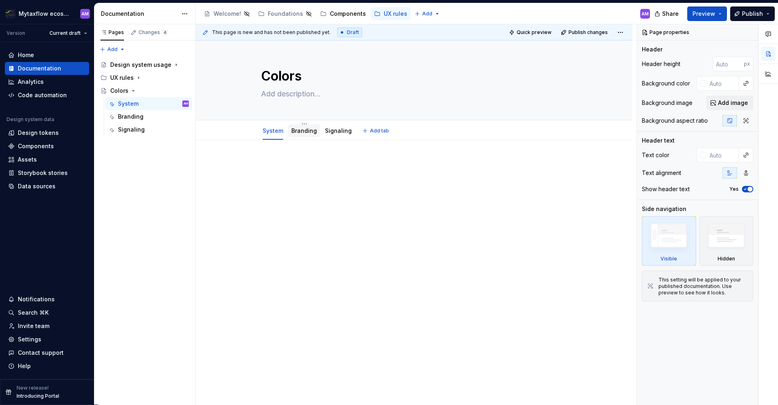
click at [315, 132] on div "Branding" at bounding box center [304, 130] width 32 height 13
click at [310, 133] on link "Branding" at bounding box center [304, 130] width 26 height 7
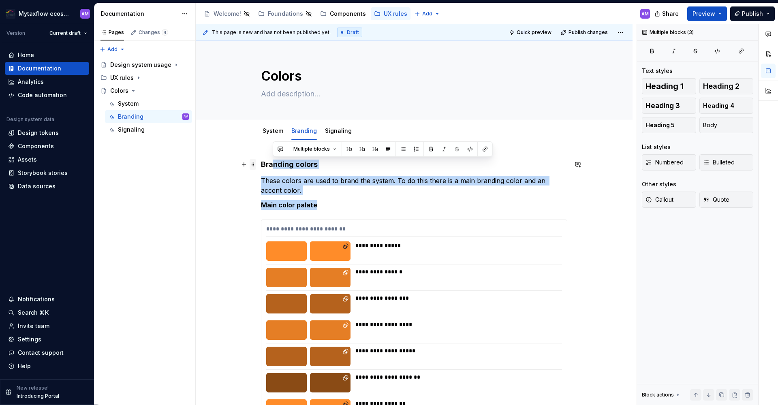
drag, startPoint x: 327, startPoint y: 205, endPoint x: 256, endPoint y: 164, distance: 82.3
drag, startPoint x: 262, startPoint y: 164, endPoint x: 323, endPoint y: 202, distance: 71.5
copy div "Branding colors These colors are used to brand the system. To do this there is …"
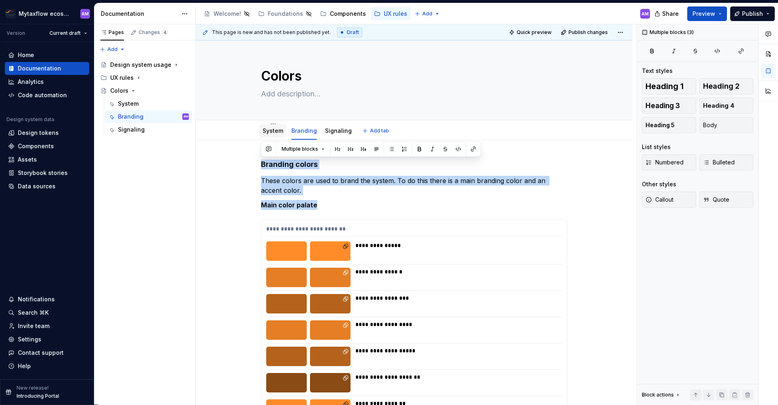
click at [270, 131] on link "System" at bounding box center [272, 130] width 21 height 7
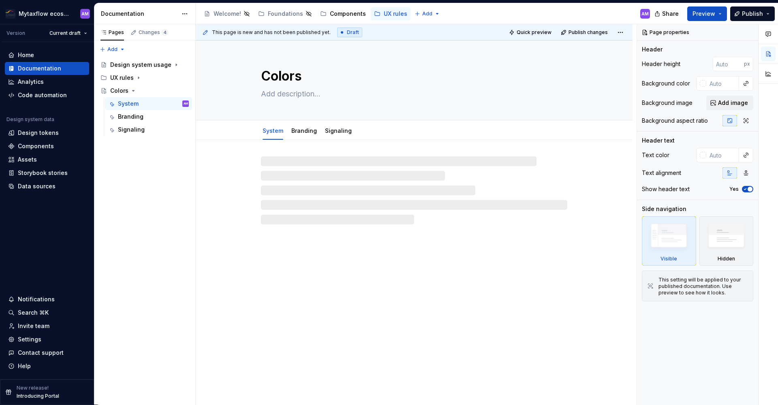
type textarea "*"
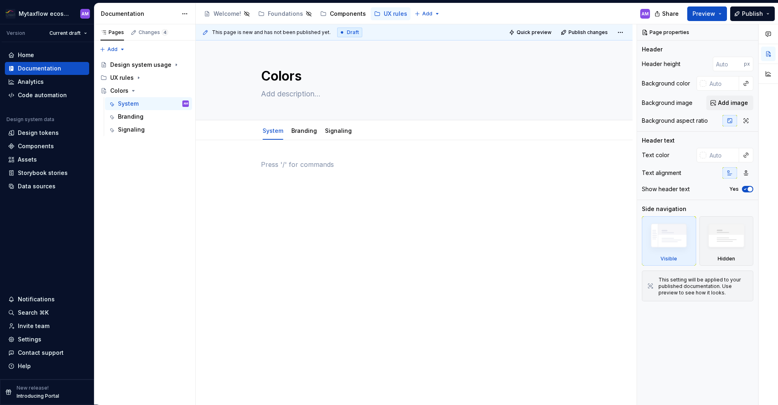
click at [277, 165] on p at bounding box center [414, 165] width 306 height 10
paste div
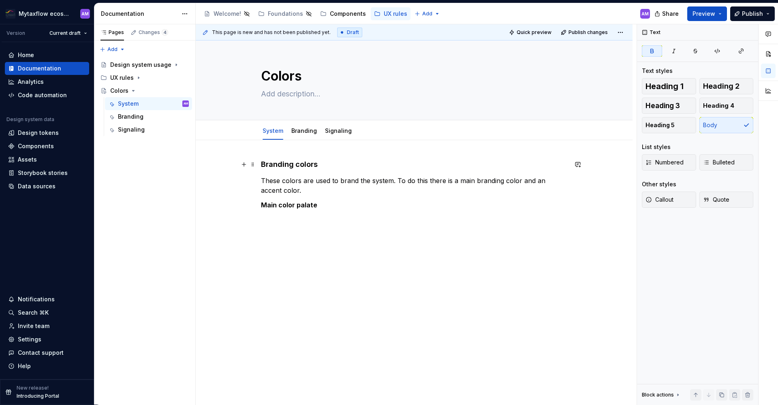
click at [291, 165] on h4 "Branding colors" at bounding box center [414, 165] width 306 height 10
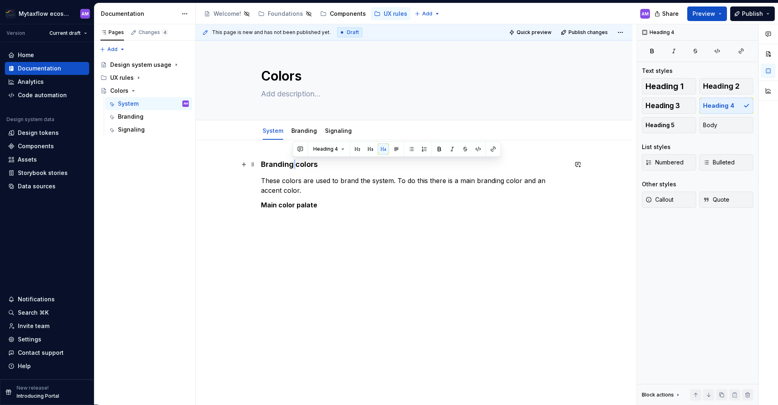
click at [291, 165] on h4 "Branding colors" at bounding box center [414, 165] width 306 height 10
click at [295, 134] on link "Branding" at bounding box center [304, 130] width 26 height 7
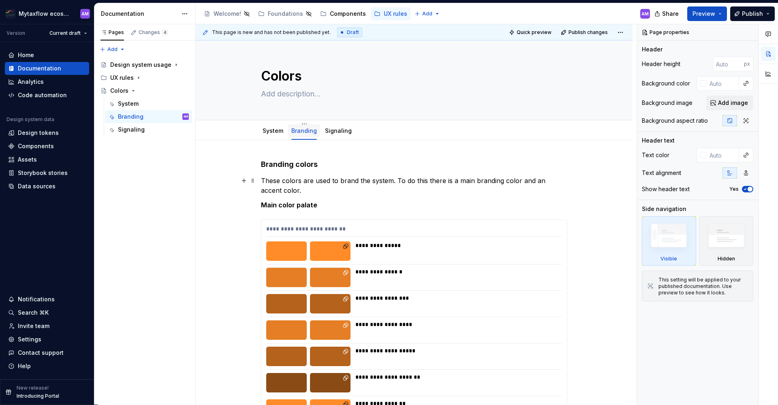
type textarea "*"
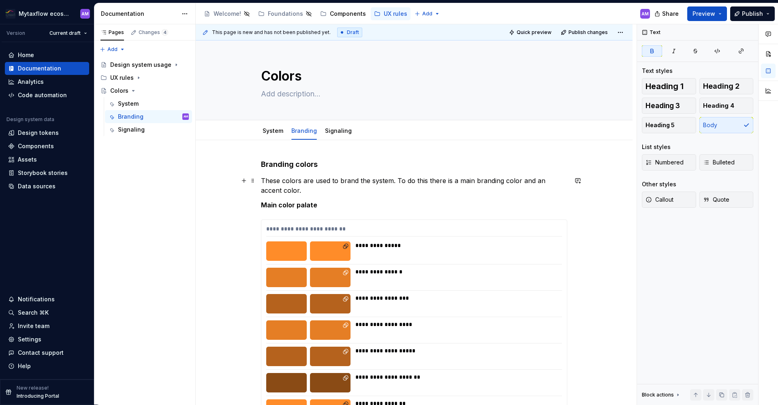
click at [336, 189] on p "These colors are used to brand the system. To do this there is a main branding …" at bounding box center [414, 185] width 306 height 19
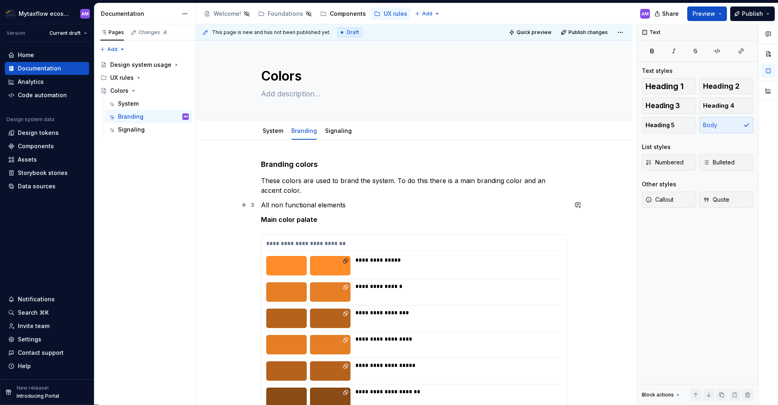
click at [297, 205] on p "All non functional elements" at bounding box center [414, 205] width 306 height 10
click at [343, 205] on p "All brand-able elements" at bounding box center [414, 205] width 306 height 10
click at [335, 207] on p "All brand-able elements in the interface use these colors." at bounding box center [414, 205] width 306 height 10
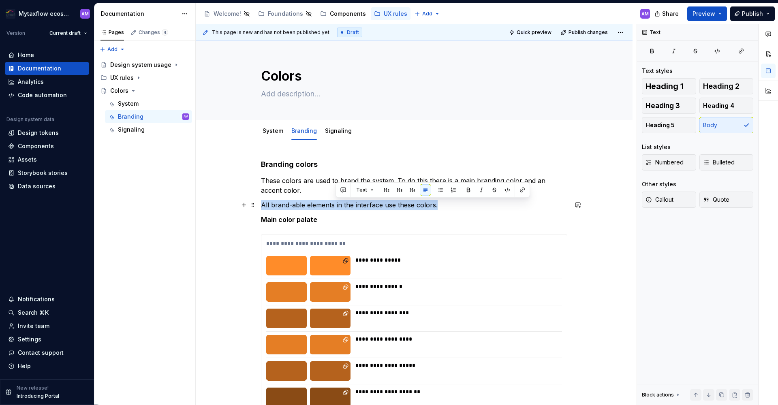
click at [335, 207] on p "All brand-able elements in the interface use these colors." at bounding box center [414, 205] width 306 height 10
click at [672, 199] on span "Callout" at bounding box center [659, 200] width 28 height 8
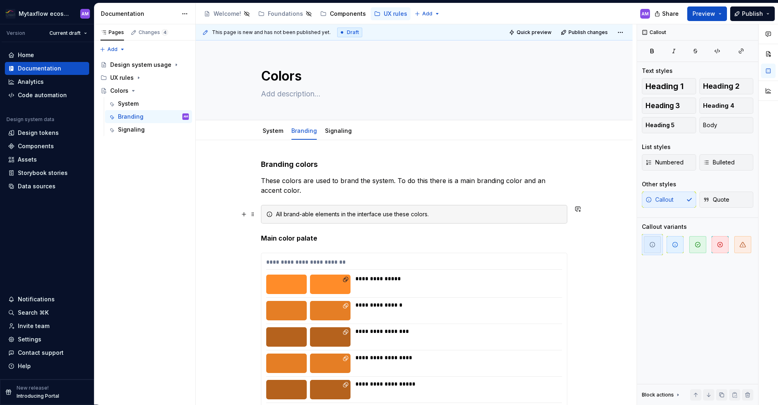
click at [447, 218] on div "All brand-able elements in the interface use these colors." at bounding box center [419, 214] width 286 height 8
click at [679, 245] on span "button" at bounding box center [674, 244] width 17 height 17
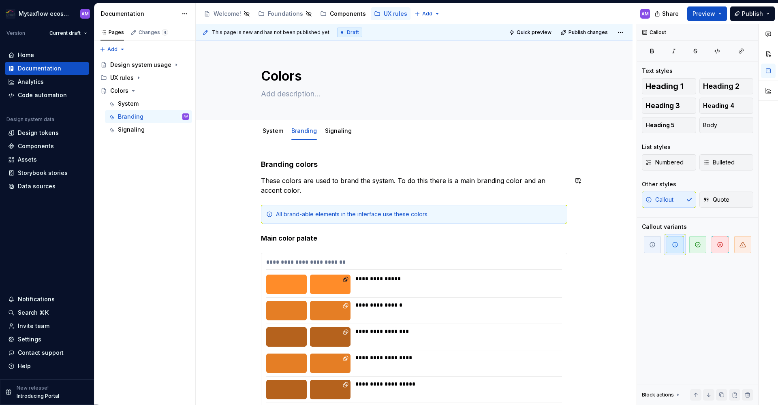
click at [365, 213] on div "All brand-able elements in the interface use these colors." at bounding box center [419, 214] width 286 height 8
click at [656, 245] on span "button" at bounding box center [652, 244] width 17 height 17
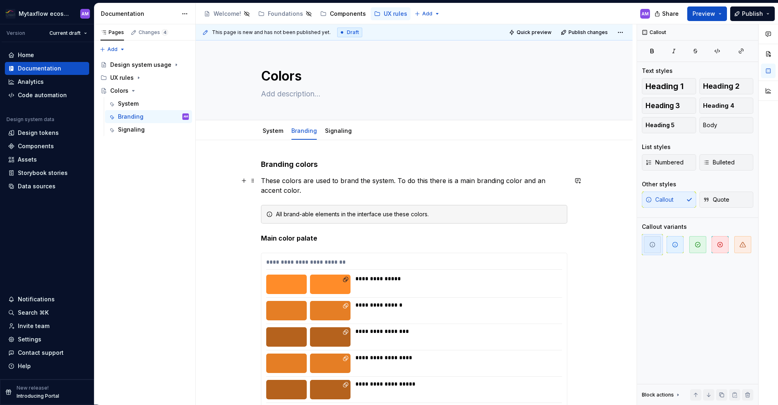
click at [328, 189] on p "These colors are used to brand the system. To do this there is a main branding …" at bounding box center [414, 185] width 306 height 19
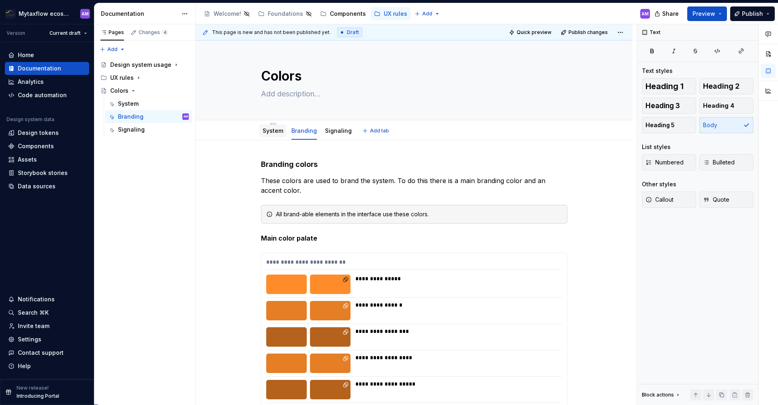
click at [271, 134] on link "System" at bounding box center [272, 130] width 21 height 7
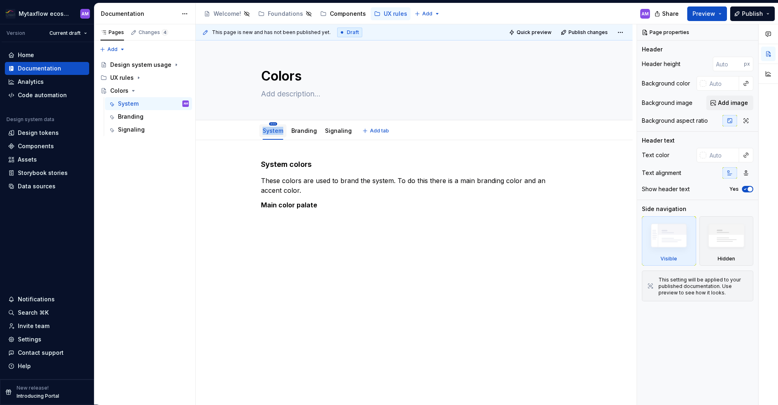
click at [270, 123] on button "button" at bounding box center [273, 123] width 8 height 3
click at [273, 123] on html "Mytaxflow ecosystem AM Version Current draft Home Documentation Analytics Code …" at bounding box center [389, 202] width 778 height 405
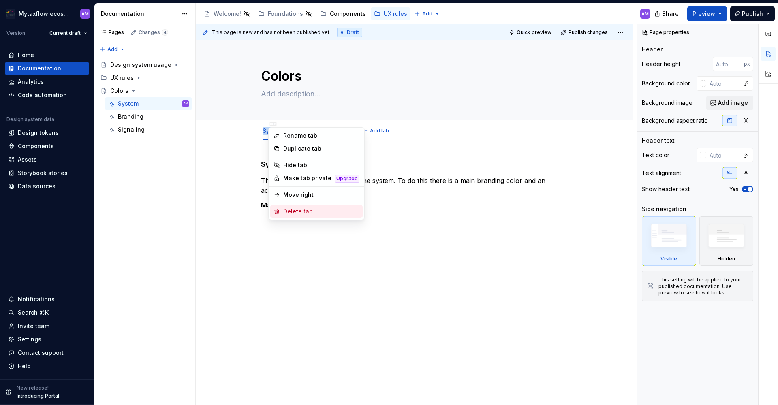
click at [301, 213] on div "Delete tab" at bounding box center [321, 211] width 76 height 8
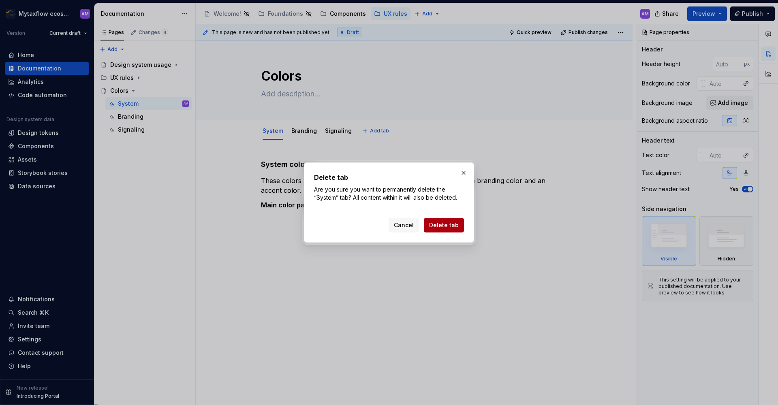
click at [439, 220] on button "Delete tab" at bounding box center [444, 225] width 40 height 15
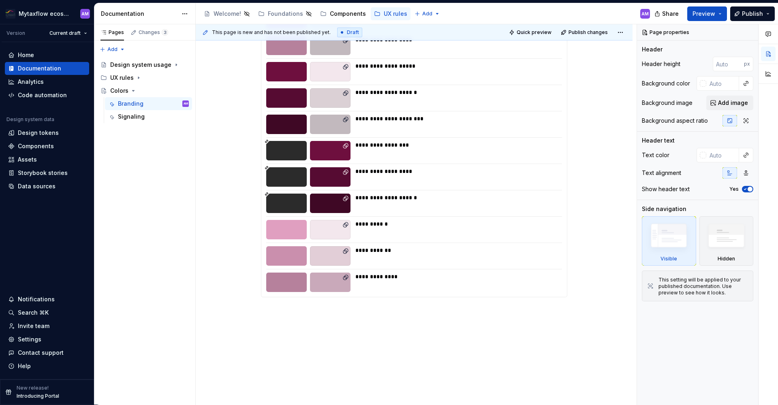
scroll to position [647, 0]
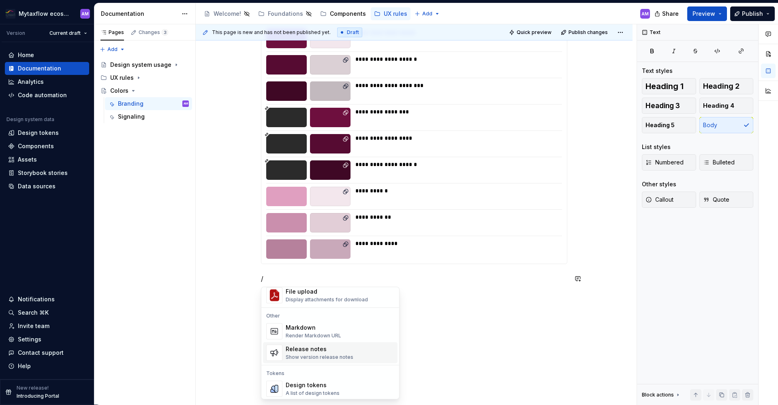
scroll to position [527, 0]
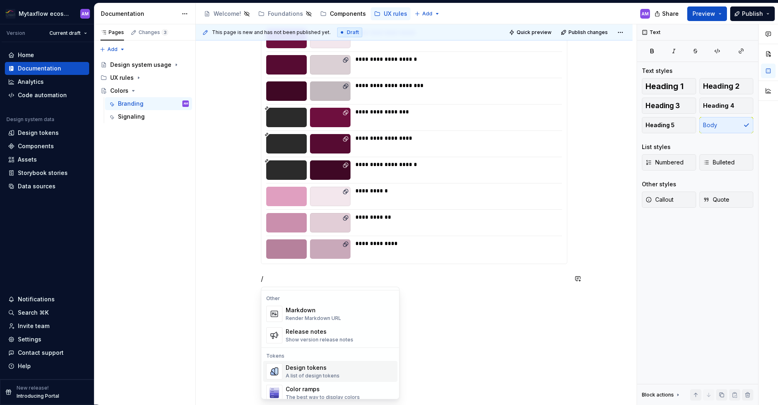
click at [297, 368] on div "Design tokens" at bounding box center [313, 368] width 54 height 8
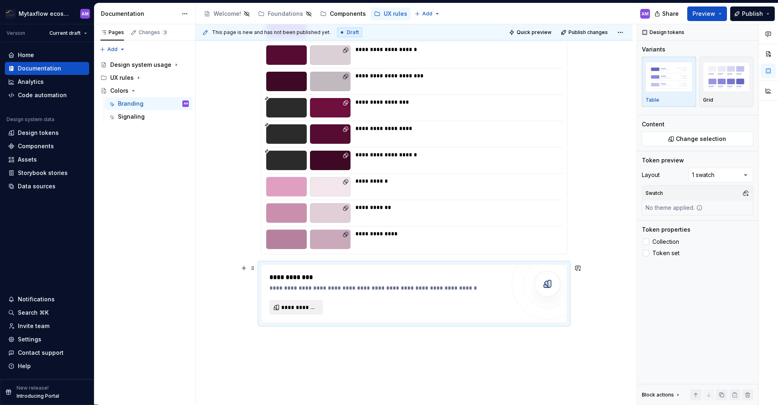
click at [301, 304] on span "**********" at bounding box center [299, 307] width 36 height 8
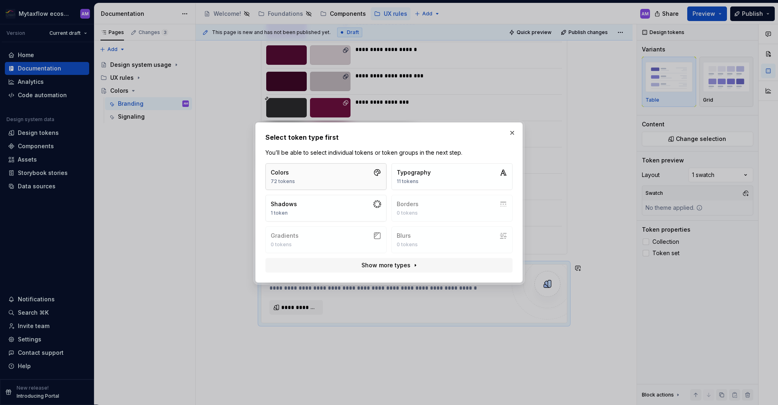
click at [280, 171] on div "Colors" at bounding box center [283, 173] width 24 height 8
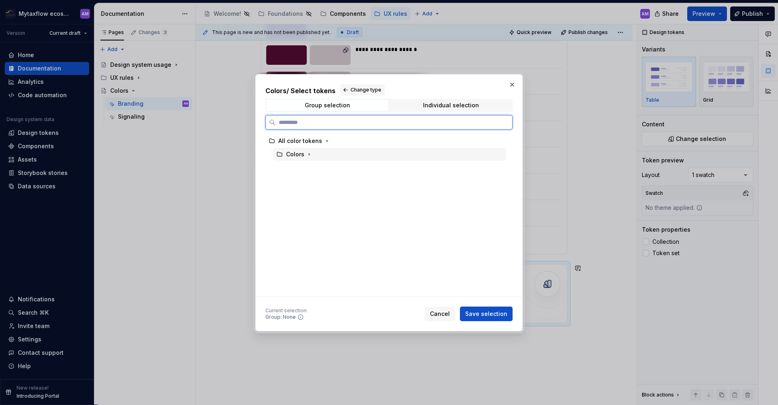
click at [290, 156] on div "Colors" at bounding box center [295, 154] width 18 height 8
drag, startPoint x: 304, startPoint y: 155, endPoint x: 308, endPoint y: 156, distance: 4.7
click at [304, 155] on div "Colors" at bounding box center [299, 154] width 27 height 8
click at [309, 156] on icon "button" at bounding box center [309, 154] width 6 height 6
click at [310, 248] on div "Surfaces" at bounding box center [307, 248] width 26 height 8
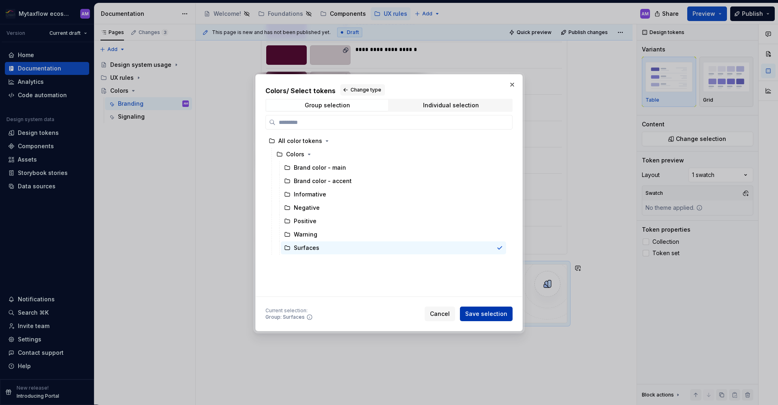
click at [497, 316] on span "Save selection" at bounding box center [486, 314] width 42 height 8
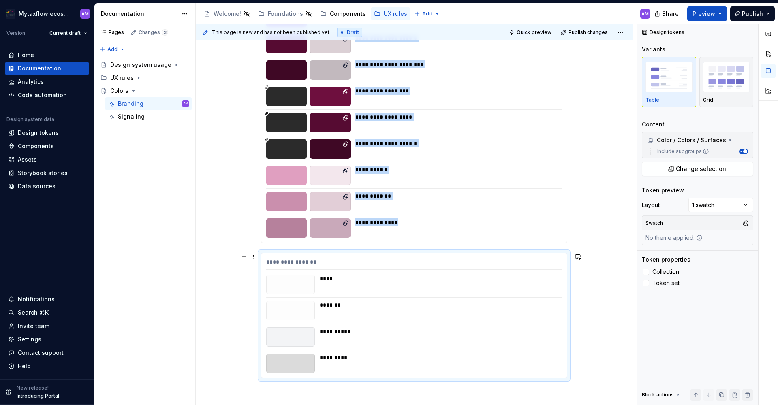
scroll to position [682, 0]
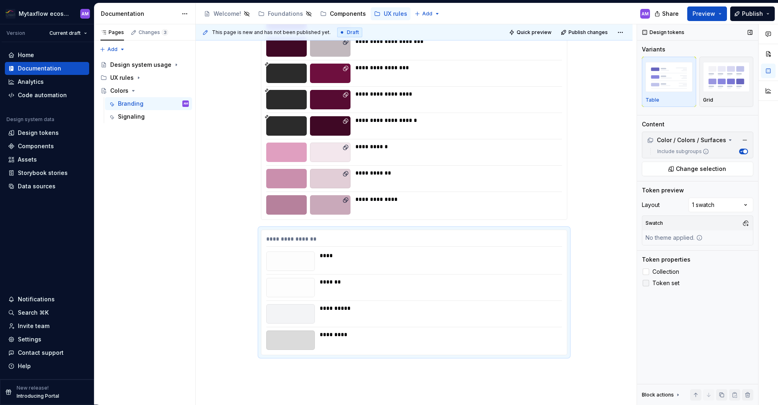
click at [663, 282] on span "Token set" at bounding box center [665, 283] width 27 height 6
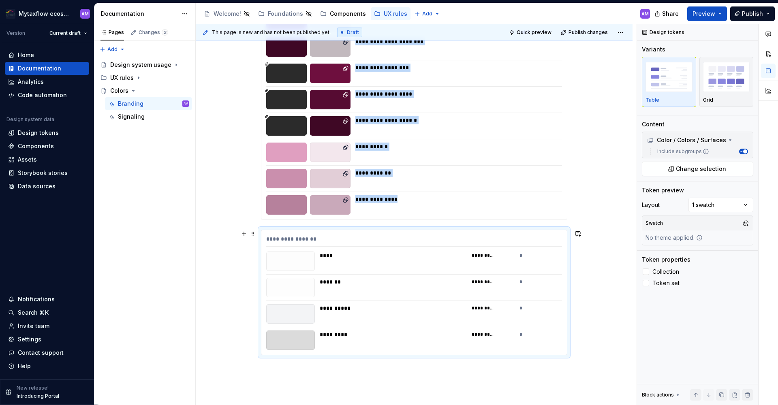
click at [490, 252] on div "*********" at bounding box center [492, 256] width 43 height 8
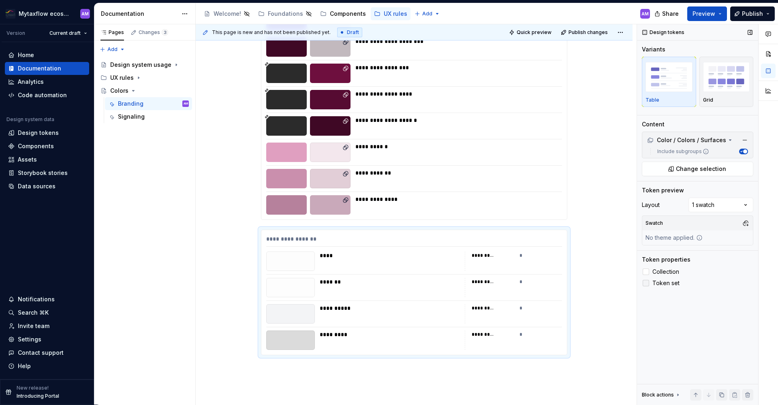
click at [671, 282] on span "Token set" at bounding box center [665, 283] width 27 height 6
click at [666, 269] on span "Collection" at bounding box center [665, 272] width 27 height 6
click at [341, 230] on div "**********" at bounding box center [414, 293] width 306 height 126
click at [710, 202] on div "Comments Open comments No comments yet Select ‘Comment’ from the block context …" at bounding box center [707, 214] width 141 height 381
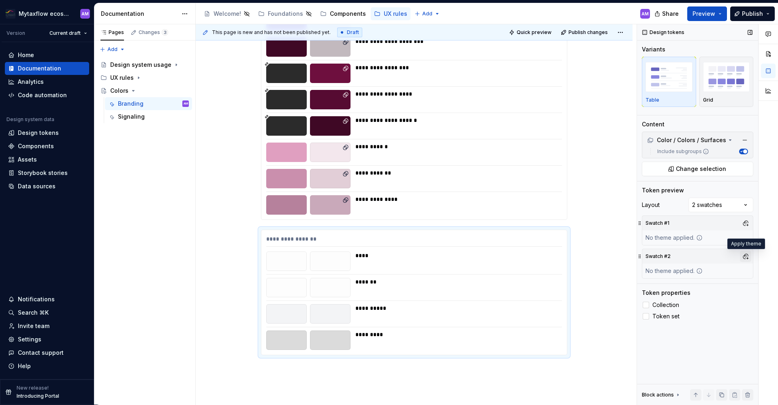
click at [747, 256] on button "button" at bounding box center [745, 256] width 11 height 11
click at [658, 289] on span "Dark" at bounding box center [702, 287] width 93 height 13
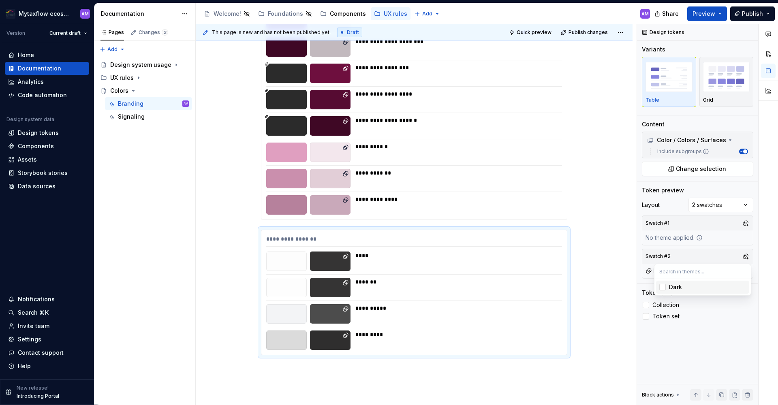
click at [237, 273] on html "Mytaxflow ecosystem AM Version Current draft Home Documentation Analytics Code …" at bounding box center [389, 202] width 778 height 405
click at [310, 395] on div "**********" at bounding box center [416, 214] width 441 height 381
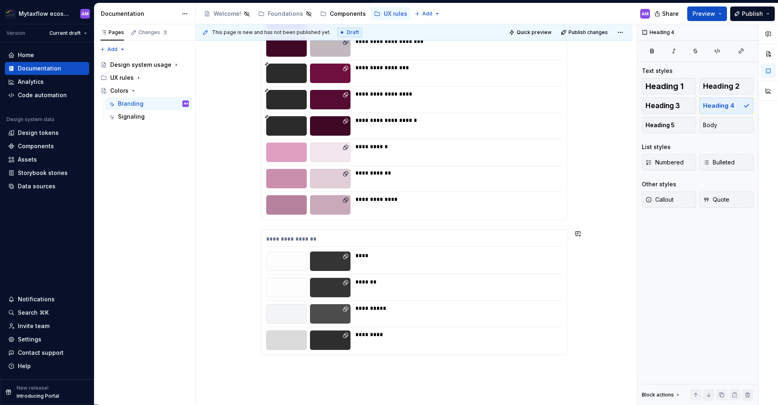
click at [275, 377] on div "**********" at bounding box center [416, 214] width 441 height 381
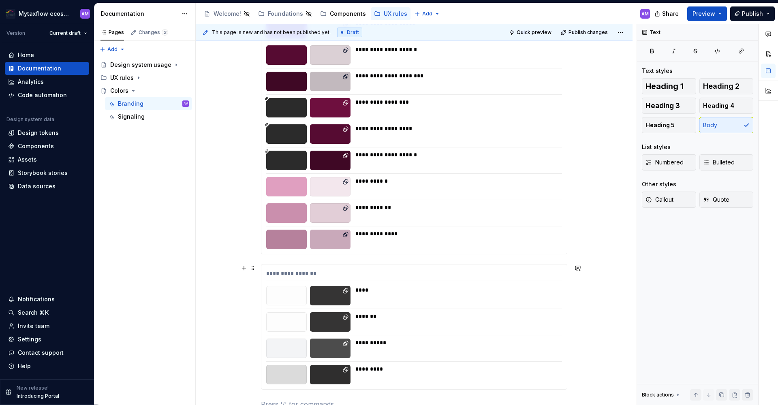
scroll to position [781, 0]
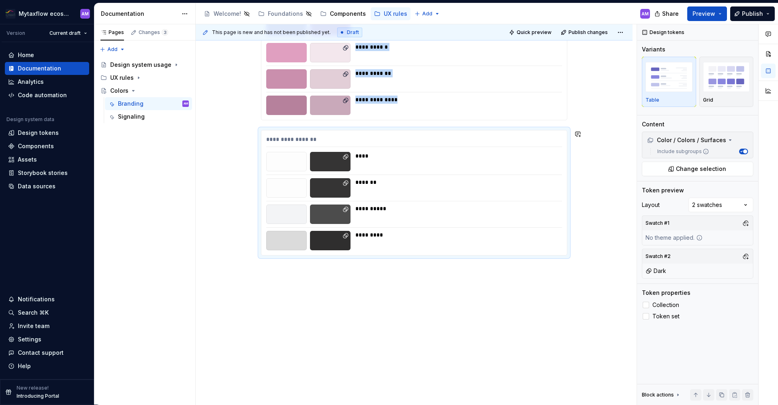
type textarea "*"
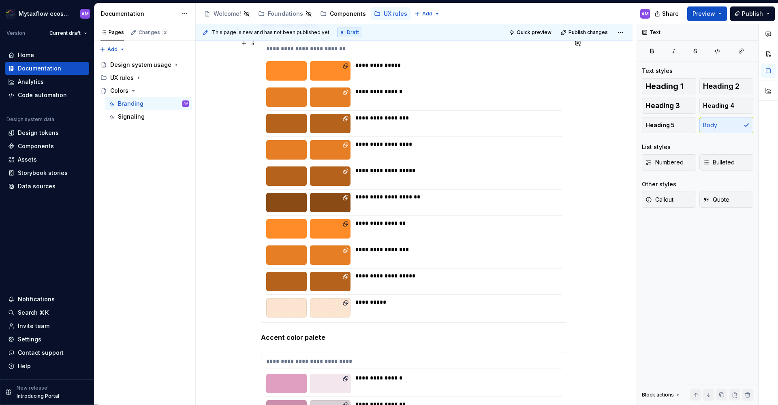
scroll to position [231, 0]
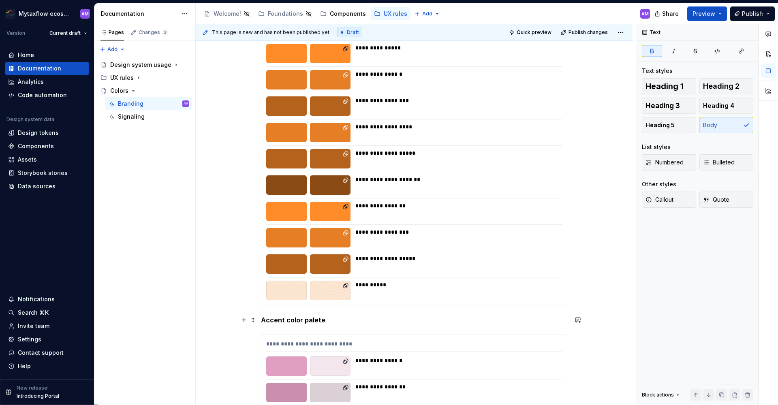
click at [283, 319] on strong "Accent color palete" at bounding box center [293, 320] width 64 height 8
copy strong "Accent color palete"
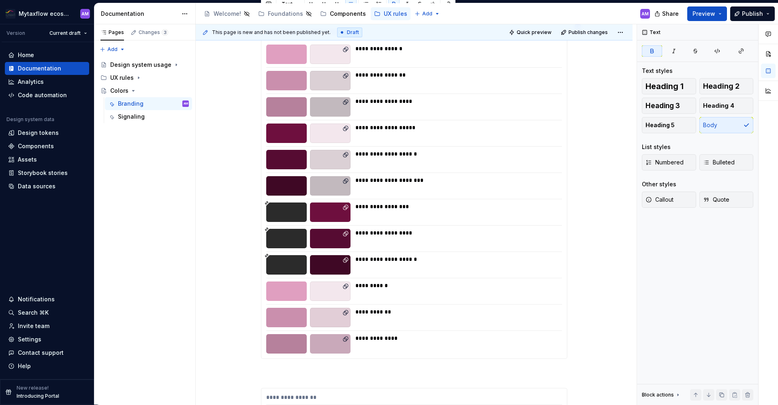
scroll to position [562, 0]
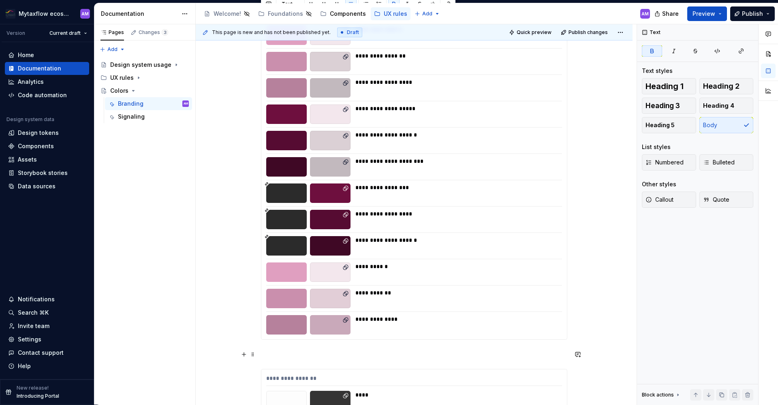
click at [275, 355] on p at bounding box center [414, 355] width 306 height 10
paste div
click at [274, 356] on strong "Accent color palete" at bounding box center [293, 354] width 64 height 8
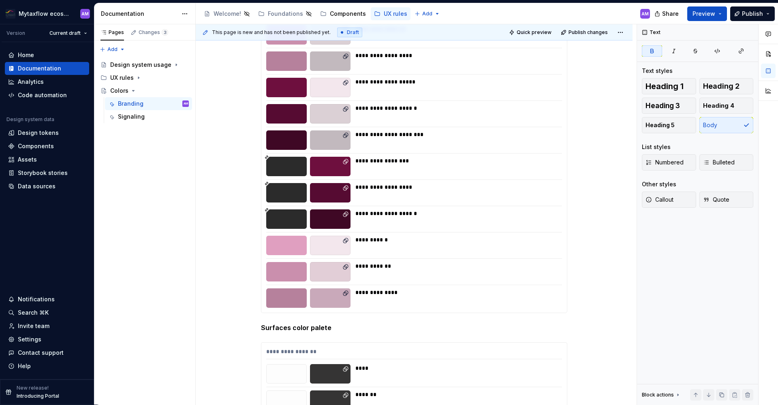
scroll to position [802, 0]
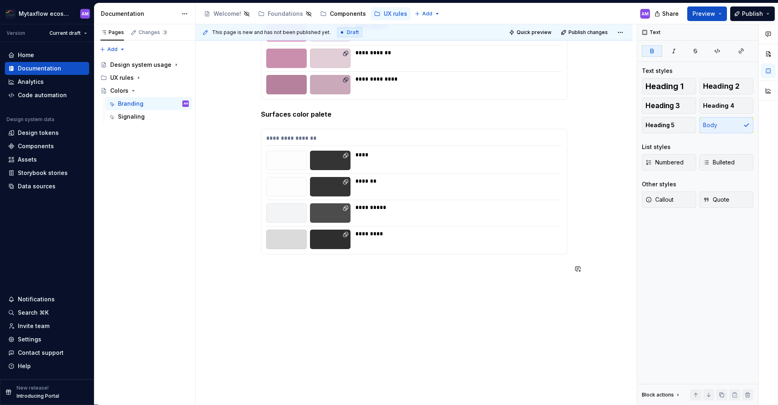
click at [313, 115] on strong "Surfaces color palete" at bounding box center [296, 114] width 70 height 8
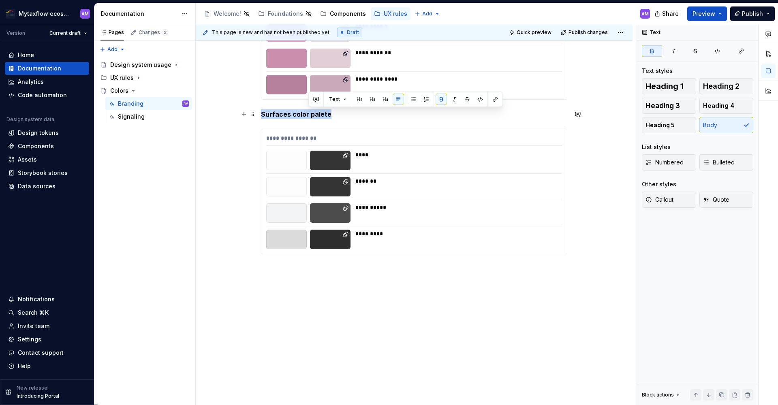
click at [313, 115] on strong "Surfaces color palete" at bounding box center [296, 114] width 70 height 8
copy strong "Surfaces color palete"
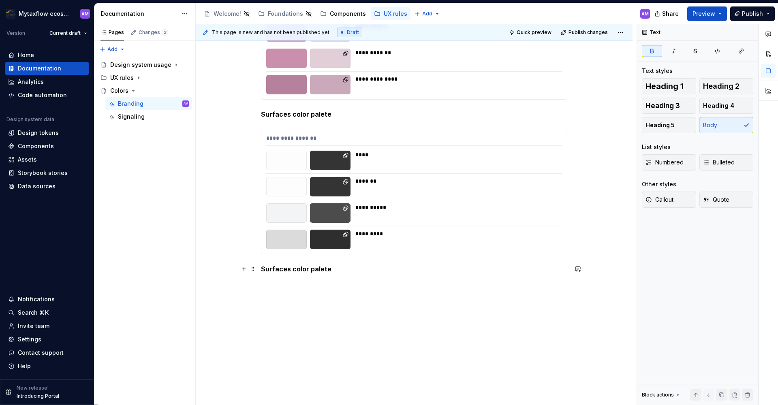
click at [265, 270] on strong "Surfaces color palete" at bounding box center [296, 269] width 70 height 8
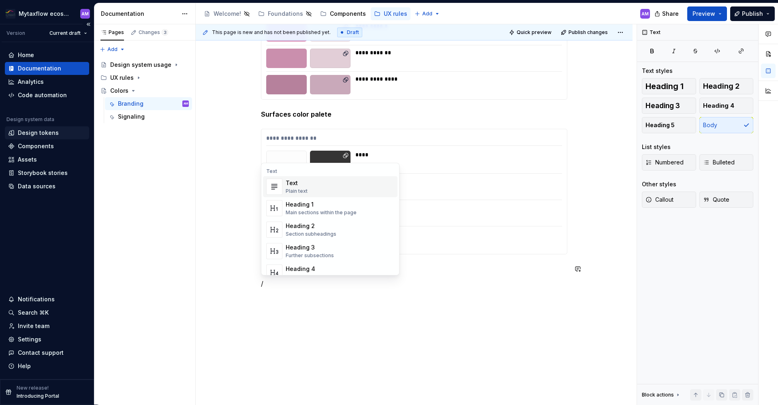
click at [21, 131] on div "Design tokens" at bounding box center [38, 133] width 41 height 8
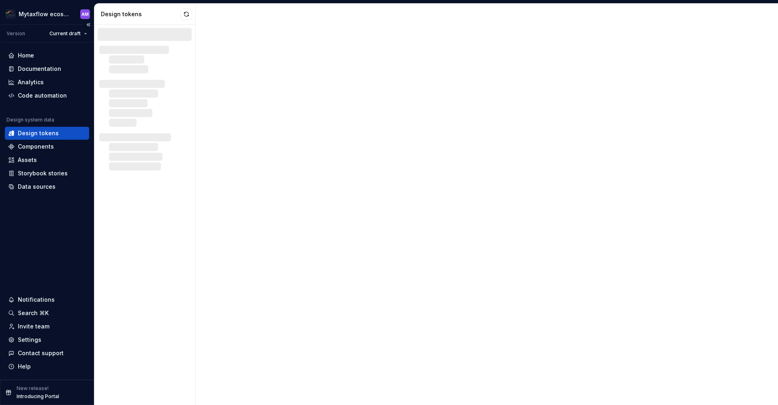
click at [25, 132] on div "Design tokens" at bounding box center [38, 133] width 41 height 8
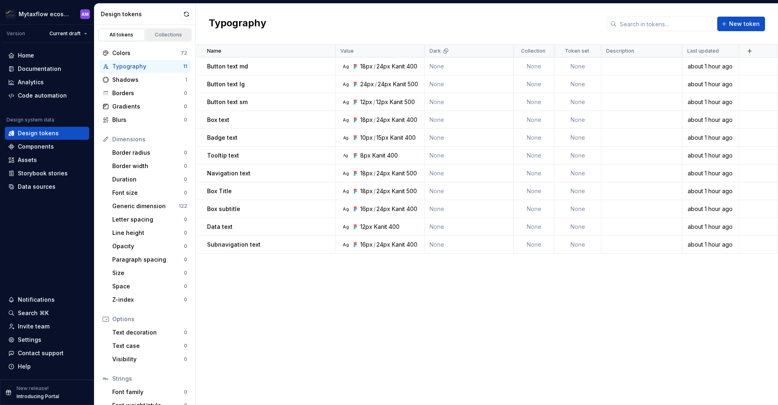
click at [162, 36] on div "Collections" at bounding box center [168, 35] width 41 height 6
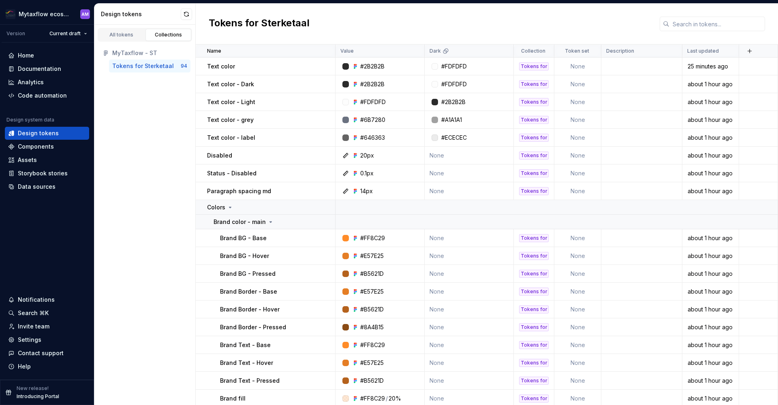
click at [182, 15] on button "button" at bounding box center [186, 14] width 11 height 11
click at [26, 60] on div "Home" at bounding box center [47, 55] width 84 height 13
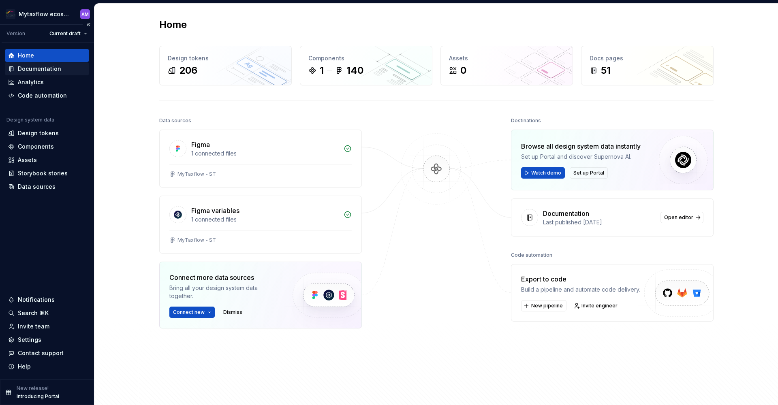
click at [29, 70] on div "Documentation" at bounding box center [39, 69] width 43 height 8
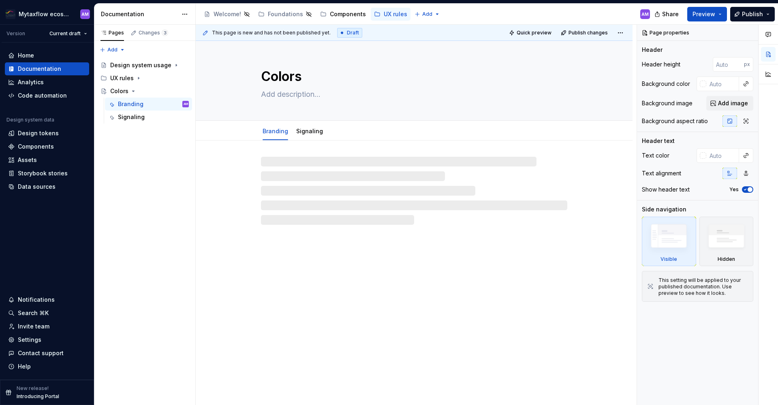
type textarea "*"
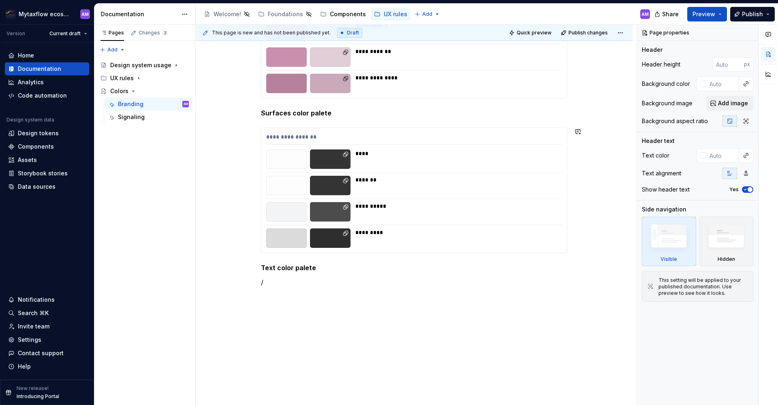
scroll to position [805, 0]
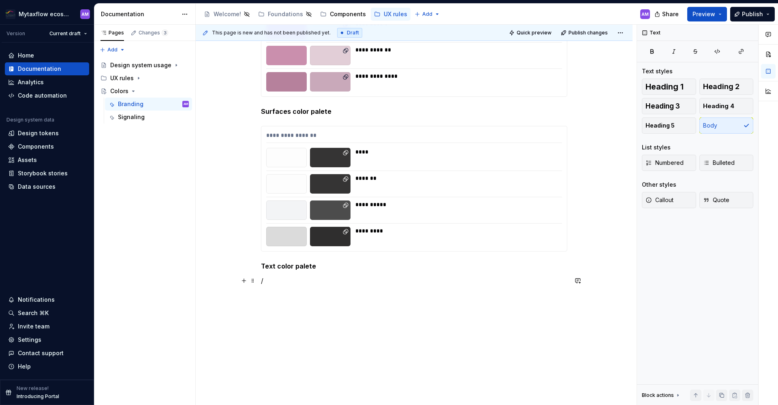
click at [273, 281] on p "/" at bounding box center [414, 281] width 306 height 10
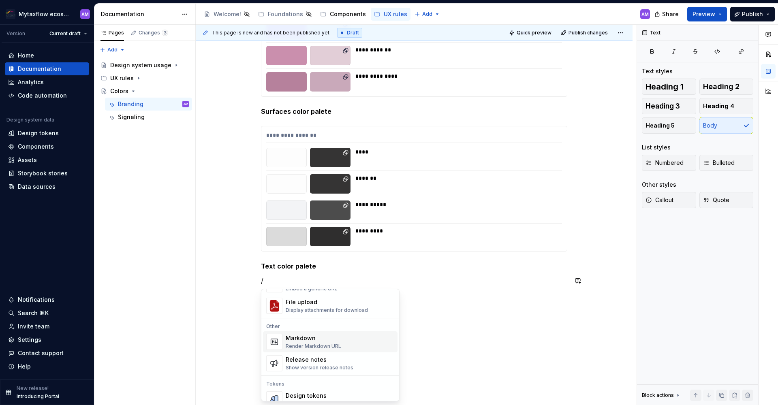
scroll to position [555, 0]
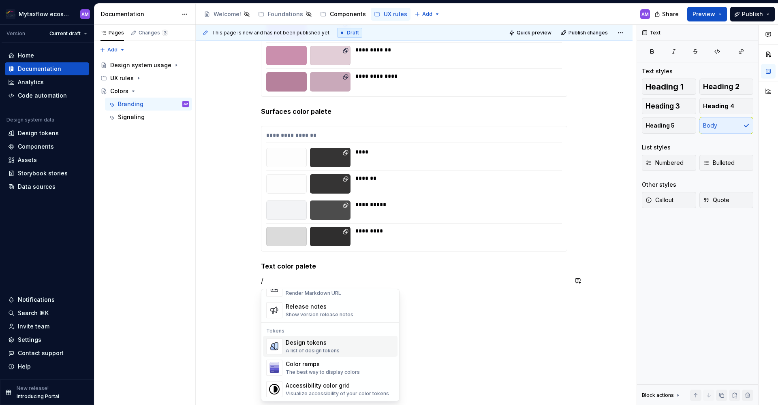
click at [316, 339] on div "Design tokens" at bounding box center [313, 343] width 54 height 8
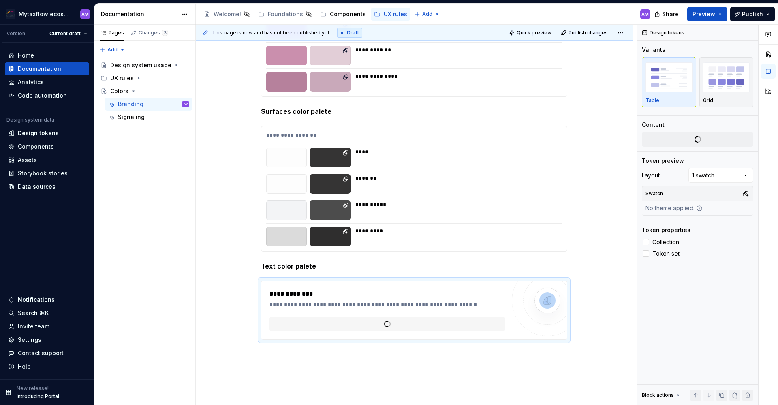
scroll to position [0, 0]
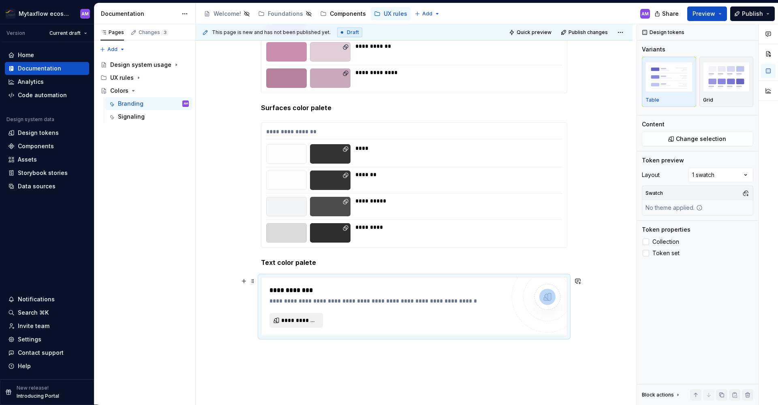
click at [311, 321] on span "**********" at bounding box center [299, 320] width 36 height 8
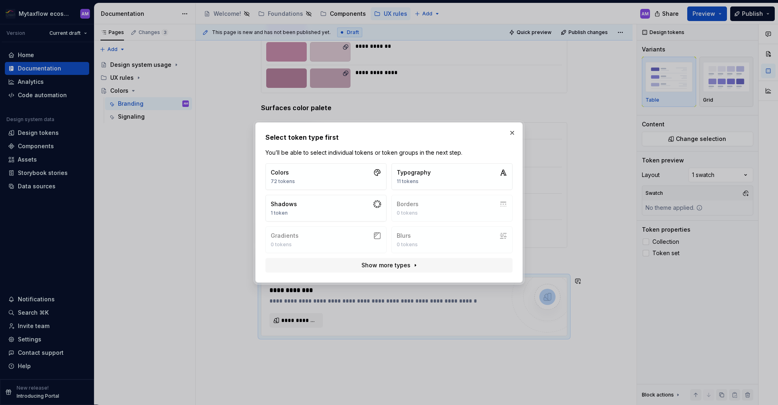
click at [511, 134] on button "button" at bounding box center [511, 132] width 11 height 11
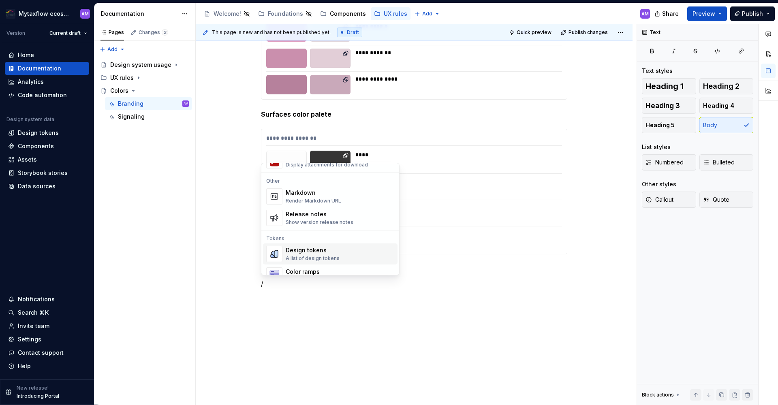
scroll to position [534, 0]
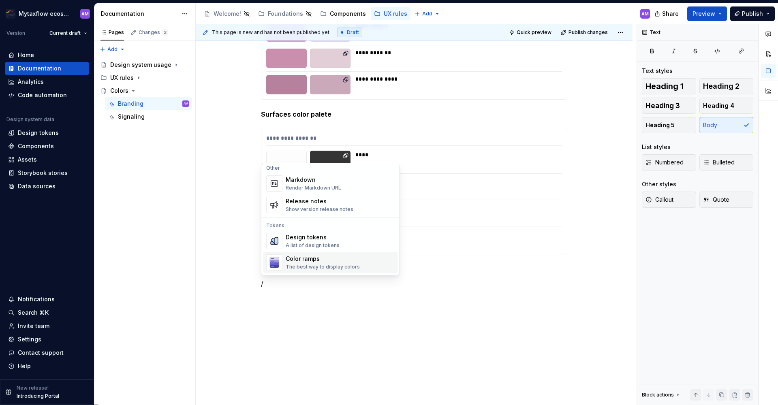
click at [311, 262] on div "Color ramps" at bounding box center [323, 259] width 74 height 8
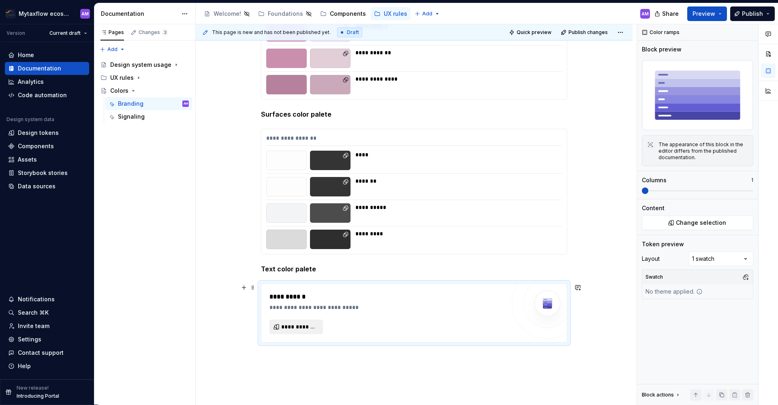
click at [311, 325] on span "**********" at bounding box center [299, 327] width 36 height 8
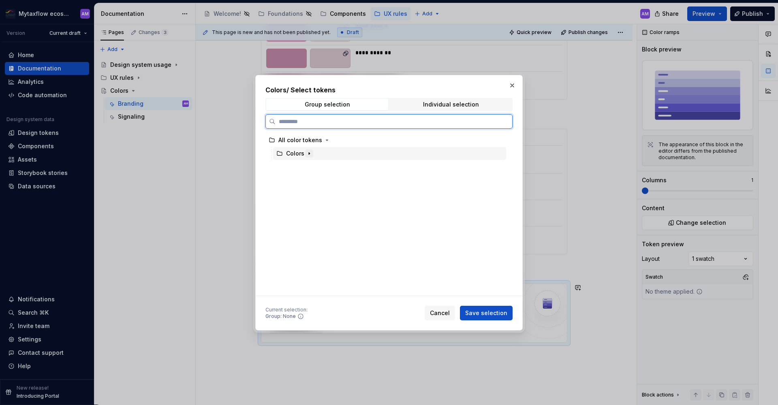
click at [304, 156] on div "Colors" at bounding box center [299, 153] width 27 height 8
click at [308, 151] on icon "button" at bounding box center [309, 153] width 6 height 6
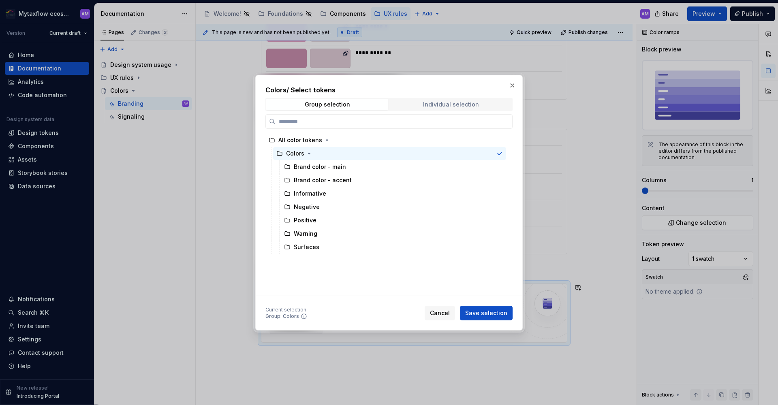
click at [475, 105] on div "Individual selection" at bounding box center [451, 104] width 56 height 6
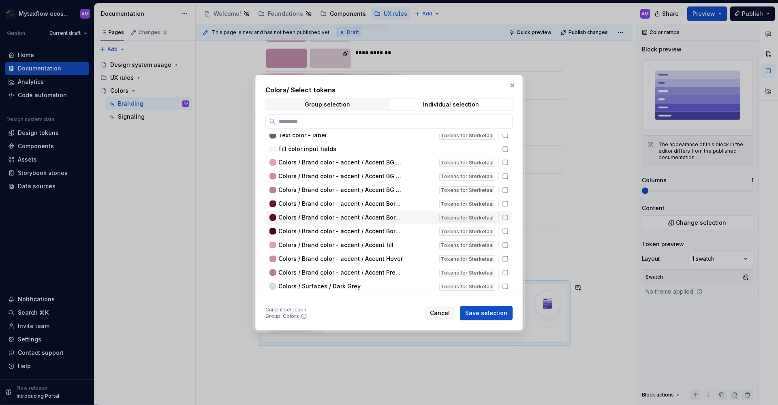
scroll to position [804, 0]
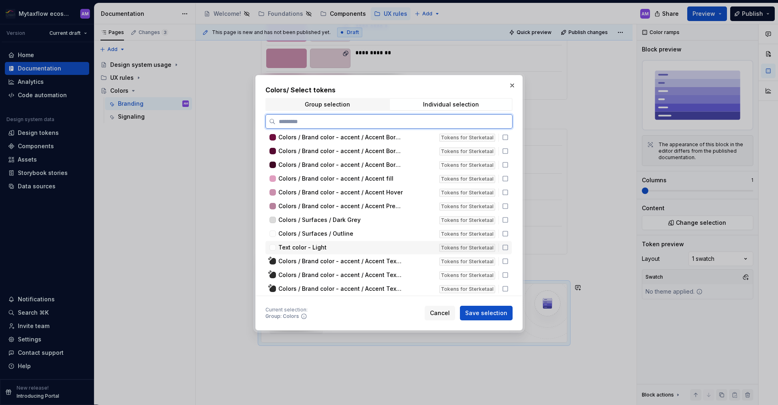
click at [507, 247] on icon at bounding box center [505, 247] width 5 height 5
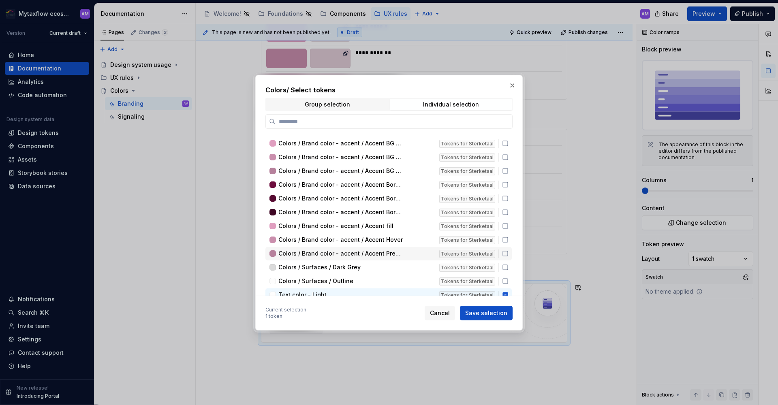
scroll to position [678, 0]
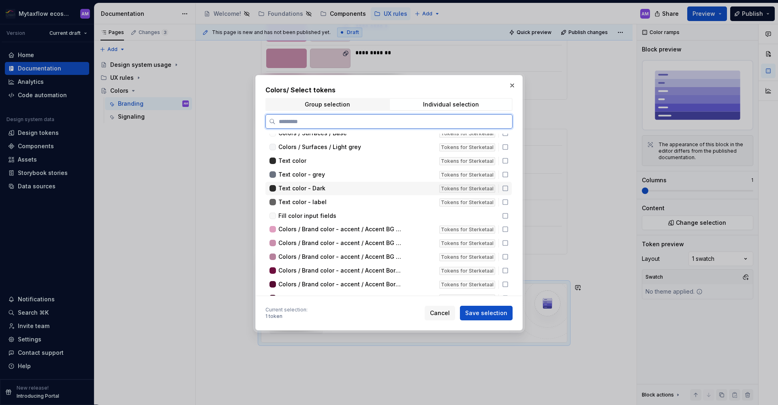
click at [503, 189] on icon at bounding box center [505, 188] width 6 height 6
click at [505, 202] on icon at bounding box center [505, 202] width 6 height 6
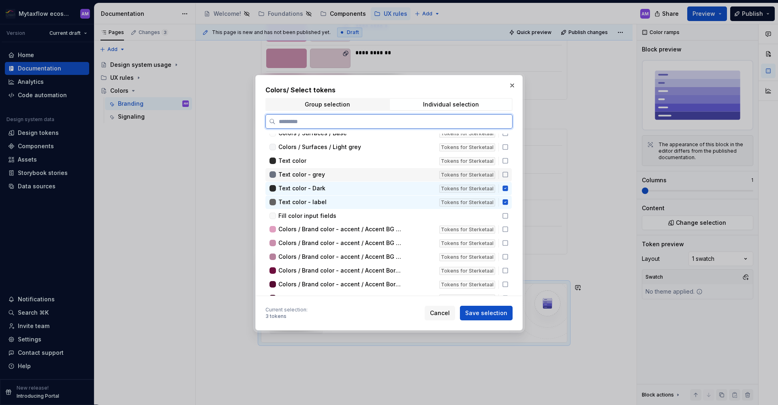
click at [505, 173] on icon at bounding box center [505, 174] width 6 height 6
click at [505, 162] on icon at bounding box center [505, 161] width 6 height 6
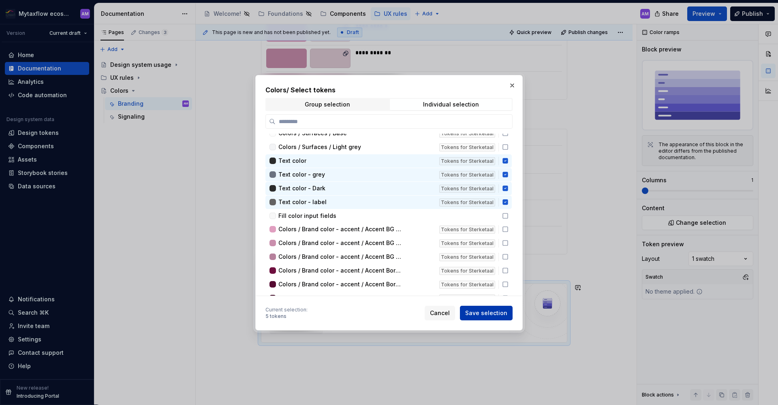
click at [499, 315] on span "Save selection" at bounding box center [486, 313] width 42 height 8
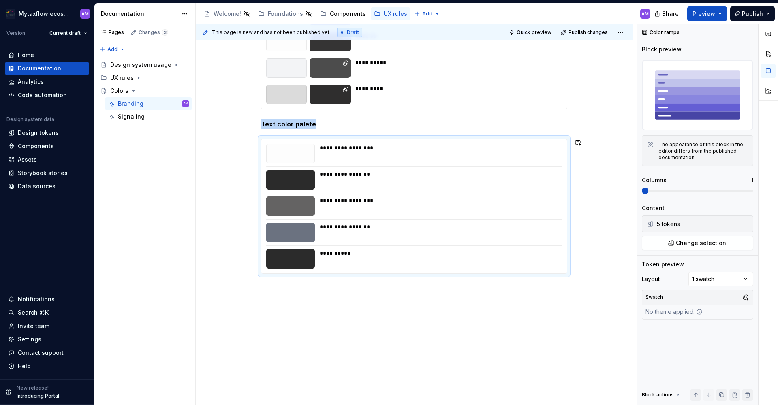
scroll to position [930, 0]
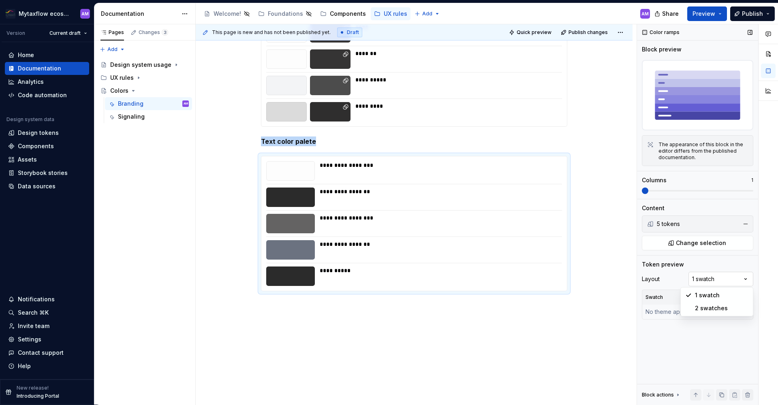
click at [723, 277] on div "Comments Open comments No comments yet Select ‘Comment’ from the block context …" at bounding box center [707, 214] width 141 height 381
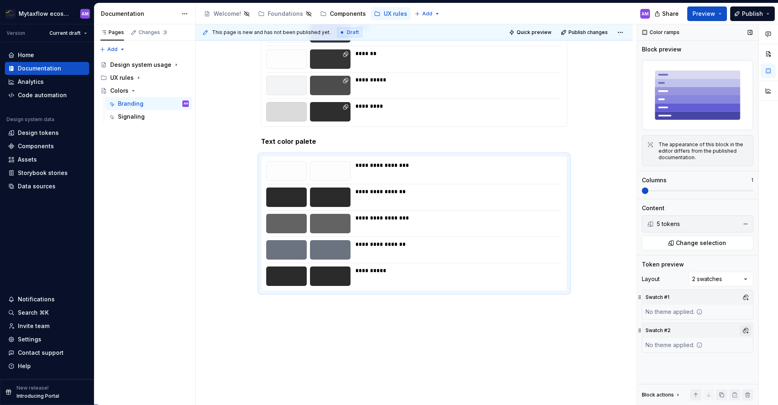
click at [747, 331] on button "button" at bounding box center [745, 330] width 11 height 11
click at [672, 364] on div "Dark" at bounding box center [675, 361] width 13 height 8
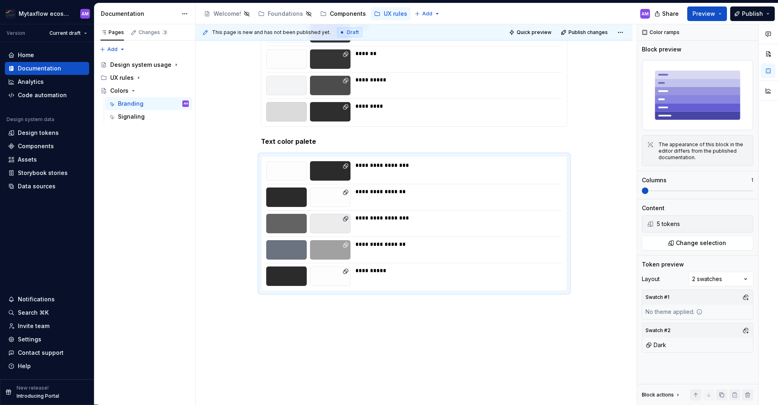
drag, startPoint x: 534, startPoint y: 338, endPoint x: 357, endPoint y: 294, distance: 182.0
click at [534, 338] on html "Mytaxflow ecosystem AM Version Current draft Home Documentation Analytics Code …" at bounding box center [389, 202] width 778 height 405
click at [378, 269] on div "**********" at bounding box center [456, 271] width 202 height 8
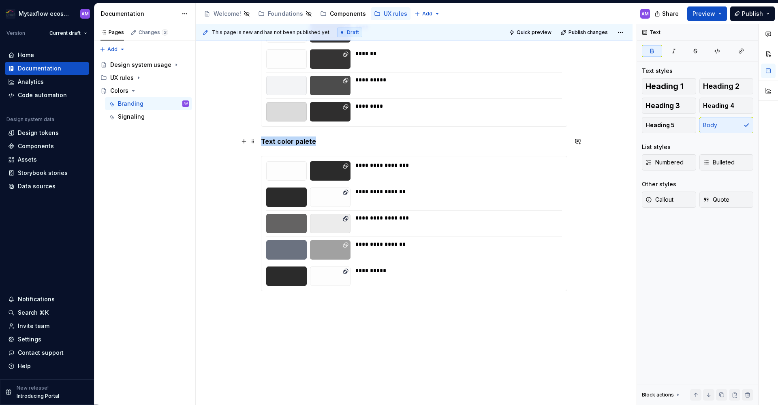
click at [324, 144] on p "Text color palete" at bounding box center [414, 142] width 306 height 10
click at [448, 186] on div "**********" at bounding box center [413, 223] width 305 height 134
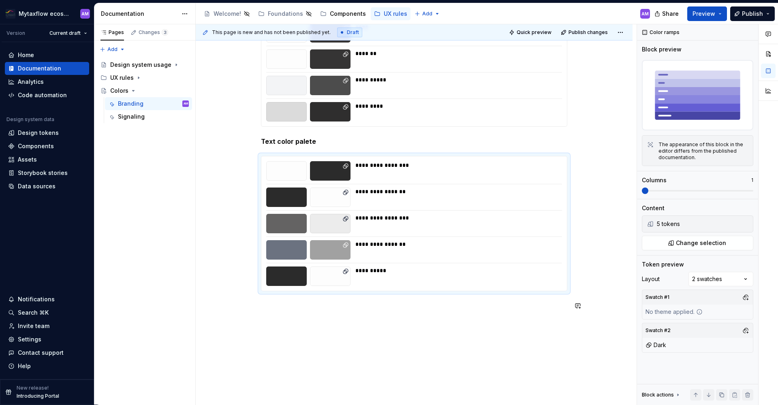
click at [340, 333] on div "**********" at bounding box center [416, 214] width 441 height 381
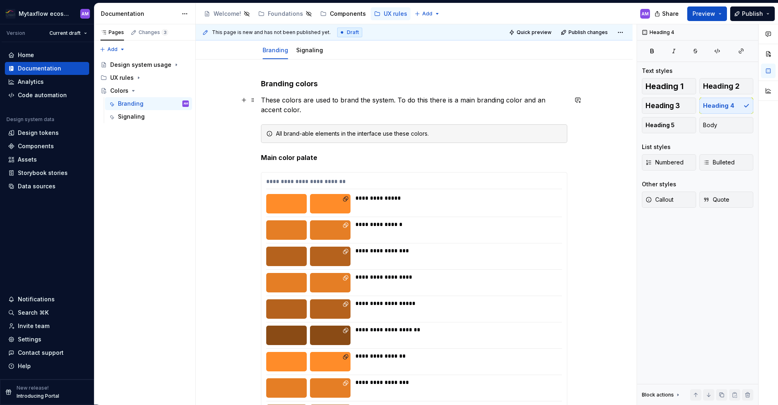
scroll to position [0, 0]
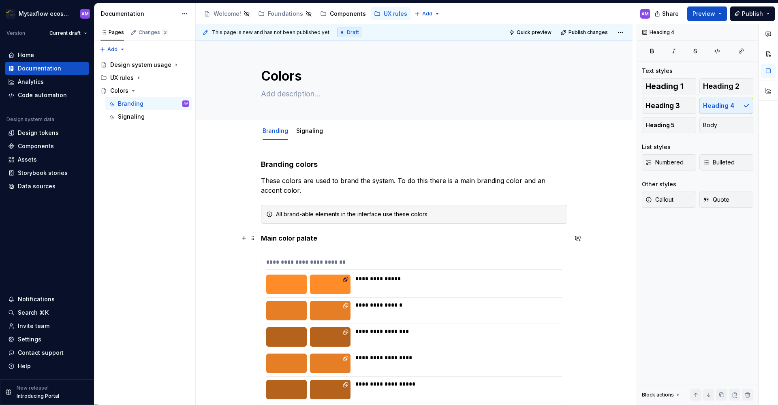
click at [316, 239] on p "Main color palate" at bounding box center [414, 238] width 306 height 10
click at [309, 132] on link "Signaling" at bounding box center [309, 130] width 27 height 7
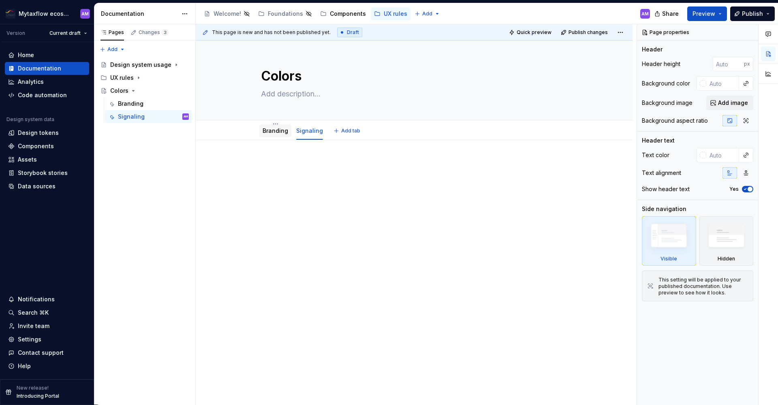
click at [273, 130] on link "Branding" at bounding box center [275, 130] width 26 height 7
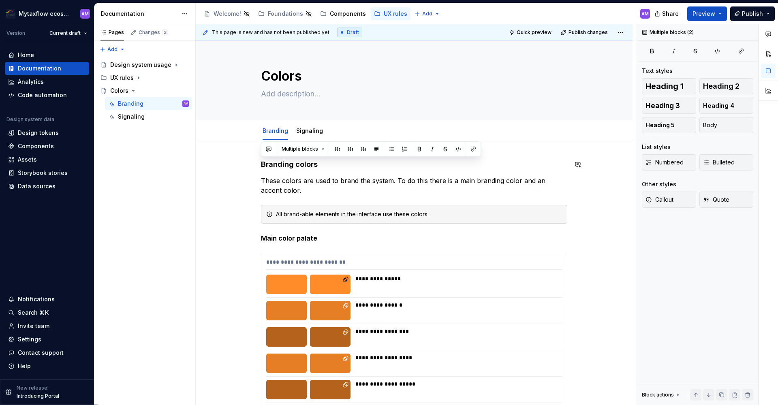
drag, startPoint x: 289, startPoint y: 187, endPoint x: 250, endPoint y: 159, distance: 47.3
click at [301, 192] on p "These colors are used to brand the system. To do this there is a main branding …" at bounding box center [414, 185] width 306 height 19
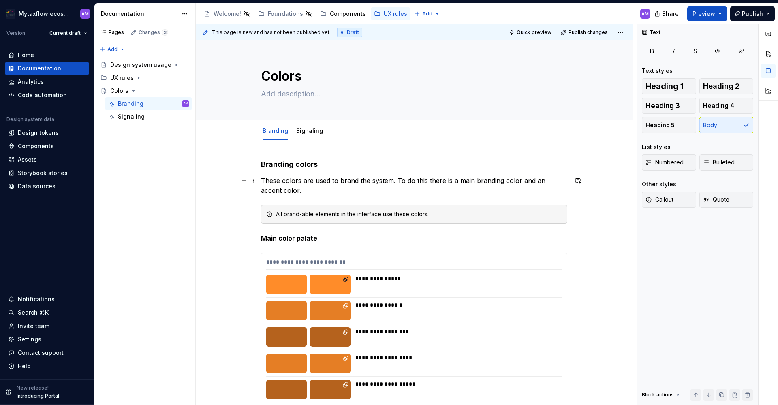
drag, startPoint x: 303, startPoint y: 191, endPoint x: 360, endPoint y: 180, distance: 58.2
click at [439, 187] on p "These colors are used to brand the system. To do this there is a main branding …" at bounding box center [414, 185] width 306 height 19
click at [397, 179] on p "These colors are used to brand the system. To do this there is a main branding …" at bounding box center [414, 185] width 306 height 19
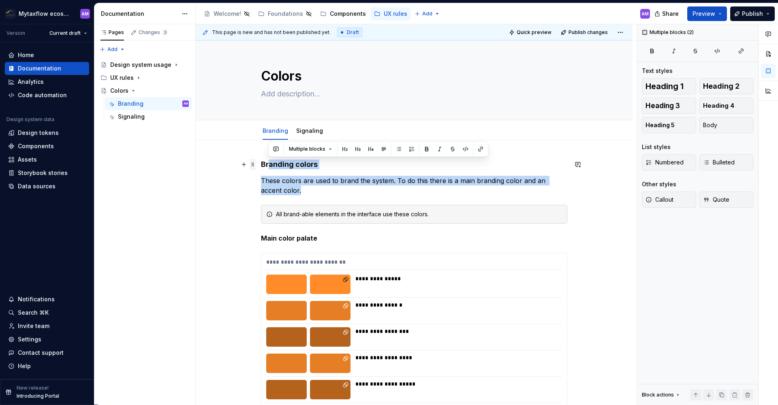
drag, startPoint x: 257, startPoint y: 181, endPoint x: 250, endPoint y: 165, distance: 17.4
drag, startPoint x: 262, startPoint y: 164, endPoint x: 279, endPoint y: 190, distance: 31.2
copy div "Branding colors These colors are used to brand the system. To do this there is …"
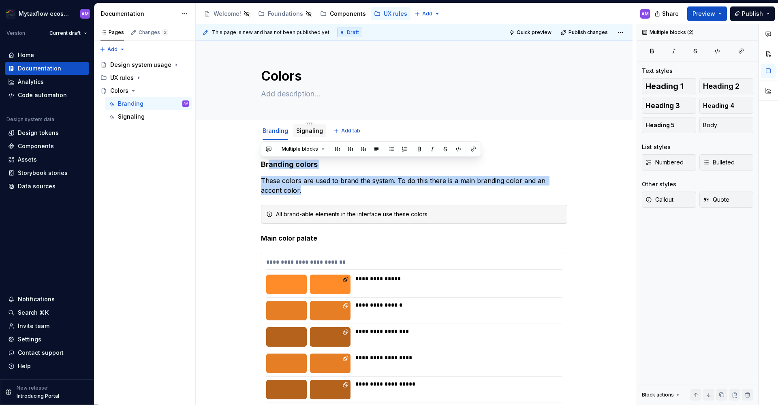
click at [301, 128] on link "Signaling" at bounding box center [309, 130] width 27 height 7
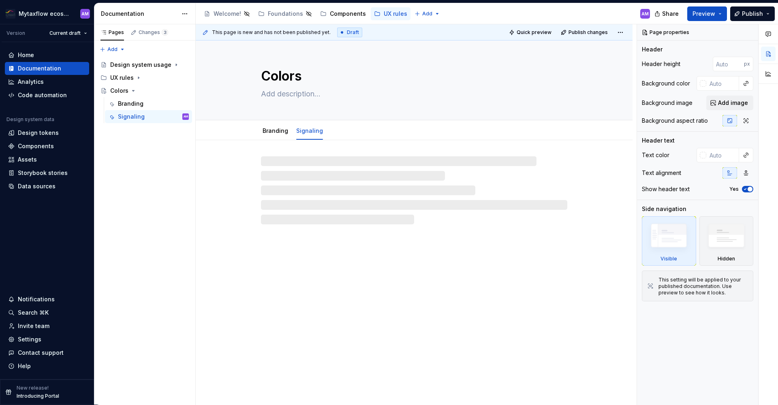
type textarea "*"
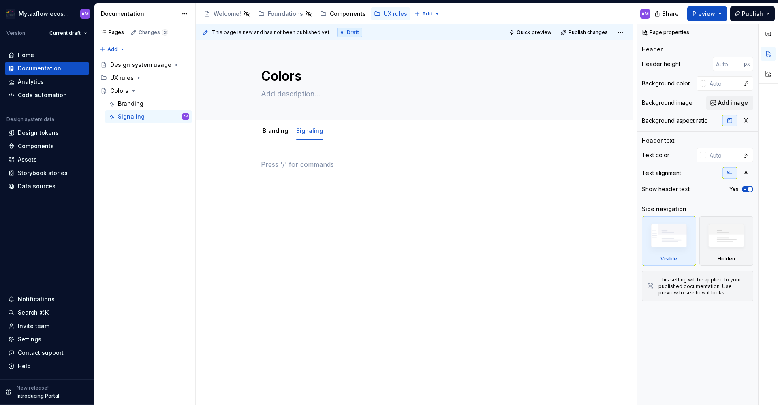
click at [287, 165] on p at bounding box center [414, 165] width 306 height 10
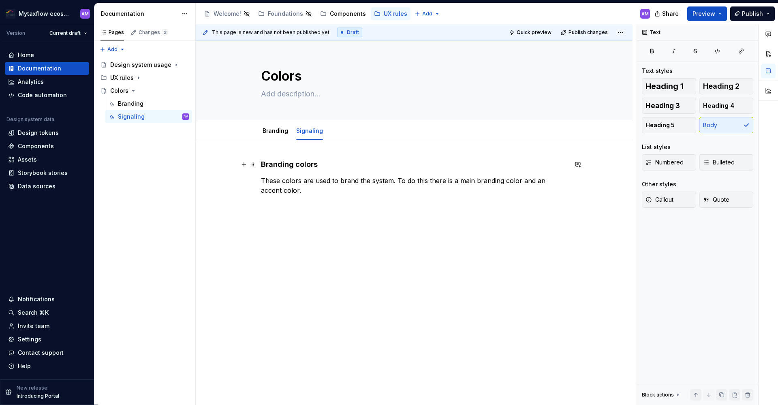
click at [280, 164] on h4 "Branding colors" at bounding box center [414, 165] width 306 height 10
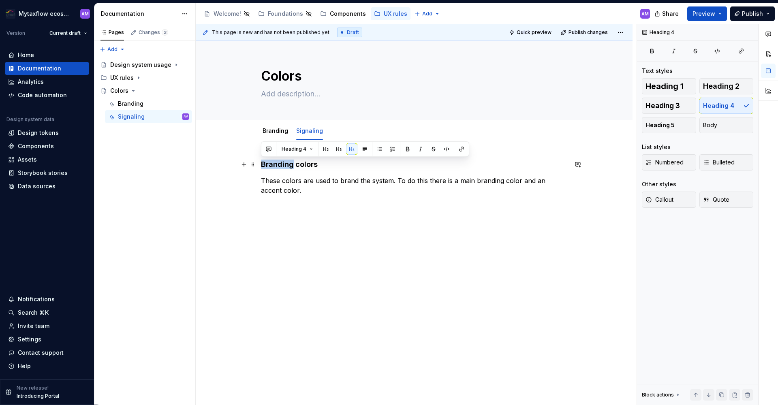
click at [280, 164] on h4 "Branding colors" at bounding box center [414, 165] width 306 height 10
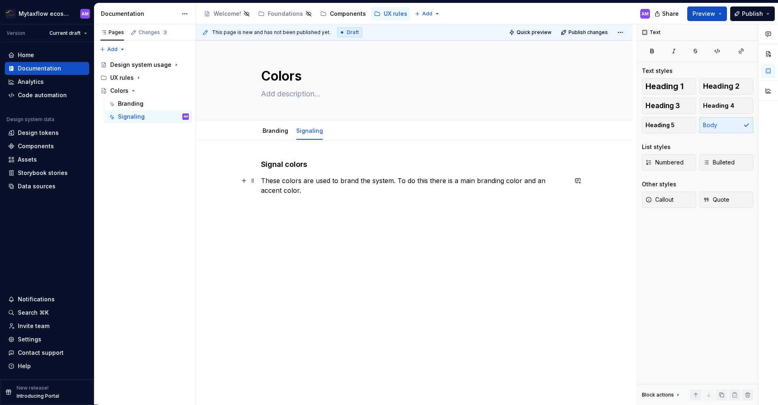
click at [343, 179] on p "These colors are used to brand the system. To do this there is a main branding …" at bounding box center [414, 185] width 306 height 19
drag, startPoint x: 431, startPoint y: 179, endPoint x: 451, endPoint y: 202, distance: 29.9
click at [451, 202] on div "Signal colors These colors are used to signal statuses in the system. To do thi…" at bounding box center [414, 182] width 306 height 45
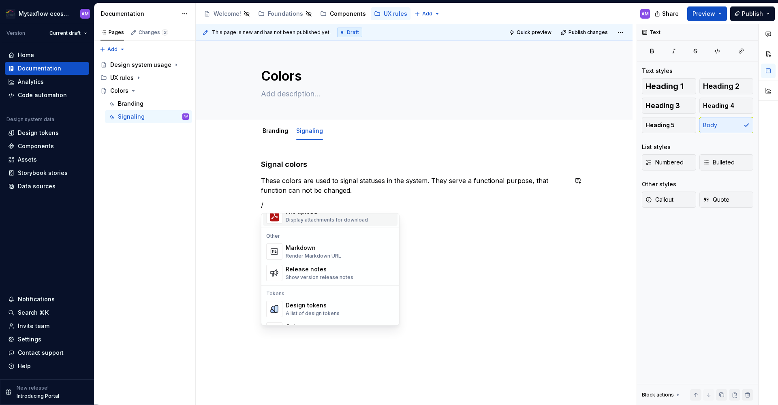
scroll to position [591, 0]
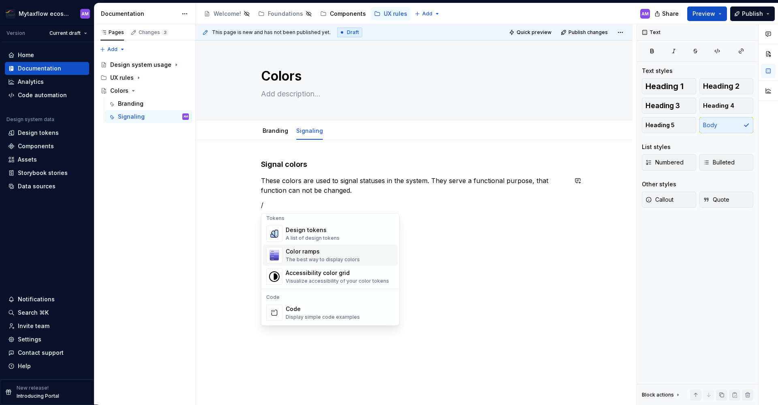
click at [320, 257] on div "The best way to display colors" at bounding box center [323, 259] width 74 height 6
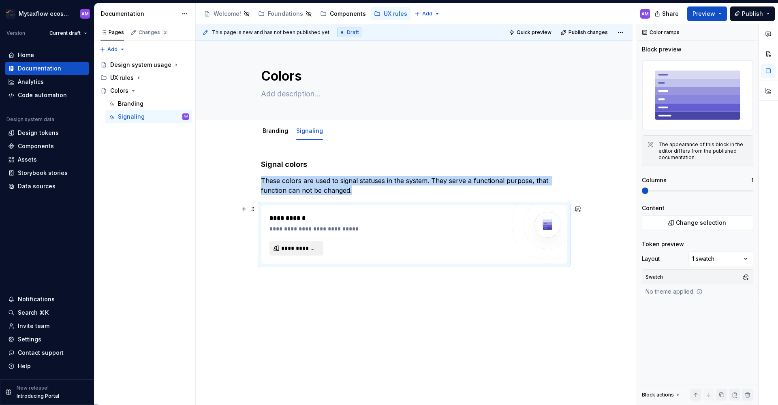
click at [312, 250] on span "**********" at bounding box center [299, 248] width 36 height 8
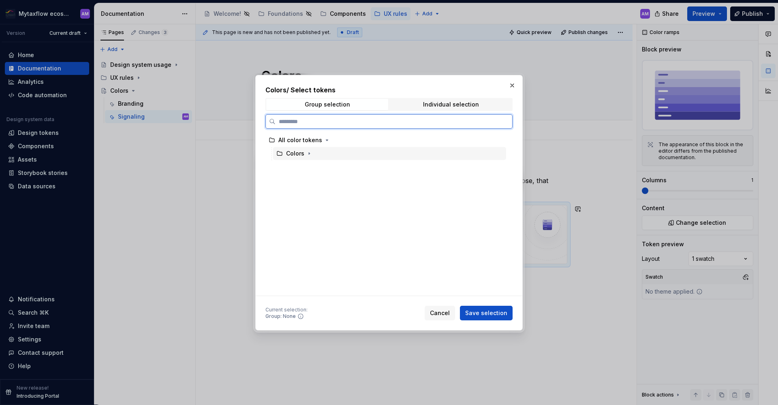
click at [314, 153] on div "Colors" at bounding box center [389, 153] width 233 height 13
click at [309, 154] on icon "button" at bounding box center [309, 153] width 1 height 2
click at [289, 207] on icon at bounding box center [287, 207] width 6 height 6
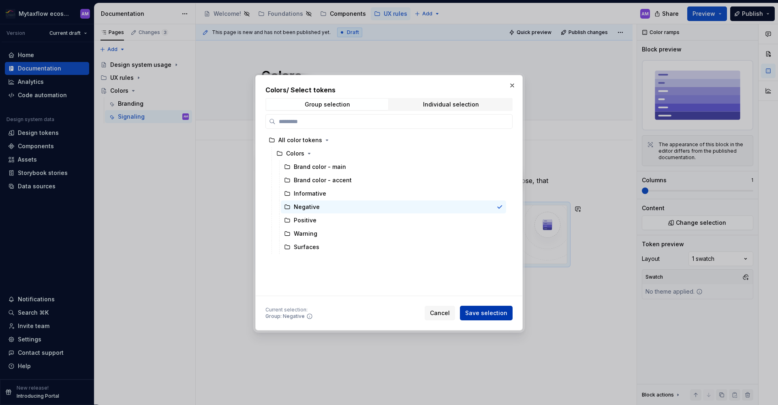
click at [488, 311] on span "Save selection" at bounding box center [486, 313] width 42 height 8
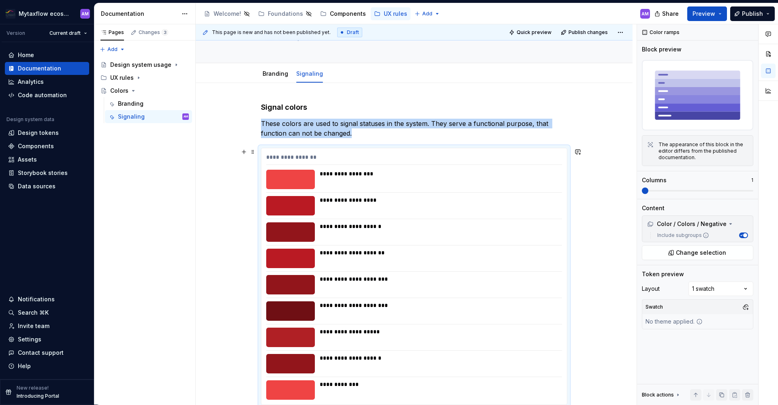
scroll to position [59, 0]
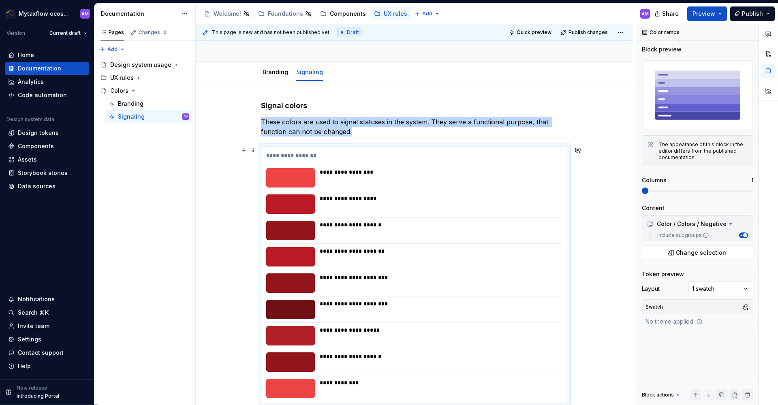
click at [484, 154] on div "**********" at bounding box center [414, 157] width 296 height 12
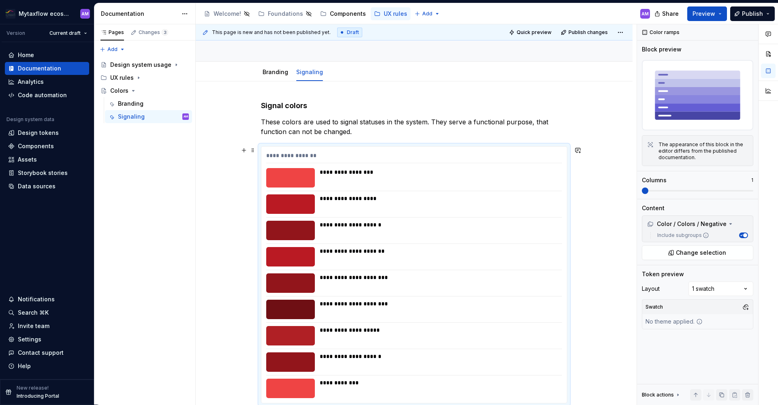
click at [528, 146] on div "**********" at bounding box center [414, 274] width 306 height 257
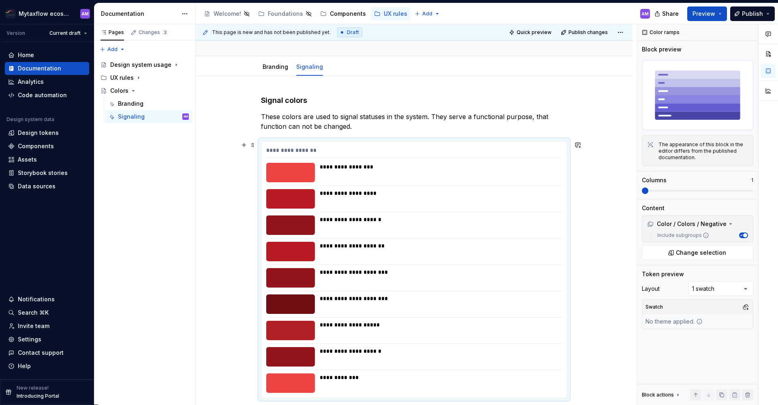
scroll to position [66, 0]
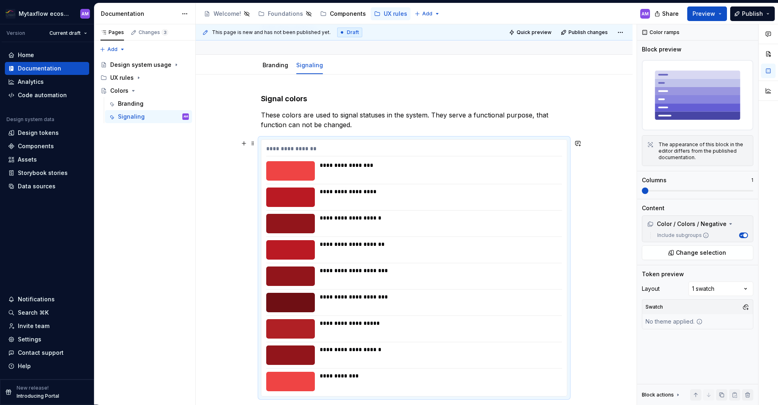
click at [431, 139] on div "**********" at bounding box center [414, 267] width 306 height 257
click at [738, 292] on div "Comments Open comments No comments yet Select ‘Comment’ from the block context …" at bounding box center [707, 214] width 141 height 381
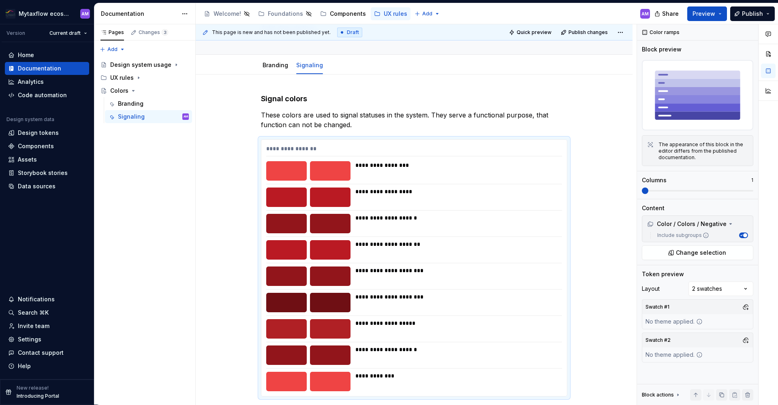
click at [740, 340] on button "button" at bounding box center [745, 340] width 11 height 11
click at [679, 372] on div "Dark" at bounding box center [675, 371] width 13 height 8
click at [678, 371] on div "Dark" at bounding box center [675, 371] width 13 height 8
drag, startPoint x: 738, startPoint y: 291, endPoint x: 713, endPoint y: 286, distance: 25.6
click at [738, 291] on div "Comments Open comments No comments yet Select ‘Comment’ from the block context …" at bounding box center [707, 214] width 141 height 381
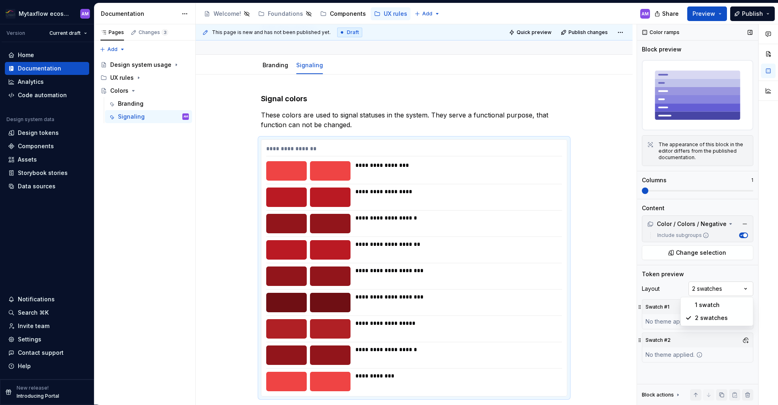
click at [713, 290] on div "Comments Open comments No comments yet Select ‘Comment’ from the block context …" at bounding box center [707, 214] width 141 height 381
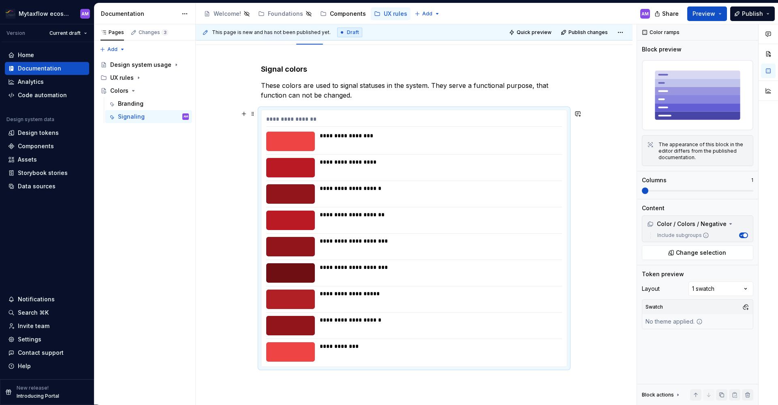
scroll to position [154, 0]
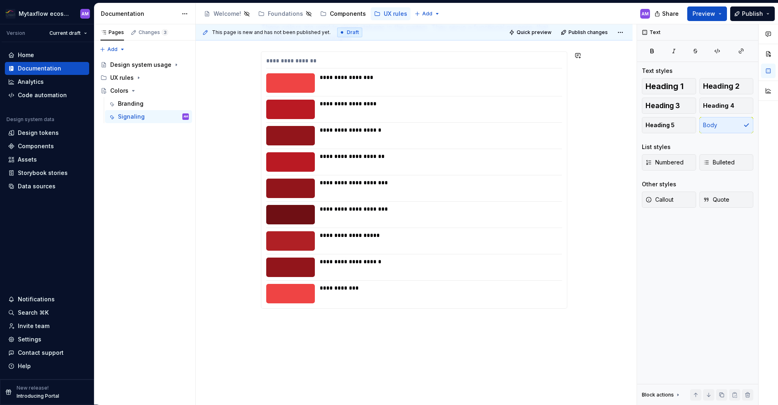
click at [316, 338] on div "**********" at bounding box center [414, 213] width 437 height 453
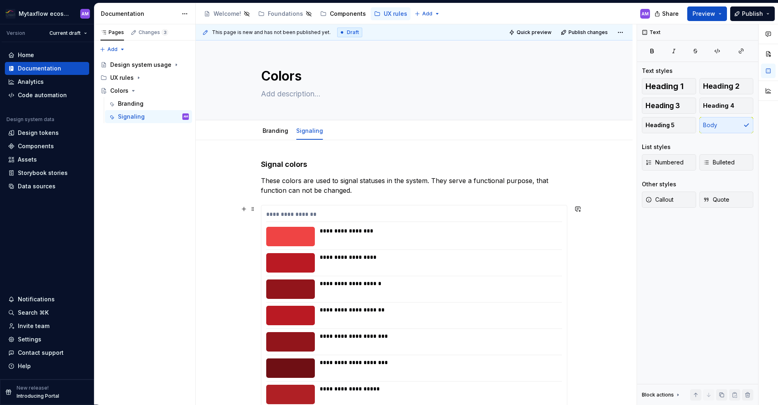
scroll to position [11, 0]
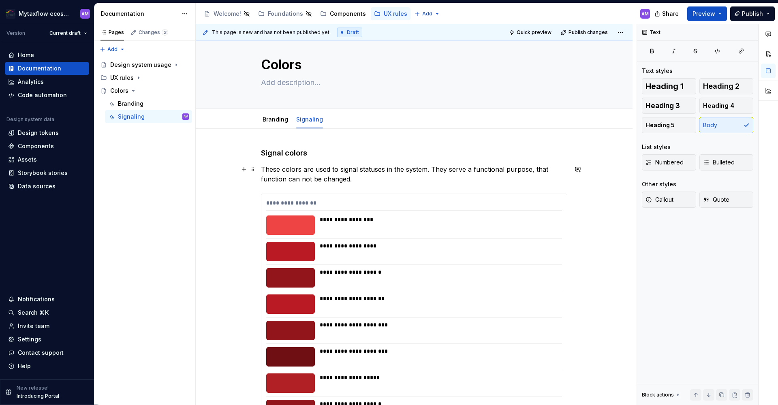
click at [365, 179] on p "These colors are used to signal statuses in the system. They serve a functional…" at bounding box center [414, 173] width 306 height 19
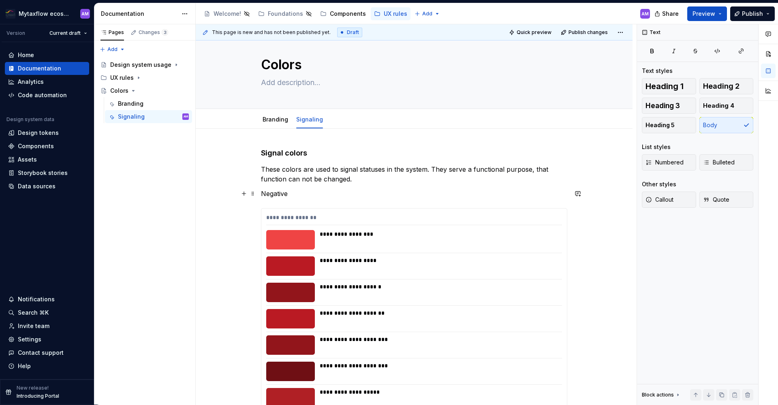
click at [276, 191] on p "Negative" at bounding box center [414, 194] width 306 height 10
click at [395, 179] on button "button" at bounding box center [393, 178] width 11 height 11
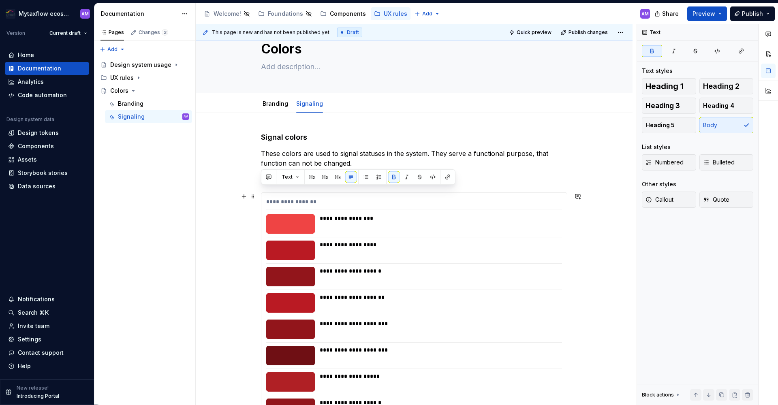
scroll to position [173, 0]
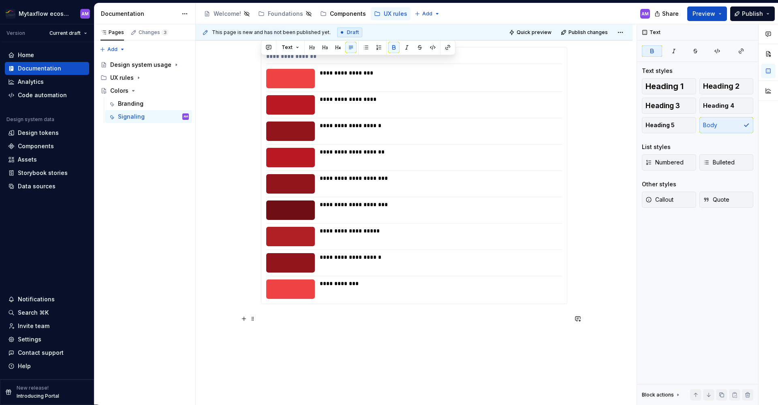
click at [277, 321] on p at bounding box center [414, 319] width 306 height 10
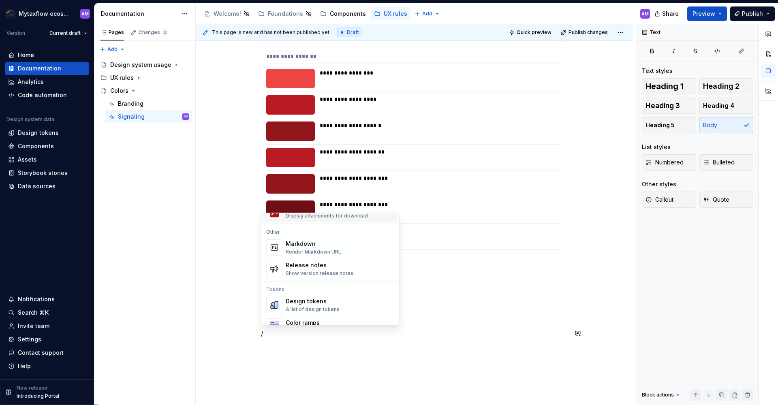
scroll to position [561, 0]
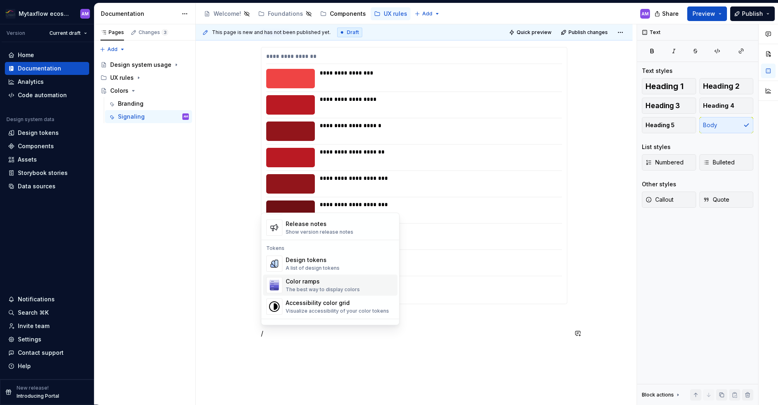
click at [315, 281] on div "Color ramps" at bounding box center [323, 281] width 74 height 8
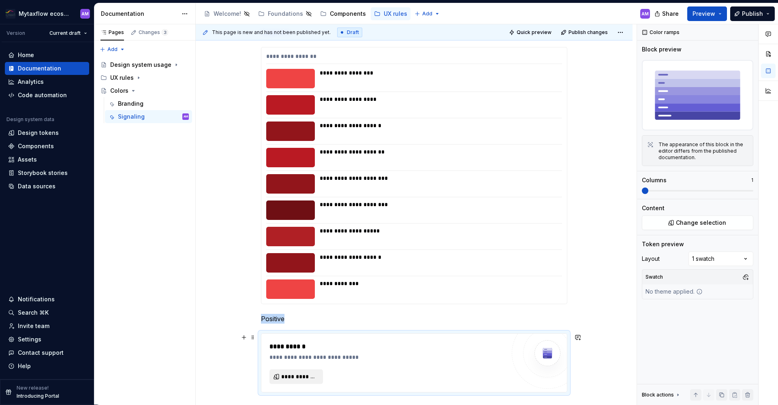
click at [302, 376] on span "**********" at bounding box center [299, 377] width 36 height 8
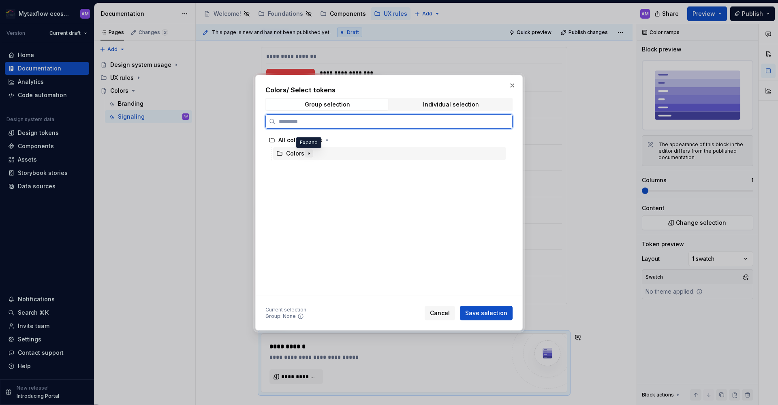
click at [306, 153] on icon "button" at bounding box center [309, 153] width 6 height 6
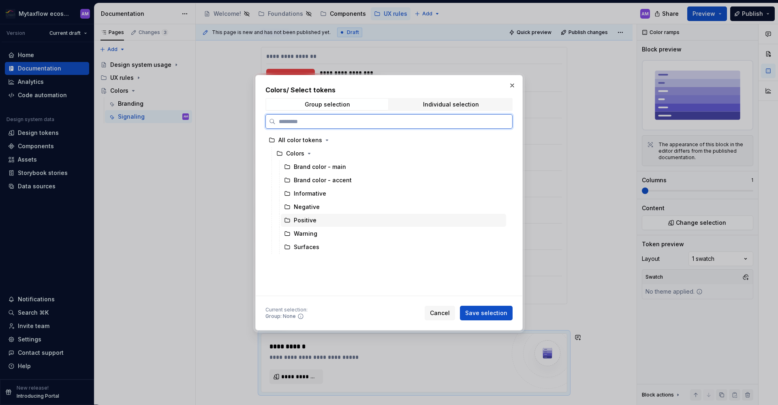
click at [314, 221] on div "Positive" at bounding box center [305, 220] width 23 height 8
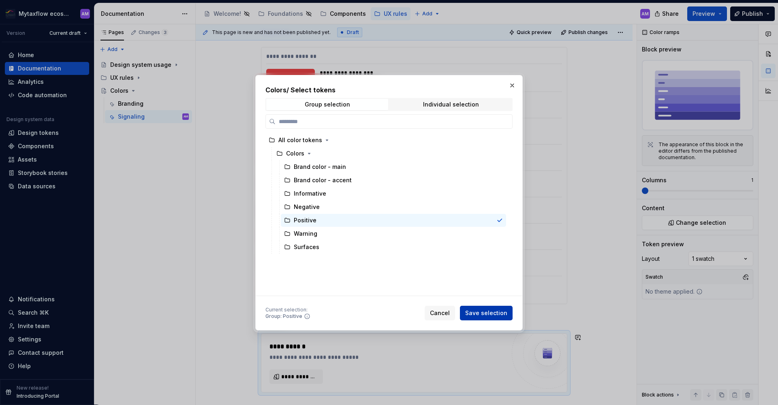
click at [485, 310] on span "Save selection" at bounding box center [486, 313] width 42 height 8
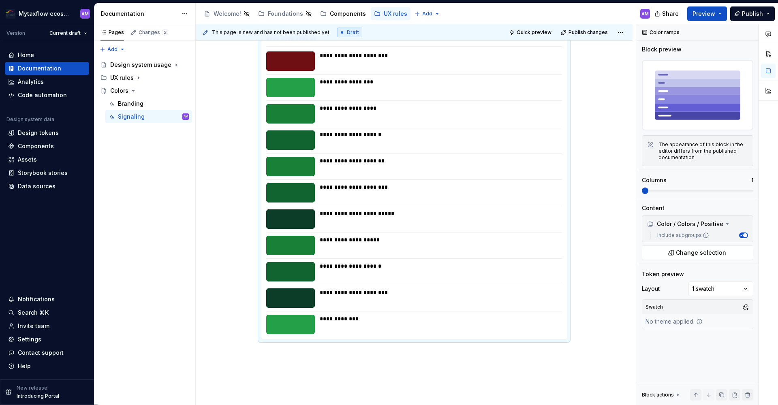
scroll to position [527, 0]
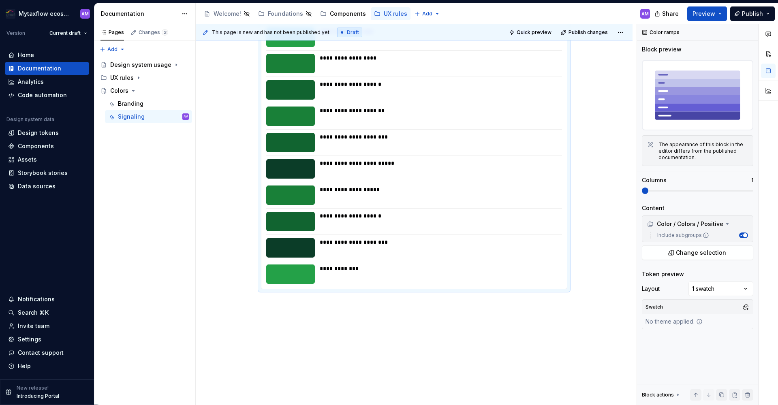
click at [274, 323] on div "**********" at bounding box center [414, 17] width 437 height 807
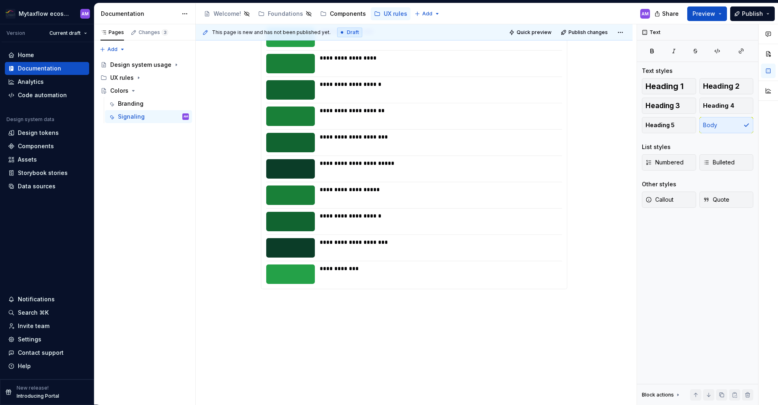
click at [278, 303] on div "**********" at bounding box center [414, 17] width 437 height 807
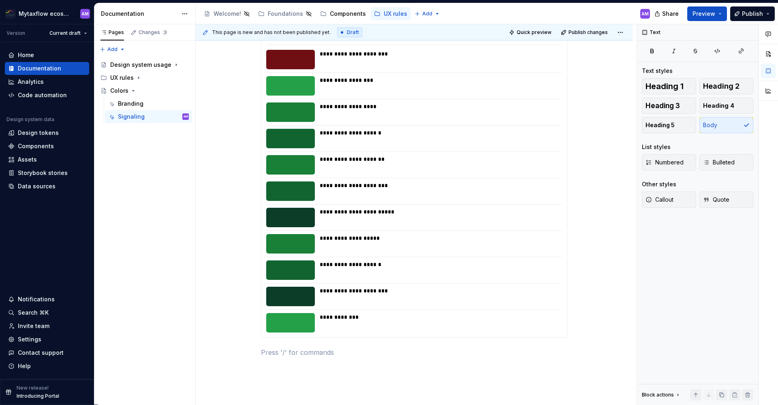
scroll to position [396, 0]
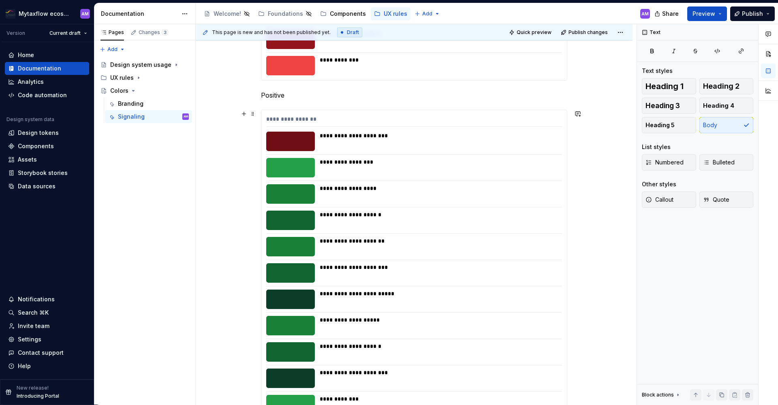
click at [342, 137] on div "**********" at bounding box center [438, 136] width 237 height 8
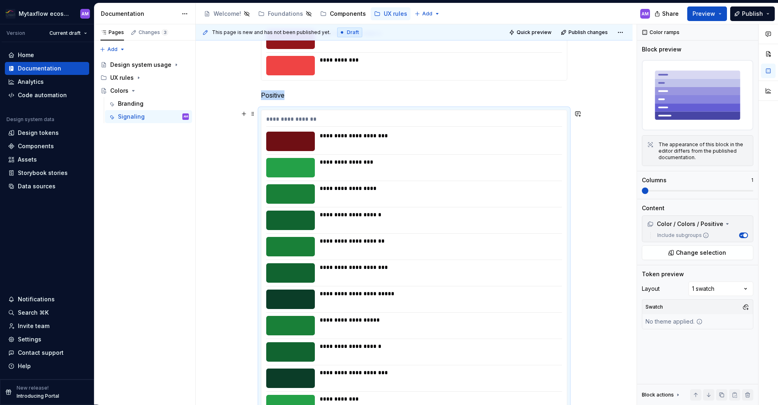
click at [363, 137] on div "**********" at bounding box center [438, 136] width 237 height 8
click at [309, 139] on div at bounding box center [290, 141] width 49 height 19
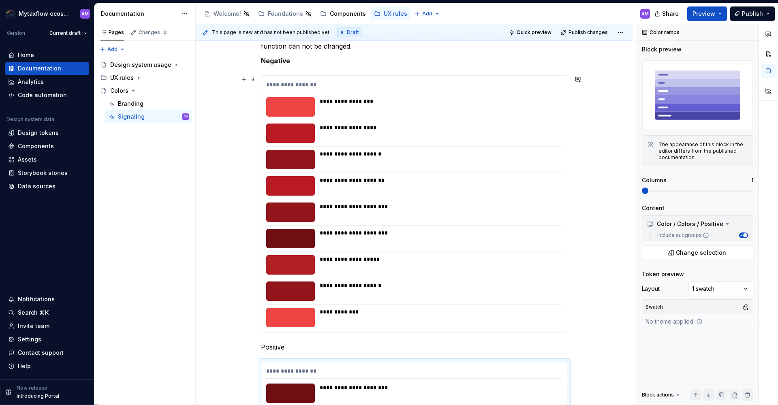
scroll to position [194, 0]
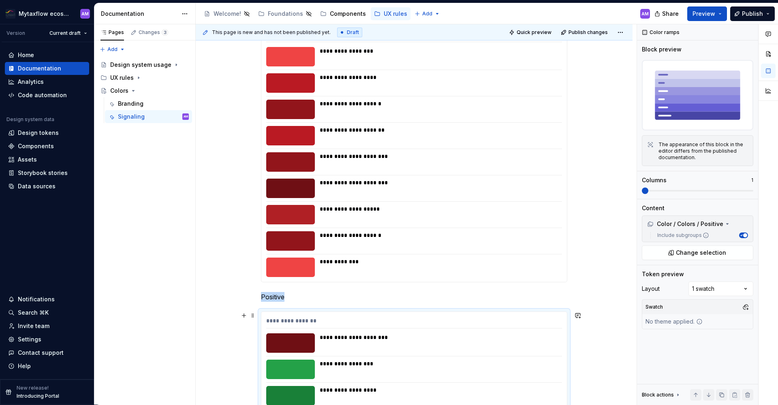
click at [334, 335] on div "**********" at bounding box center [438, 337] width 237 height 8
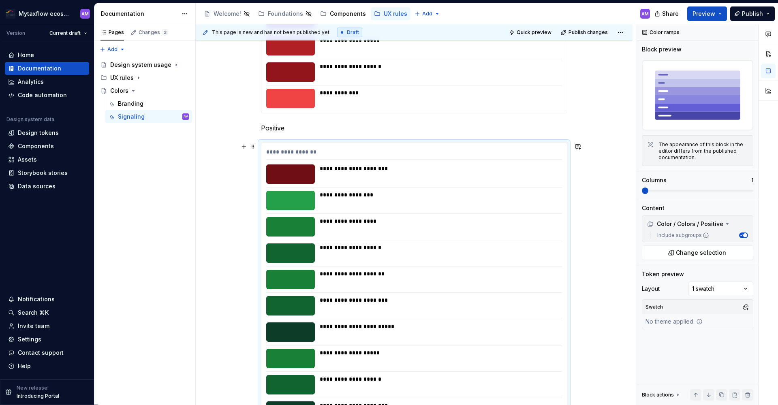
scroll to position [493, 0]
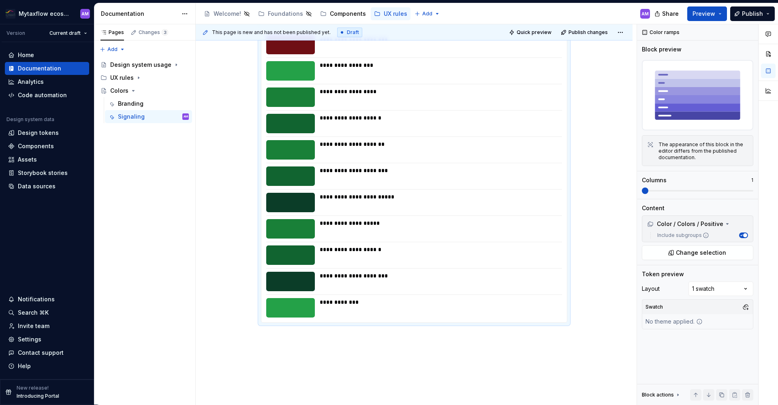
drag, startPoint x: 356, startPoint y: 397, endPoint x: 305, endPoint y: 335, distance: 80.5
click at [305, 335] on p at bounding box center [414, 338] width 306 height 10
click at [299, 342] on p at bounding box center [414, 338] width 306 height 10
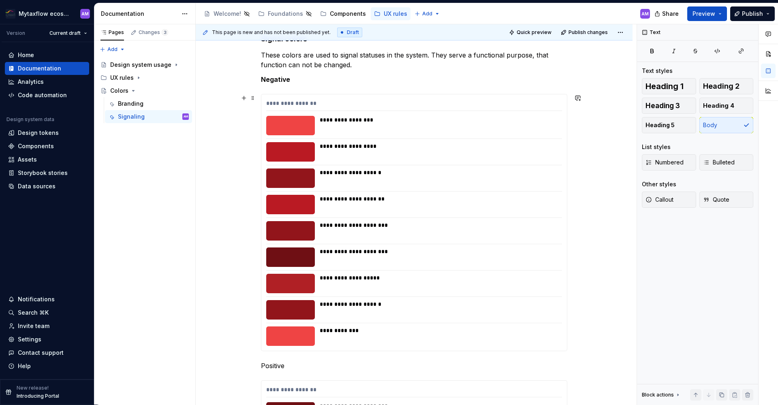
scroll to position [203, 0]
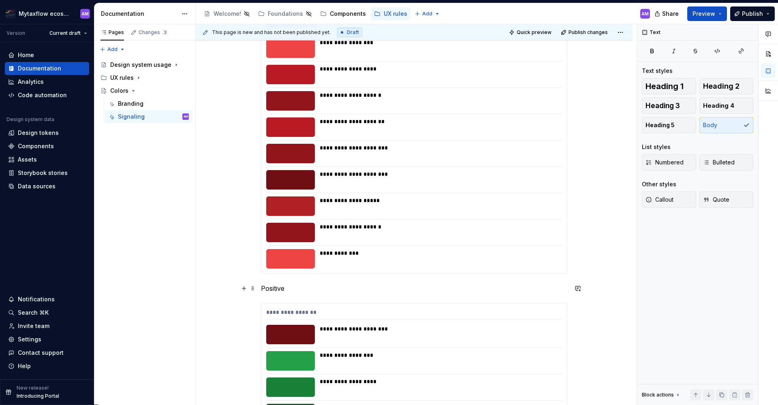
click at [282, 287] on p "Positive" at bounding box center [414, 289] width 306 height 10
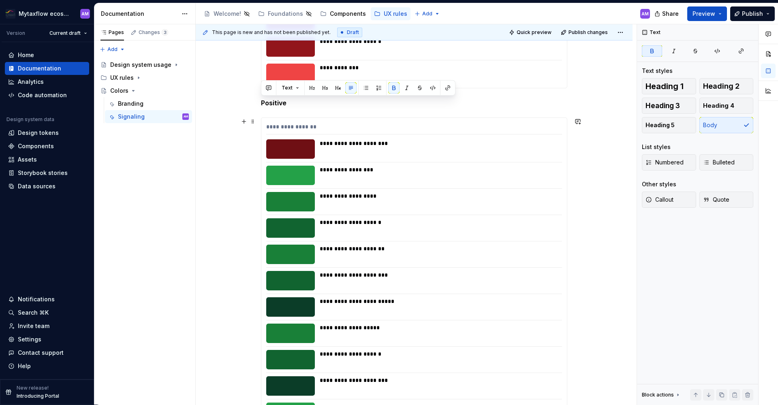
scroll to position [474, 0]
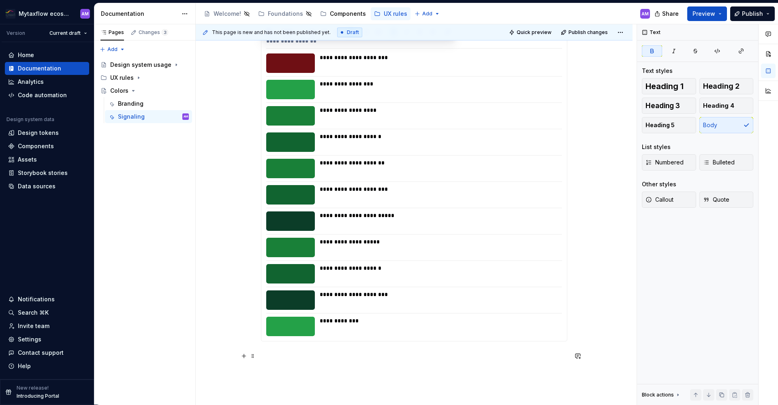
click at [289, 356] on p at bounding box center [414, 356] width 306 height 10
click at [290, 358] on p "Informative" at bounding box center [414, 356] width 306 height 10
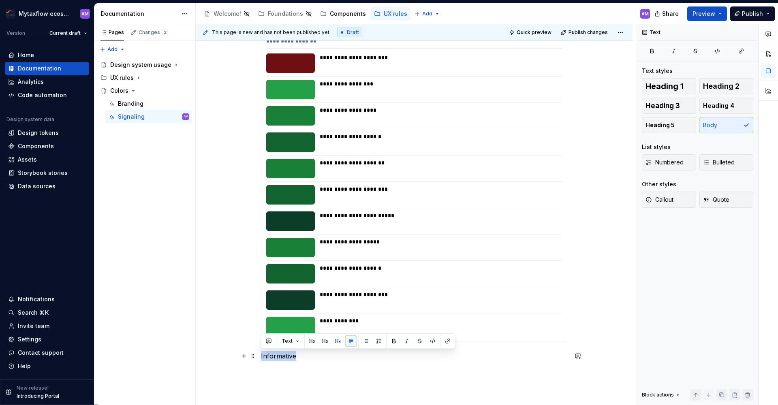
click at [290, 358] on p "Informative" at bounding box center [414, 356] width 306 height 10
click at [392, 342] on button "button" at bounding box center [393, 340] width 11 height 11
click at [302, 372] on div "**********" at bounding box center [416, 214] width 441 height 381
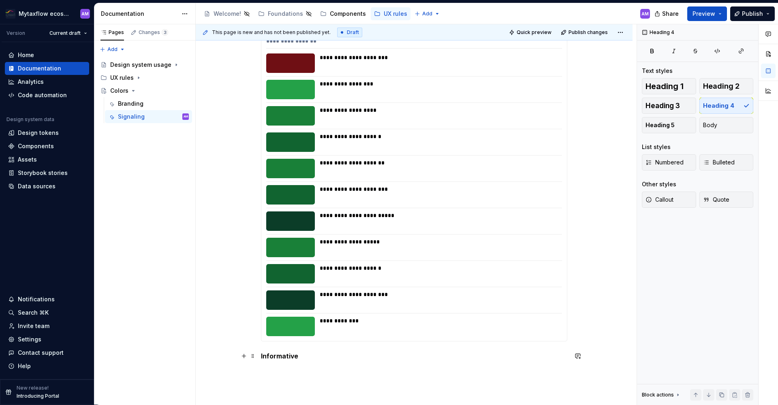
click at [301, 361] on p "Informative" at bounding box center [414, 356] width 306 height 10
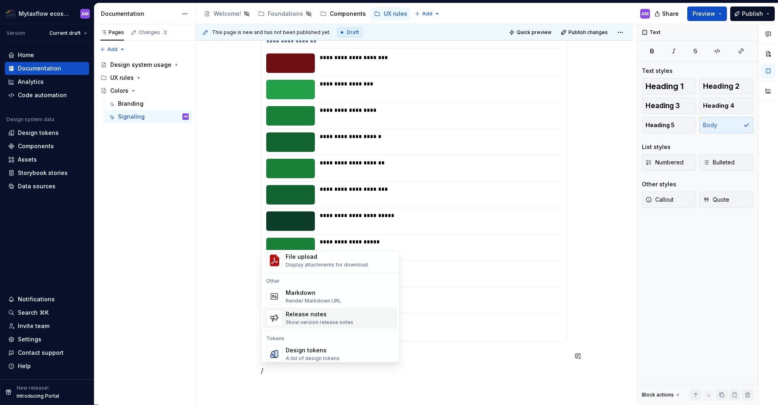
scroll to position [523, 0]
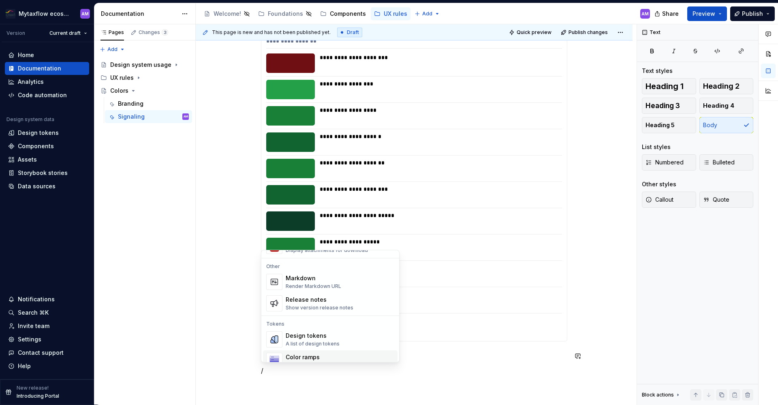
click at [301, 354] on div "Color ramps" at bounding box center [323, 357] width 74 height 8
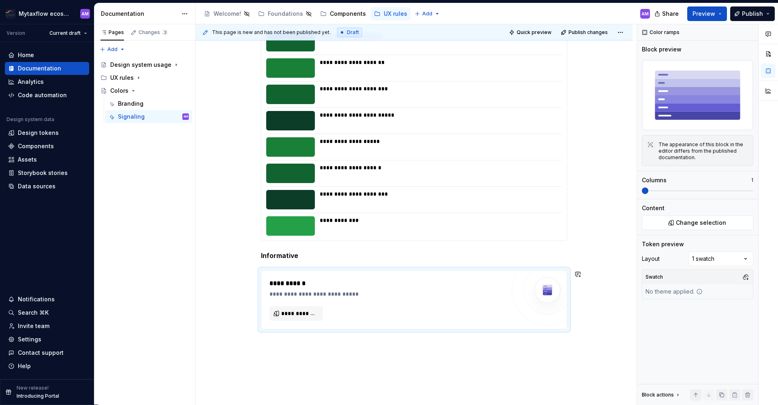
scroll to position [630, 0]
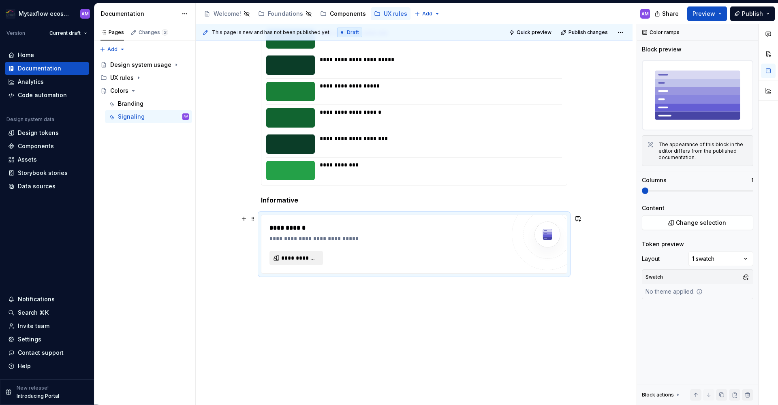
click at [315, 259] on span "**********" at bounding box center [299, 258] width 36 height 8
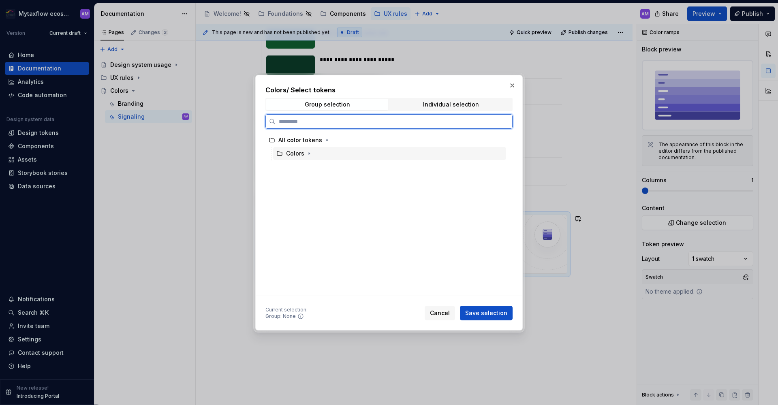
click at [303, 156] on div "Colors" at bounding box center [295, 153] width 18 height 8
click at [309, 156] on icon "button" at bounding box center [309, 153] width 6 height 6
click at [320, 195] on div "Informative" at bounding box center [310, 194] width 32 height 8
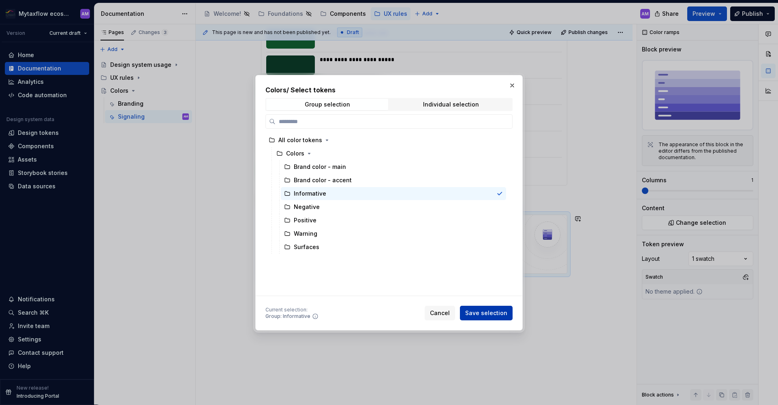
click at [489, 311] on span "Save selection" at bounding box center [486, 313] width 42 height 8
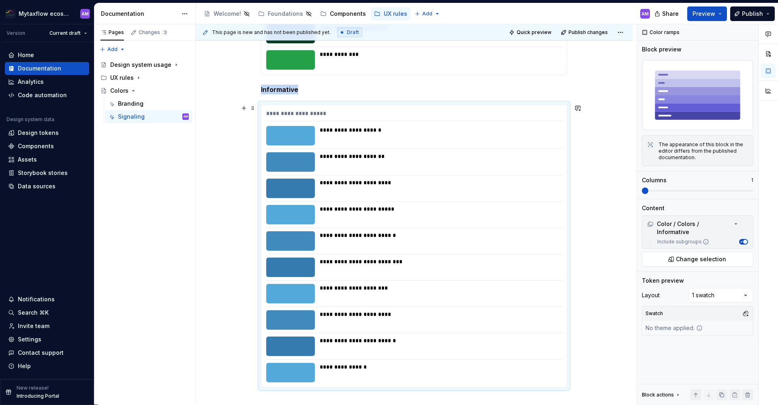
scroll to position [855, 0]
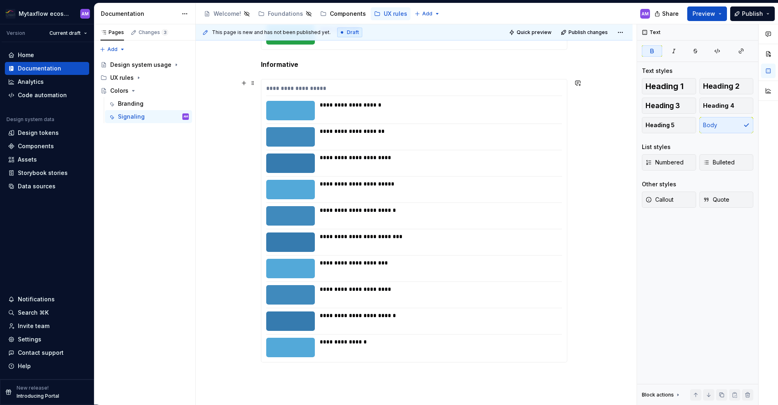
scroll to position [663, 0]
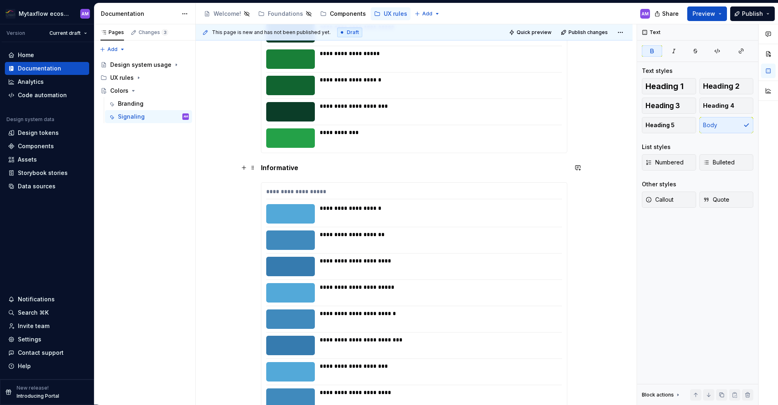
click at [295, 170] on strong "Informative" at bounding box center [279, 168] width 37 height 8
click at [287, 167] on strong "Informative" at bounding box center [279, 168] width 37 height 8
click at [288, 166] on strong "Informative" at bounding box center [279, 168] width 37 height 8
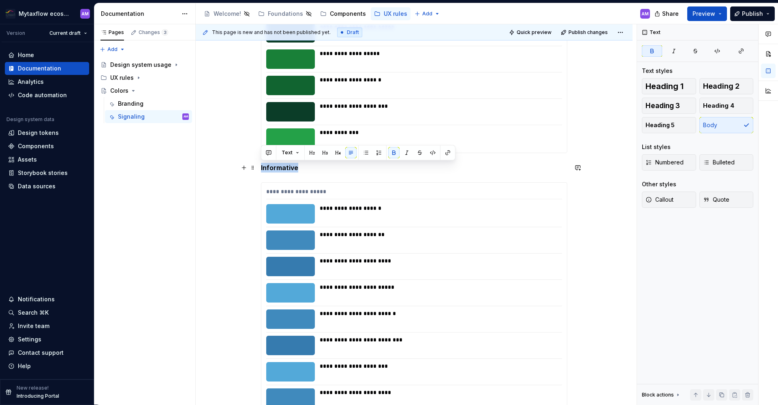
click at [288, 166] on strong "Informative" at bounding box center [279, 168] width 37 height 8
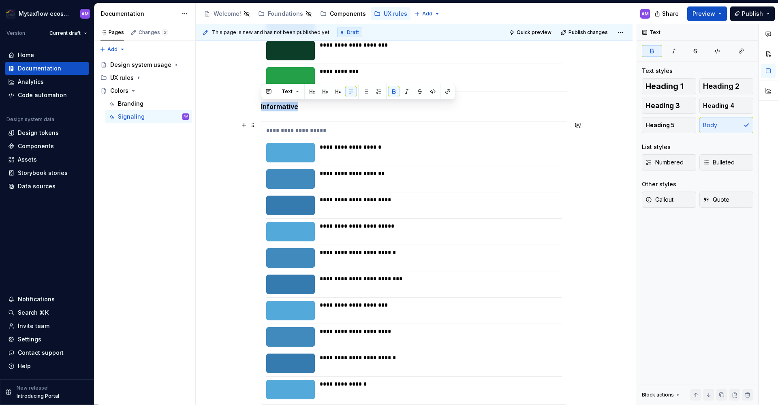
scroll to position [741, 0]
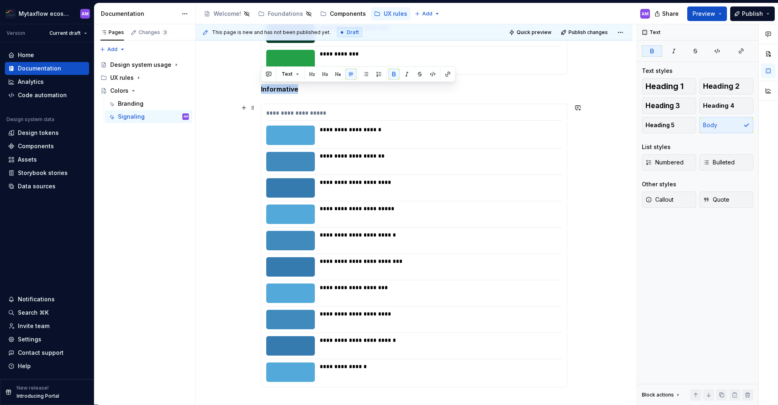
copy strong "Informative"
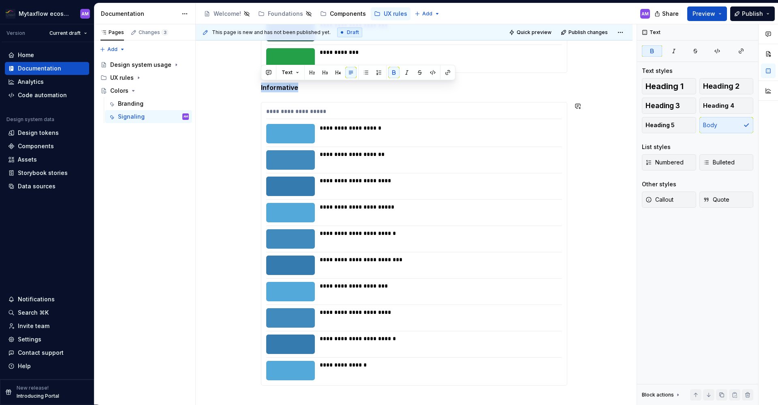
scroll to position [757, 0]
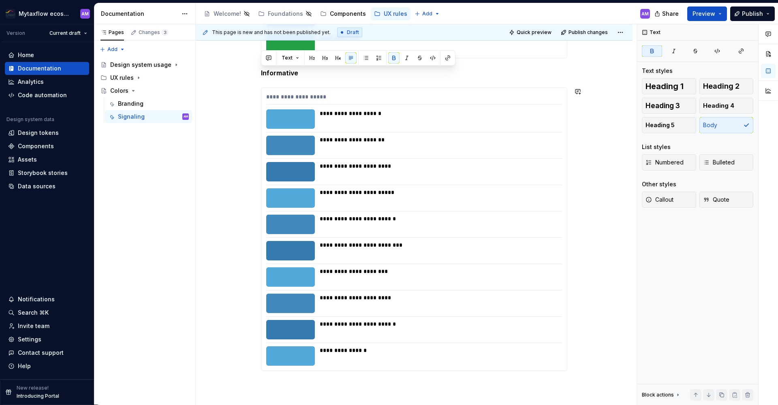
click at [280, 386] on strong "Informative" at bounding box center [279, 386] width 37 height 8
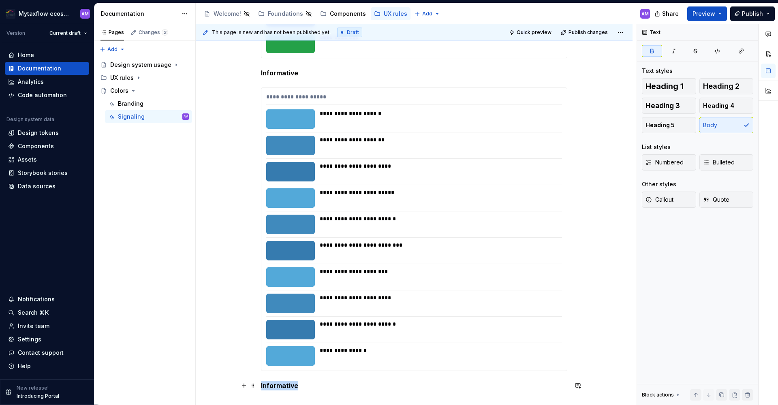
click at [280, 386] on strong "Informative" at bounding box center [279, 386] width 37 height 8
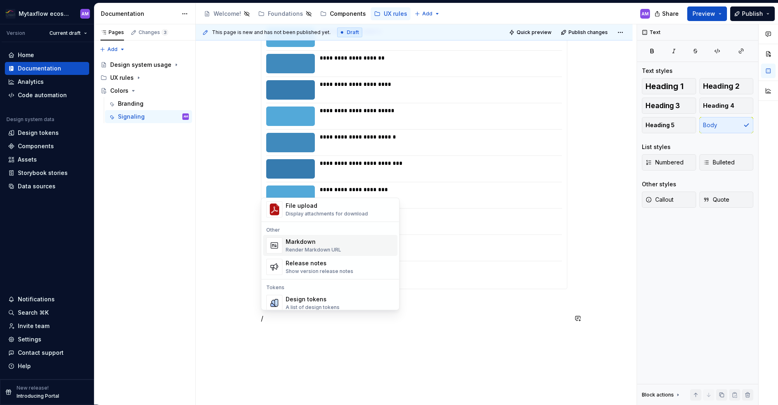
scroll to position [523, 0]
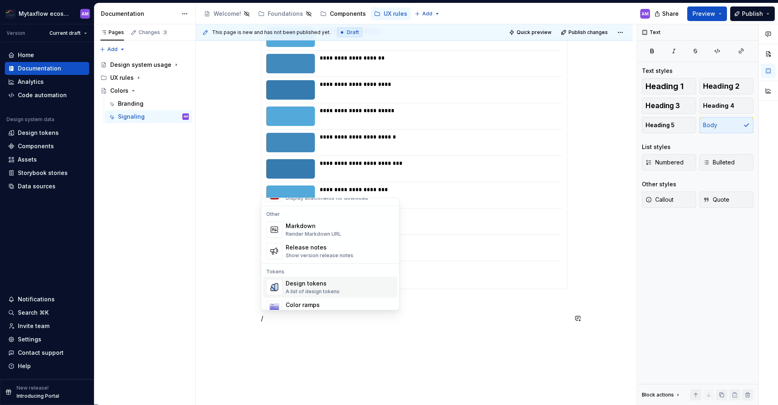
click at [329, 289] on div "A list of design tokens" at bounding box center [313, 291] width 54 height 6
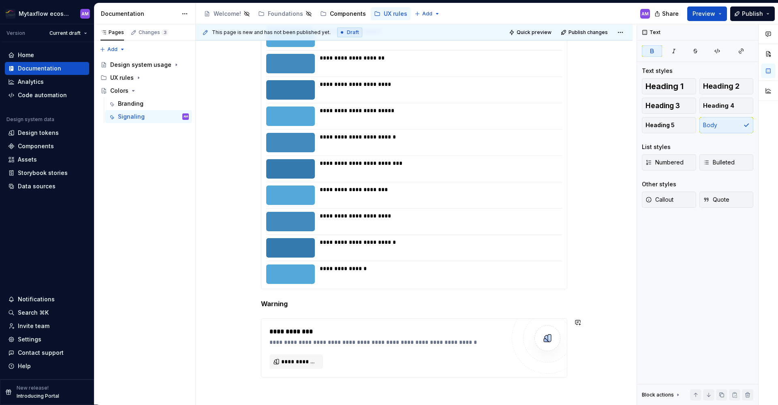
click at [271, 394] on div "**********" at bounding box center [416, 214] width 441 height 381
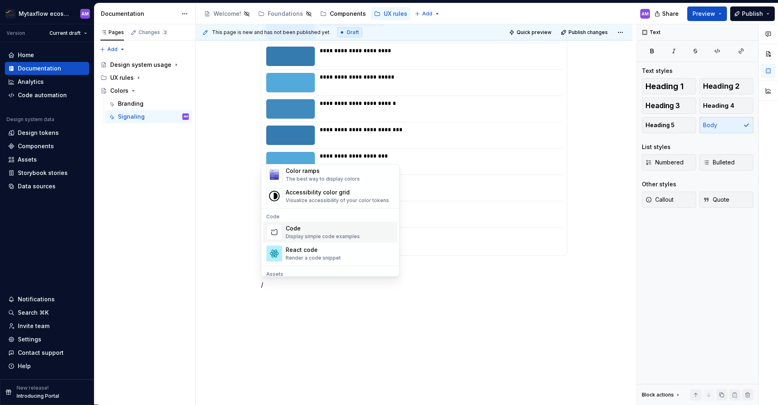
scroll to position [606, 0]
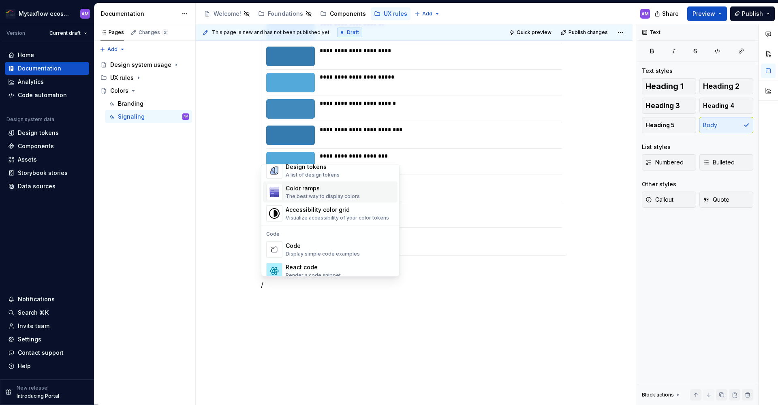
click at [329, 196] on div "The best way to display colors" at bounding box center [323, 196] width 74 height 6
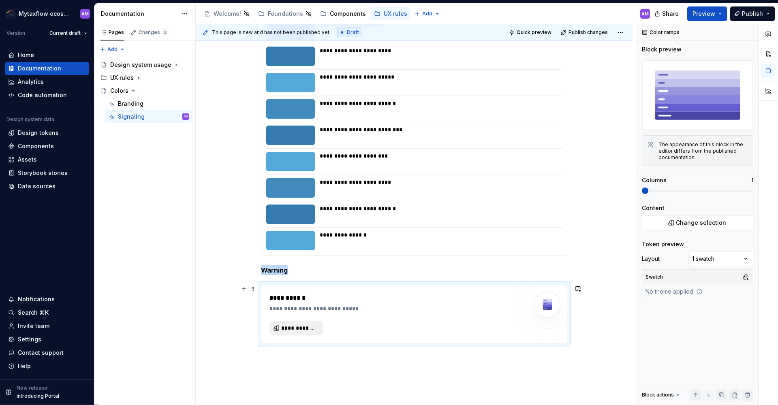
click at [311, 327] on span "**********" at bounding box center [299, 328] width 36 height 8
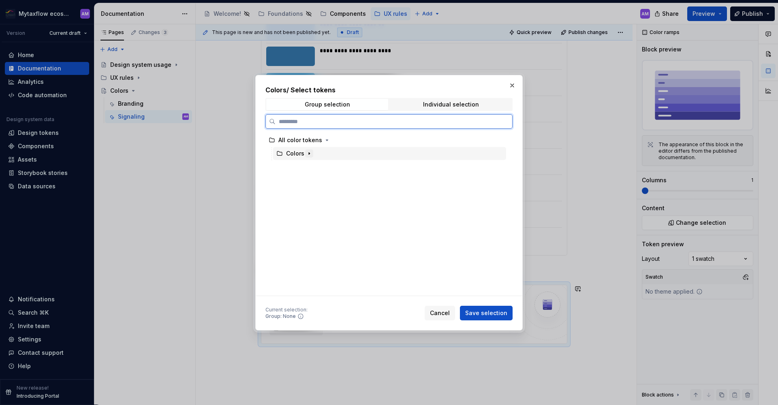
click at [305, 156] on button "button" at bounding box center [309, 153] width 8 height 8
click at [308, 236] on div "Warning" at bounding box center [305, 234] width 23 height 8
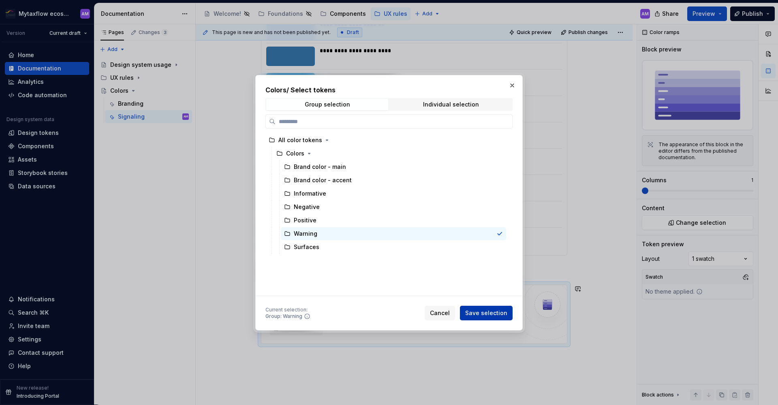
click at [489, 316] on span "Save selection" at bounding box center [486, 313] width 42 height 8
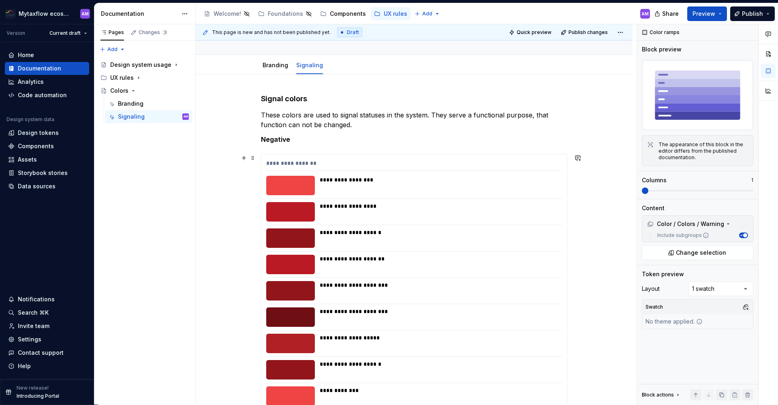
scroll to position [47, 0]
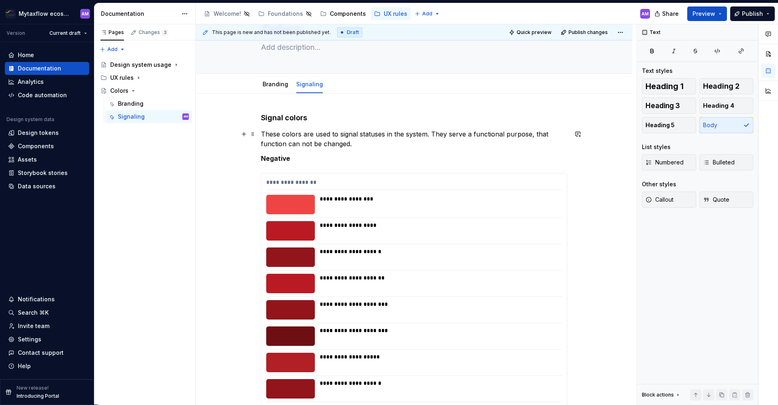
click at [382, 143] on p "These colors are used to signal statuses in the system. They serve a functional…" at bounding box center [414, 138] width 306 height 19
click at [279, 86] on link "Branding" at bounding box center [275, 84] width 26 height 7
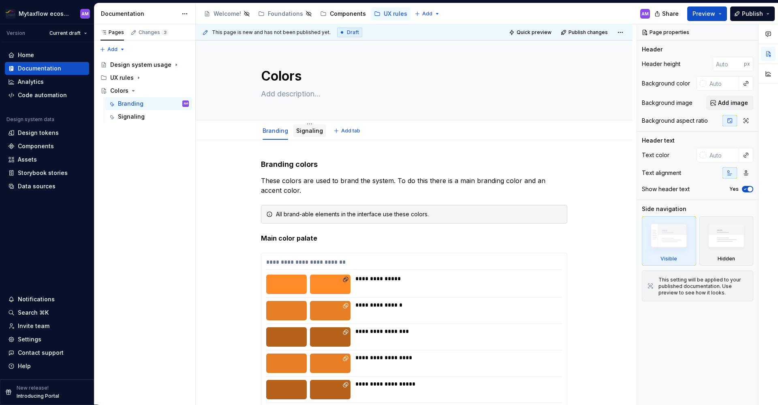
click at [299, 132] on link "Signaling" at bounding box center [309, 130] width 27 height 7
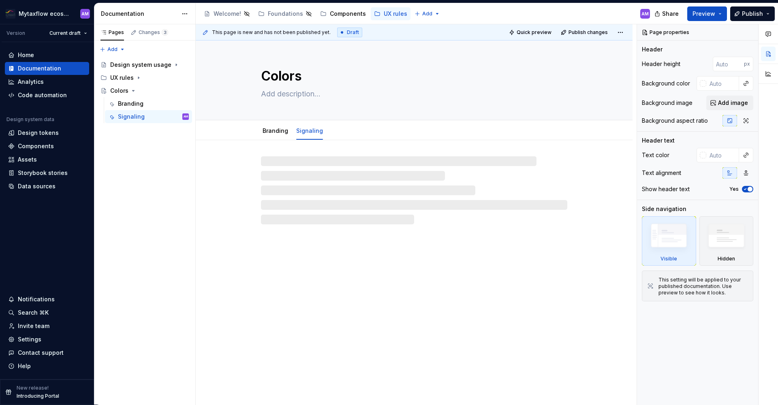
type textarea "*"
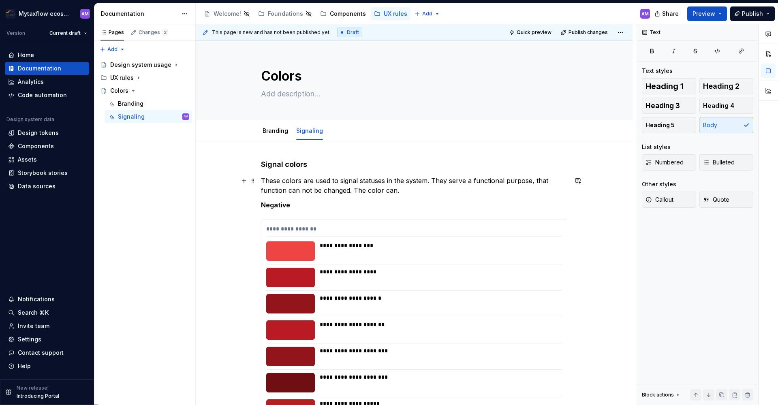
click at [533, 179] on p "These colors are used to signal statuses in the system. They serve a functional…" at bounding box center [414, 185] width 306 height 19
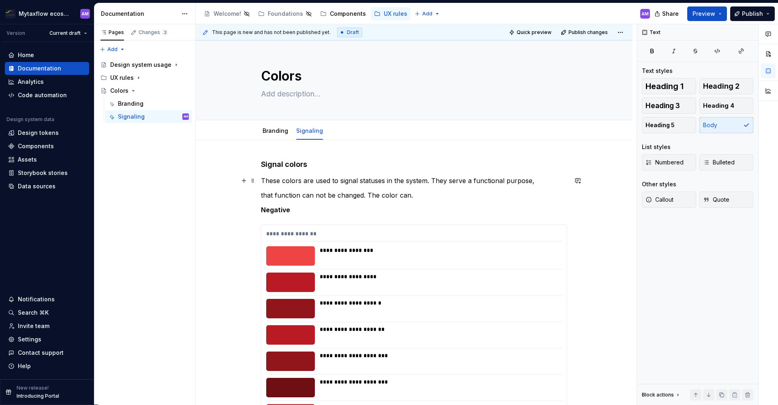
click at [531, 179] on p "These colors are used to signal statuses in the system. They serve a functional…" at bounding box center [414, 181] width 306 height 10
click at [265, 194] on p "that function can not be changed. The color can." at bounding box center [414, 195] width 306 height 10
click at [302, 197] on p "The function can not be changed. The color can." at bounding box center [414, 195] width 306 height 10
click at [422, 194] on p "The function they signal can not be changed. The color can." at bounding box center [414, 195] width 306 height 10
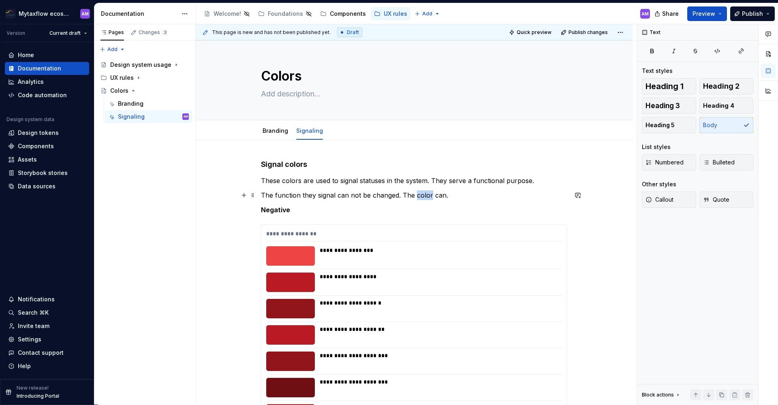
click at [422, 194] on p "The function they signal can not be changed. The color can." at bounding box center [414, 195] width 306 height 10
click at [681, 201] on button "Callout" at bounding box center [669, 200] width 54 height 16
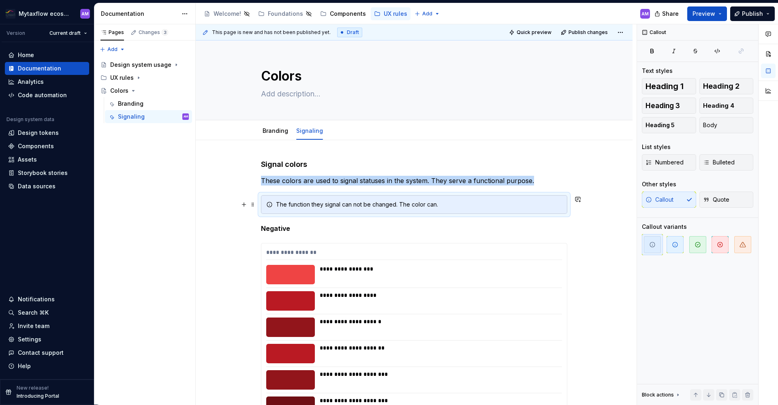
click at [292, 207] on div "The function they signal can not be changed. The color can." at bounding box center [419, 205] width 286 height 8
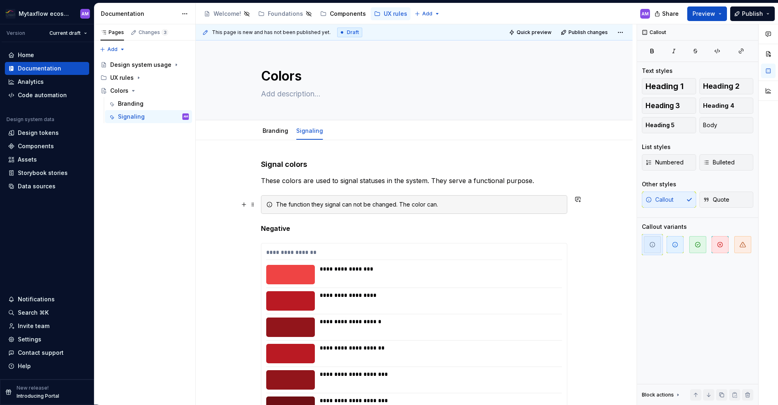
click at [270, 138] on div "Branding" at bounding box center [275, 131] width 32 height 15
click at [273, 126] on div "Branding" at bounding box center [275, 131] width 26 height 10
click at [273, 130] on link "Branding" at bounding box center [275, 130] width 26 height 7
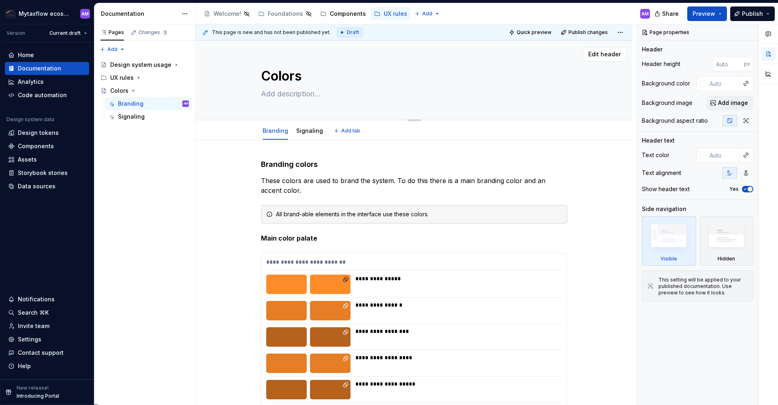
click at [294, 95] on textarea at bounding box center [412, 93] width 306 height 13
type textarea "*"
type textarea "C"
type textarea "*"
type textarea "Co"
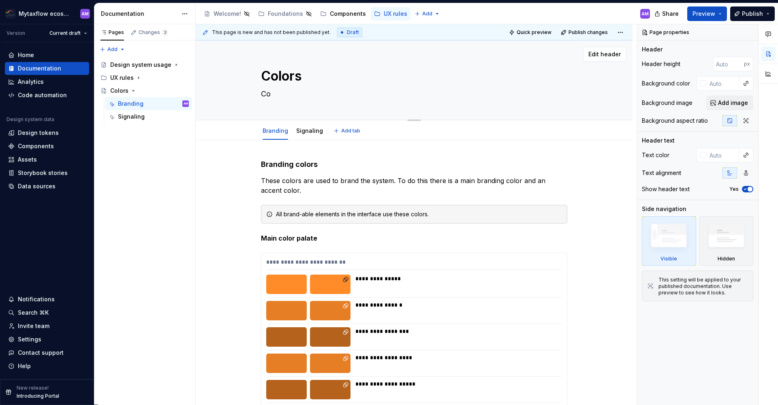
type textarea "*"
type textarea "Col"
type textarea "*"
type textarea "Colo"
type textarea "*"
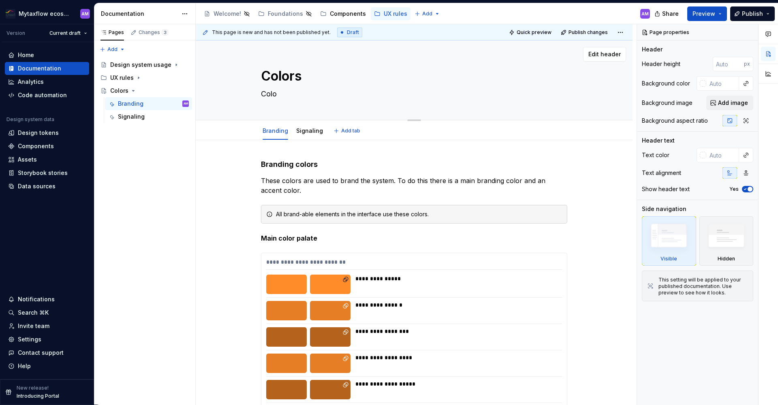
type textarea "Color"
type textarea "*"
type textarea "Colors"
type textarea "*"
type textarea "Colors"
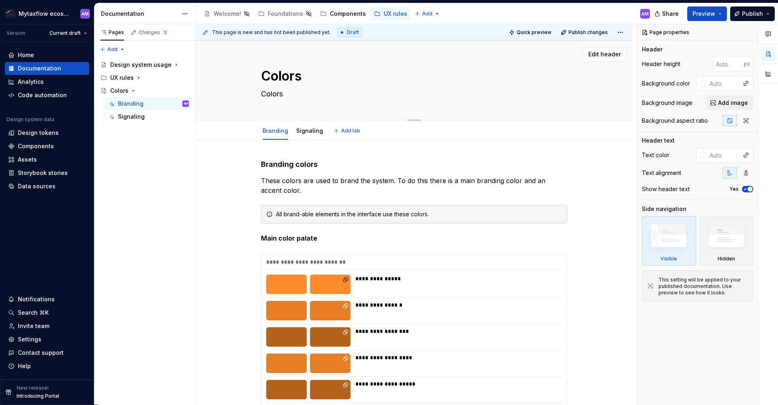
type textarea "*"
type textarea "Colors b"
type textarea "*"
type textarea "Colors br"
type textarea "*"
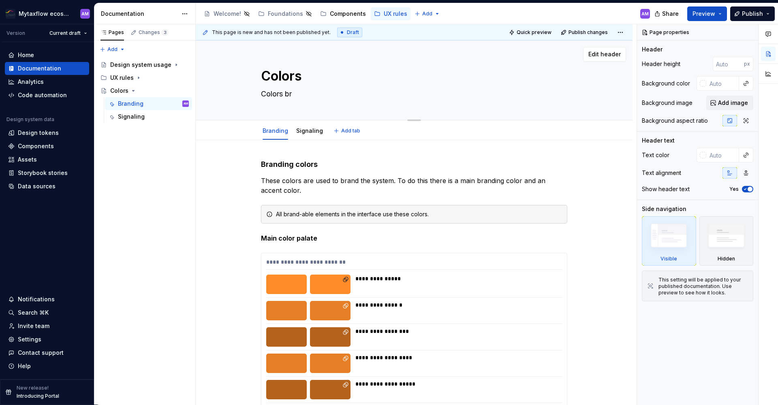
type textarea "Colors bra"
type textarea "*"
type textarea "Colors bran"
type textarea "*"
type textarea "Colors brand"
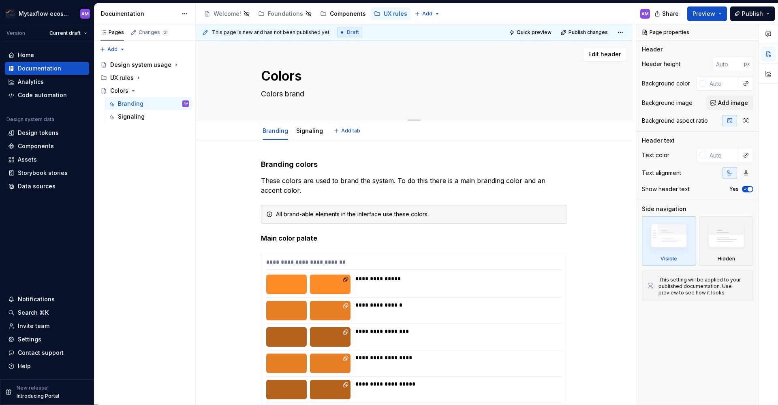
type textarea "*"
type textarea "Colors brand"
type textarea "*"
type textarea "Colors brand a"
type textarea "*"
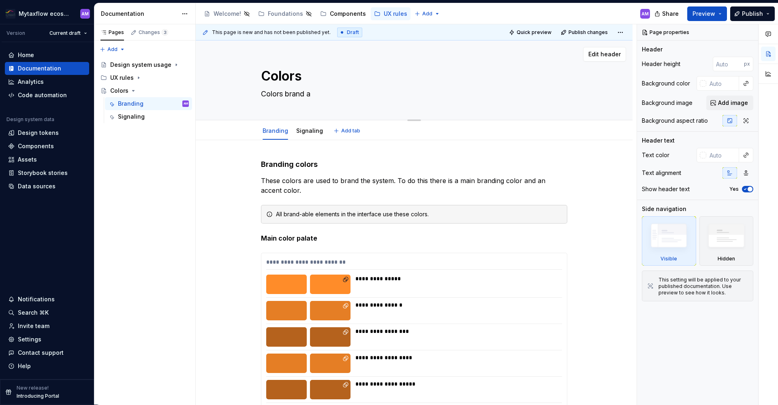
type textarea "Colors brand an"
type textarea "*"
type textarea "Colors brand an"
type textarea "*"
type textarea "Colors brand an"
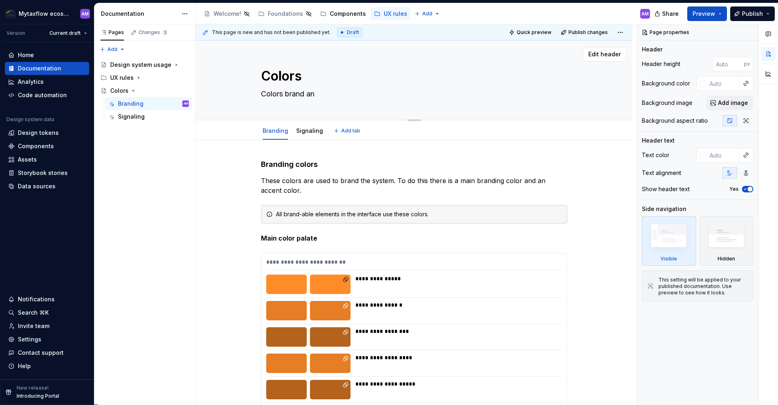
type textarea "*"
type textarea "Colors brand and"
type textarea "*"
type textarea "Colors brand and"
type textarea "*"
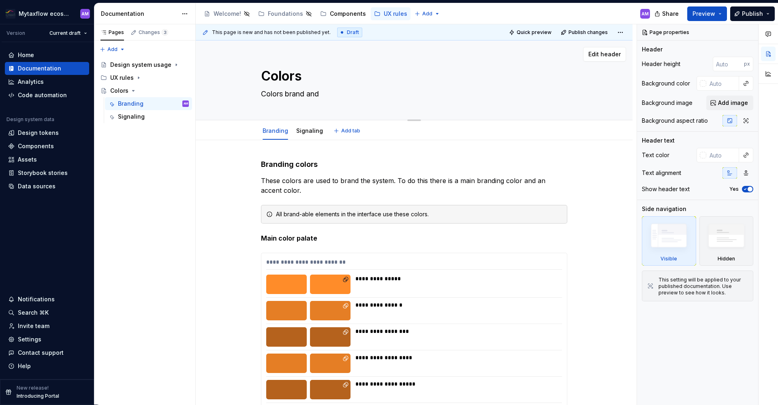
type textarea "Colors brand and"
type textarea "*"
type textarea "Colors brand an"
type textarea "*"
type textarea "Colors brand a"
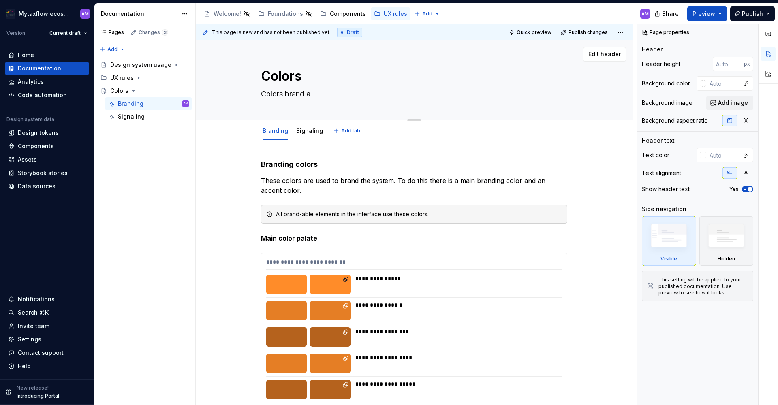
type textarea "*"
type textarea "Colors brand"
type textarea "*"
type textarea "Colors brand"
type textarea "*"
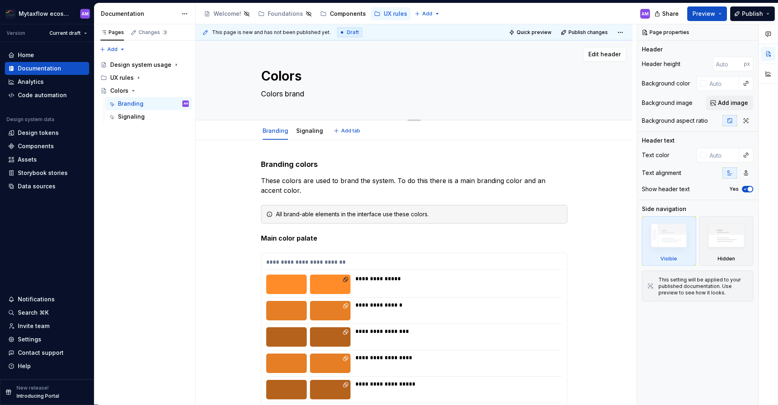
type textarea "Colors bran"
type textarea "*"
type textarea "Colors bra"
type textarea "*"
type textarea "Colors br"
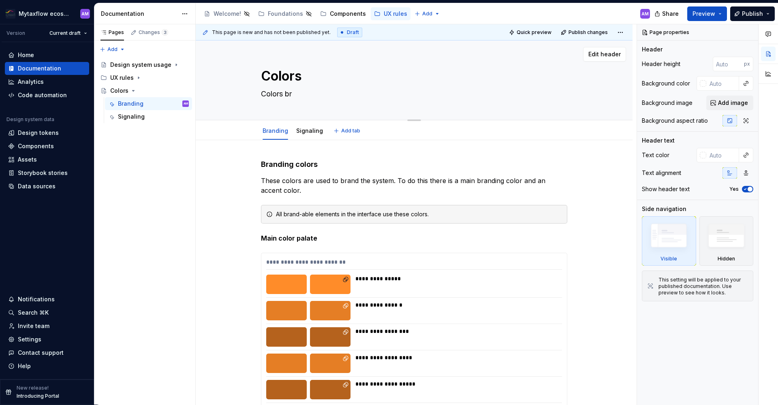
type textarea "*"
type textarea "Colors b"
type textarea "*"
type textarea "Colors"
type textarea "*"
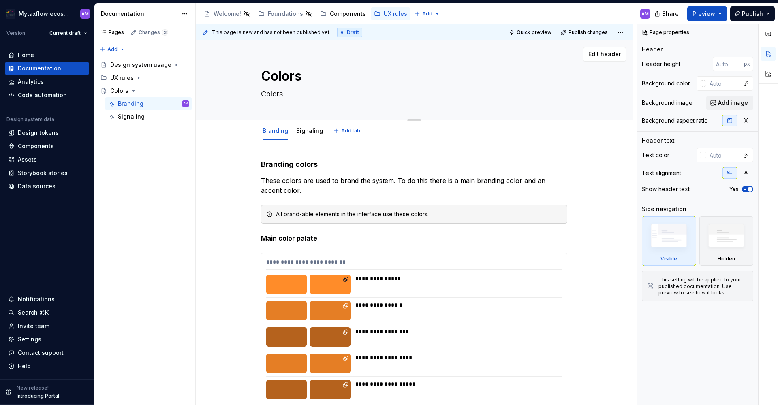
type textarea "Colors"
type textarea "*"
type textarea "Color"
type textarea "*"
type textarea "Colo"
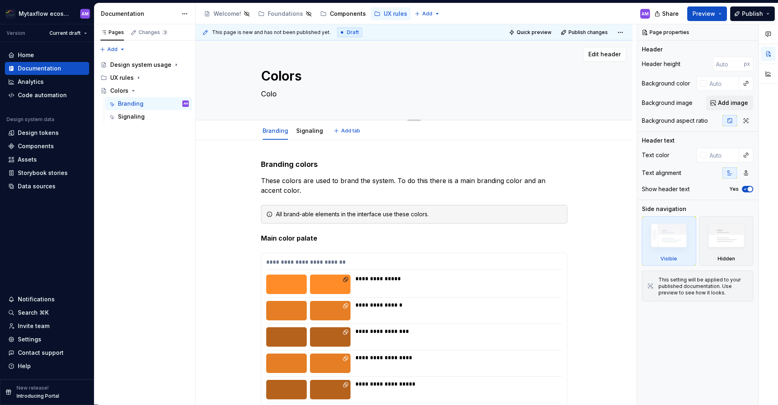
type textarea "*"
type textarea "Col"
type textarea "*"
type textarea "Co"
type textarea "*"
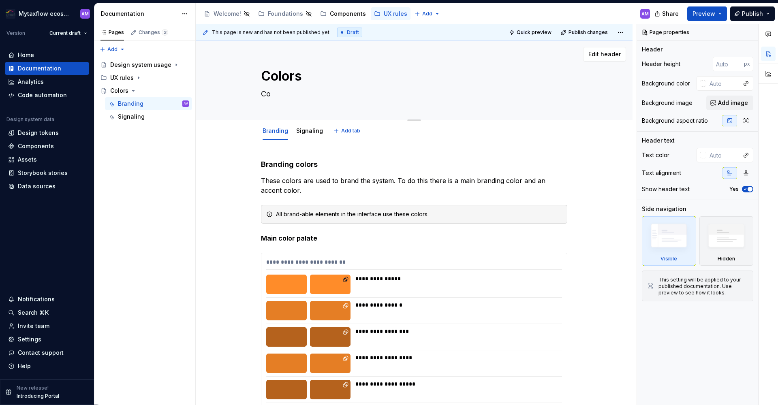
type textarea "C"
type textarea "*"
click at [136, 170] on div "Pages Changes 3 Add Accessibility guide for tree Page tree. Navigate the tree w…" at bounding box center [144, 214] width 101 height 381
click at [132, 87] on div "Colors" at bounding box center [149, 90] width 79 height 11
click at [134, 89] on icon "Page tree" at bounding box center [133, 90] width 6 height 6
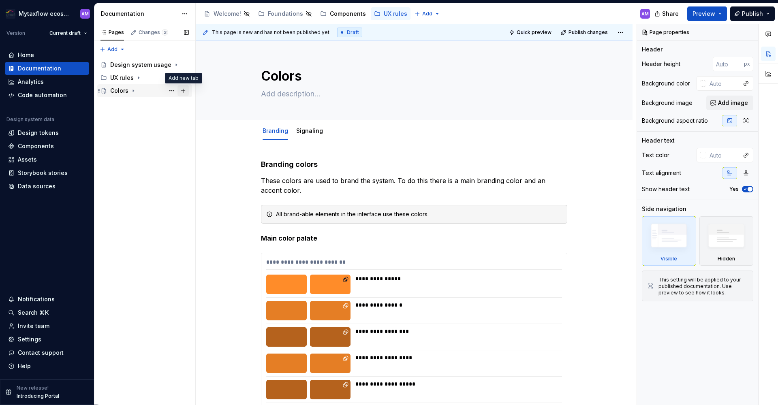
click at [181, 92] on button "Page tree" at bounding box center [182, 90] width 11 height 11
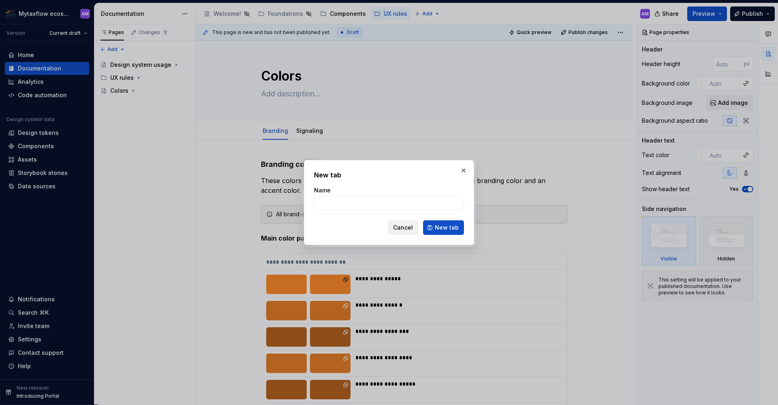
click at [414, 230] on button "Cancel" at bounding box center [403, 227] width 30 height 15
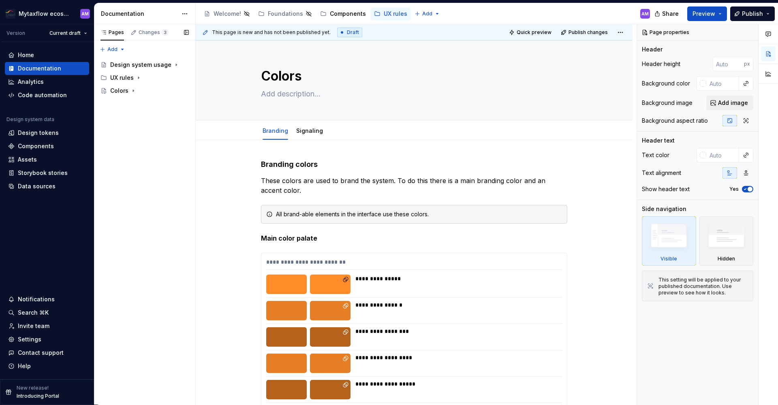
drag, startPoint x: 134, startPoint y: 115, endPoint x: 135, endPoint y: 107, distance: 7.3
click at [135, 115] on div "Pages Changes 3 Add Accessibility guide for tree Page tree. Navigate the tree w…" at bounding box center [144, 214] width 101 height 381
click at [116, 48] on div "Pages Changes 3 Add Accessibility guide for tree Page tree. Navigate the tree w…" at bounding box center [144, 214] width 101 height 381
type textarea "*"
click at [119, 62] on div "New page" at bounding box center [138, 64] width 53 height 8
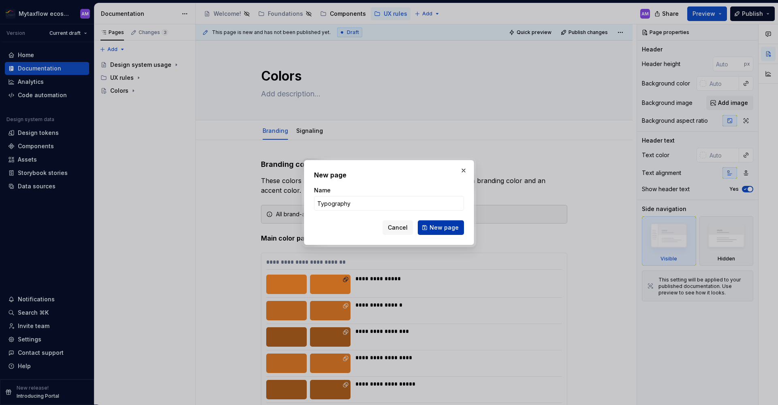
type input "Typography"
click at [445, 226] on span "New page" at bounding box center [443, 228] width 29 height 8
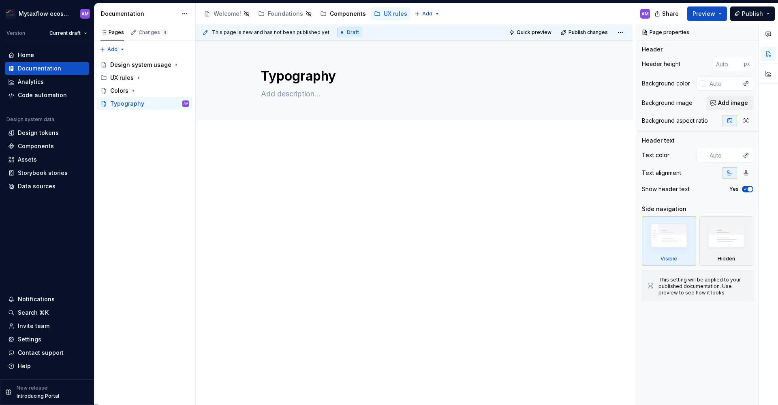
drag, startPoint x: 318, startPoint y: 156, endPoint x: 313, endPoint y: 126, distance: 29.9
click at [318, 156] on div at bounding box center [414, 228] width 437 height 181
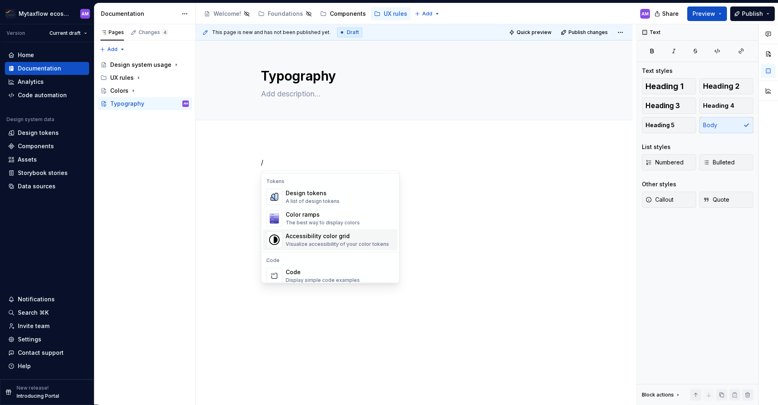
scroll to position [611, 0]
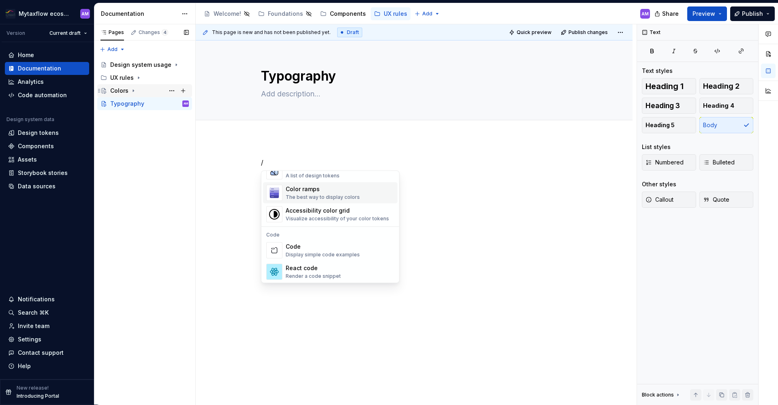
click at [116, 94] on div "Colors" at bounding box center [119, 91] width 18 height 8
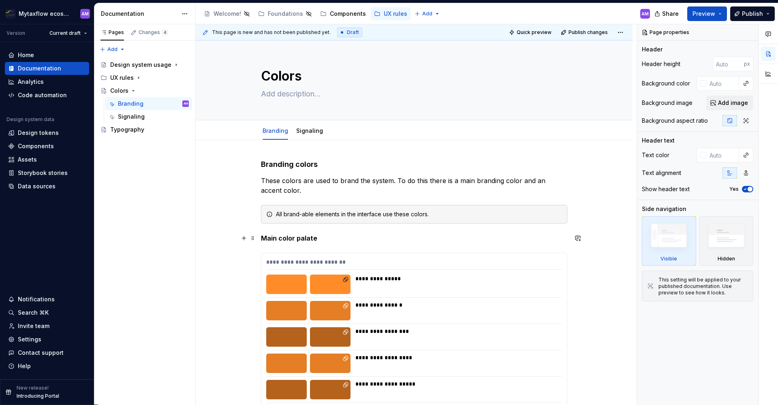
click at [324, 236] on p "Main color palate" at bounding box center [414, 238] width 306 height 10
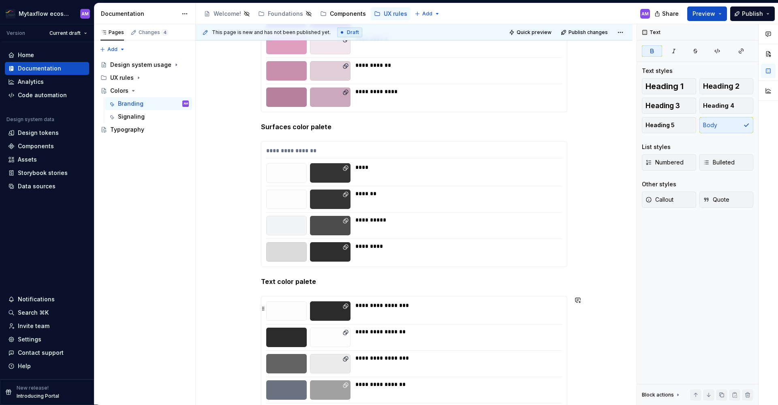
scroll to position [966, 0]
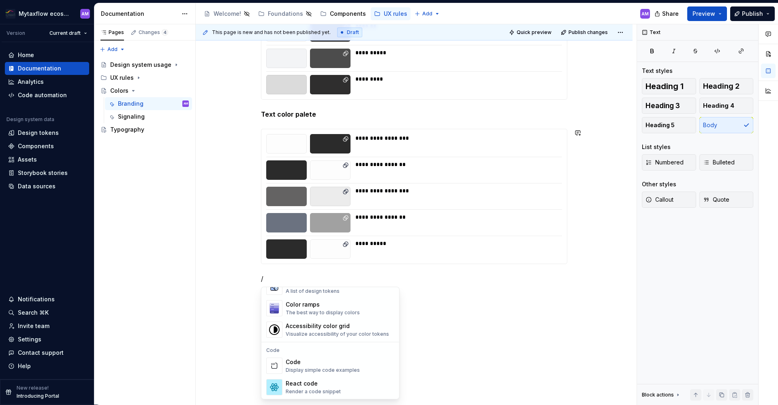
scroll to position [593, 0]
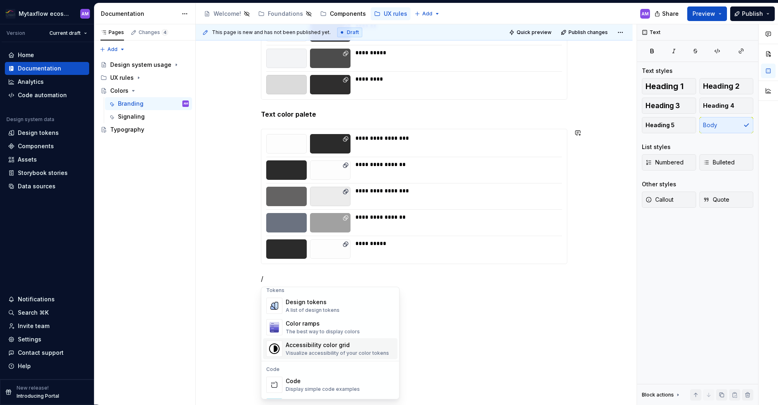
click at [322, 349] on div "Accessibility color grid Visualize accessibility of your color tokens" at bounding box center [337, 348] width 103 height 15
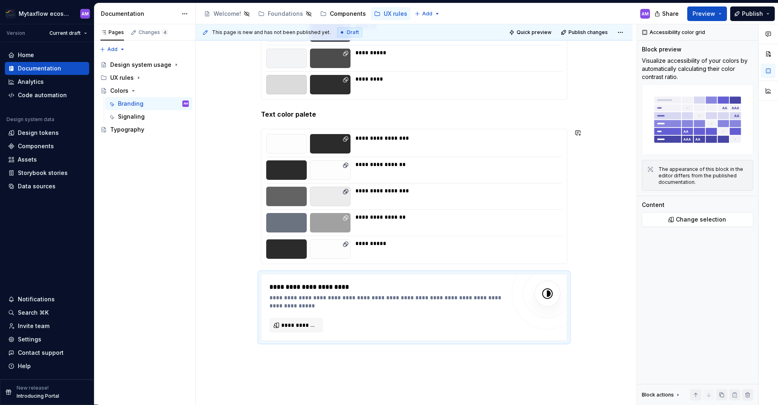
scroll to position [966, 0]
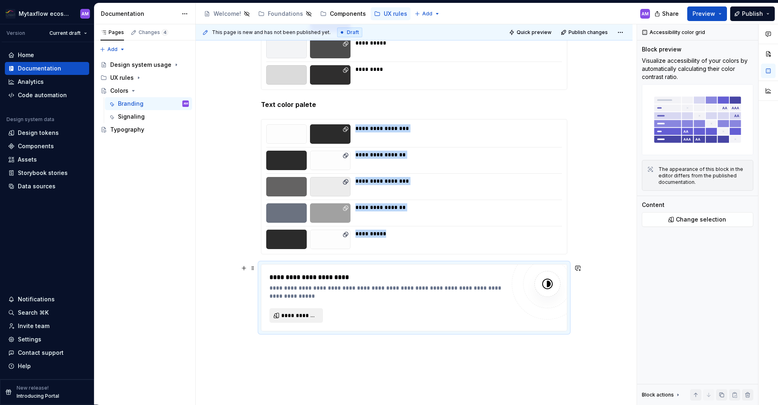
click at [304, 314] on span "**********" at bounding box center [299, 315] width 36 height 8
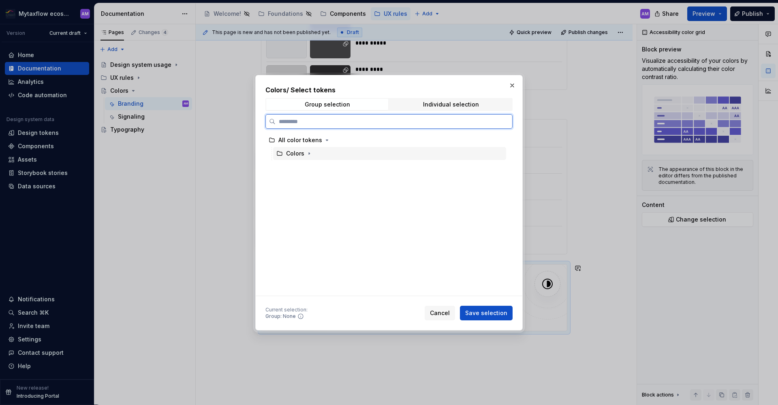
click at [299, 153] on div "Colors" at bounding box center [295, 153] width 18 height 8
click at [301, 138] on div "All color tokens" at bounding box center [300, 140] width 44 height 8
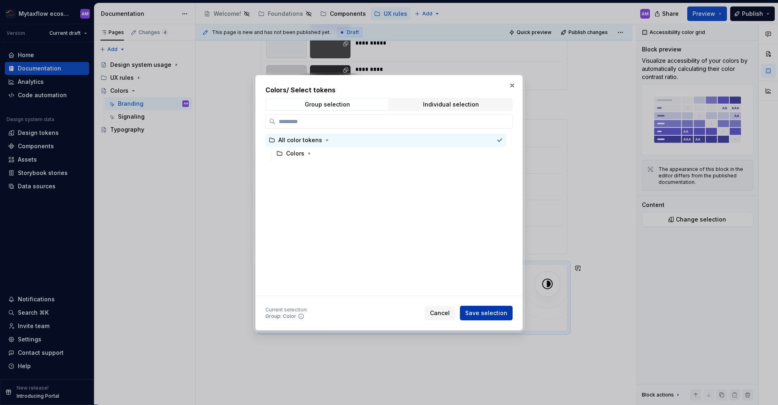
click at [497, 312] on span "Save selection" at bounding box center [486, 313] width 42 height 8
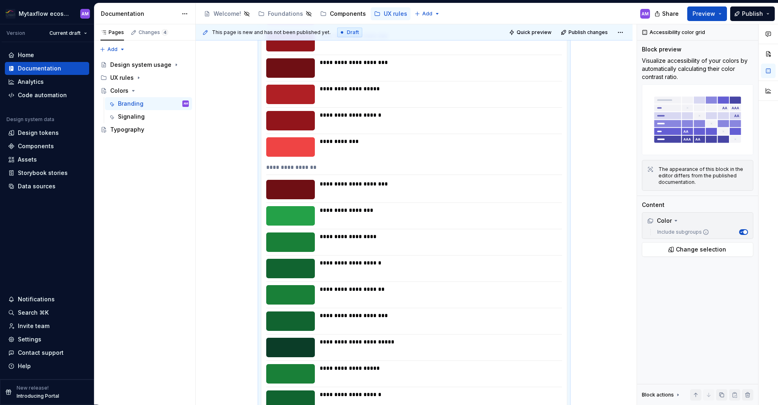
scroll to position [2909, 0]
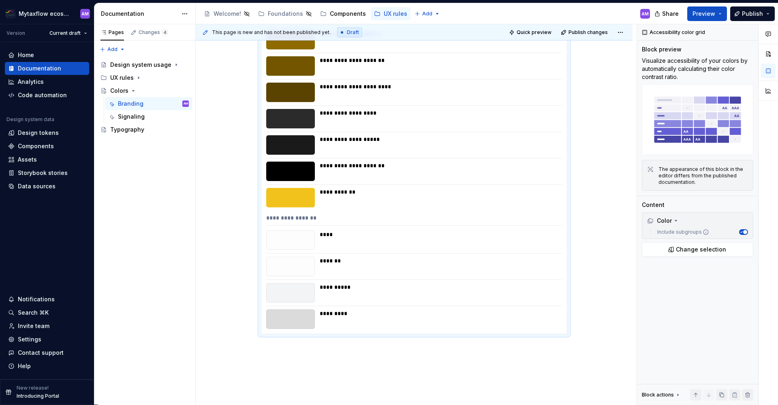
click at [404, 148] on div "**********" at bounding box center [438, 144] width 237 height 19
click at [287, 143] on div at bounding box center [290, 144] width 49 height 19
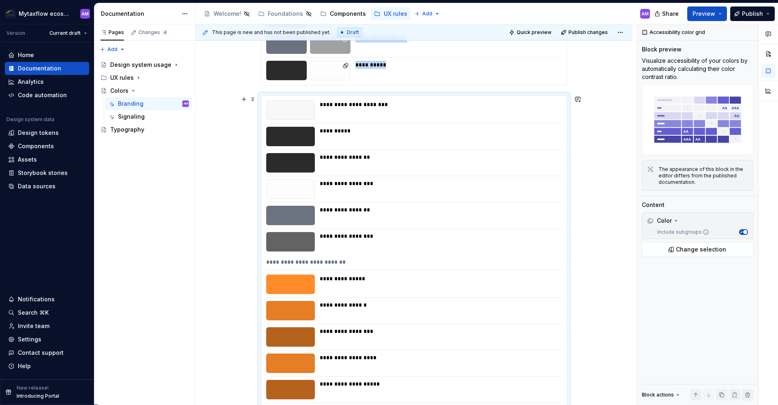
scroll to position [1118, 0]
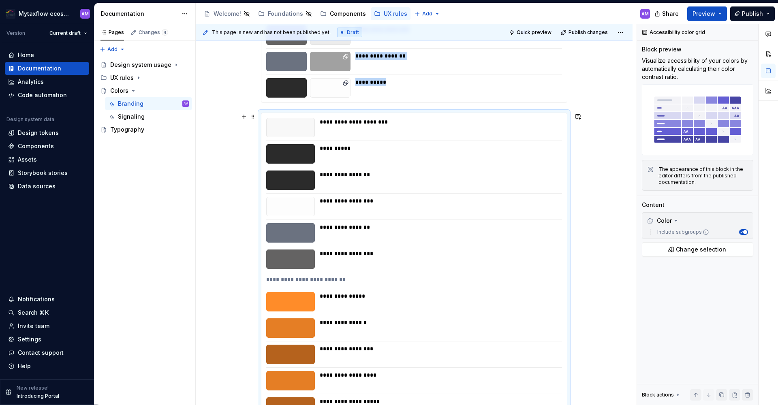
click at [505, 136] on div "**********" at bounding box center [438, 127] width 237 height 19
click at [739, 232] on icon "button" at bounding box center [741, 232] width 4 height 4
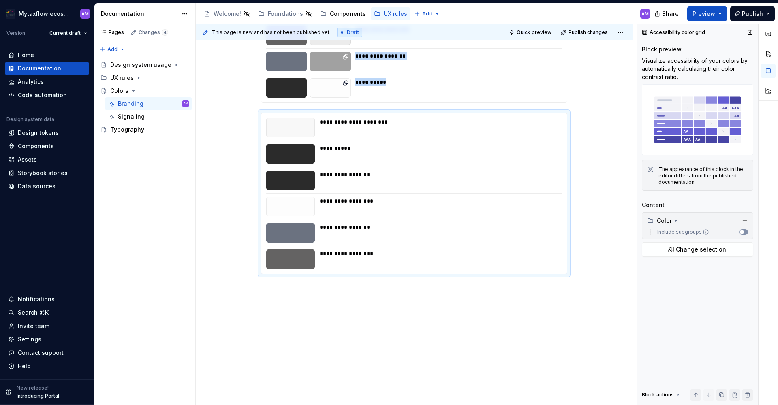
click at [744, 233] on button "Include subgroups" at bounding box center [743, 232] width 9 height 6
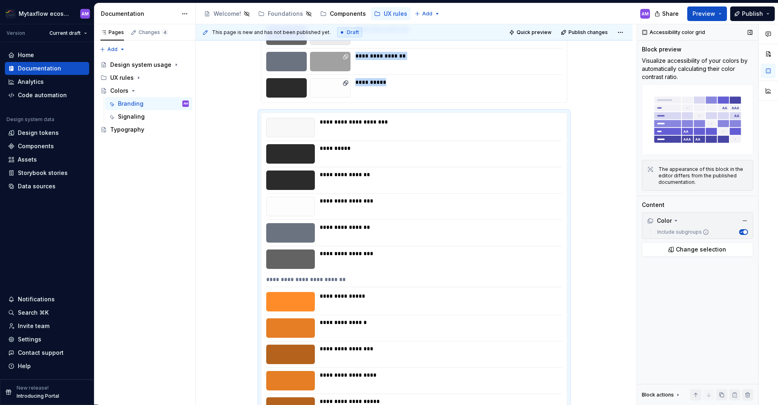
click at [743, 231] on span "button" at bounding box center [745, 232] width 4 height 4
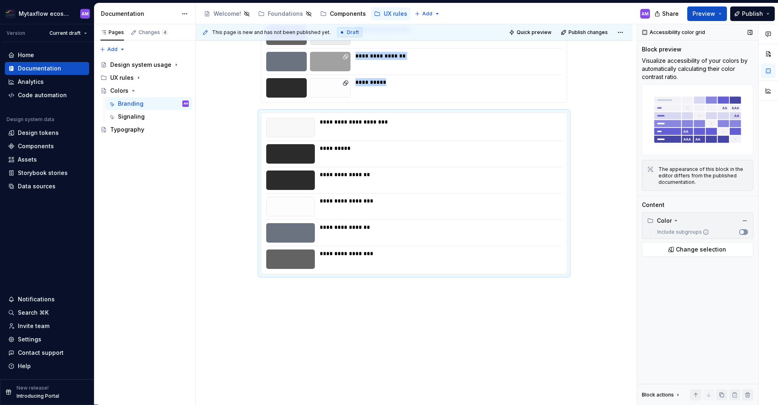
click at [743, 231] on span "button" at bounding box center [742, 232] width 4 height 4
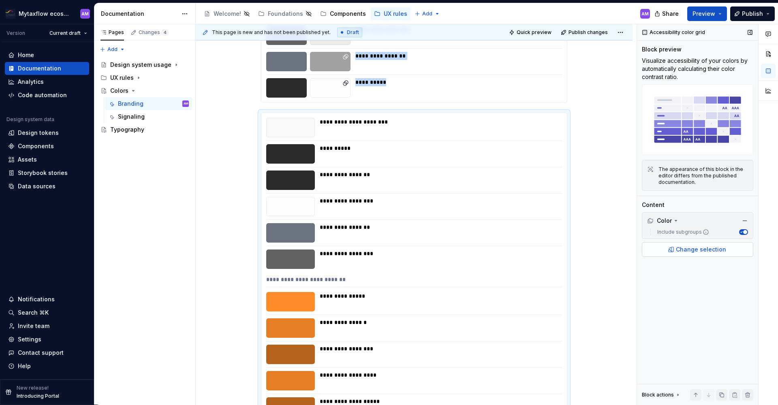
click at [717, 250] on span "Change selection" at bounding box center [701, 249] width 50 height 8
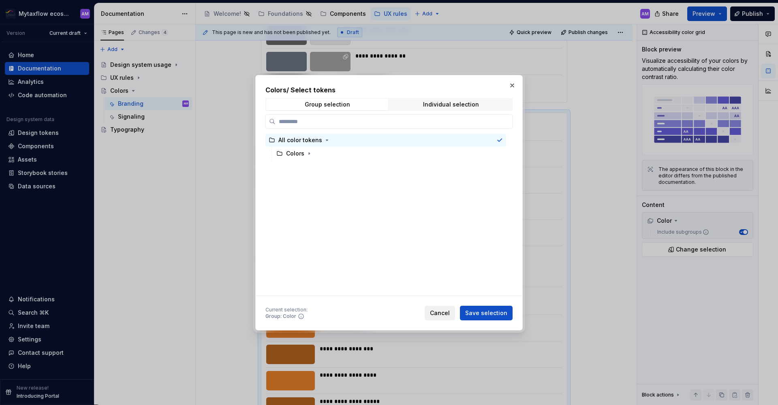
click at [440, 307] on button "Cancel" at bounding box center [440, 313] width 30 height 15
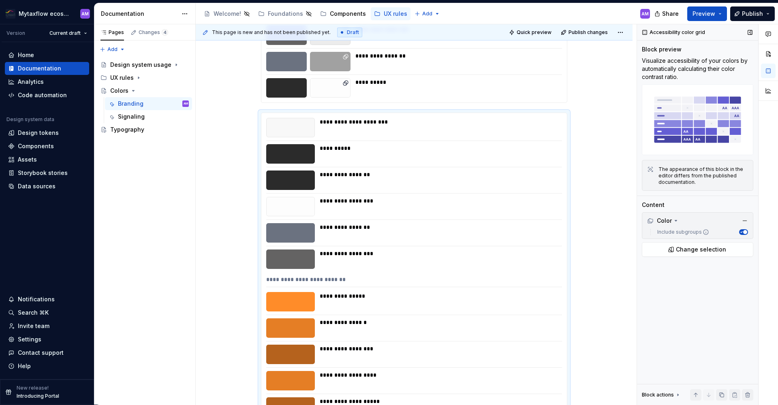
click at [688, 160] on div "The appearance of this block in the editor differs from the published documenta…" at bounding box center [697, 175] width 111 height 31
click at [659, 67] on p "Visualize accessibility of your colors by automatically calculating their color…" at bounding box center [697, 69] width 111 height 24
click at [333, 154] on div "**********" at bounding box center [438, 153] width 237 height 19
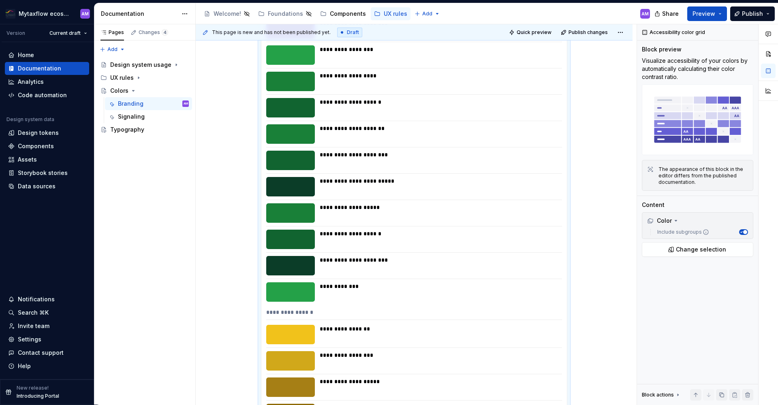
scroll to position [2970, 0]
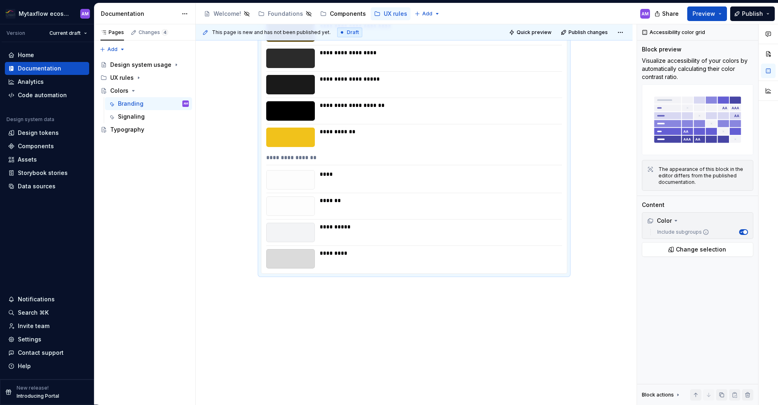
click at [276, 295] on div "**********" at bounding box center [416, 214] width 441 height 381
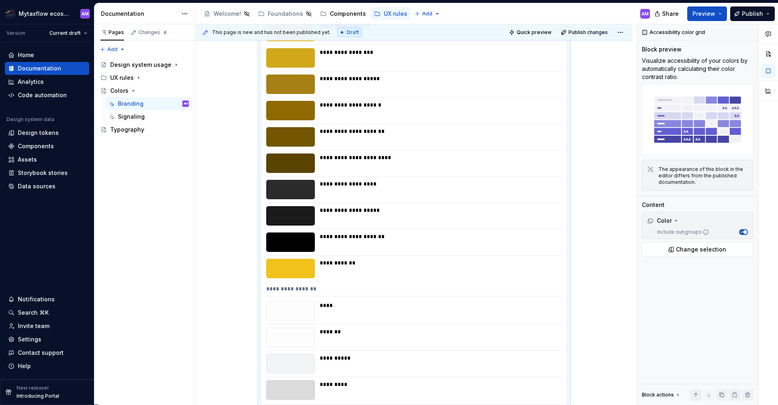
scroll to position [947, 0]
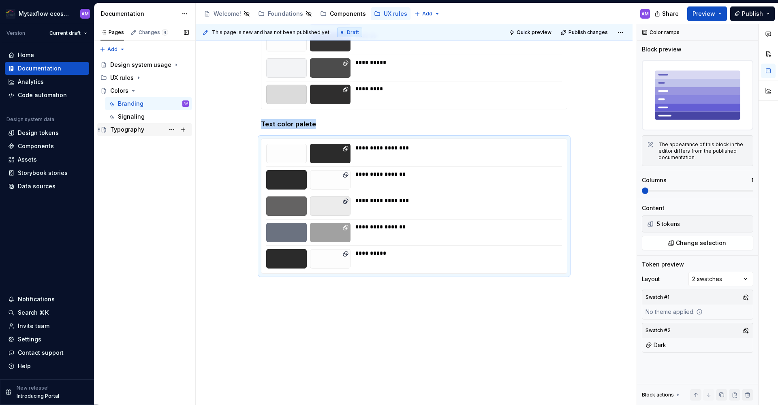
click at [122, 128] on div "Typography" at bounding box center [127, 130] width 34 height 8
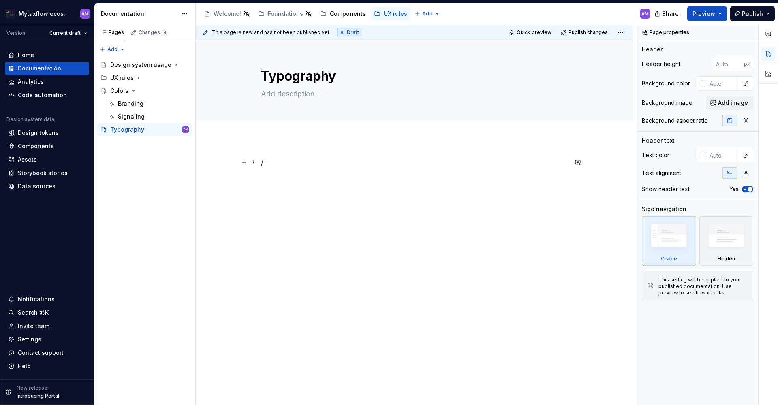
click at [322, 158] on p "/" at bounding box center [414, 163] width 306 height 10
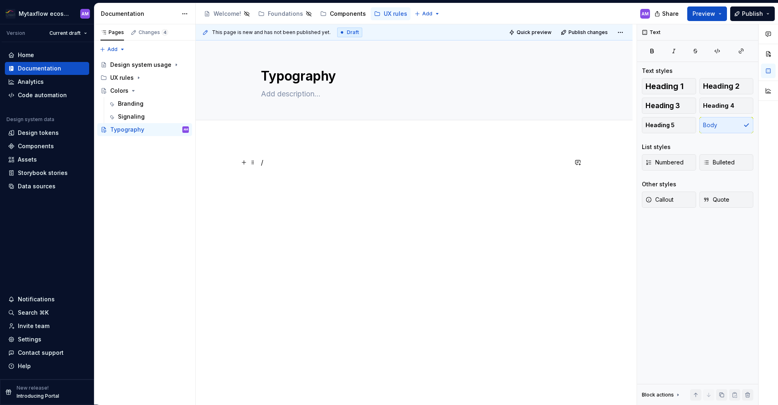
type textarea "*"
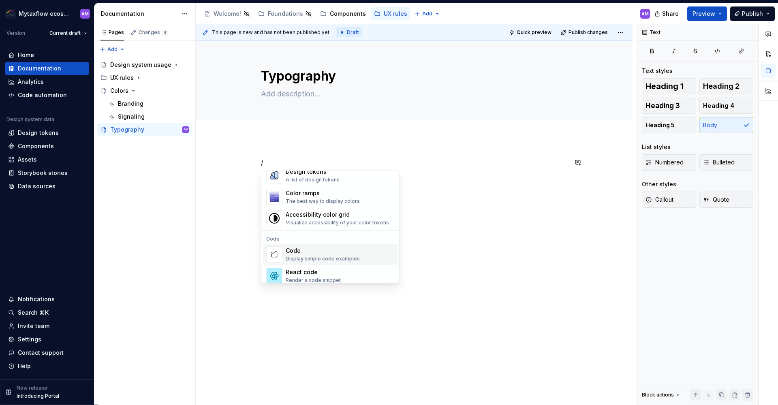
scroll to position [590, 0]
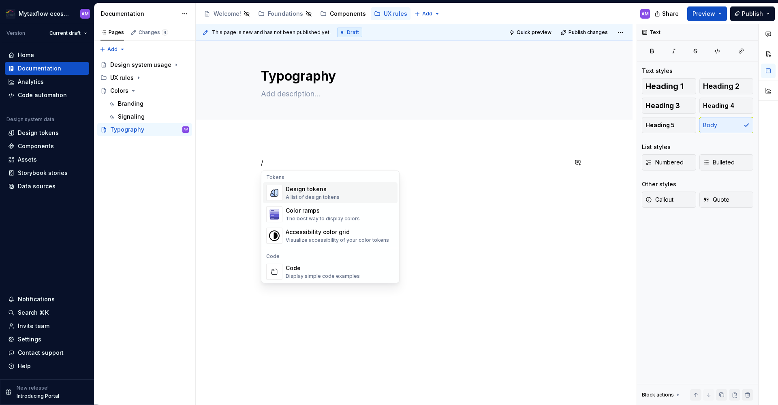
click at [318, 194] on div "Design tokens A list of design tokens" at bounding box center [313, 192] width 54 height 15
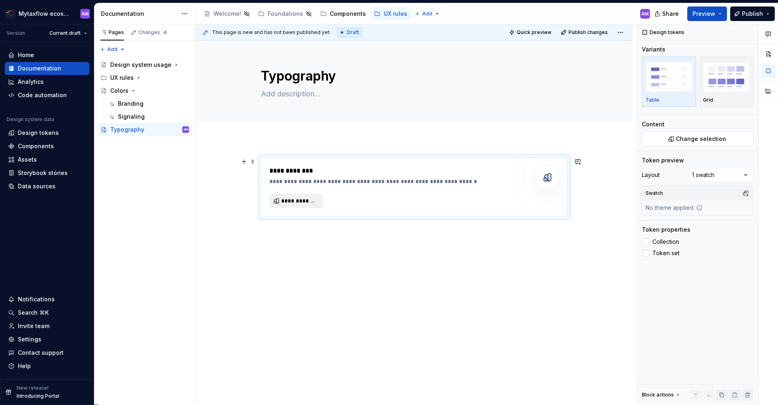
click at [310, 201] on span "**********" at bounding box center [299, 201] width 36 height 8
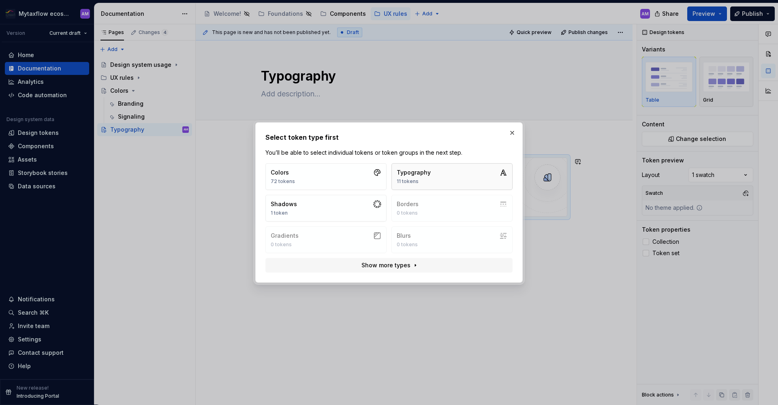
click at [430, 175] on button "Typography 11 tokens" at bounding box center [451, 176] width 121 height 27
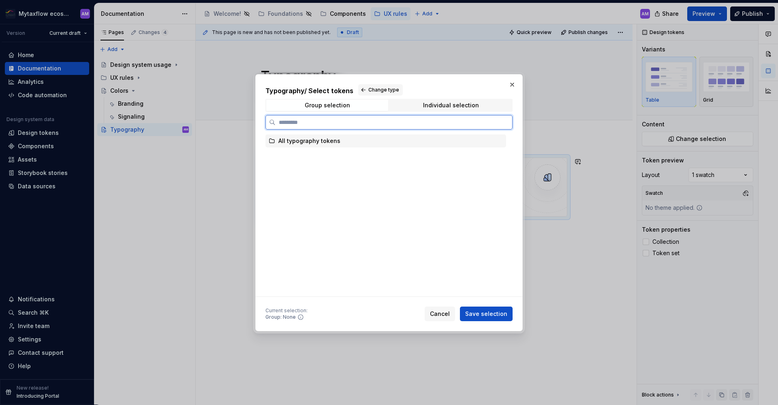
click at [323, 144] on div "All typography tokens" at bounding box center [309, 141] width 62 height 8
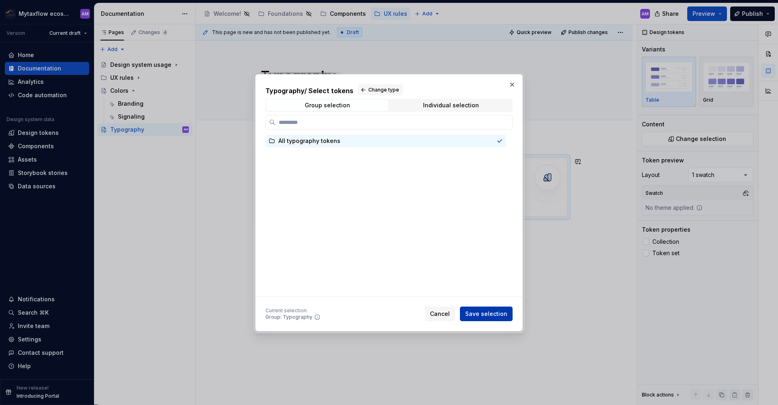
click at [482, 311] on span "Save selection" at bounding box center [486, 314] width 42 height 8
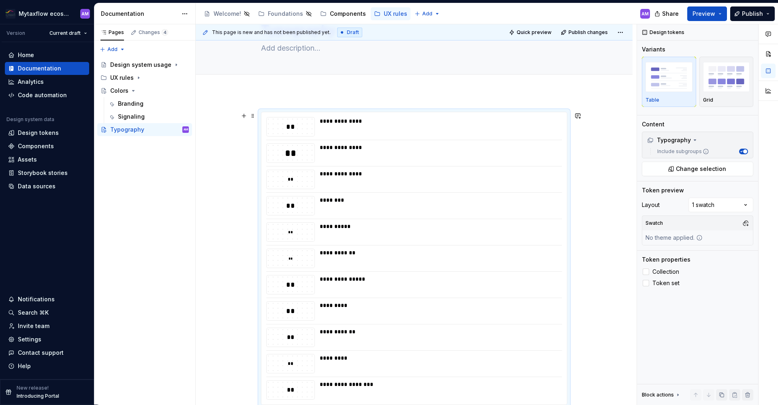
scroll to position [177, 0]
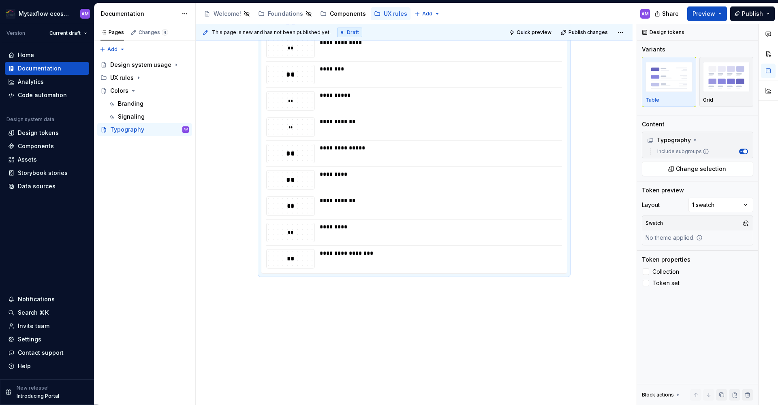
click at [354, 324] on div "**********" at bounding box center [414, 183] width 437 height 444
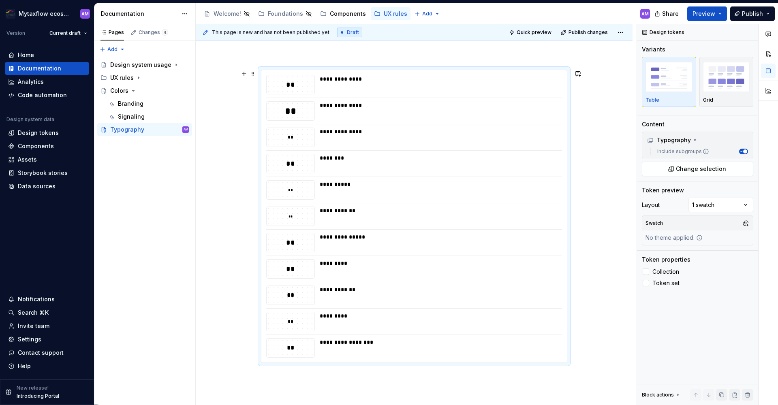
scroll to position [0, 0]
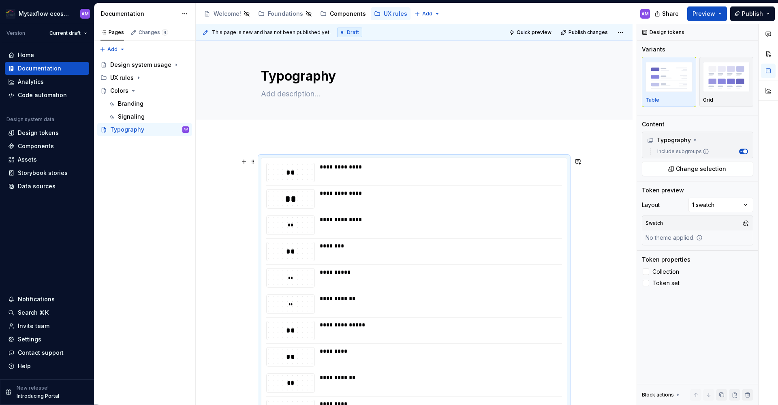
click at [368, 170] on div "**********" at bounding box center [438, 167] width 237 height 8
click at [359, 194] on div "**********" at bounding box center [438, 193] width 237 height 8
click at [725, 208] on div "Comments Open comments No comments yet Select ‘Comment’ from the block context …" at bounding box center [707, 214] width 141 height 381
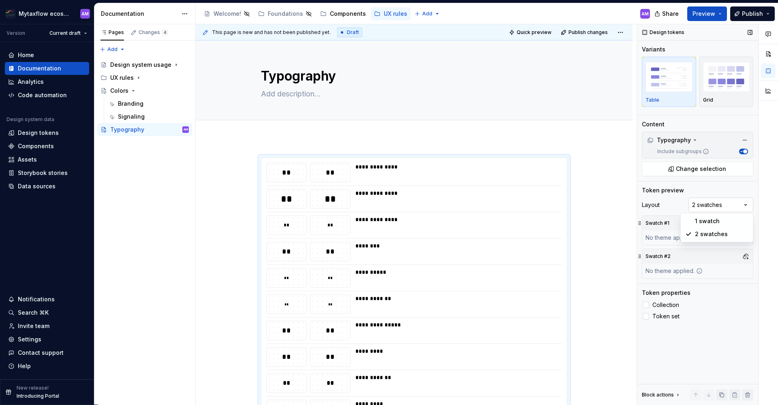
click at [715, 207] on div "Comments Open comments No comments yet Select ‘Comment’ from the block context …" at bounding box center [707, 214] width 141 height 381
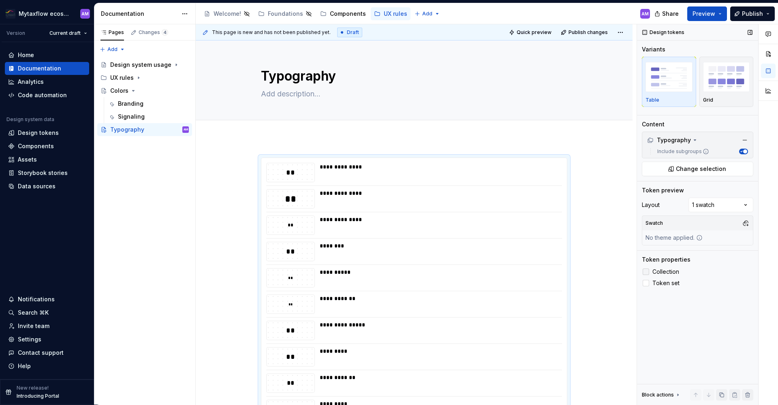
click at [642, 270] on label "Collection" at bounding box center [697, 272] width 111 height 10
click at [646, 272] on icon at bounding box center [646, 272] width 0 height 0
click at [649, 282] on label "Token set" at bounding box center [697, 283] width 111 height 10
click at [649, 283] on label "Token set" at bounding box center [697, 283] width 111 height 10
click at [745, 152] on span "button" at bounding box center [745, 151] width 4 height 4
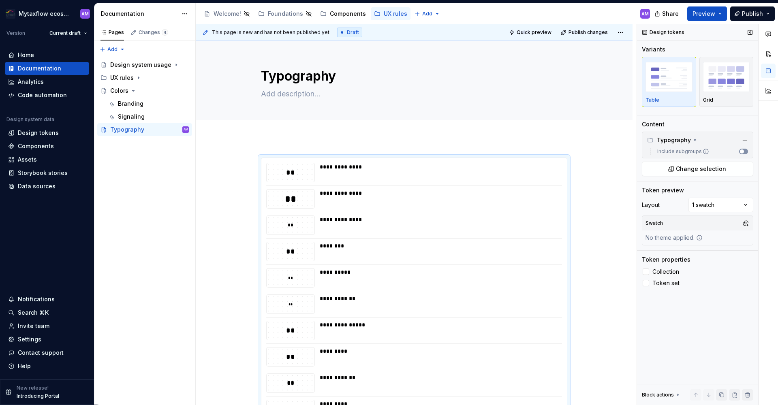
click at [745, 152] on button "Include subgroups" at bounding box center [743, 152] width 9 height 6
click at [736, 90] on img "button" at bounding box center [726, 77] width 47 height 30
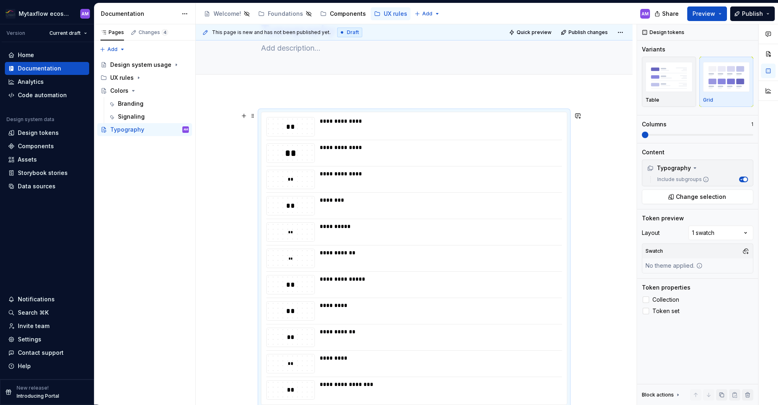
click at [438, 129] on div "**********" at bounding box center [438, 126] width 237 height 19
click at [677, 82] on img "button" at bounding box center [668, 77] width 47 height 30
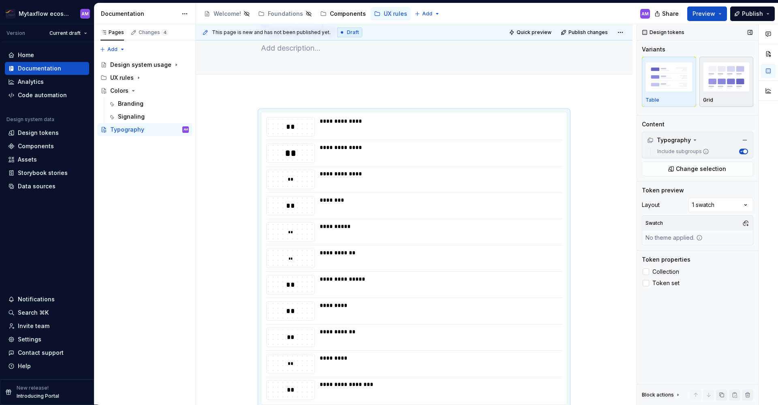
click at [747, 85] on img "button" at bounding box center [726, 77] width 47 height 30
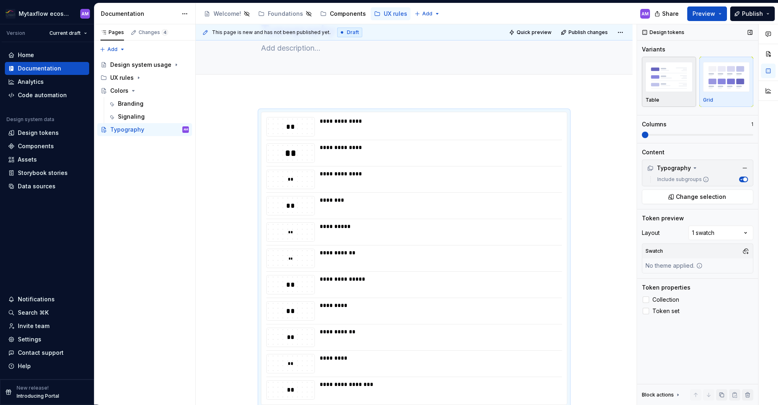
click at [681, 88] on img "button" at bounding box center [668, 77] width 47 height 30
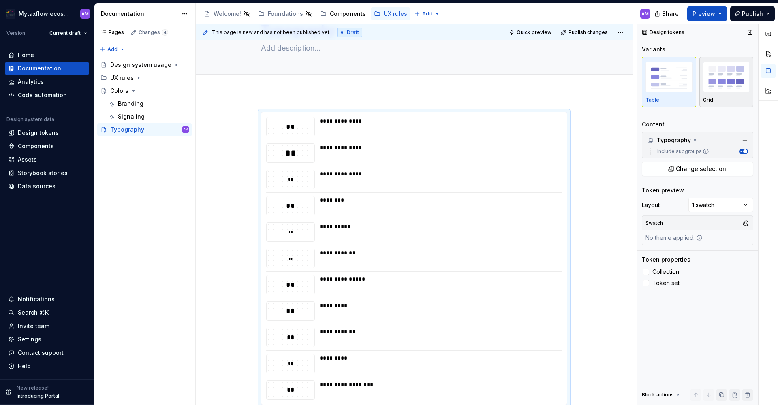
click at [722, 87] on img "button" at bounding box center [726, 77] width 47 height 30
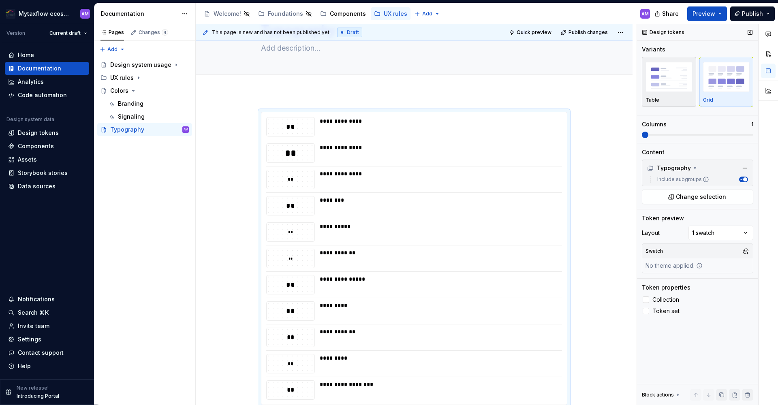
click at [664, 92] on div "button" at bounding box center [668, 76] width 47 height 33
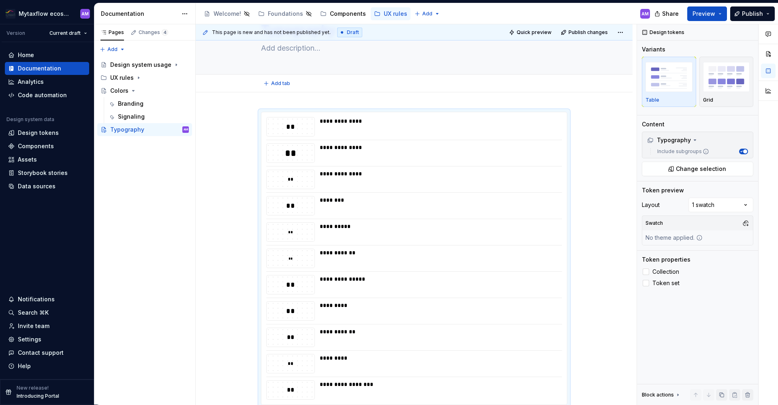
click at [345, 91] on div "Add tab" at bounding box center [414, 84] width 437 height 18
click at [314, 100] on div "**********" at bounding box center [416, 214] width 441 height 381
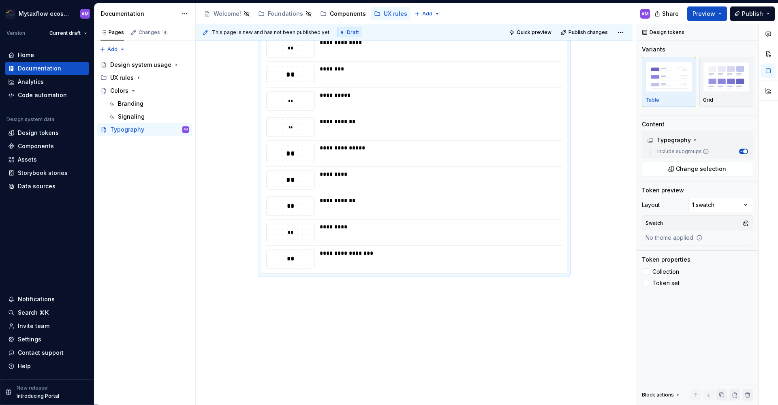
click at [306, 305] on div "**********" at bounding box center [414, 183] width 437 height 444
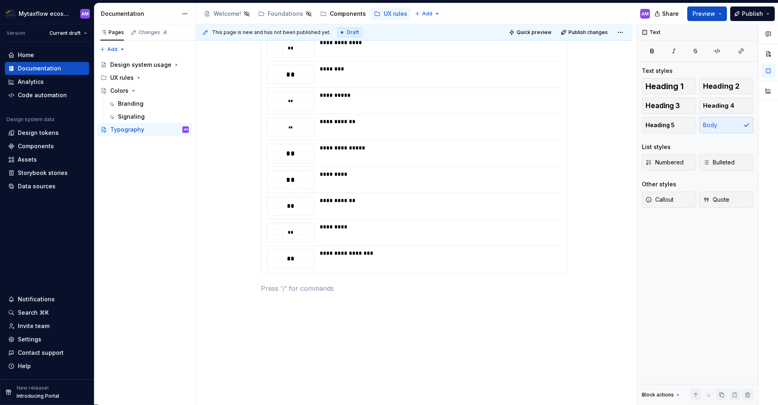
scroll to position [91, 0]
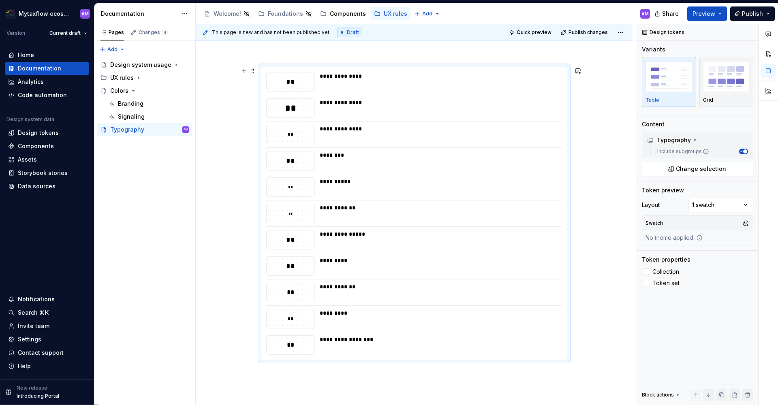
click at [336, 79] on div "**********" at bounding box center [438, 76] width 237 height 8
click at [335, 106] on div "**********" at bounding box center [438, 102] width 237 height 8
click at [292, 110] on div "**" at bounding box center [291, 108] width 48 height 13
click at [355, 52] on div "**********" at bounding box center [414, 278] width 437 height 463
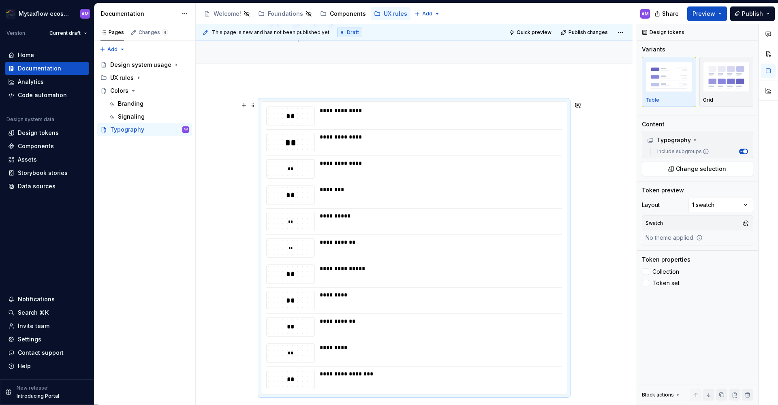
scroll to position [99, 0]
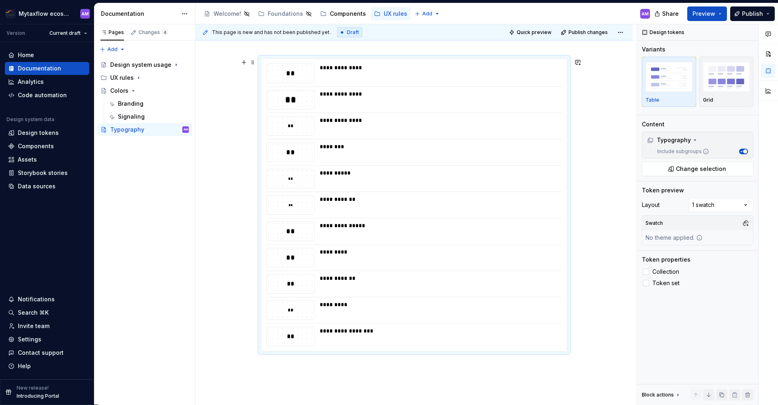
click at [294, 311] on div "**" at bounding box center [291, 310] width 48 height 8
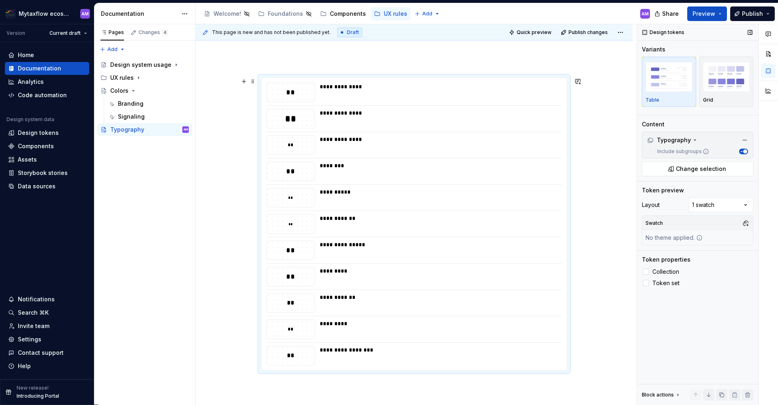
scroll to position [11, 0]
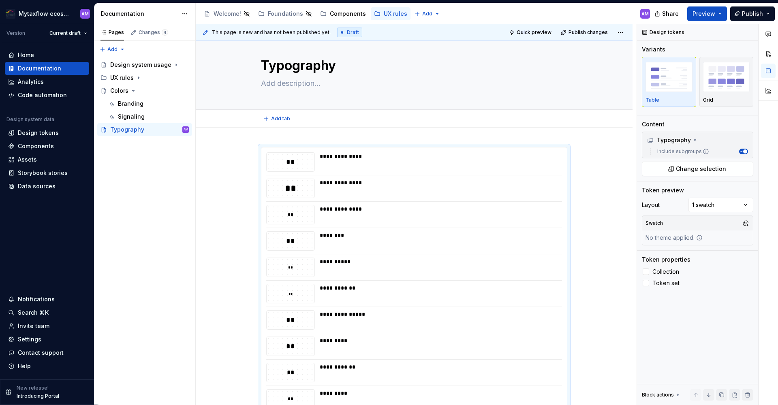
click at [276, 127] on div "Add tab" at bounding box center [414, 119] width 437 height 18
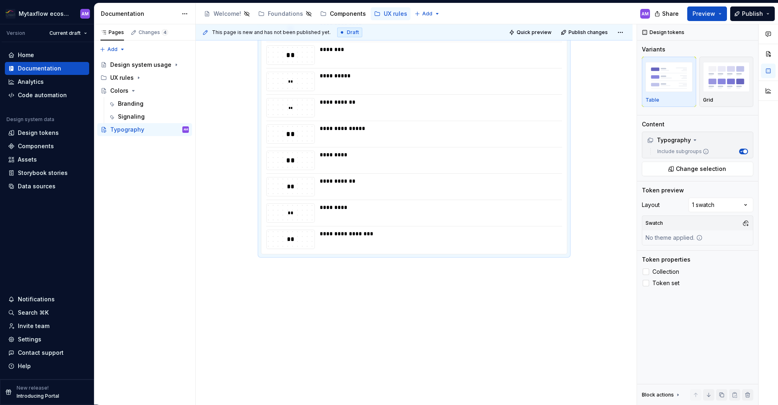
click at [291, 284] on div "**********" at bounding box center [414, 173] width 437 height 463
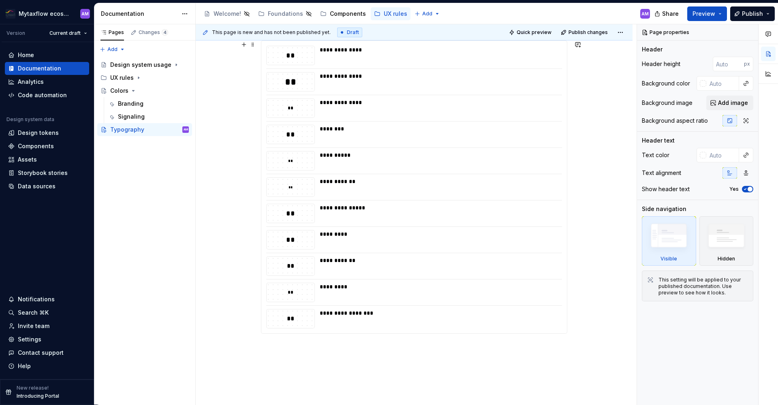
type textarea "*"
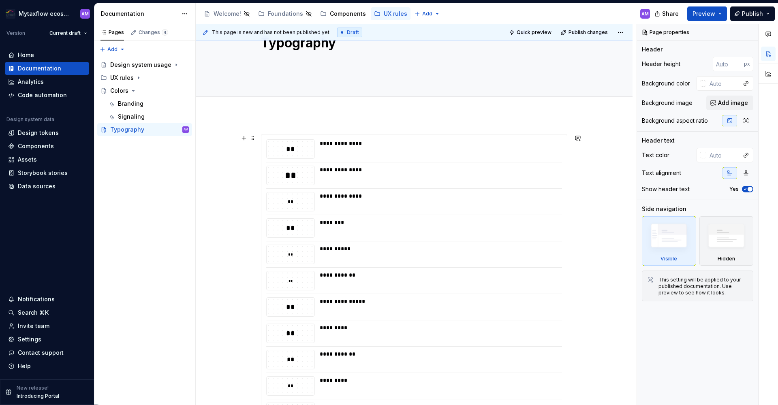
type textarea "*"
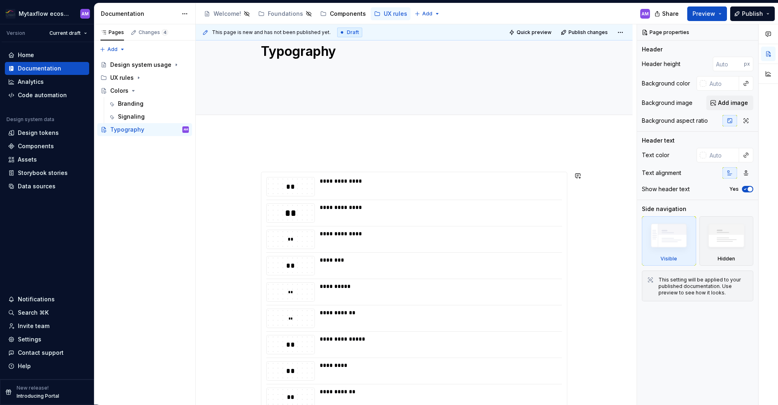
scroll to position [3, 0]
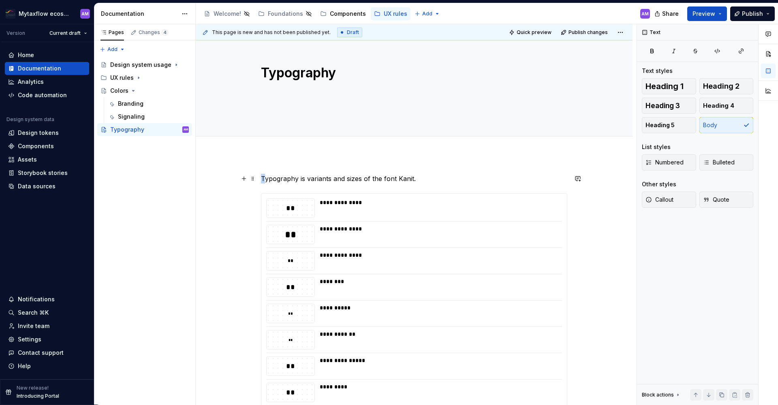
click at [261, 177] on p "Typography is variants and sizes of the font Kanit." at bounding box center [414, 179] width 306 height 10
click at [301, 162] on div "**********" at bounding box center [414, 395] width 437 height 483
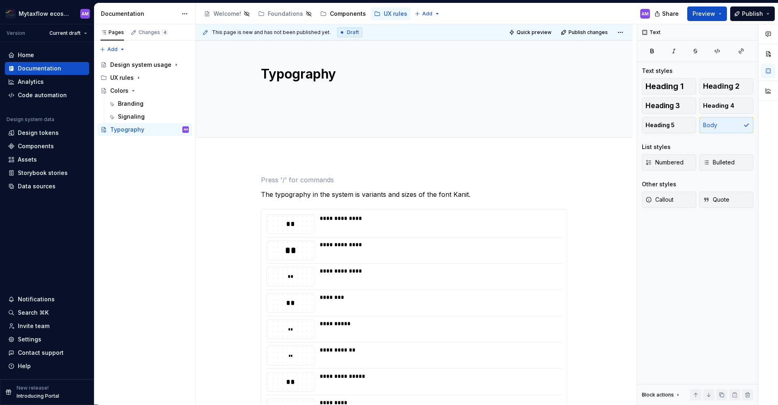
click at [282, 164] on div "**********" at bounding box center [416, 214] width 441 height 381
click at [278, 173] on div "**********" at bounding box center [414, 404] width 437 height 497
click at [275, 182] on p "Font" at bounding box center [414, 180] width 306 height 10
click at [268, 183] on p "Font" at bounding box center [414, 180] width 306 height 10
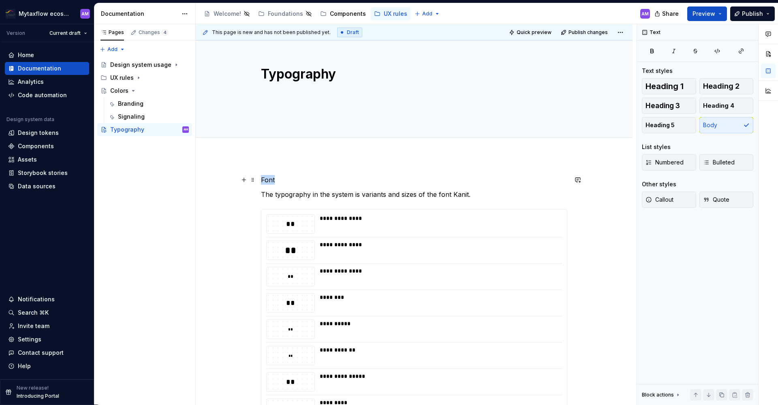
click at [268, 183] on p "Font" at bounding box center [414, 180] width 306 height 10
click at [338, 165] on button "button" at bounding box center [337, 164] width 11 height 11
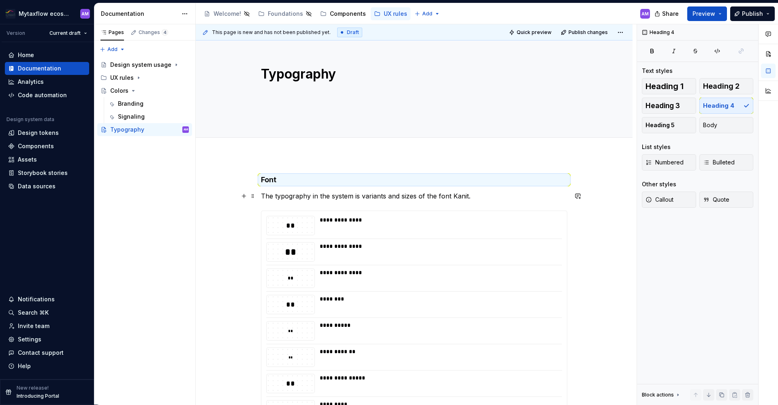
click at [319, 196] on p "The typography in the system is variants and sizes of the font Kanit." at bounding box center [414, 196] width 306 height 10
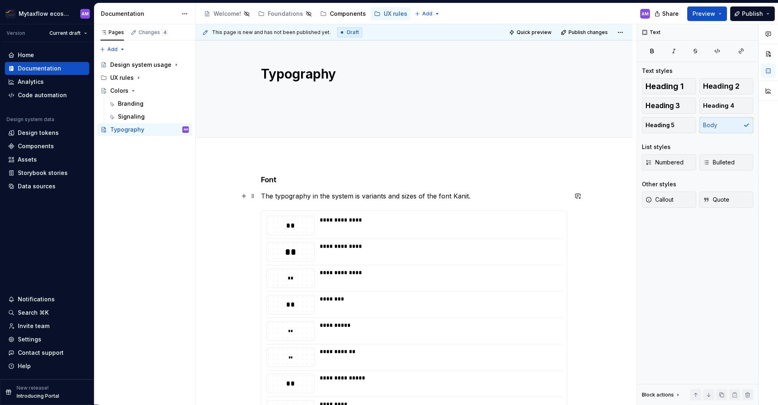
click at [490, 199] on p "The typography in the system is variants and sizes of the font Kanit." at bounding box center [414, 196] width 306 height 10
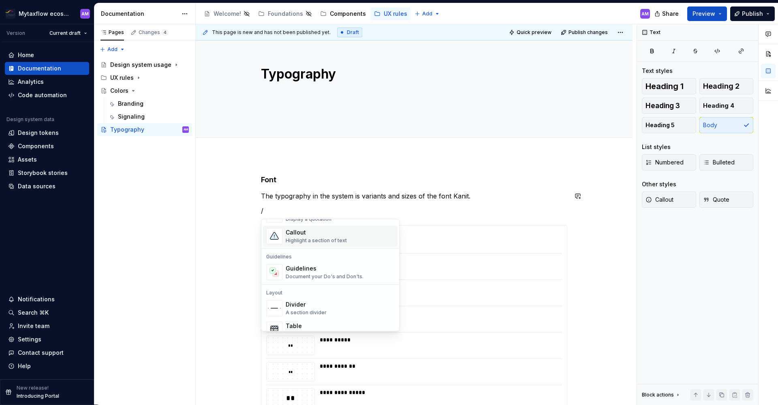
scroll to position [178, 0]
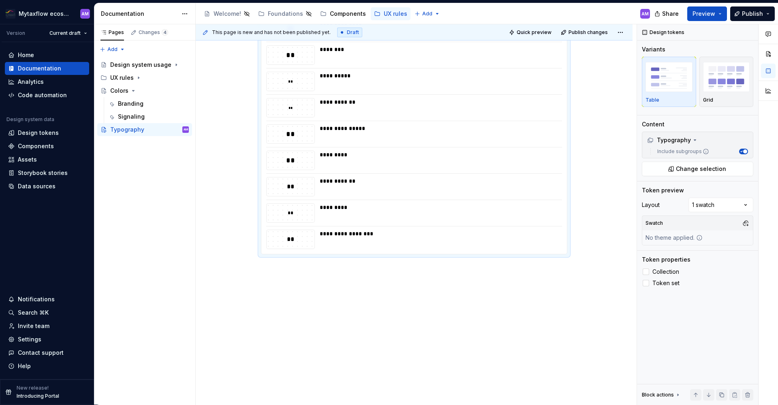
click at [354, 305] on div "**********" at bounding box center [414, 141] width 437 height 527
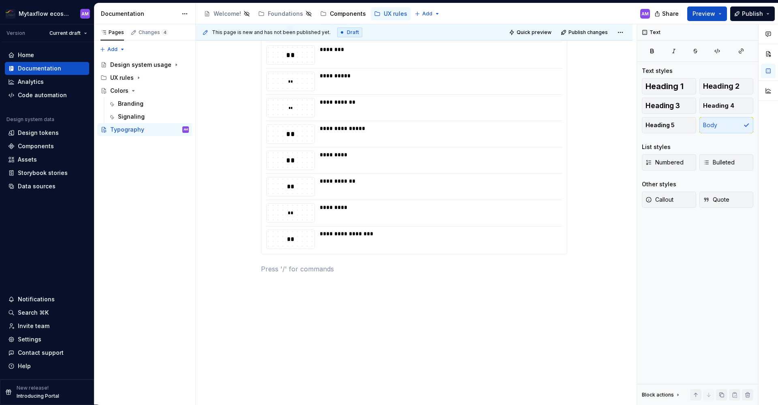
scroll to position [0, 0]
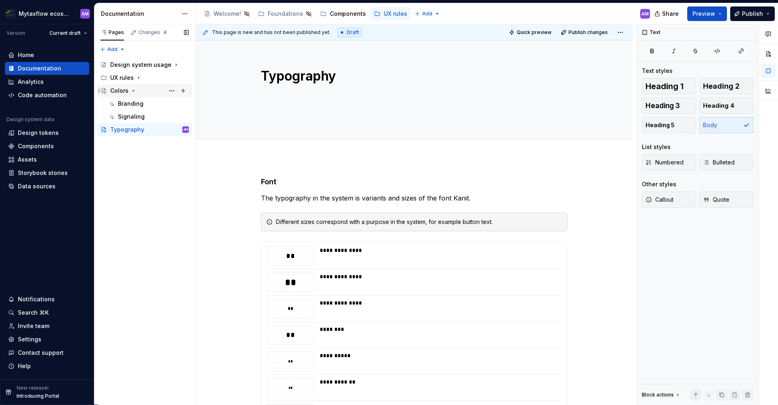
click at [134, 92] on icon "Page tree" at bounding box center [133, 90] width 6 height 6
click at [146, 179] on div "Pages Changes 4 Add Accessibility guide for tree Page tree. Navigate the tree w…" at bounding box center [144, 214] width 101 height 381
click at [122, 121] on div "Pages Changes 4 Add Accessibility guide for tree Page tree. Navigate the tree w…" at bounding box center [144, 214] width 101 height 381
click at [159, 129] on div "Pages Changes 4 Add Accessibility guide for tree Page tree. Navigate the tree w…" at bounding box center [144, 214] width 101 height 381
click at [103, 51] on button "Add" at bounding box center [112, 49] width 30 height 11
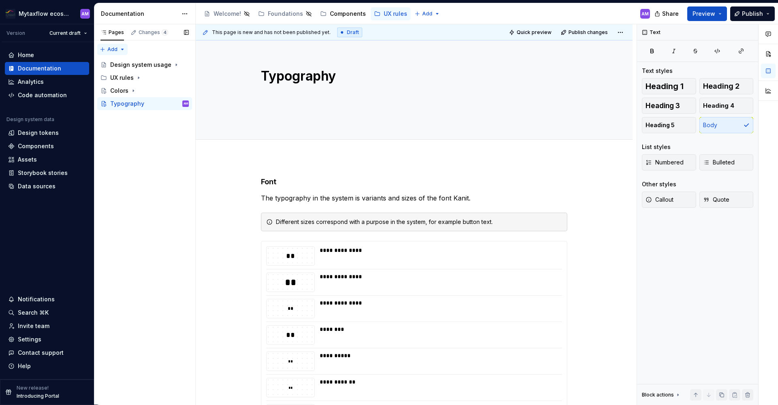
click at [106, 48] on div "Pages Changes 4 Add Accessibility guide for tree Page tree. Navigate the tree w…" at bounding box center [144, 214] width 101 height 381
click at [142, 66] on div "New page" at bounding box center [138, 64] width 53 height 8
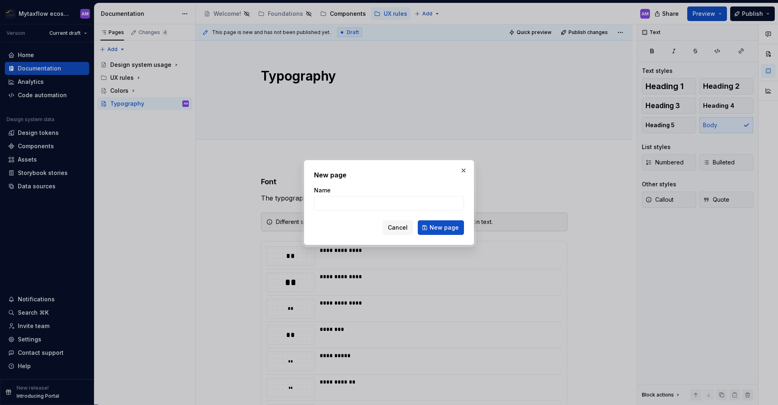
type textarea "*"
type input "Icons"
click at [442, 228] on button "New page" at bounding box center [441, 227] width 46 height 15
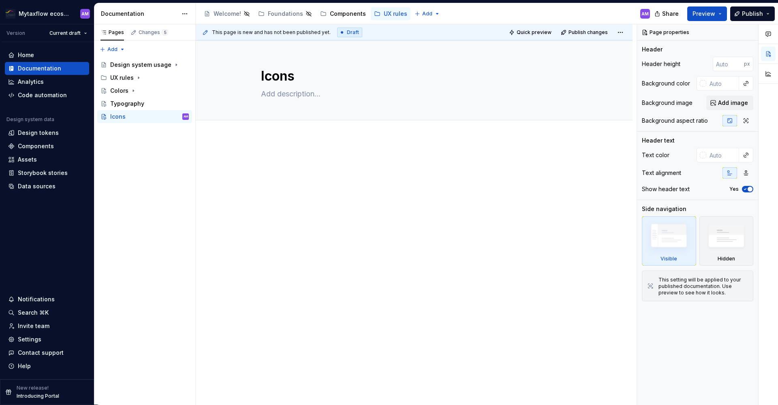
click at [283, 160] on p at bounding box center [414, 163] width 306 height 10
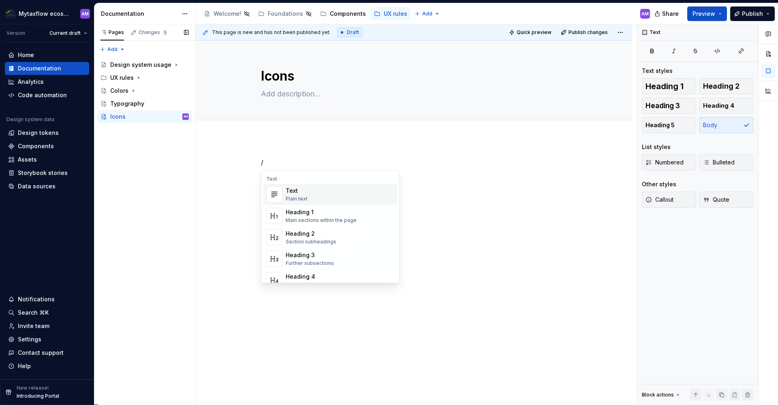
type textarea "*"
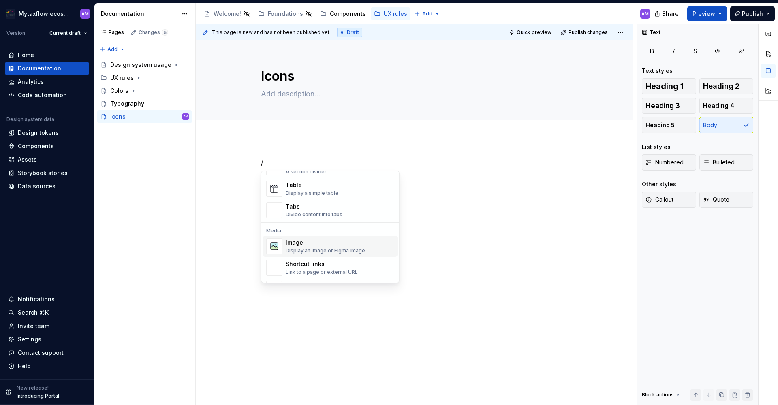
scroll to position [368, 0]
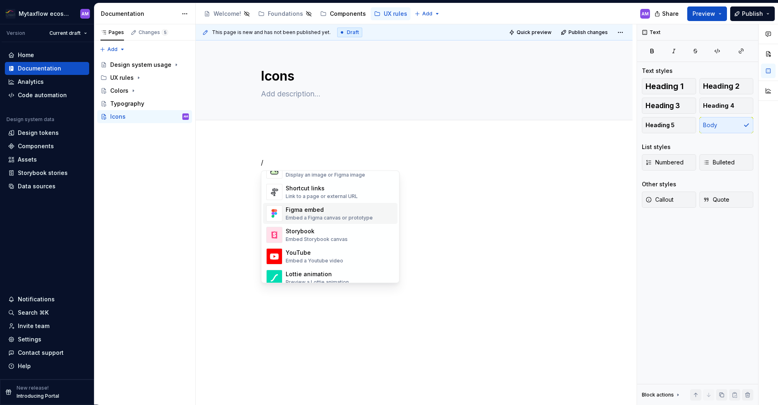
click at [361, 217] on div "Embed a Figma canvas or prototype" at bounding box center [329, 218] width 87 height 6
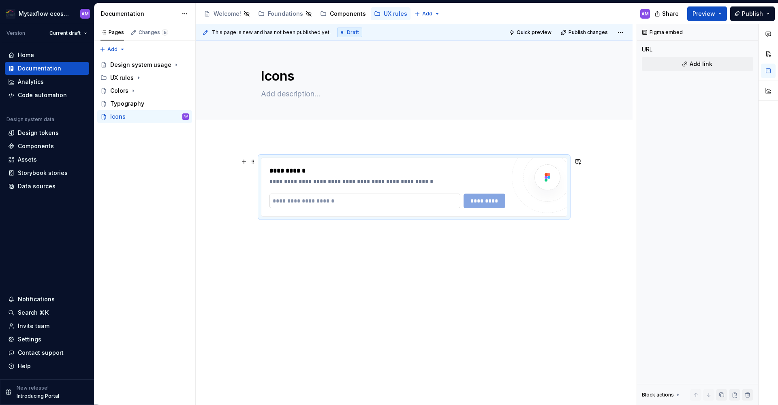
drag, startPoint x: 520, startPoint y: 236, endPoint x: 302, endPoint y: 203, distance: 220.0
click at [302, 203] on input "text" at bounding box center [364, 201] width 191 height 15
click at [311, 201] on input "text" at bounding box center [364, 201] width 191 height 15
click at [311, 202] on input "text" at bounding box center [364, 201] width 191 height 15
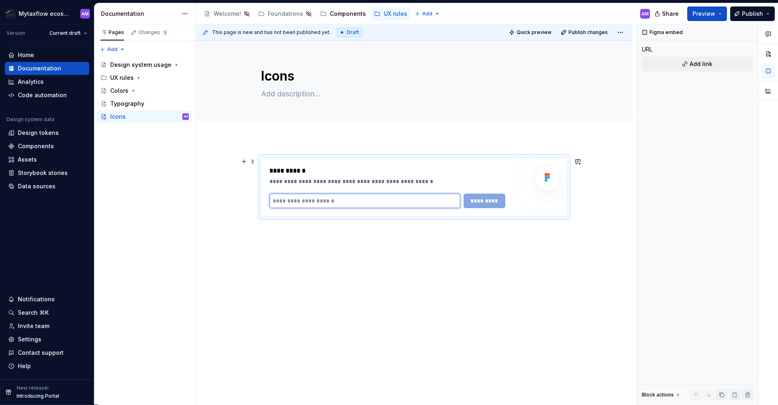
paste input "**********"
type input "**********"
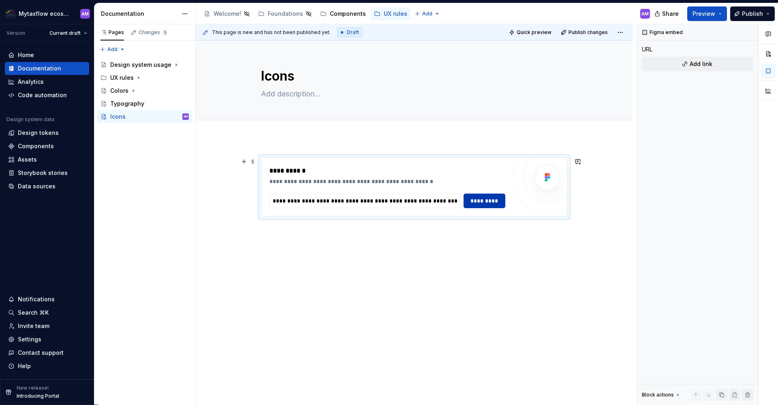
click at [497, 203] on span "*********" at bounding box center [485, 201] width 32 height 8
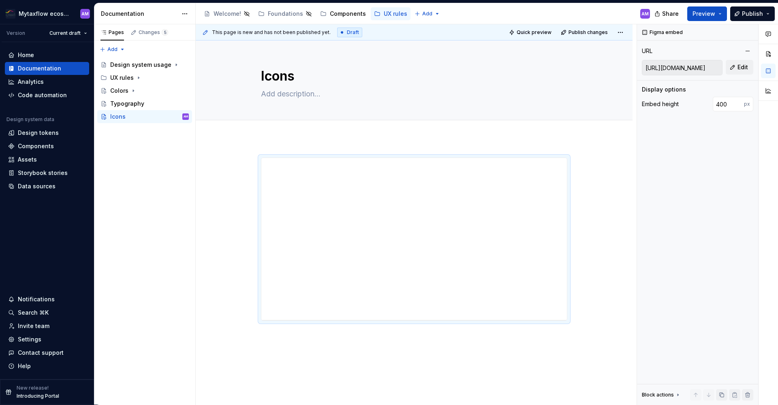
type textarea "*"
click at [289, 143] on div "**********" at bounding box center [414, 295] width 437 height 314
click at [270, 344] on div "**********" at bounding box center [414, 295] width 437 height 314
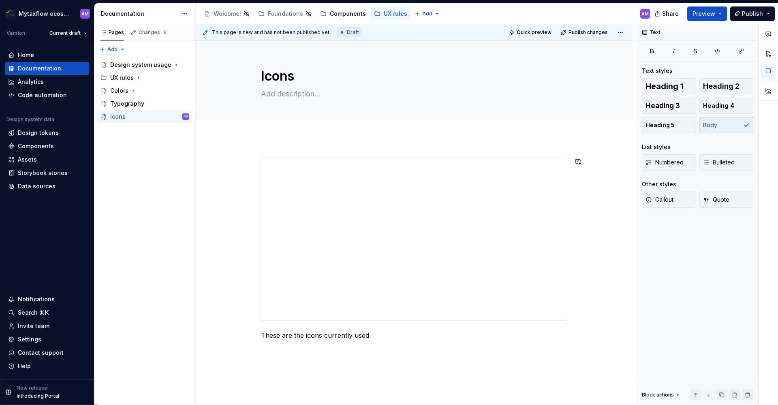
click at [406, 380] on div "**********" at bounding box center [414, 304] width 437 height 333
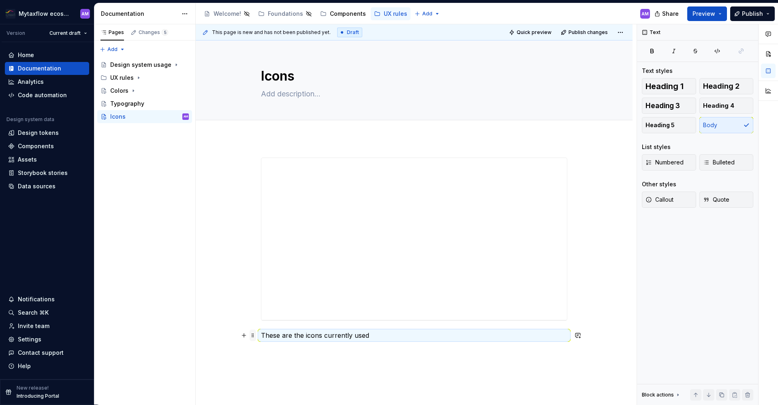
click at [253, 335] on span at bounding box center [253, 335] width 6 height 11
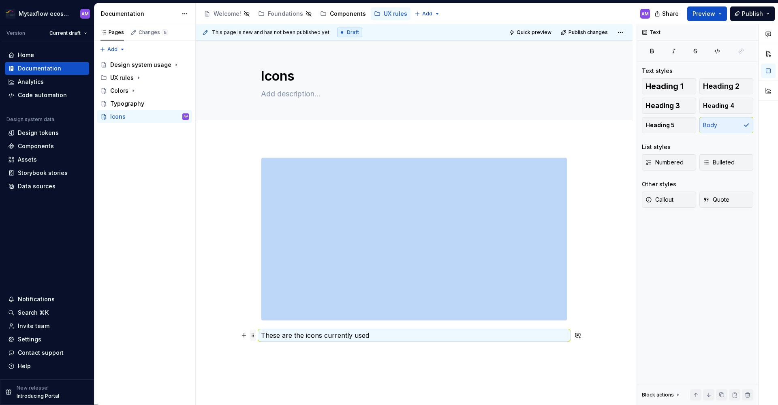
click at [253, 335] on span at bounding box center [253, 335] width 6 height 11
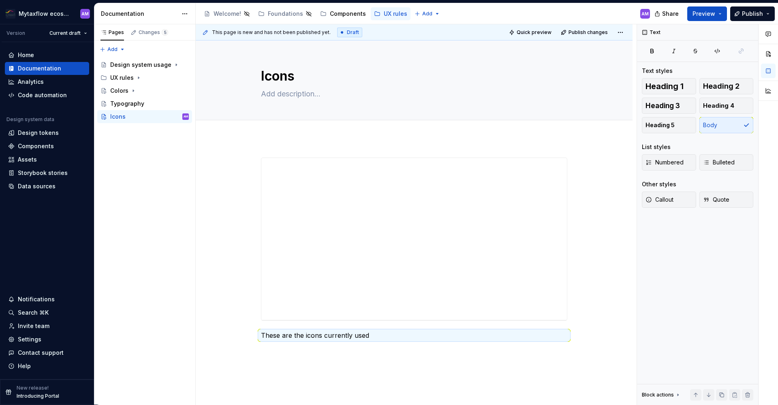
click at [277, 142] on div "**********" at bounding box center [414, 312] width 437 height 348
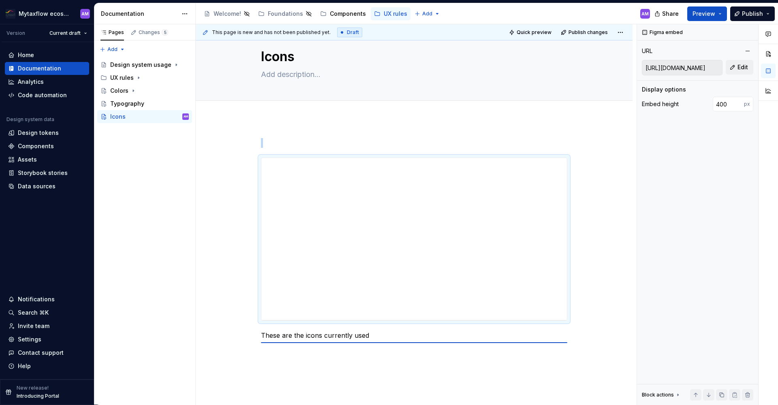
scroll to position [39, 0]
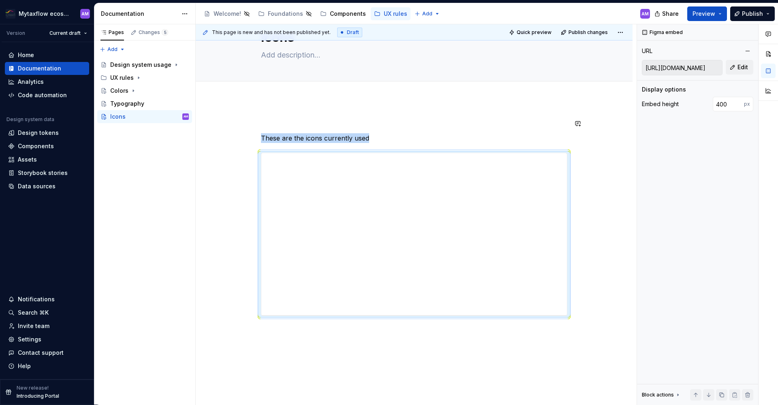
drag, startPoint x: 290, startPoint y: 106, endPoint x: 274, endPoint y: 120, distance: 21.6
click at [290, 107] on div "**********" at bounding box center [414, 282] width 437 height 367
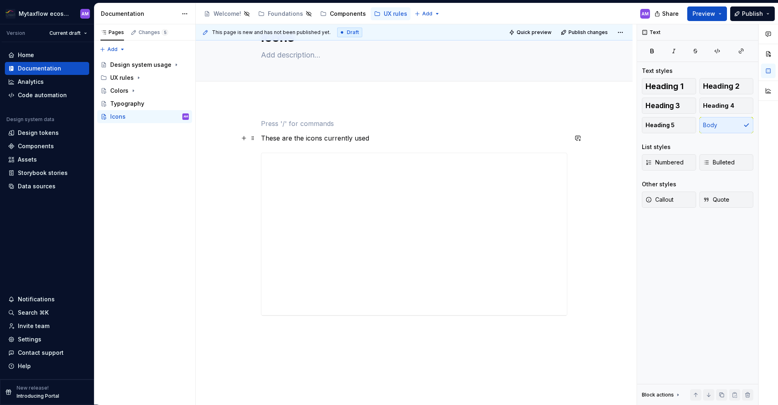
click at [260, 138] on div "**********" at bounding box center [414, 282] width 437 height 367
click at [302, 106] on div "**********" at bounding box center [414, 275] width 437 height 353
drag, startPoint x: 252, startPoint y: 122, endPoint x: 262, endPoint y: 122, distance: 10.5
click at [252, 122] on span at bounding box center [253, 123] width 6 height 11
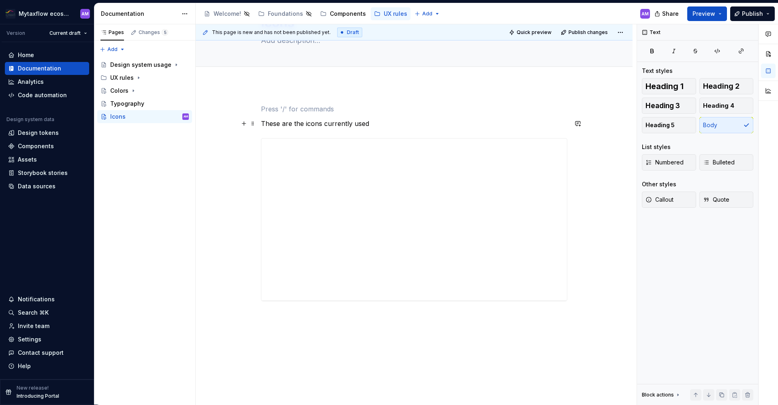
click at [259, 121] on div "**********" at bounding box center [414, 268] width 437 height 367
click at [262, 122] on p "These are the icons currently used" at bounding box center [414, 124] width 306 height 10
click at [261, 122] on p "These are the icons currently used" at bounding box center [414, 124] width 306 height 10
click at [314, 86] on div "**********" at bounding box center [414, 261] width 437 height 353
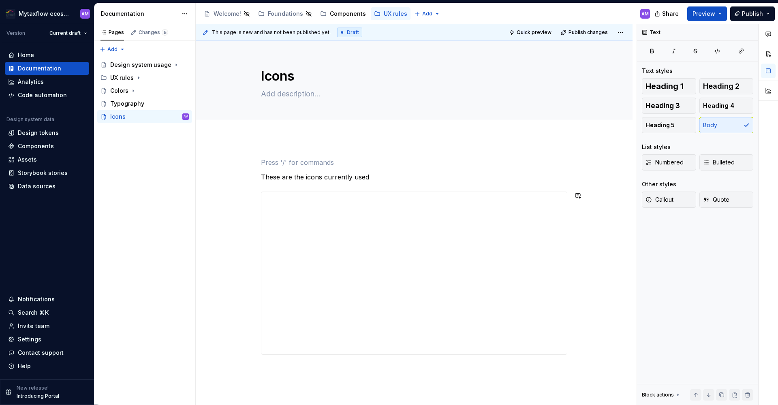
click at [360, 182] on div "**********" at bounding box center [414, 266] width 306 height 217
click at [365, 178] on p "These are the icons currently used" at bounding box center [414, 177] width 306 height 10
click at [370, 177] on p "These are the icons currently used" at bounding box center [414, 177] width 306 height 10
click at [296, 165] on p at bounding box center [414, 163] width 306 height 10
click at [251, 162] on span at bounding box center [253, 162] width 6 height 11
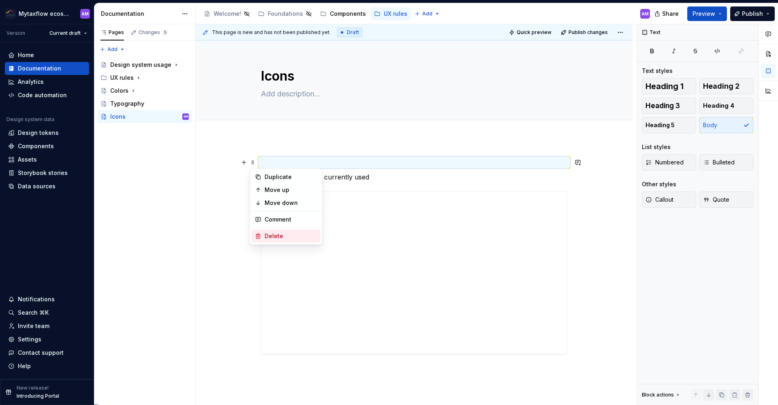
click at [272, 233] on div "Delete" at bounding box center [291, 236] width 53 height 8
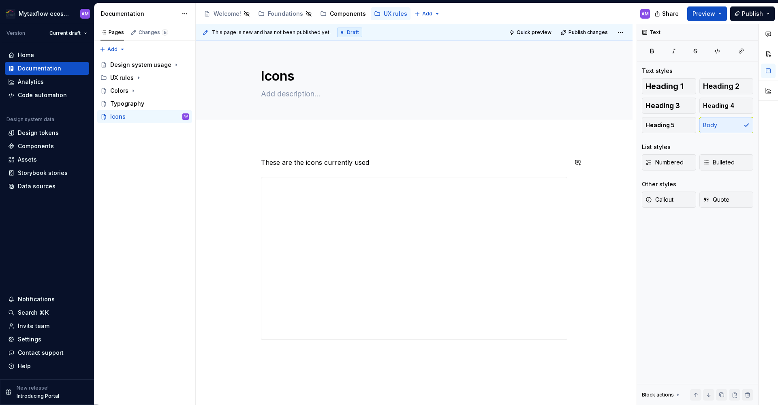
click at [265, 141] on div "**********" at bounding box center [414, 314] width 437 height 353
click at [250, 149] on span at bounding box center [253, 147] width 6 height 11
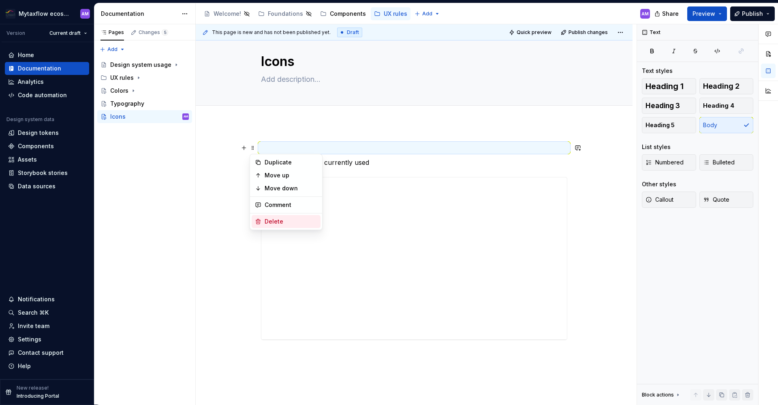
click at [262, 217] on div "Delete" at bounding box center [286, 221] width 69 height 13
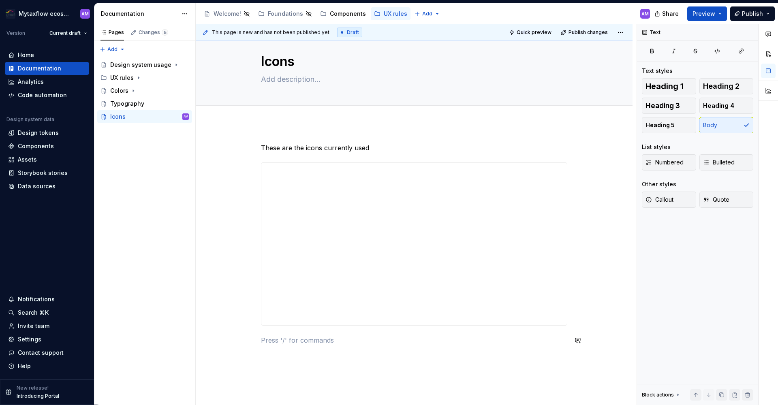
click at [350, 363] on div "**********" at bounding box center [414, 300] width 437 height 353
click at [121, 121] on div "Icons AM" at bounding box center [149, 116] width 79 height 11
click at [184, 118] on button "Page tree" at bounding box center [182, 116] width 11 height 11
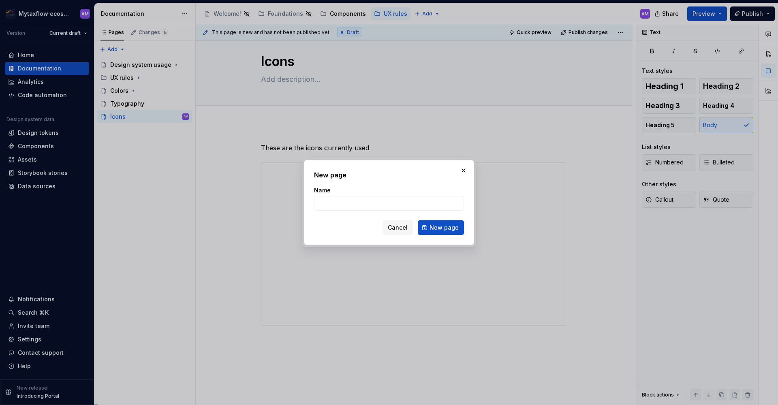
type textarea "*"
type input "logo"
click at [442, 228] on button "New page" at bounding box center [441, 227] width 46 height 15
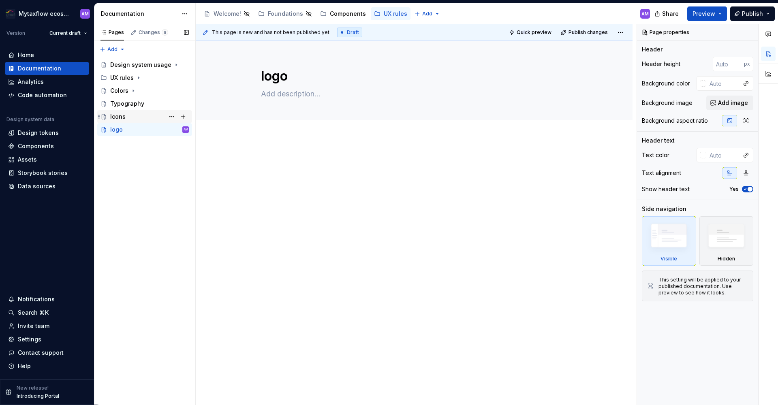
click at [118, 113] on div "Icons" at bounding box center [117, 117] width 15 height 8
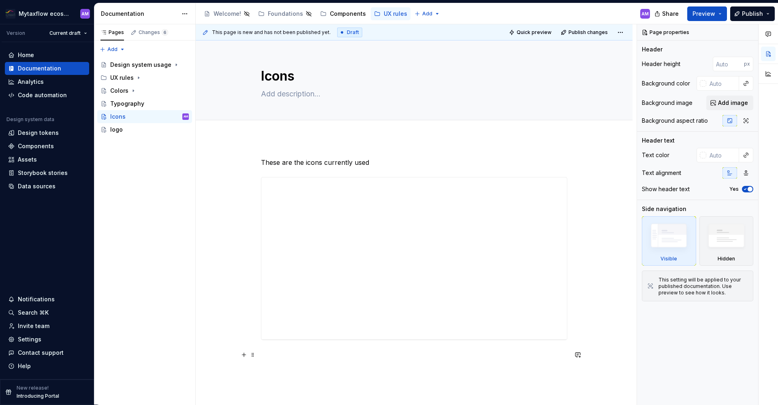
type textarea "*"
click at [284, 365] on div "**********" at bounding box center [414, 264] width 306 height 212
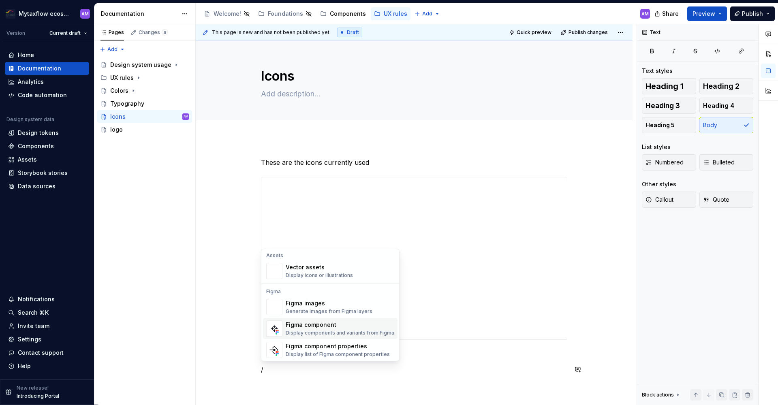
scroll to position [748, 0]
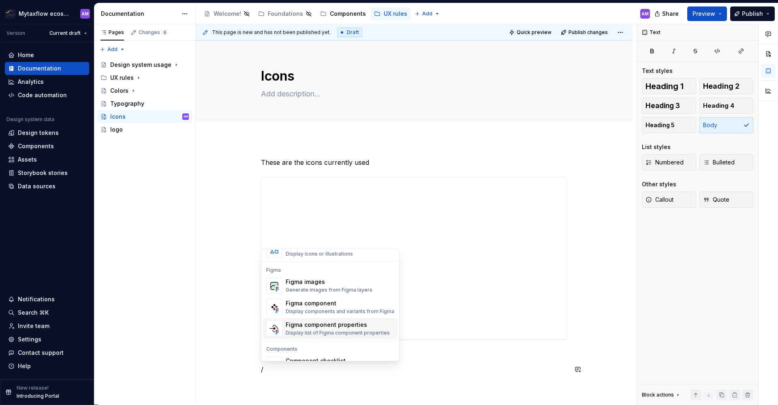
click at [311, 321] on div "Figma component properties" at bounding box center [338, 325] width 104 height 8
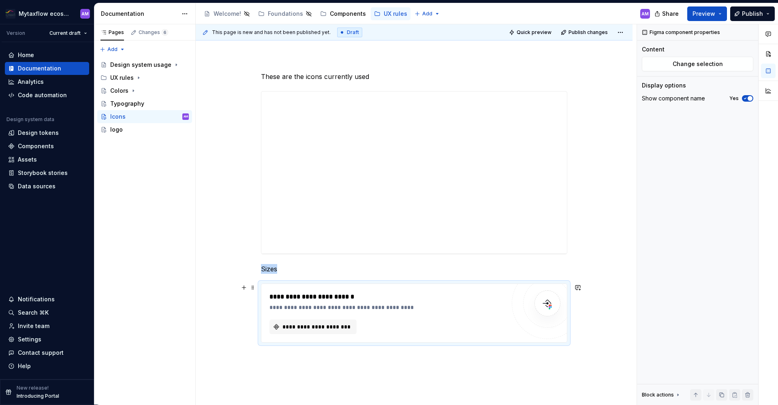
scroll to position [155, 0]
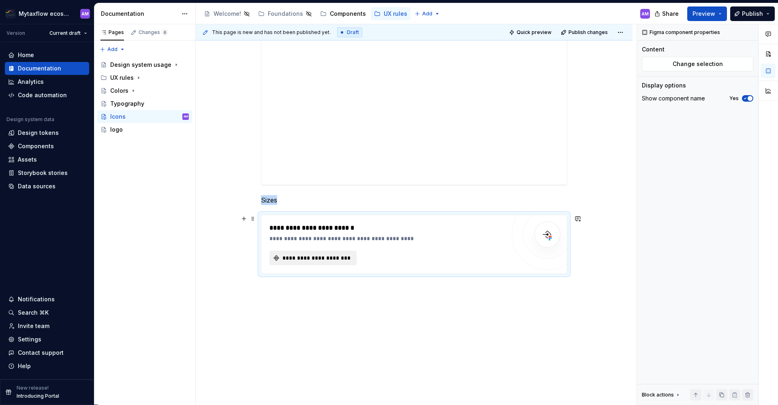
click at [324, 254] on span "**********" at bounding box center [316, 258] width 70 height 8
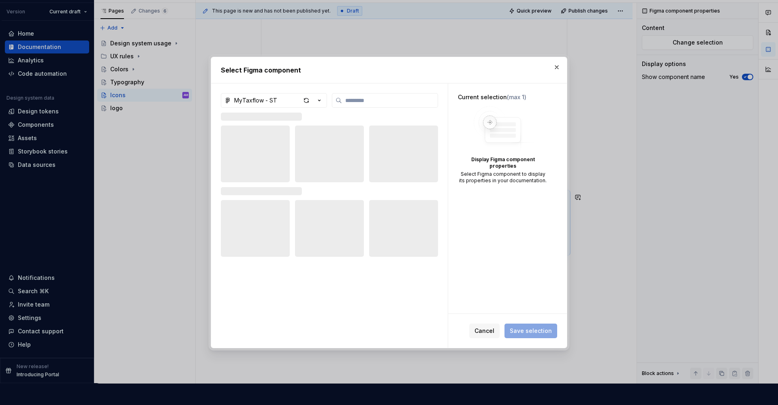
type textarea "*"
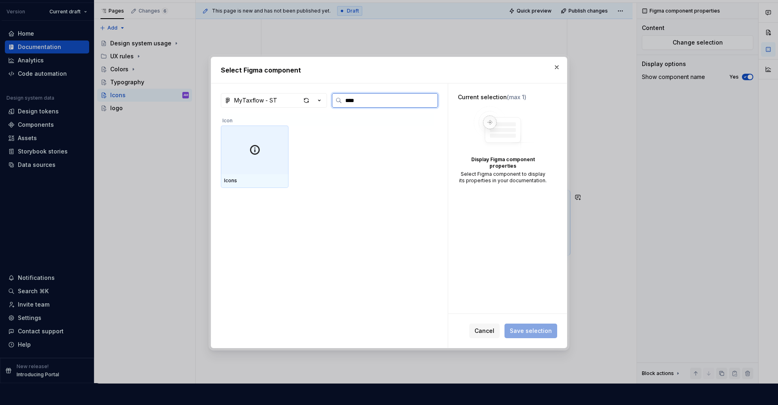
type input "*****"
click at [240, 137] on div at bounding box center [255, 150] width 68 height 49
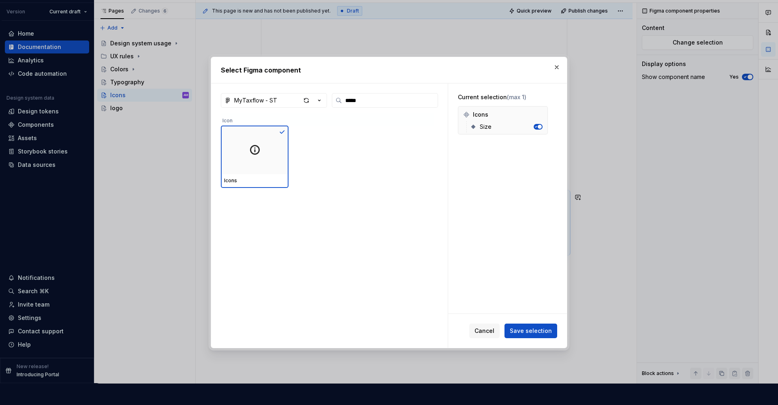
click at [529, 308] on div "Current selection (max 1) Icons Size" at bounding box center [507, 198] width 119 height 230
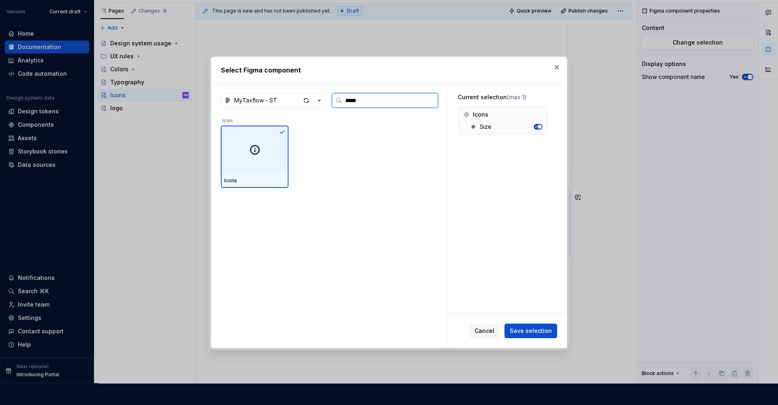
click at [241, 131] on div at bounding box center [255, 150] width 68 height 49
click at [246, 126] on div at bounding box center [255, 150] width 68 height 49
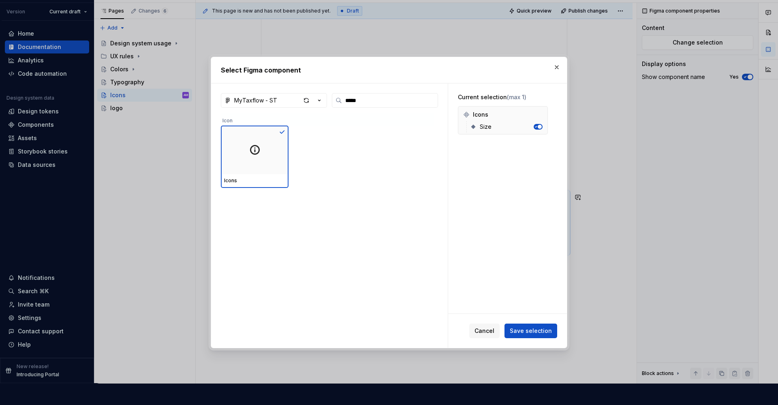
click at [541, 308] on div "Current selection (max 1) Icons Size" at bounding box center [507, 198] width 119 height 230
click at [542, 310] on div "Current selection (max 1) Icons Size" at bounding box center [507, 198] width 119 height 230
drag, startPoint x: 542, startPoint y: 310, endPoint x: 474, endPoint y: 207, distance: 123.5
click at [541, 309] on div "Current selection (max 1) Icons Size" at bounding box center [507, 198] width 119 height 230
click at [538, 106] on div "Current selection (max 1) Icons Size" at bounding box center [502, 113] width 109 height 61
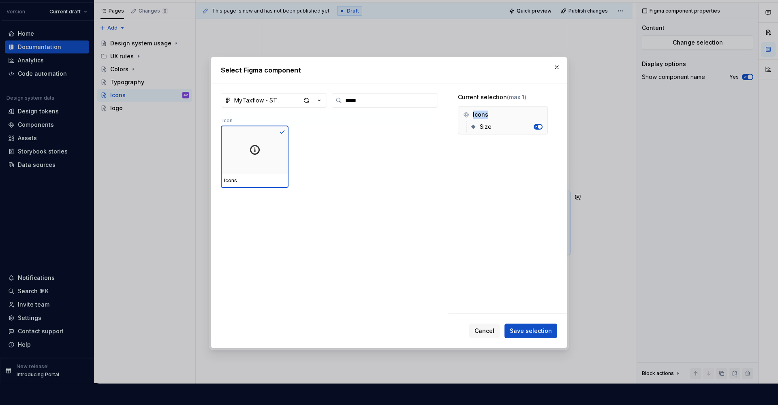
click at [538, 106] on div "Current selection (max 1) Icons Size" at bounding box center [502, 113] width 109 height 61
click at [522, 311] on div "Current selection (max 1) Icons Size" at bounding box center [507, 198] width 119 height 230
click at [525, 309] on div "Current selection (max 1) Icons Size" at bounding box center [507, 198] width 119 height 230
click at [529, 303] on div "Current selection (max 1) Icons Size" at bounding box center [507, 198] width 119 height 230
drag, startPoint x: 529, startPoint y: 302, endPoint x: 370, endPoint y: 149, distance: 220.9
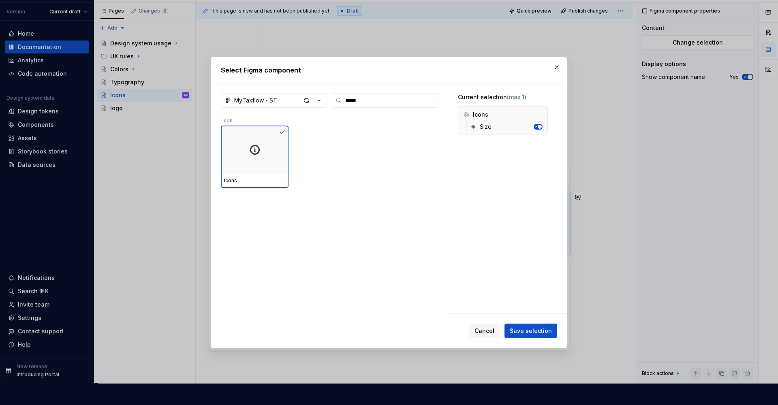
click at [529, 302] on div "Current selection (max 1) Icons Size" at bounding box center [507, 198] width 119 height 230
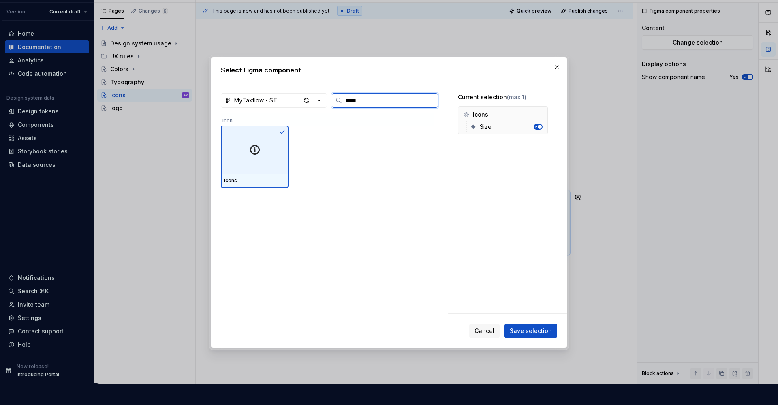
click at [258, 138] on div at bounding box center [255, 150] width 68 height 49
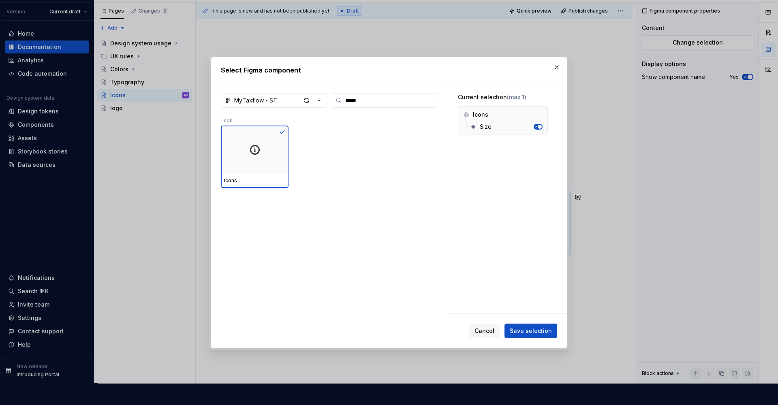
click at [527, 306] on div "Current selection (max 1) Icons Size" at bounding box center [507, 198] width 119 height 230
click at [428, 80] on div "Select Figma component" at bounding box center [389, 70] width 356 height 26
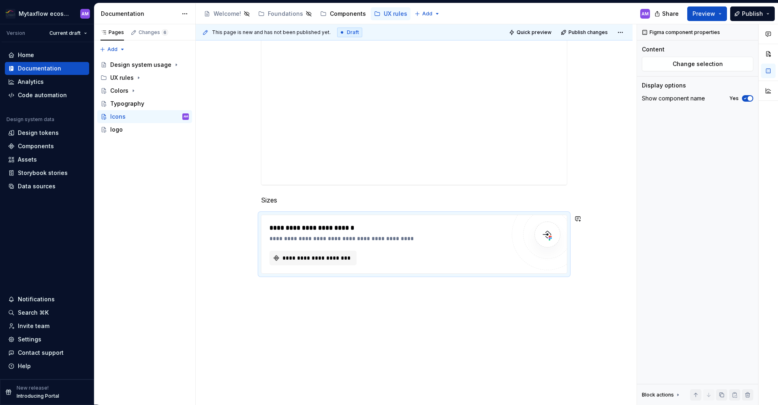
scroll to position [0, 0]
click at [317, 260] on span "**********" at bounding box center [316, 258] width 70 height 8
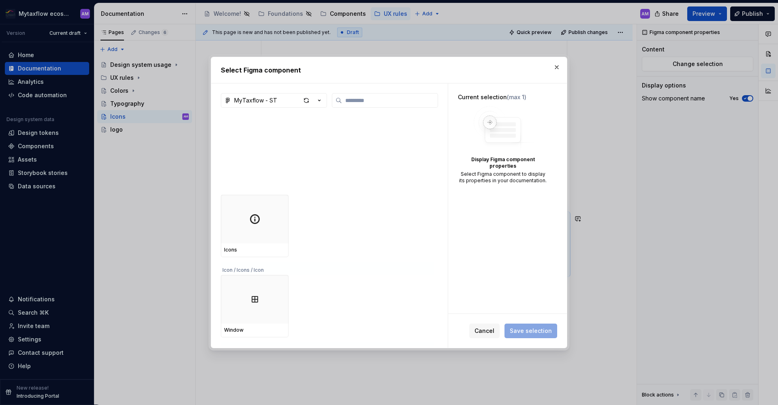
scroll to position [239, 0]
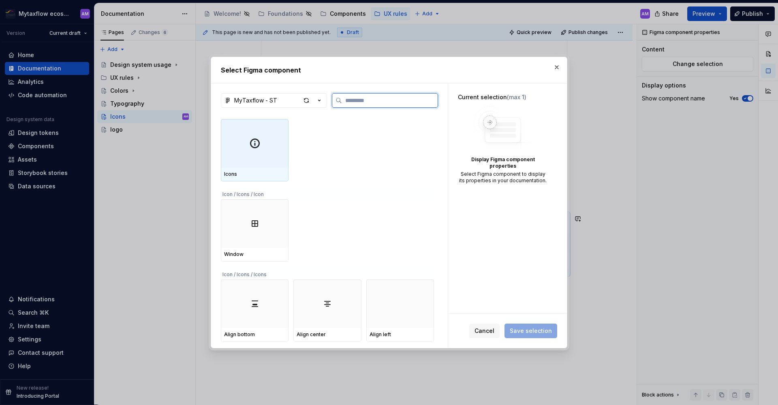
click at [250, 161] on div at bounding box center [255, 143] width 68 height 49
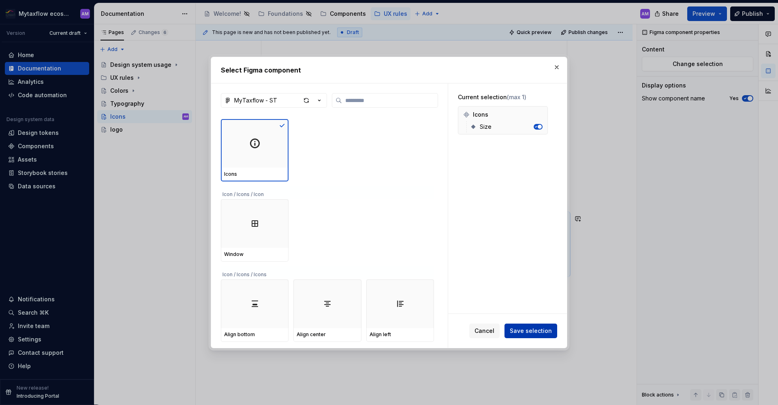
click at [528, 328] on span "Save selection" at bounding box center [531, 331] width 42 height 8
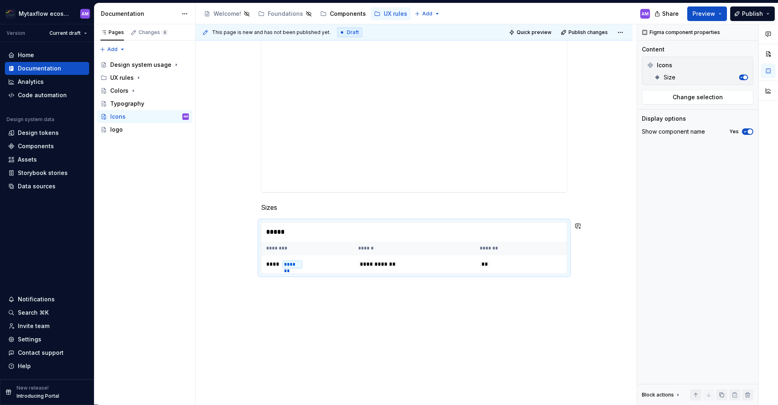
scroll to position [104, 0]
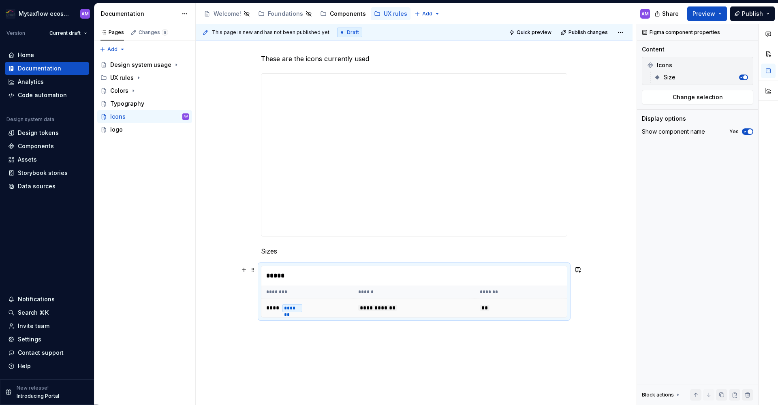
click at [397, 309] on span "**********" at bounding box center [377, 308] width 39 height 6
click at [309, 341] on div "**********" at bounding box center [414, 241] width 437 height 414
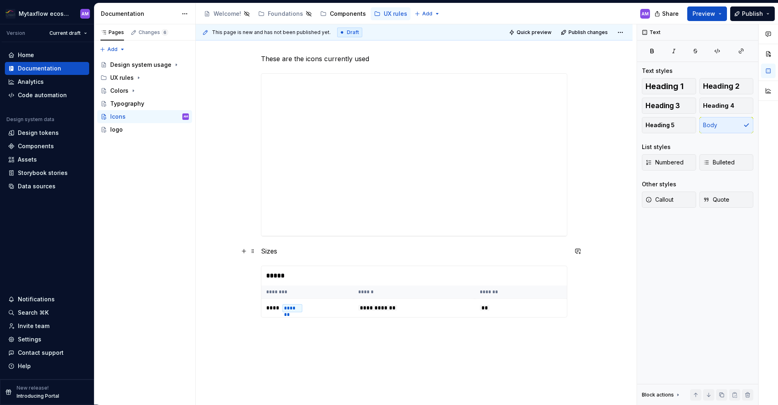
click at [275, 252] on p "Sizes" at bounding box center [414, 251] width 306 height 10
click at [363, 283] on div "*****" at bounding box center [413, 275] width 305 height 19
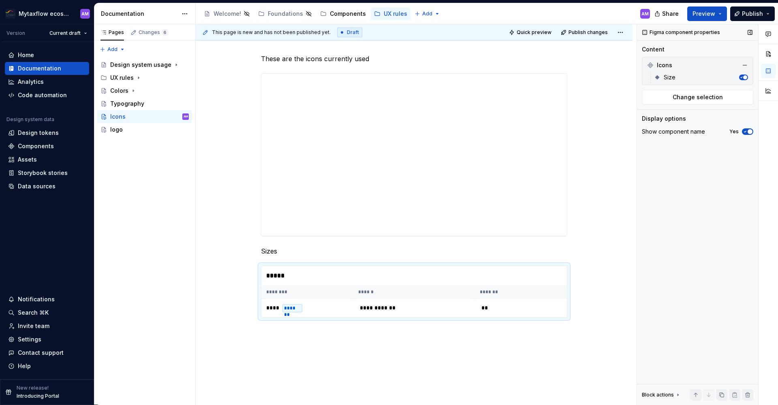
click at [745, 130] on icon "button" at bounding box center [745, 131] width 6 height 5
click at [745, 130] on span "button" at bounding box center [744, 131] width 5 height 5
click at [745, 130] on icon "button" at bounding box center [745, 131] width 6 height 5
click at [741, 77] on icon "button" at bounding box center [741, 77] width 4 height 4
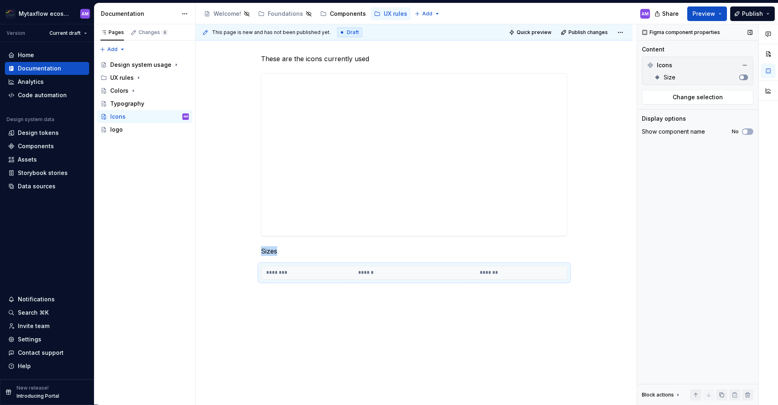
click at [741, 77] on span "button" at bounding box center [742, 77] width 4 height 4
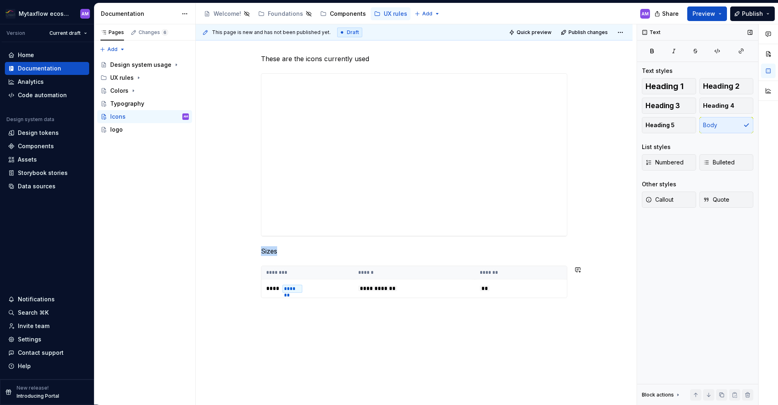
click at [292, 310] on div "**********" at bounding box center [414, 231] width 437 height 395
click at [275, 314] on div "**********" at bounding box center [414, 231] width 437 height 395
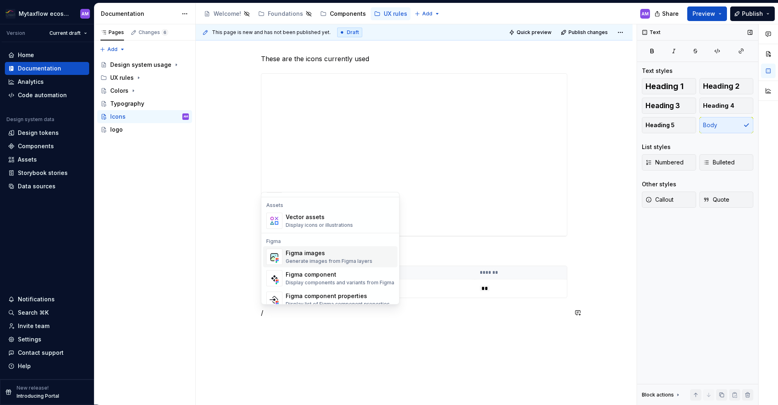
scroll to position [721, 0]
click at [328, 280] on div "Display components and variants from Figma" at bounding box center [340, 281] width 109 height 6
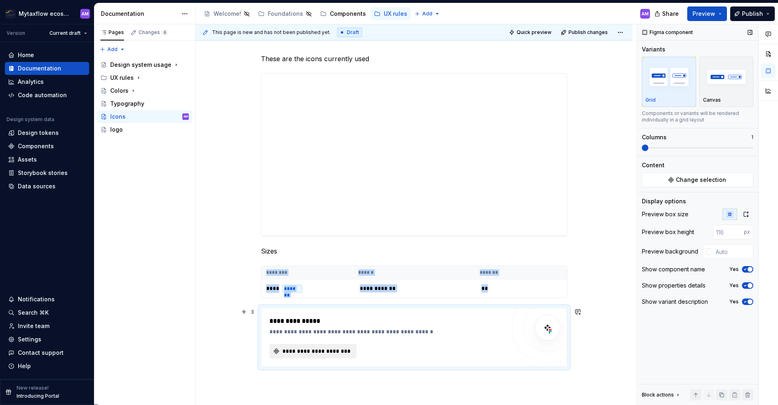
click at [322, 353] on span "**********" at bounding box center [316, 351] width 70 height 8
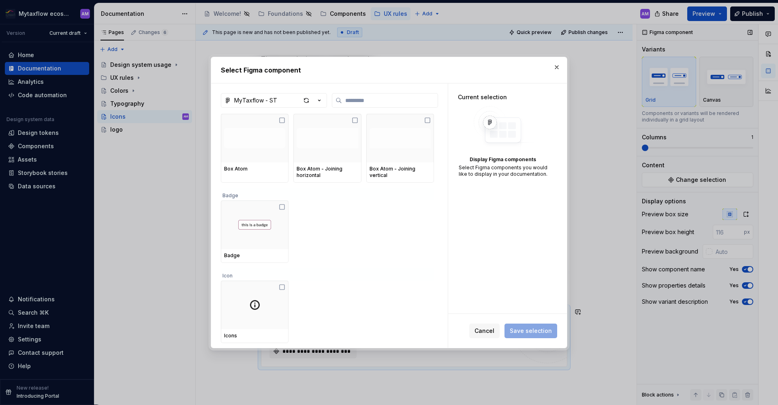
scroll to position [124, 0]
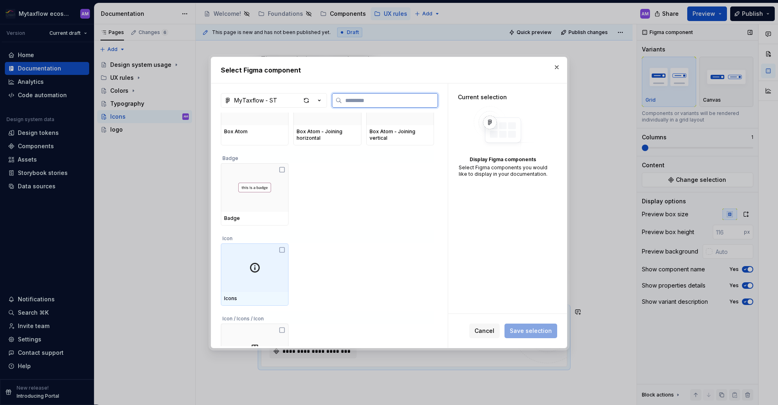
click at [263, 275] on div at bounding box center [255, 267] width 68 height 49
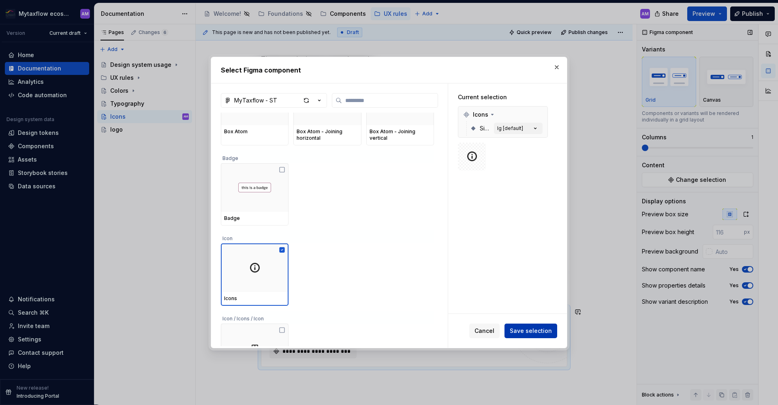
click at [531, 332] on span "Save selection" at bounding box center [531, 331] width 42 height 8
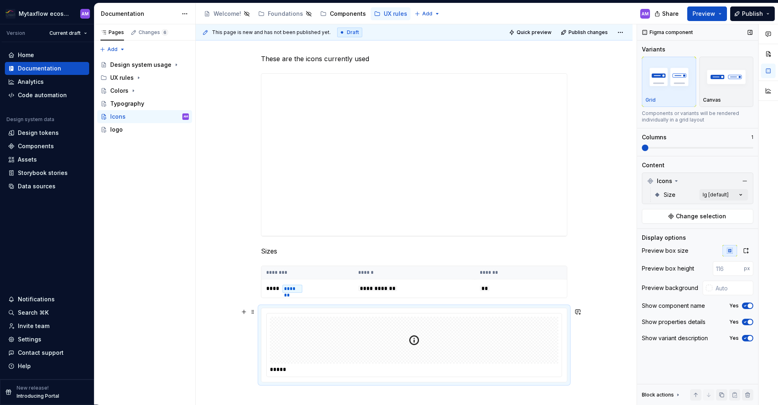
scroll to position [119, 0]
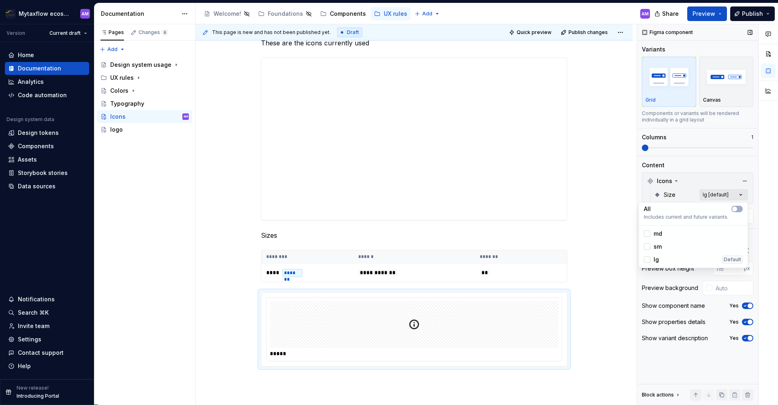
click at [722, 196] on div "Comments Open comments No comments yet Select ‘Comment’ from the block context …" at bounding box center [707, 214] width 141 height 381
click at [665, 245] on div "sm" at bounding box center [693, 247] width 99 height 8
click at [678, 234] on div "md" at bounding box center [693, 234] width 99 height 8
click at [657, 257] on span "lg" at bounding box center [655, 260] width 5 height 8
drag, startPoint x: 589, startPoint y: 309, endPoint x: 599, endPoint y: 329, distance: 22.1
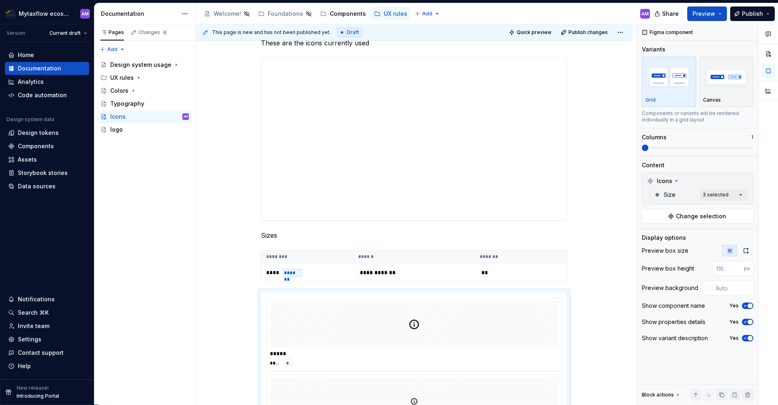
click at [589, 309] on html "Mytaxflow ecosystem AM Version Current draft Home Documentation Analytics Code …" at bounding box center [389, 202] width 778 height 405
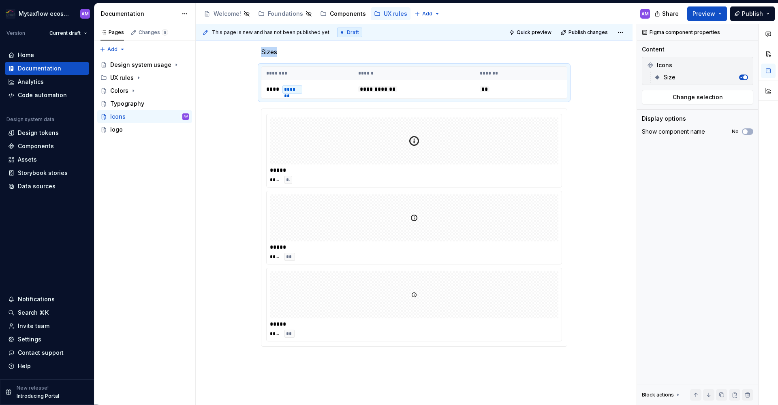
scroll to position [307, 0]
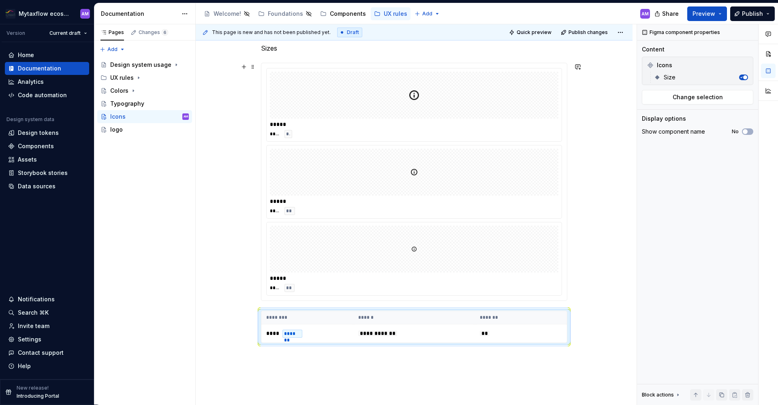
click at [612, 281] on div "**********" at bounding box center [416, 214] width 441 height 381
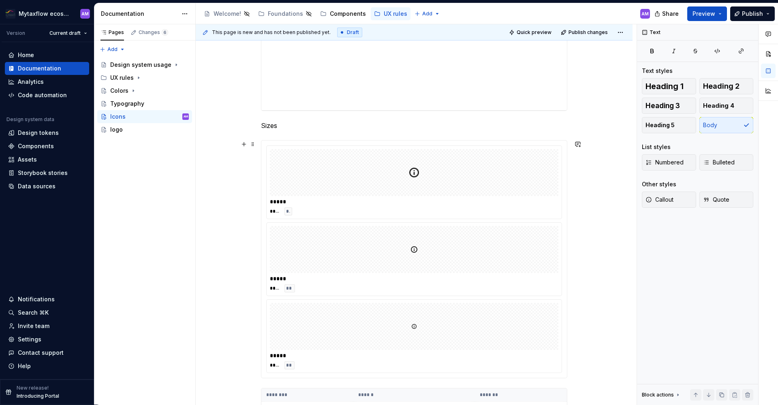
scroll to position [147, 0]
click at [272, 207] on p "Sizes" at bounding box center [414, 208] width 306 height 10
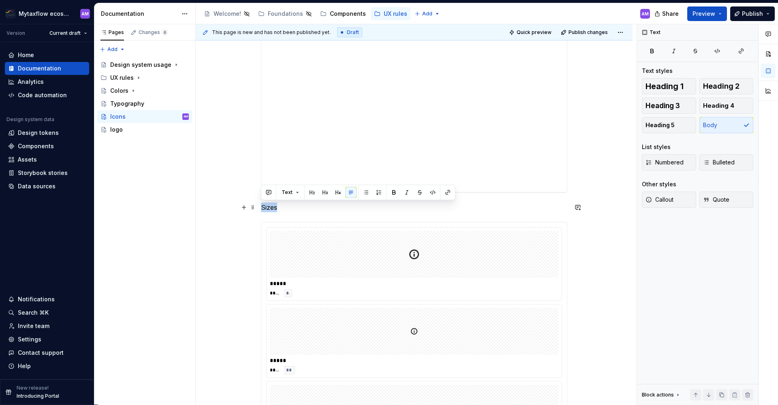
click at [272, 207] on p "Sizes" at bounding box center [414, 208] width 306 height 10
click at [269, 209] on p "Sizes" at bounding box center [414, 208] width 306 height 10
click at [264, 207] on p "Sizes" at bounding box center [414, 208] width 306 height 10
click at [267, 211] on p "Icon sizes" at bounding box center [414, 208] width 306 height 10
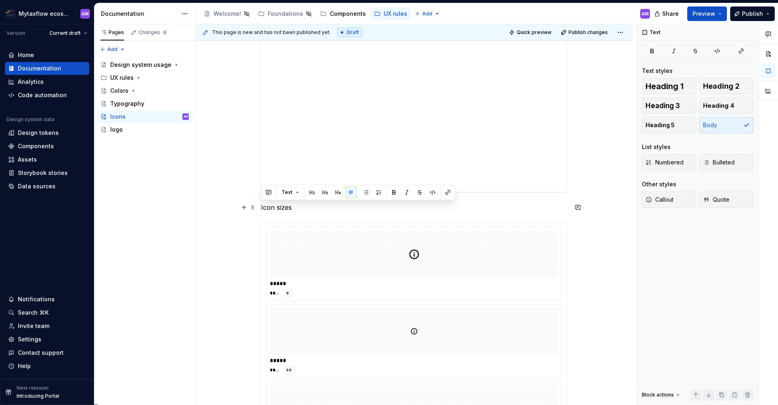
click at [267, 211] on p "Icon sizes" at bounding box center [414, 208] width 306 height 10
click at [393, 191] on button "button" at bounding box center [393, 192] width 11 height 11
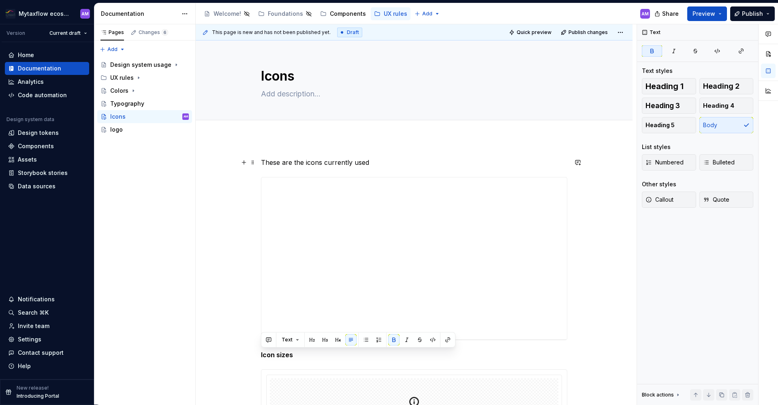
click at [290, 159] on p "These are the icons currently used" at bounding box center [414, 163] width 306 height 10
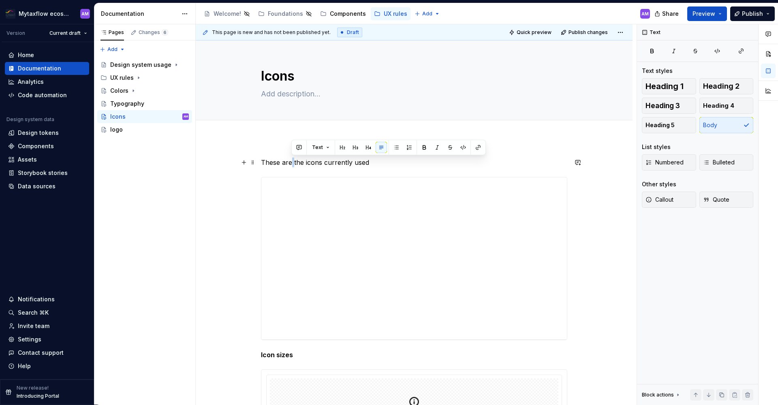
click at [290, 159] on p "These are the icons currently used" at bounding box center [414, 163] width 306 height 10
click at [349, 169] on div "**********" at bounding box center [414, 404] width 306 height 492
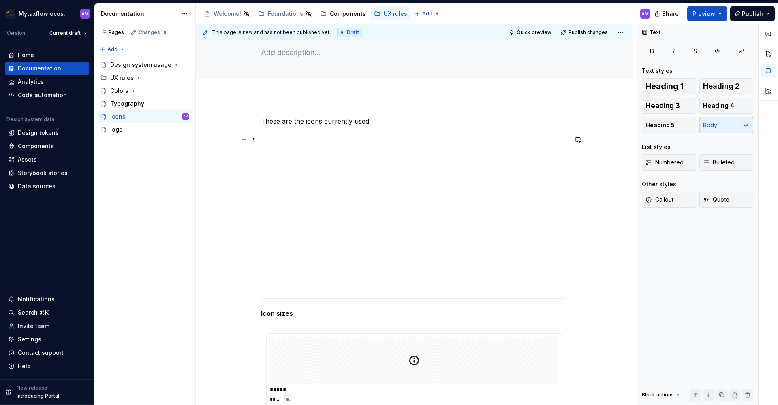
scroll to position [105, 0]
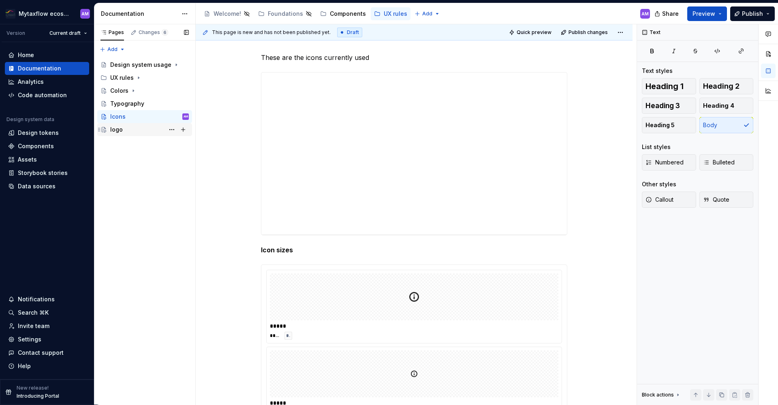
drag, startPoint x: 109, startPoint y: 130, endPoint x: 113, endPoint y: 132, distance: 4.7
click at [109, 130] on div "logo" at bounding box center [144, 129] width 88 height 11
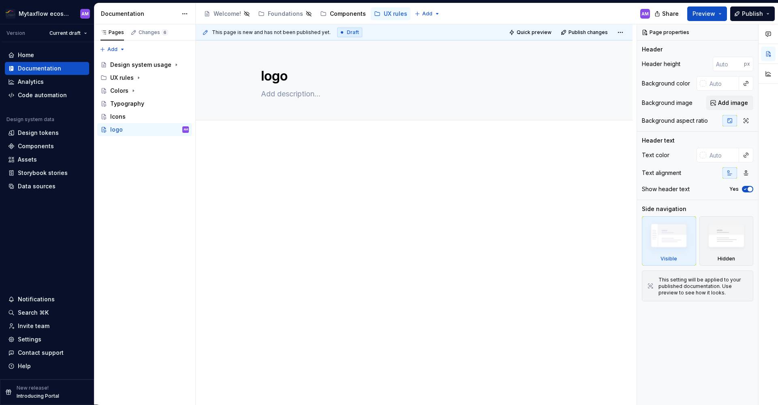
click at [282, 143] on div at bounding box center [414, 228] width 437 height 181
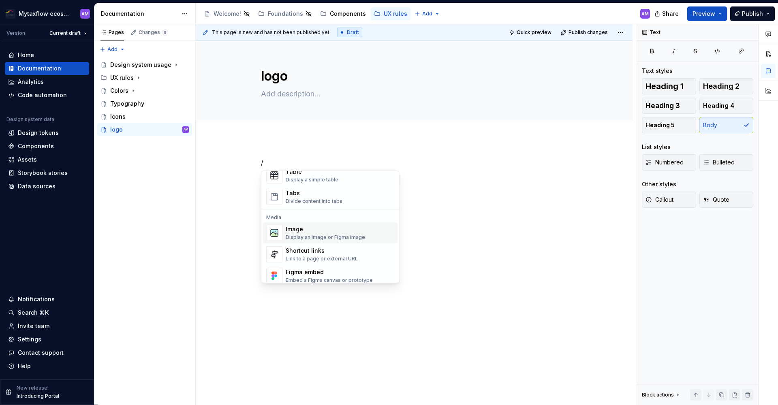
scroll to position [307, 0]
click at [326, 233] on div "Display an image or Figma image" at bounding box center [325, 236] width 79 height 6
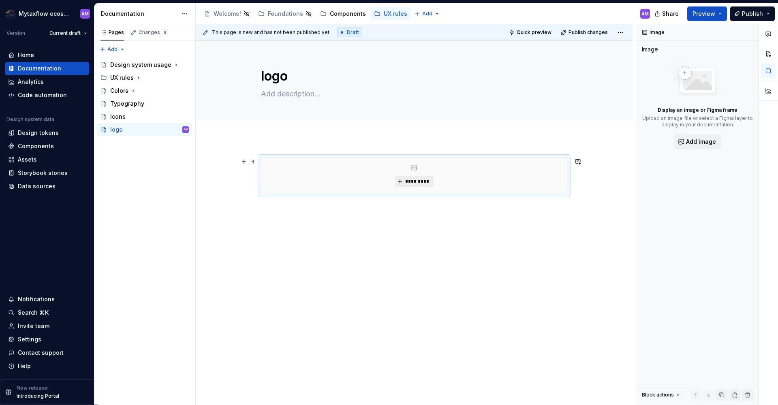
click at [421, 183] on span "*********" at bounding box center [417, 181] width 25 height 6
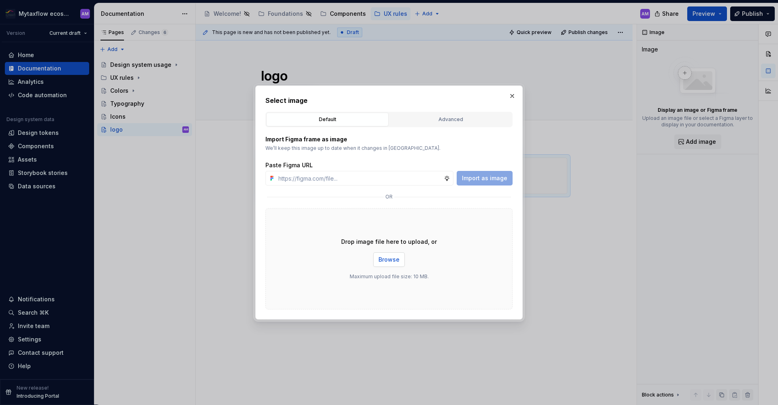
click at [391, 256] on button "Browse" at bounding box center [389, 259] width 32 height 15
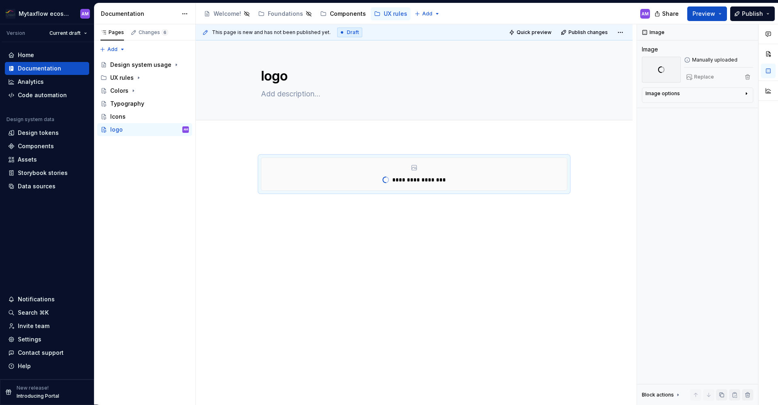
type textarea "*"
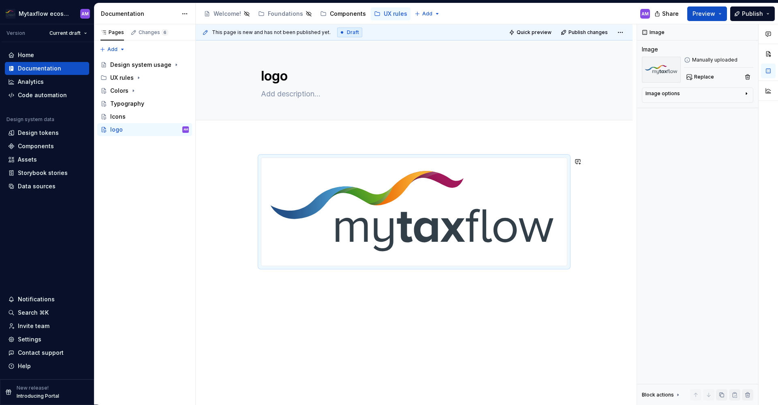
click at [397, 286] on div at bounding box center [414, 267] width 437 height 259
click at [297, 291] on div at bounding box center [414, 267] width 437 height 259
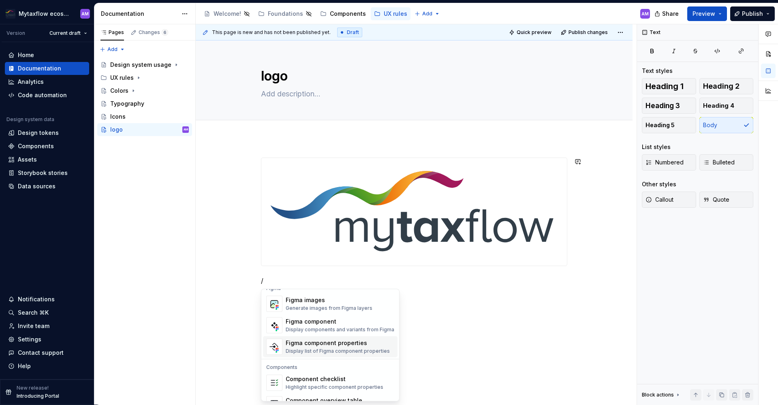
scroll to position [806, 0]
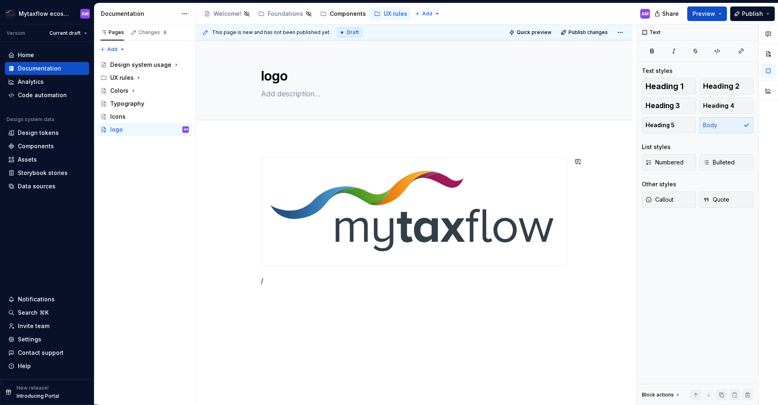
drag, startPoint x: 455, startPoint y: 356, endPoint x: 467, endPoint y: 333, distance: 26.6
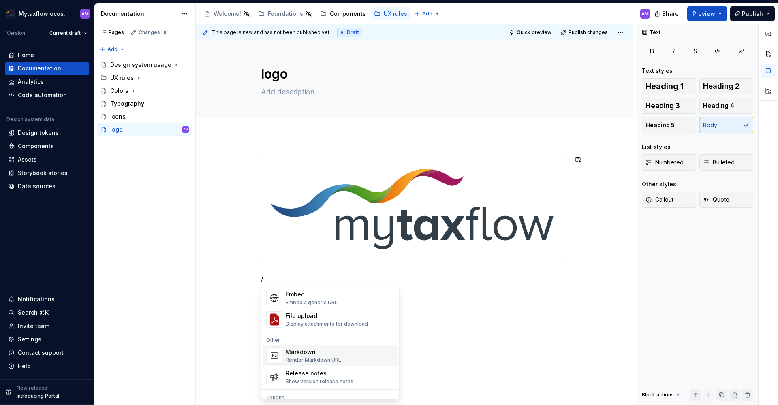
scroll to position [468, 0]
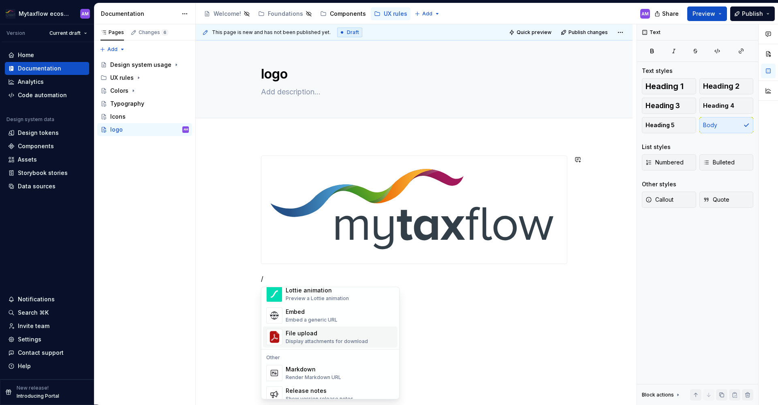
click at [324, 340] on div "Display attachments for download" at bounding box center [327, 341] width 82 height 6
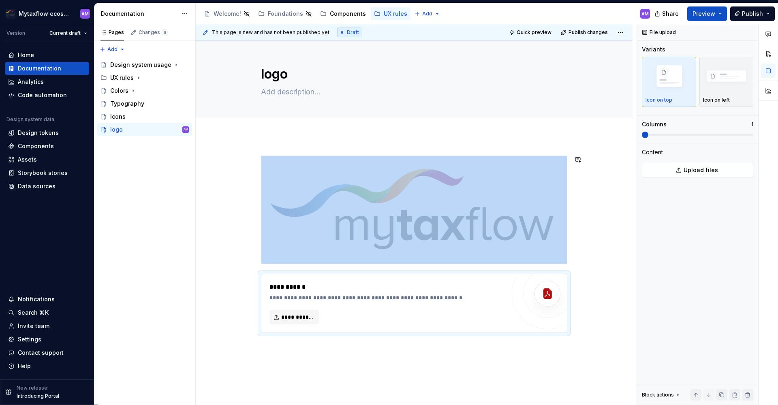
scroll to position [4, 0]
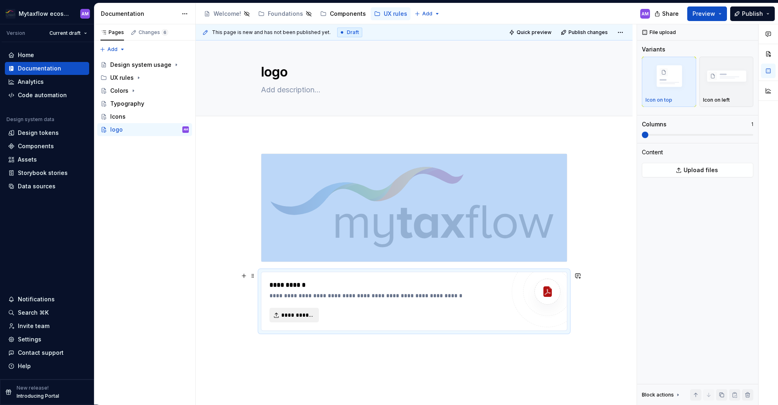
click at [303, 317] on span "**********" at bounding box center [297, 315] width 32 height 8
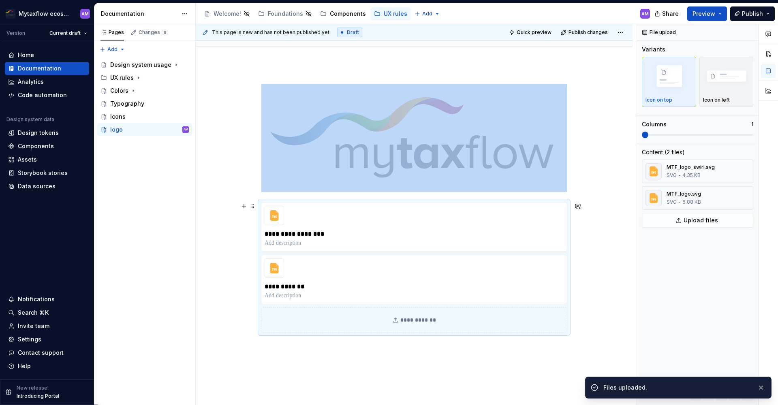
scroll to position [132, 0]
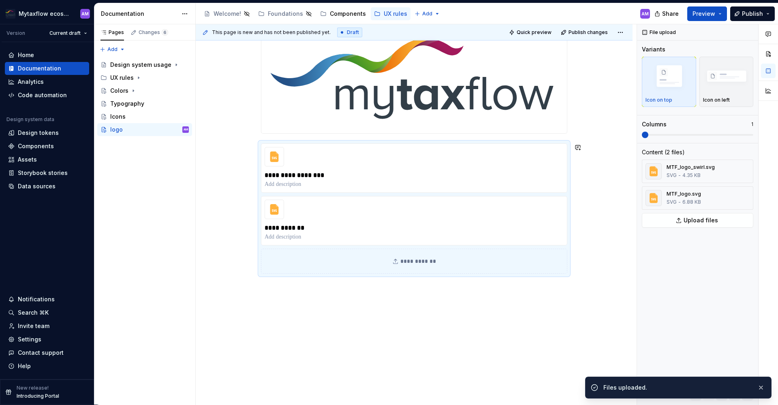
click at [313, 304] on div "**********" at bounding box center [414, 205] width 437 height 399
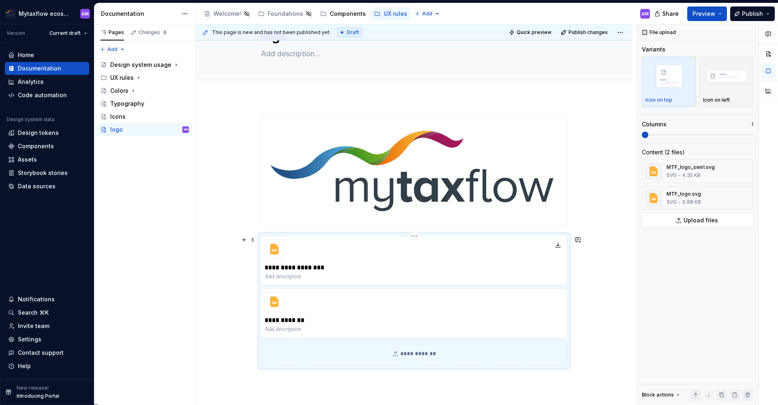
scroll to position [0, 0]
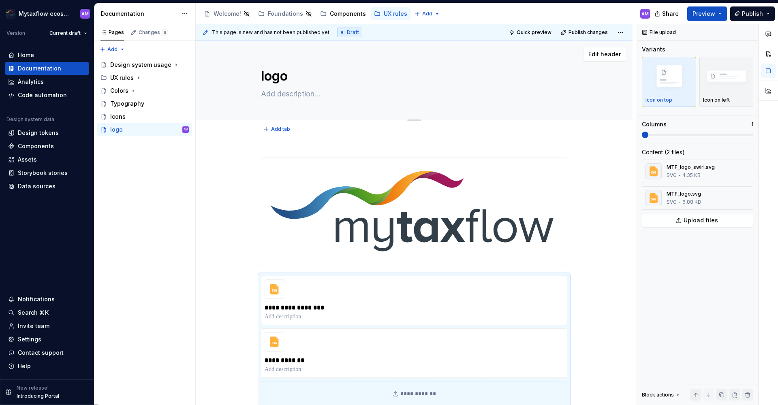
click at [290, 90] on textarea at bounding box center [412, 93] width 306 height 13
click at [155, 175] on div "Pages Changes 6 Add Accessibility guide for tree Page tree. Navigate the tree w…" at bounding box center [144, 214] width 101 height 381
click at [767, 11] on button "Publish" at bounding box center [752, 13] width 45 height 15
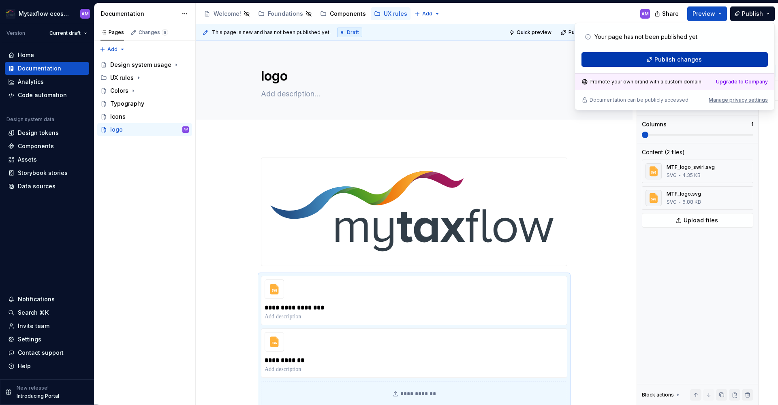
click at [686, 61] on span "Publish changes" at bounding box center [677, 59] width 47 height 8
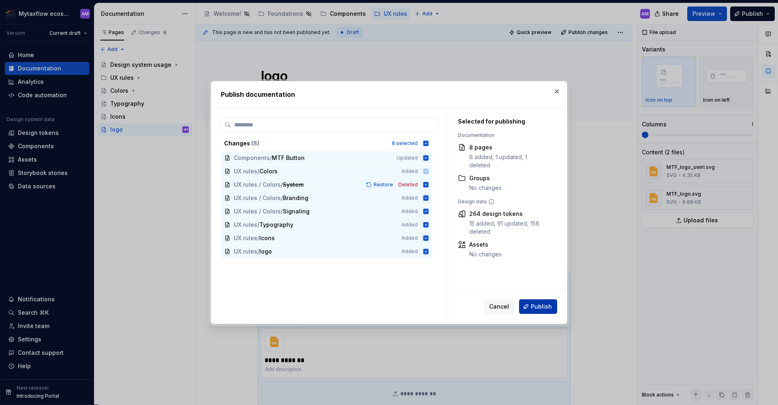
click at [534, 307] on span "Publish" at bounding box center [541, 307] width 21 height 8
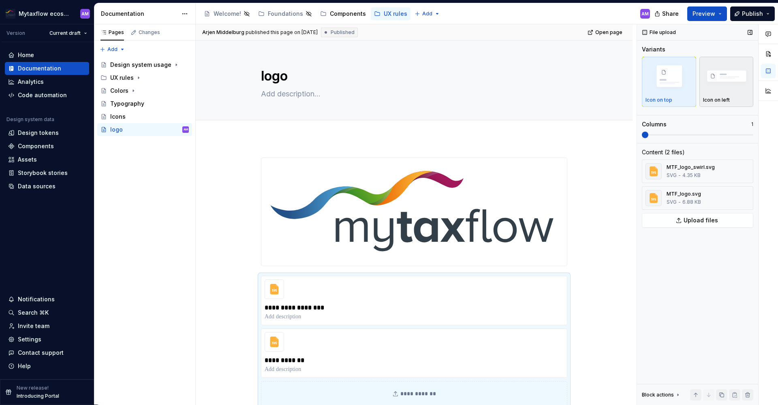
click at [710, 78] on img "button" at bounding box center [726, 77] width 47 height 32
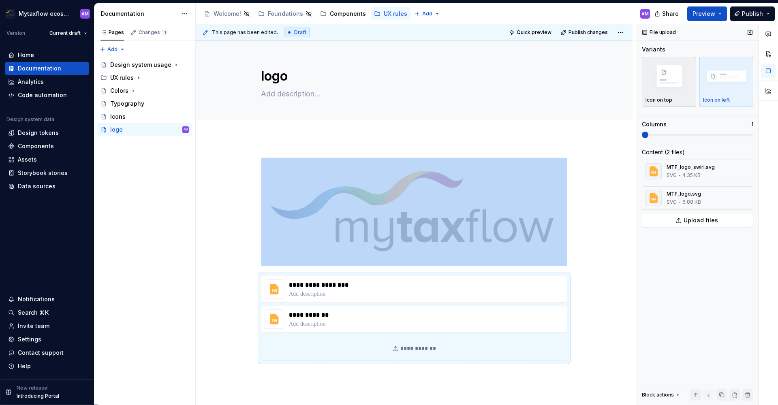
click at [678, 87] on img "button" at bounding box center [668, 77] width 47 height 32
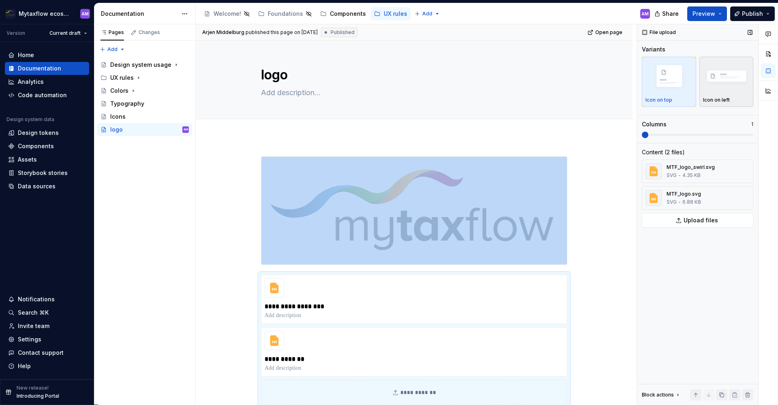
click at [732, 81] on img "button" at bounding box center [726, 77] width 47 height 32
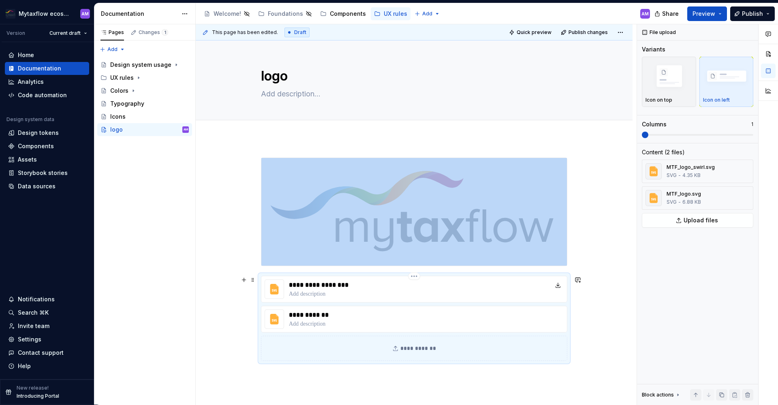
scroll to position [68, 0]
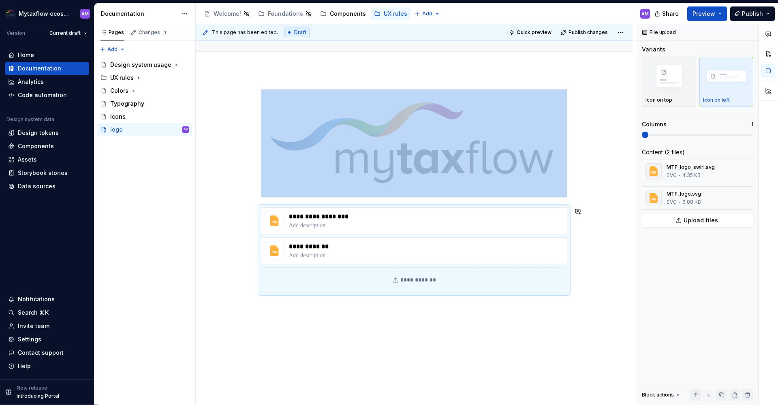
click at [277, 325] on div "**********" at bounding box center [414, 247] width 437 height 354
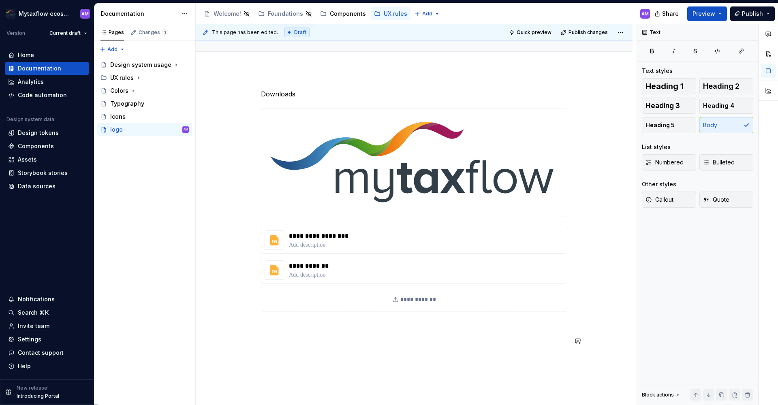
type textarea "*"
drag, startPoint x: 319, startPoint y: 86, endPoint x: 302, endPoint y: 88, distance: 16.7
click at [319, 86] on div "**********" at bounding box center [416, 214] width 441 height 381
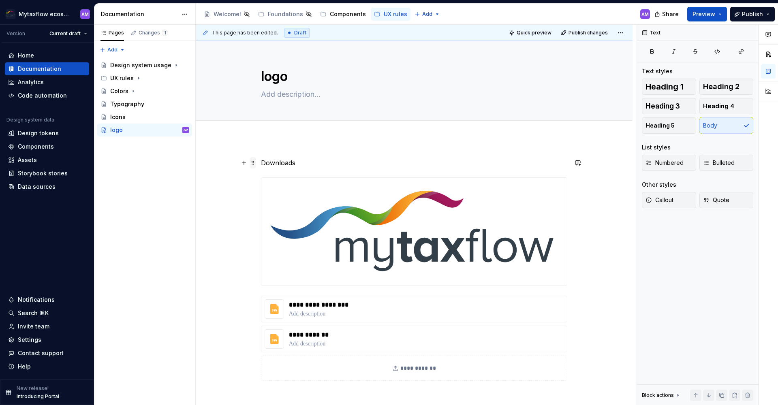
scroll to position [68, 0]
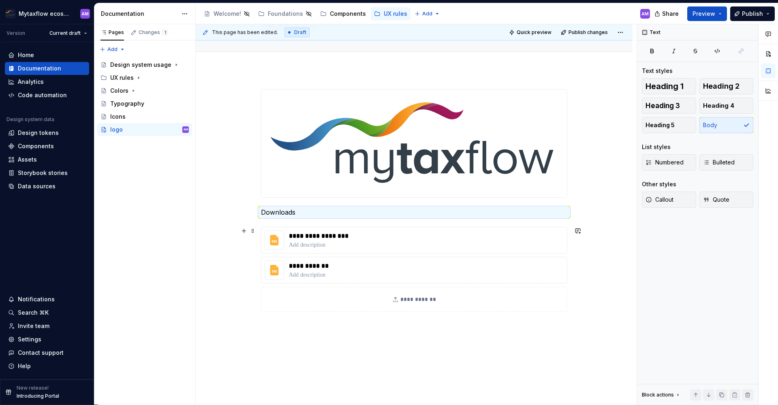
click at [302, 328] on p at bounding box center [414, 327] width 306 height 10
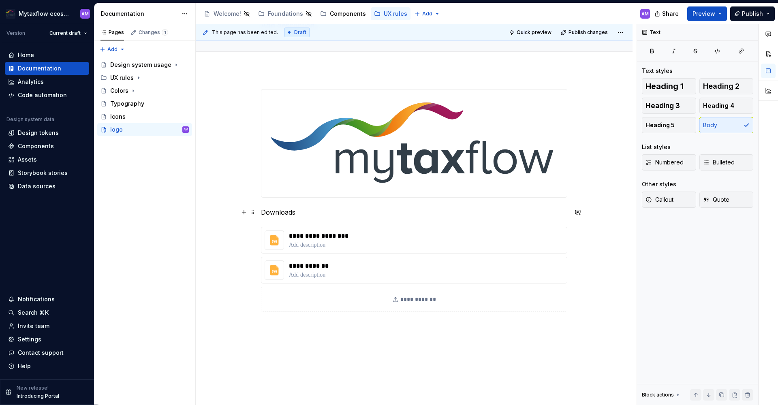
click at [284, 211] on p "Downloads" at bounding box center [414, 212] width 306 height 10
click at [285, 211] on p "Downloads" at bounding box center [414, 212] width 306 height 10
click at [394, 193] on button "button" at bounding box center [393, 197] width 11 height 11
click at [382, 342] on p at bounding box center [414, 341] width 306 height 10
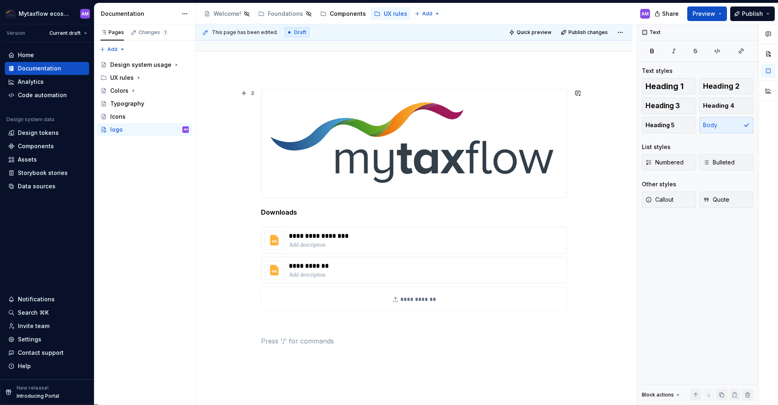
scroll to position [0, 0]
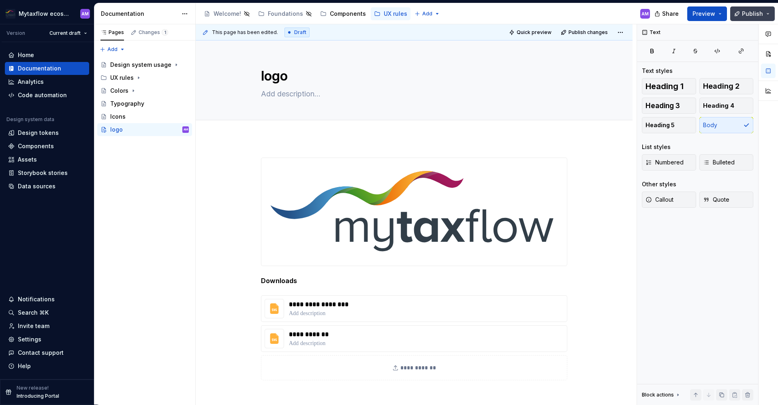
click at [759, 16] on span "Publish" at bounding box center [752, 14] width 21 height 8
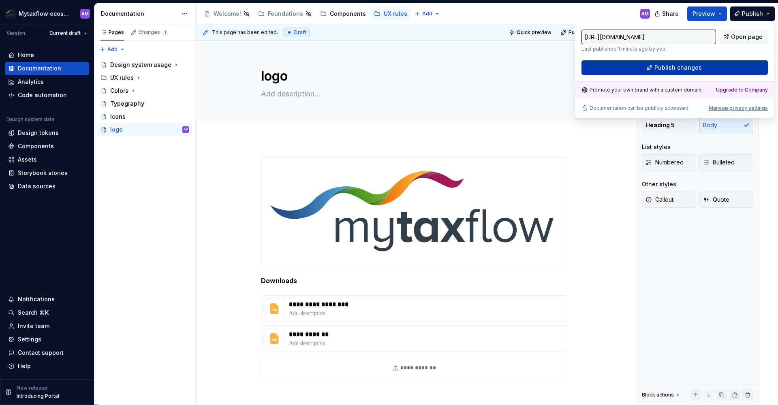
click at [691, 68] on span "Publish changes" at bounding box center [677, 68] width 47 height 8
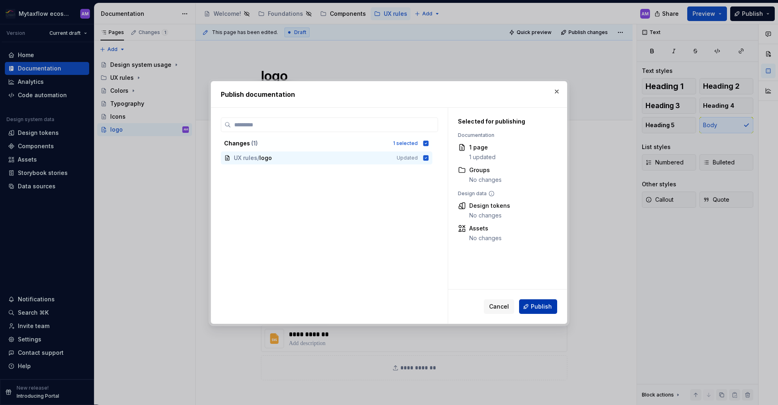
click at [544, 304] on span "Publish" at bounding box center [541, 307] width 21 height 8
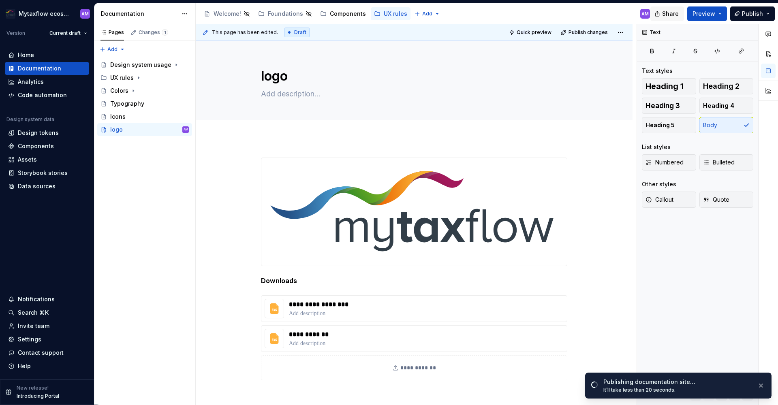
click at [677, 14] on span "Share" at bounding box center [670, 14] width 17 height 8
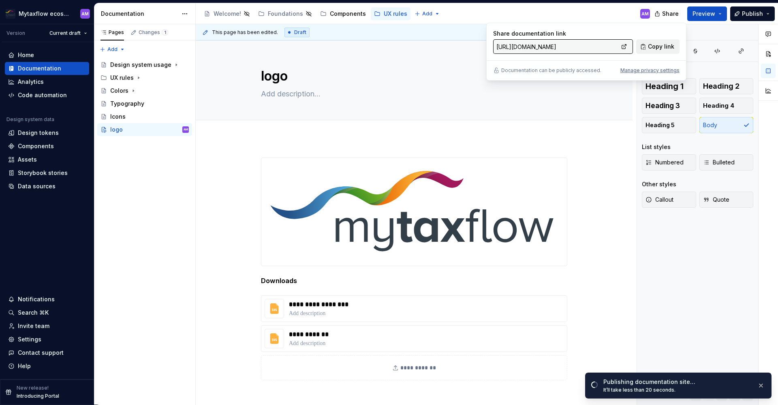
click at [668, 44] on span "Copy link" at bounding box center [661, 47] width 26 height 8
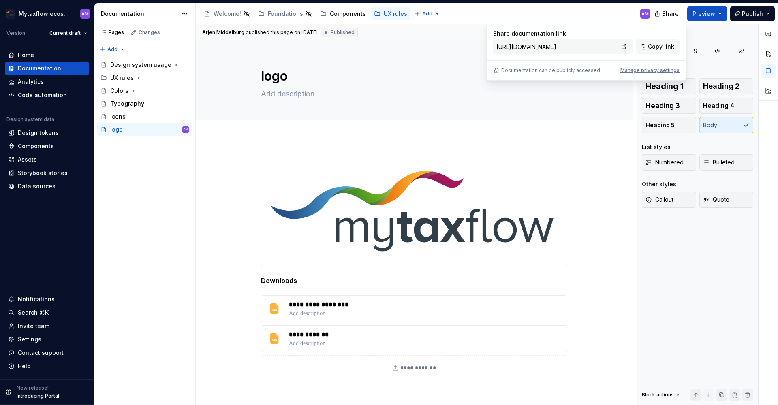
type textarea "*"
